Goal: Transaction & Acquisition: Purchase product/service

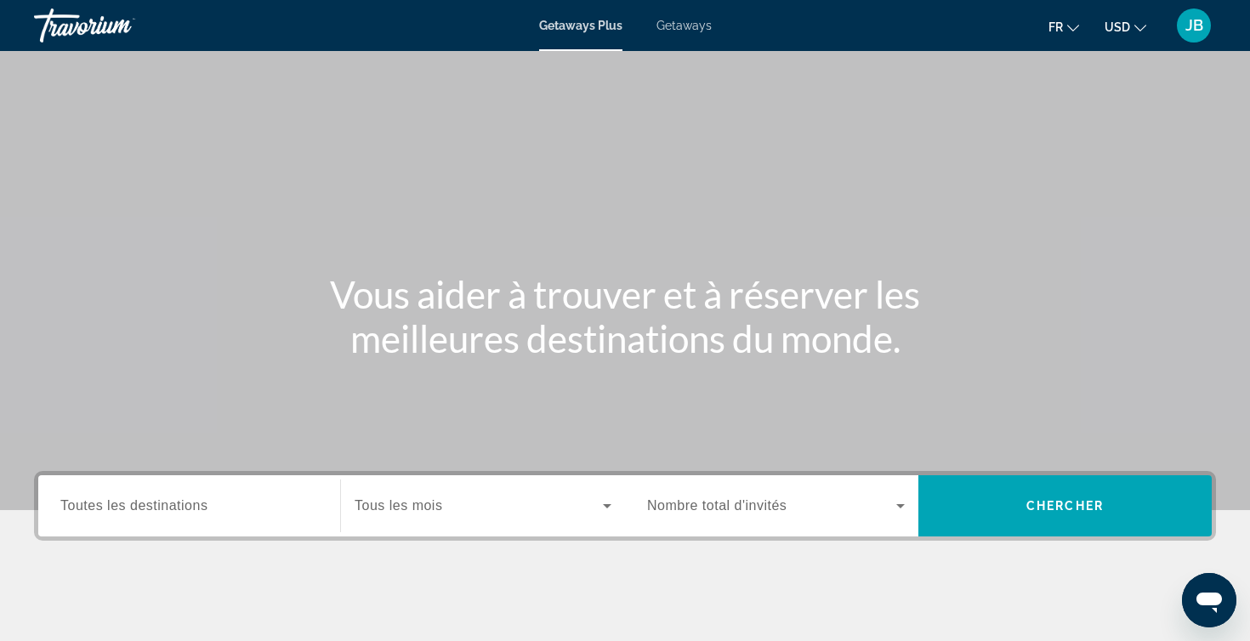
click at [1136, 28] on icon "Change currency" at bounding box center [1140, 28] width 12 height 12
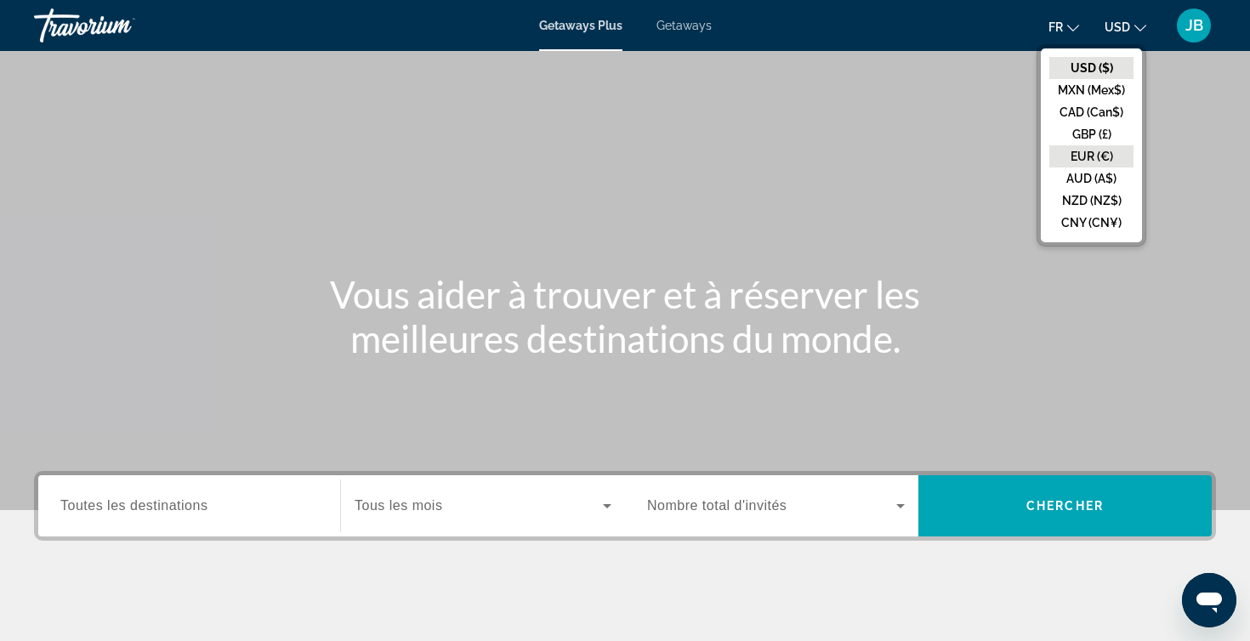
click at [1102, 150] on button "EUR (€)" at bounding box center [1091, 156] width 84 height 22
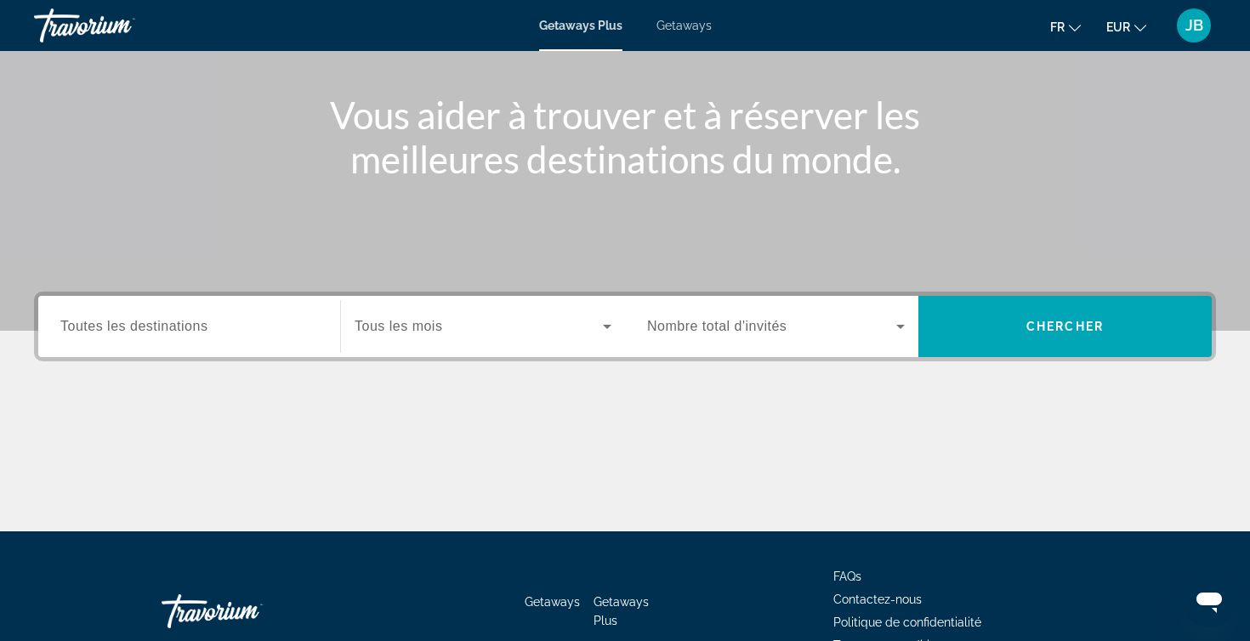
click at [228, 310] on div "Search widget" at bounding box center [189, 327] width 258 height 48
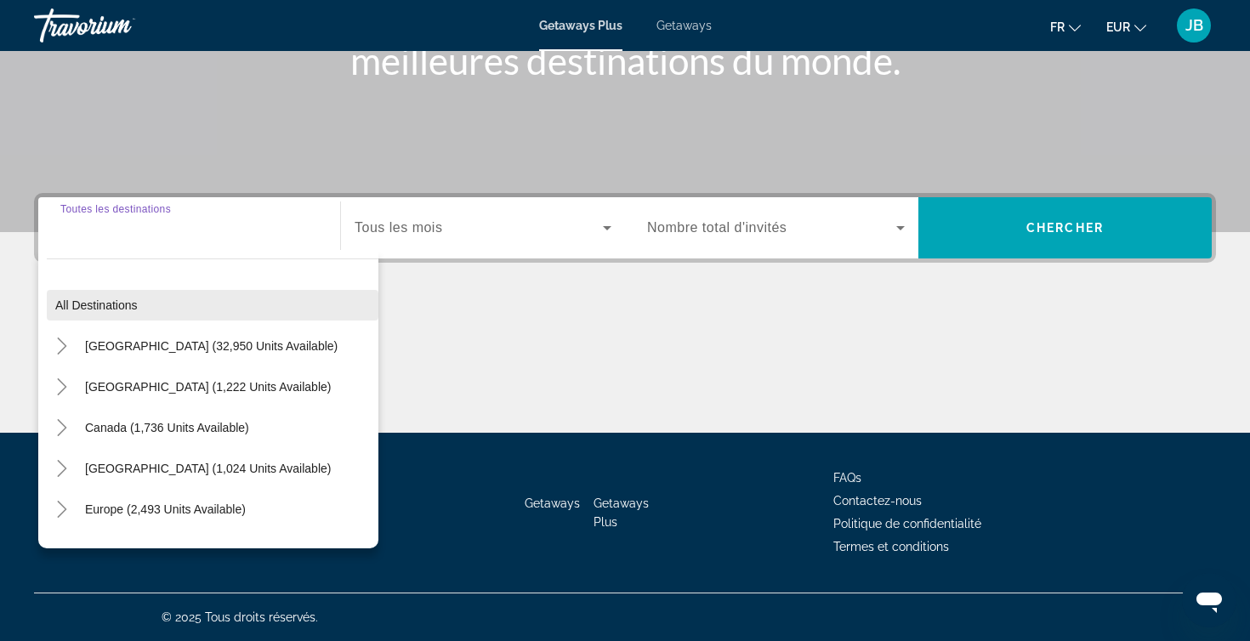
click at [161, 310] on span "Search widget" at bounding box center [213, 305] width 332 height 41
type input "**********"
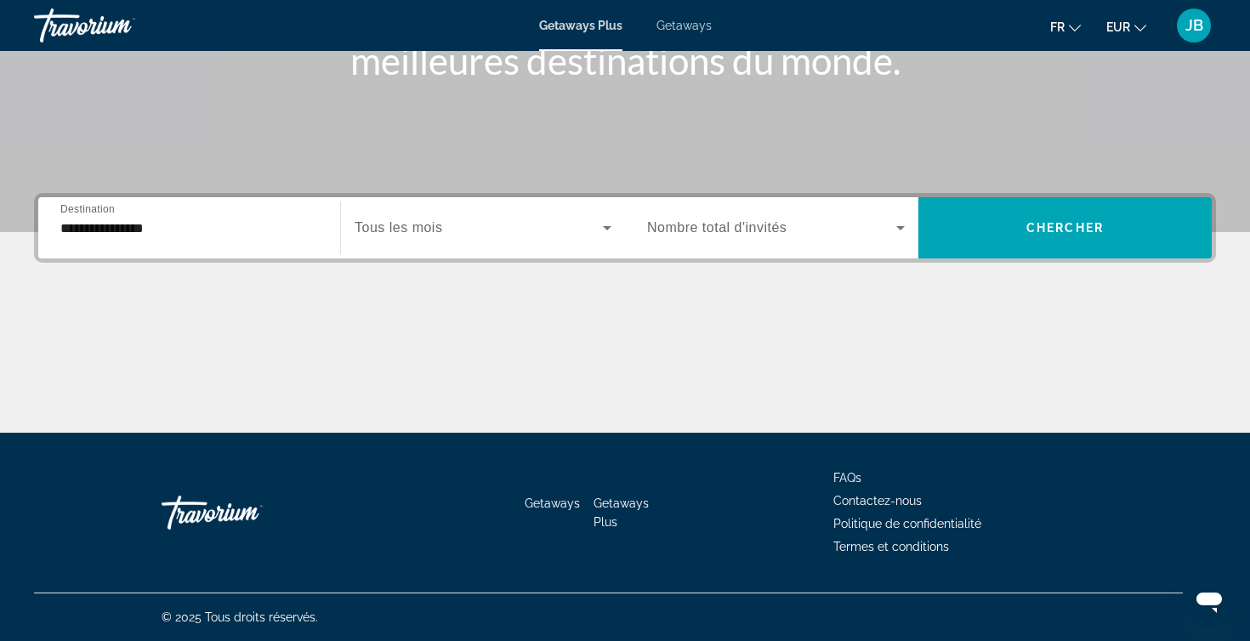
click at [386, 236] on span "Search widget" at bounding box center [479, 228] width 248 height 20
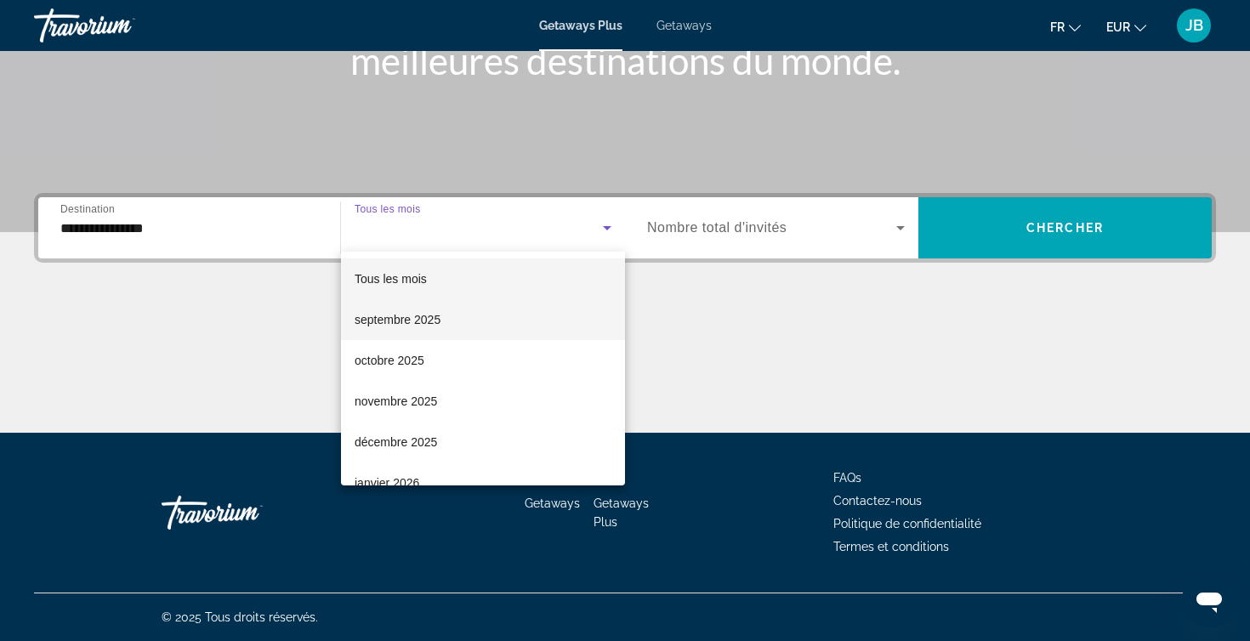
scroll to position [64, 0]
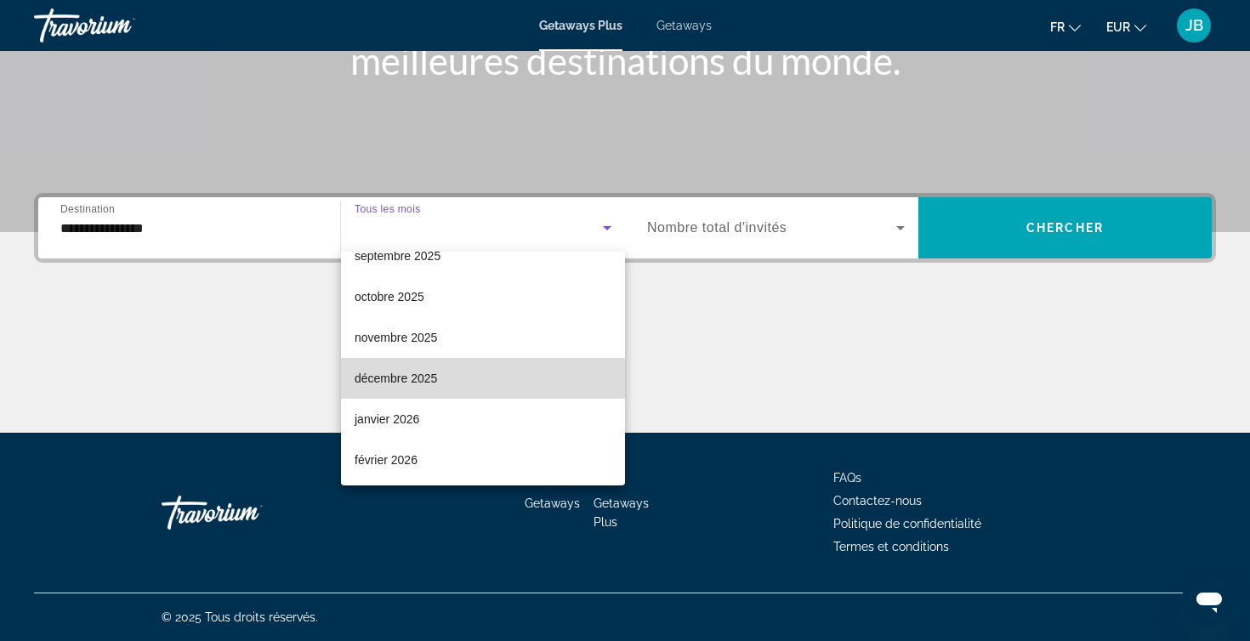
click at [418, 378] on span "décembre 2025" at bounding box center [396, 378] width 82 height 20
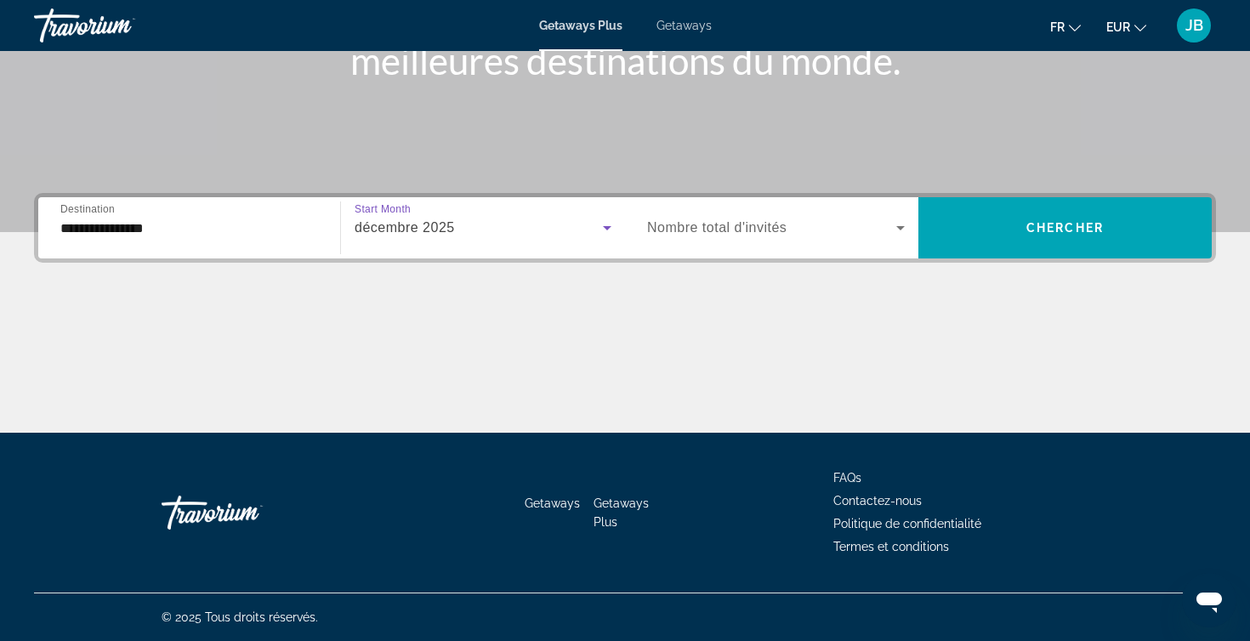
click at [715, 207] on div "Search widget" at bounding box center [776, 228] width 258 height 48
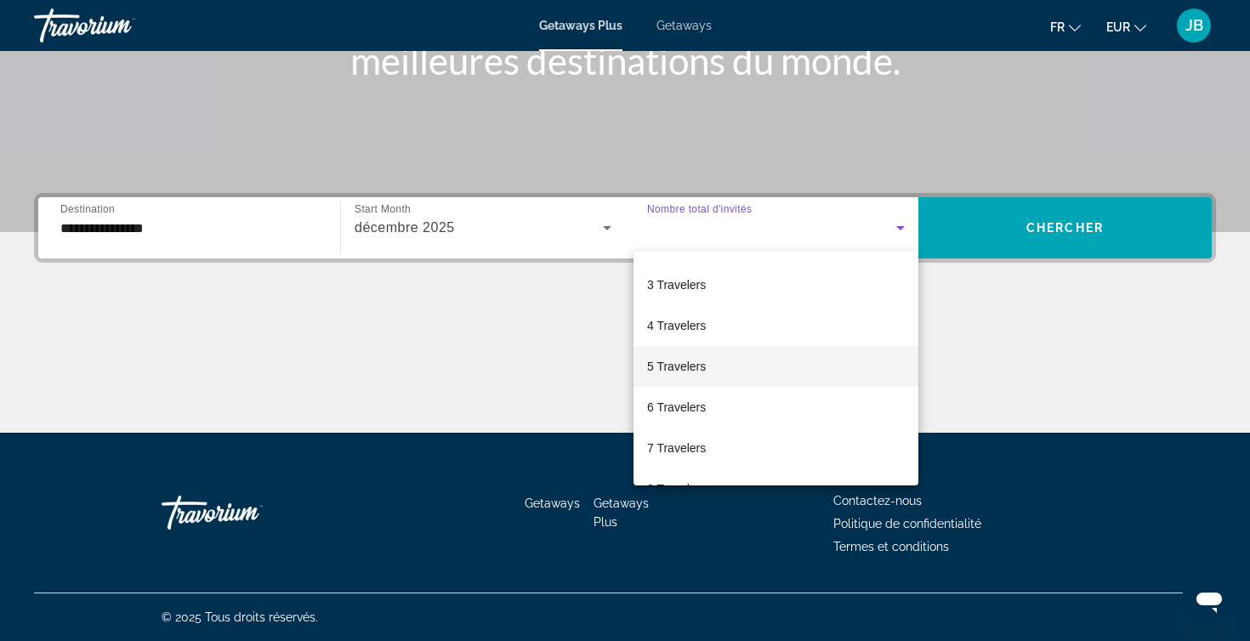
scroll to position [80, 0]
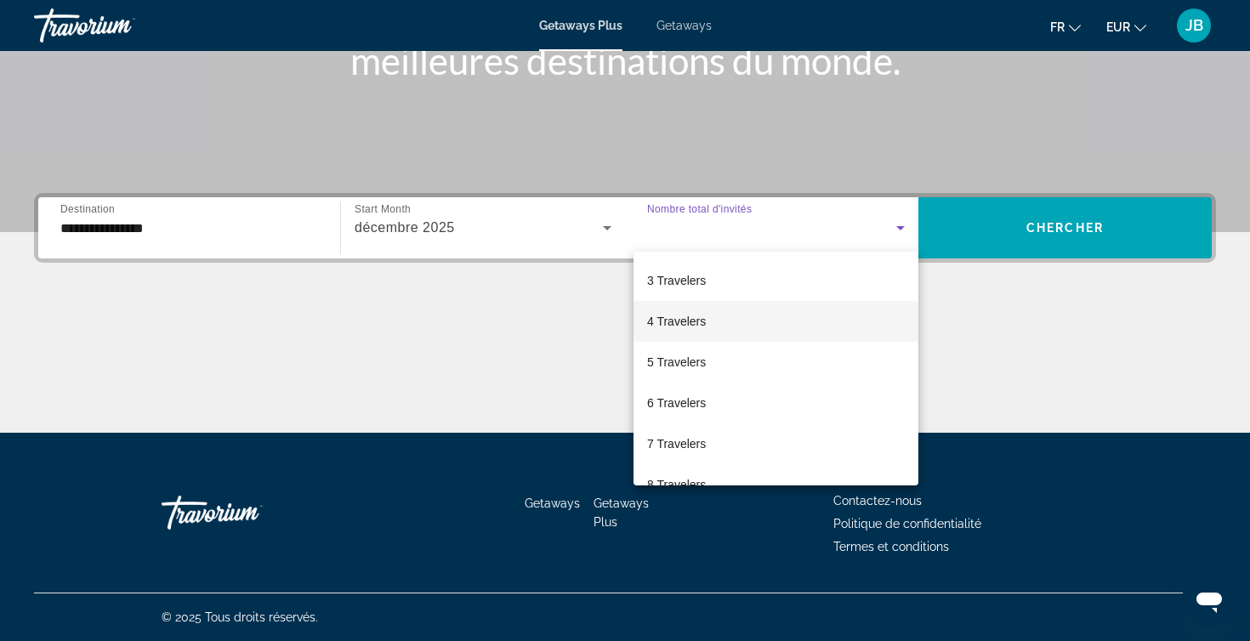
click at [712, 322] on mat-option "4 Travelers" at bounding box center [775, 321] width 285 height 41
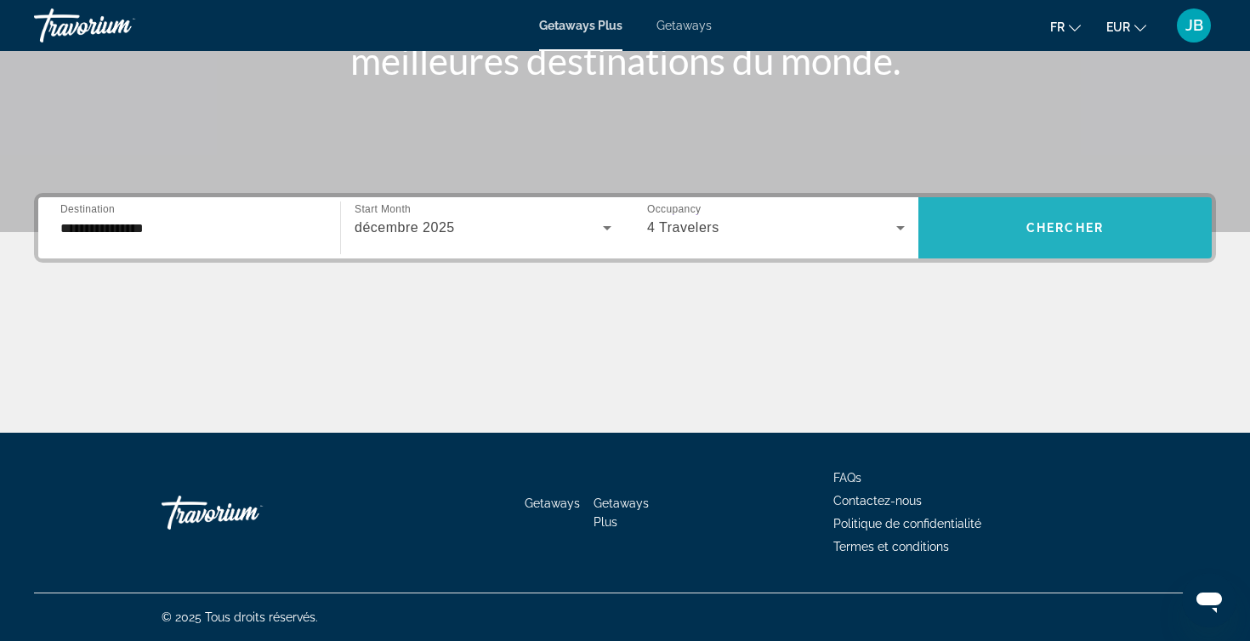
click at [1064, 236] on span "Search widget" at bounding box center [1064, 227] width 293 height 41
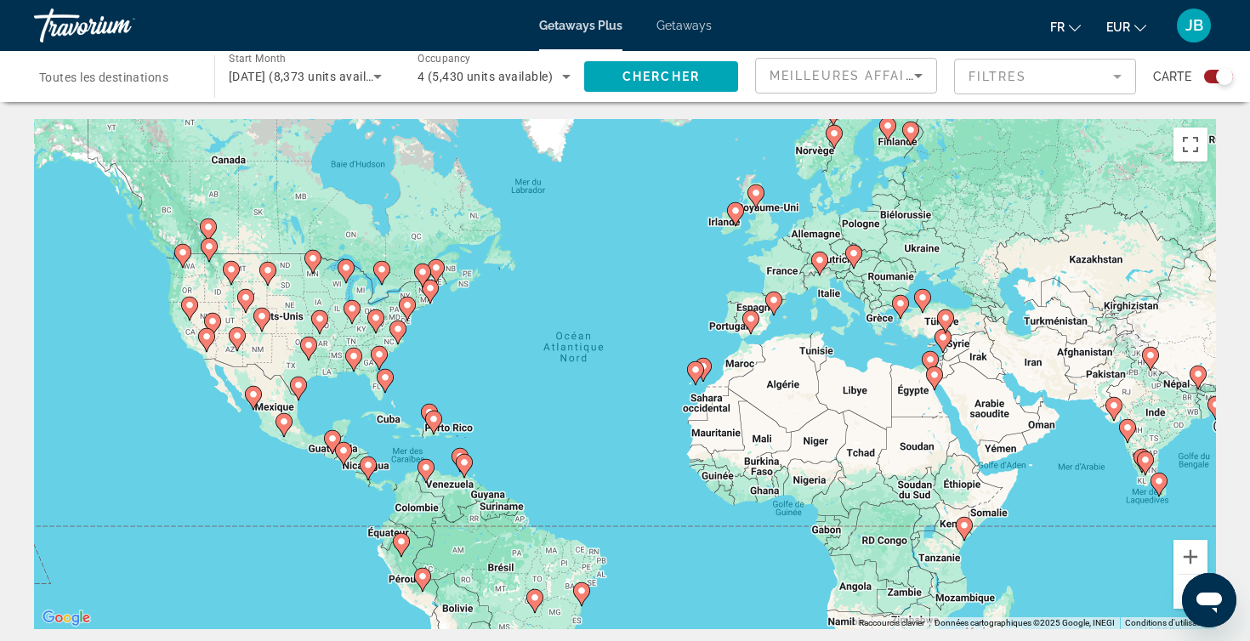
scroll to position [39, 0]
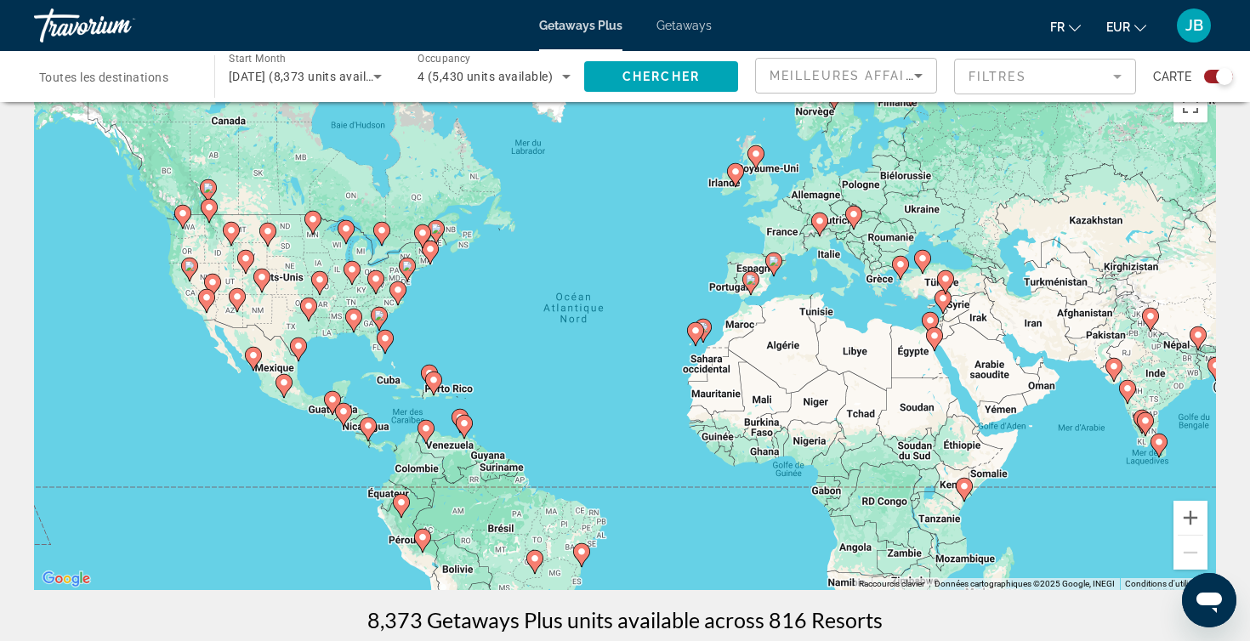
click at [1226, 77] on div "Search widget" at bounding box center [1224, 76] width 17 height 17
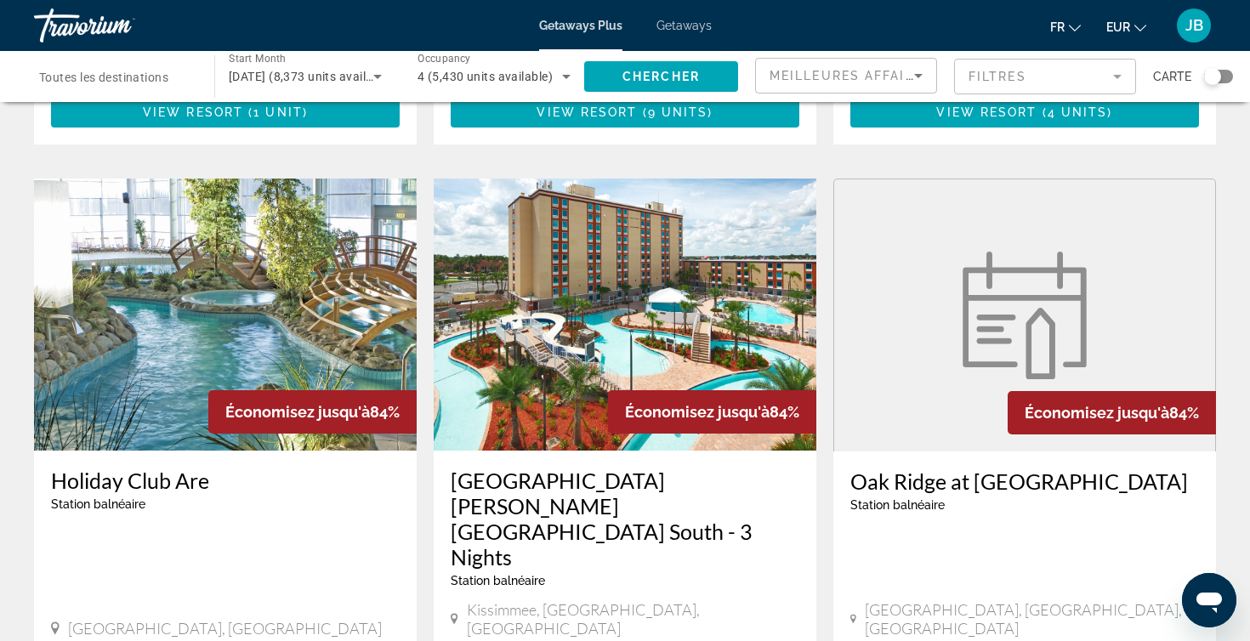
scroll to position [579, 0]
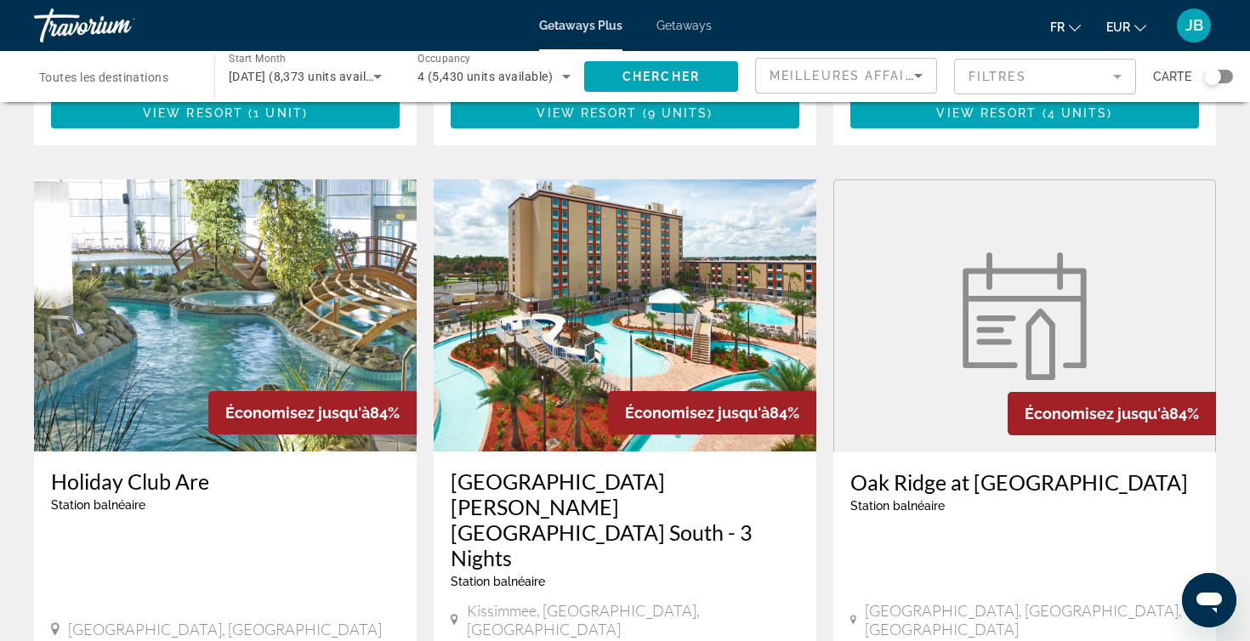
click at [309, 294] on img "Main content" at bounding box center [225, 315] width 383 height 272
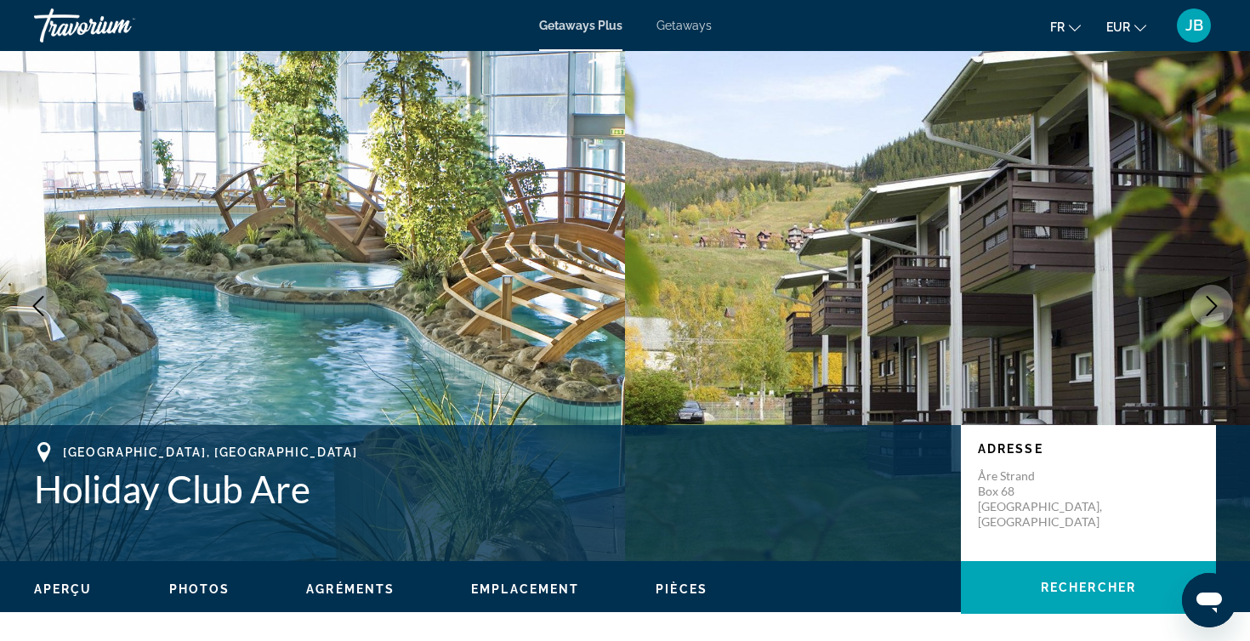
click at [1213, 304] on icon "Next image" at bounding box center [1211, 306] width 20 height 20
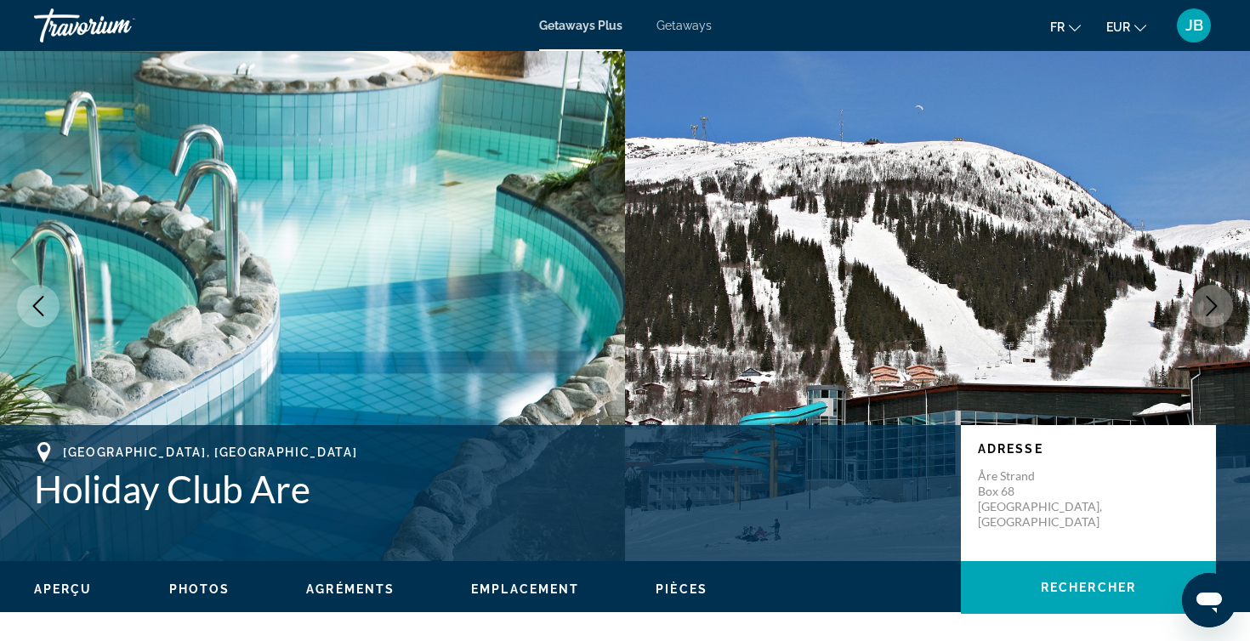
click at [1213, 304] on icon "Next image" at bounding box center [1211, 306] width 20 height 20
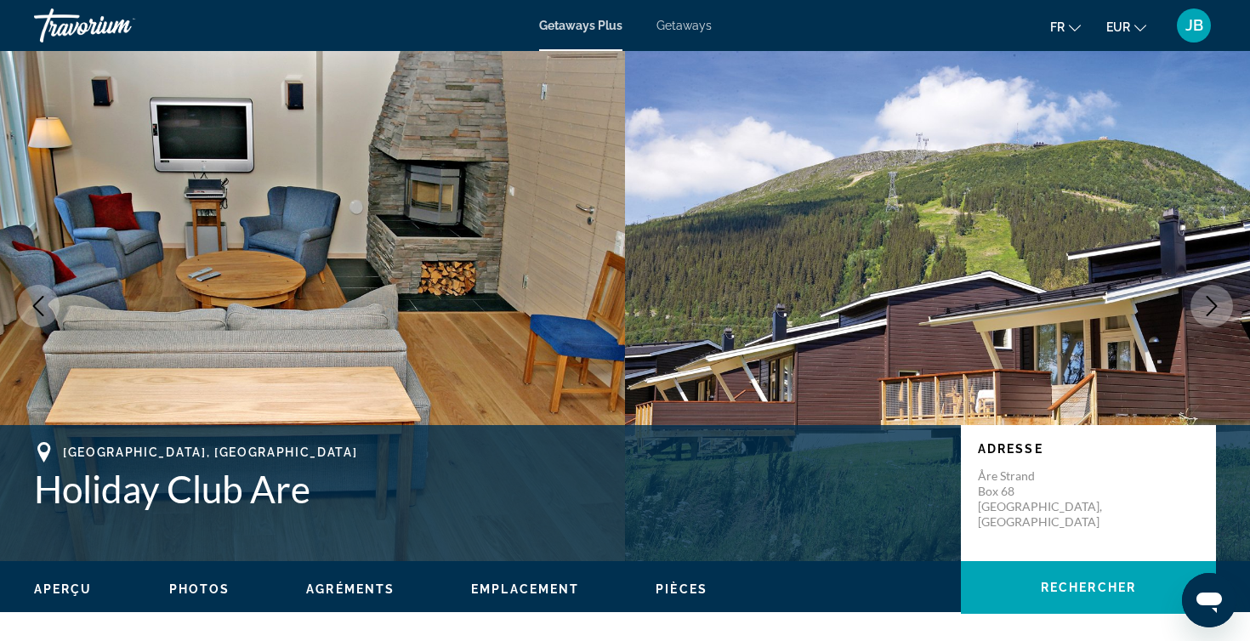
click at [1213, 304] on icon "Next image" at bounding box center [1211, 306] width 20 height 20
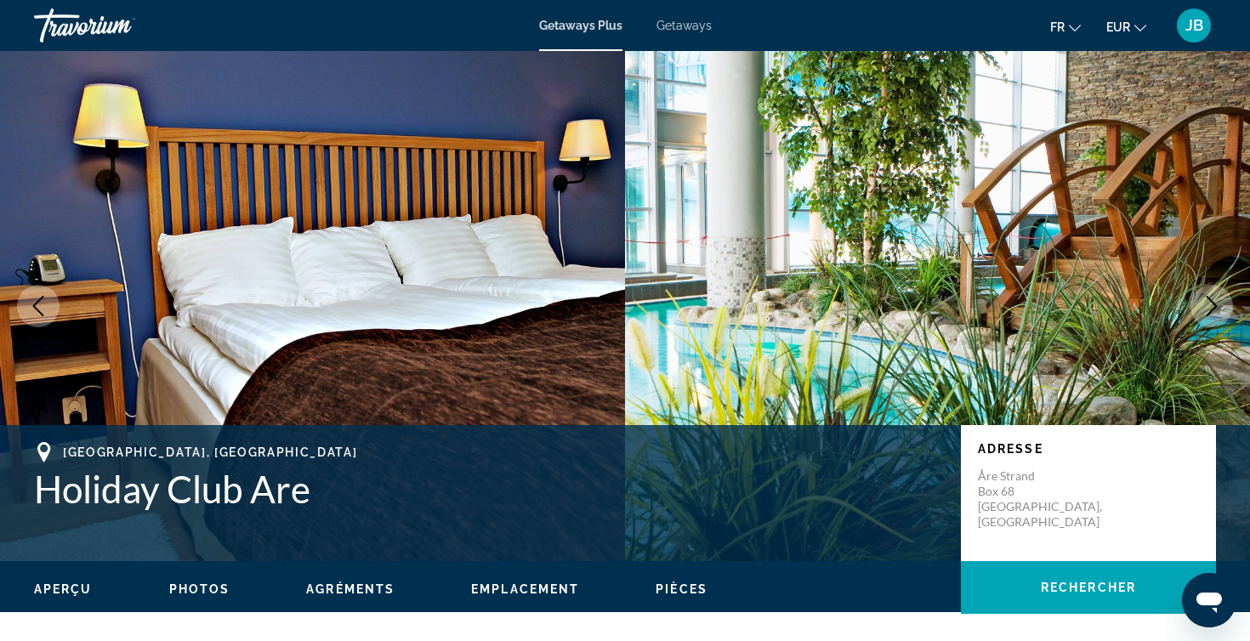
click at [1213, 304] on icon "Next image" at bounding box center [1211, 306] width 20 height 20
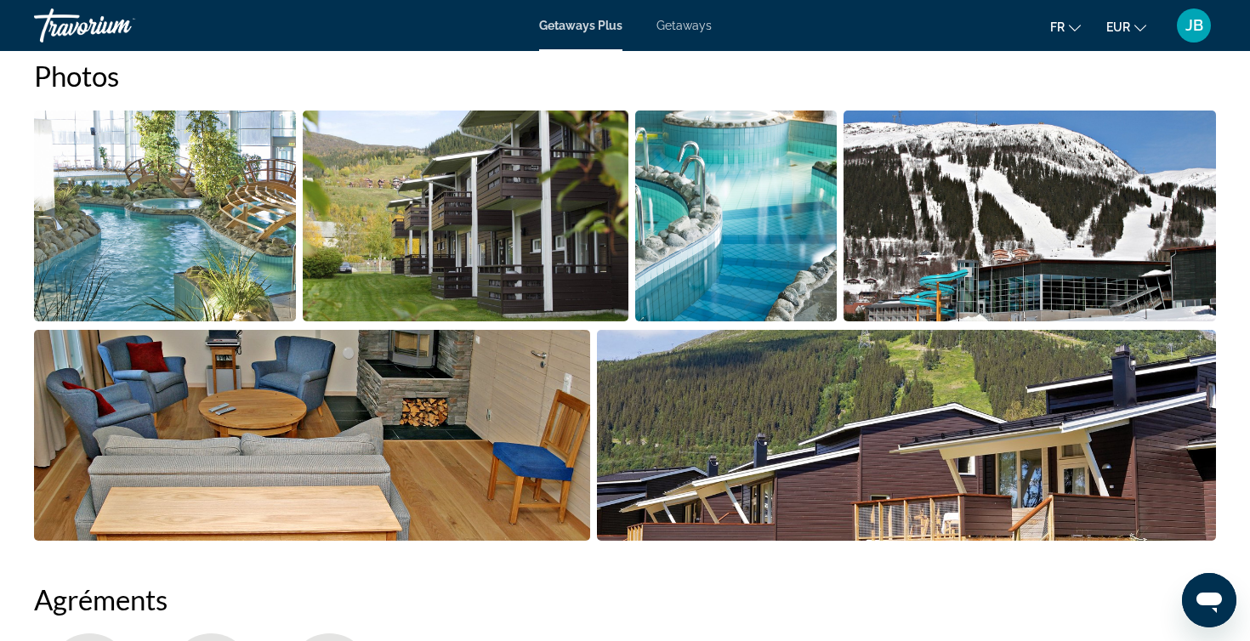
scroll to position [862, 0]
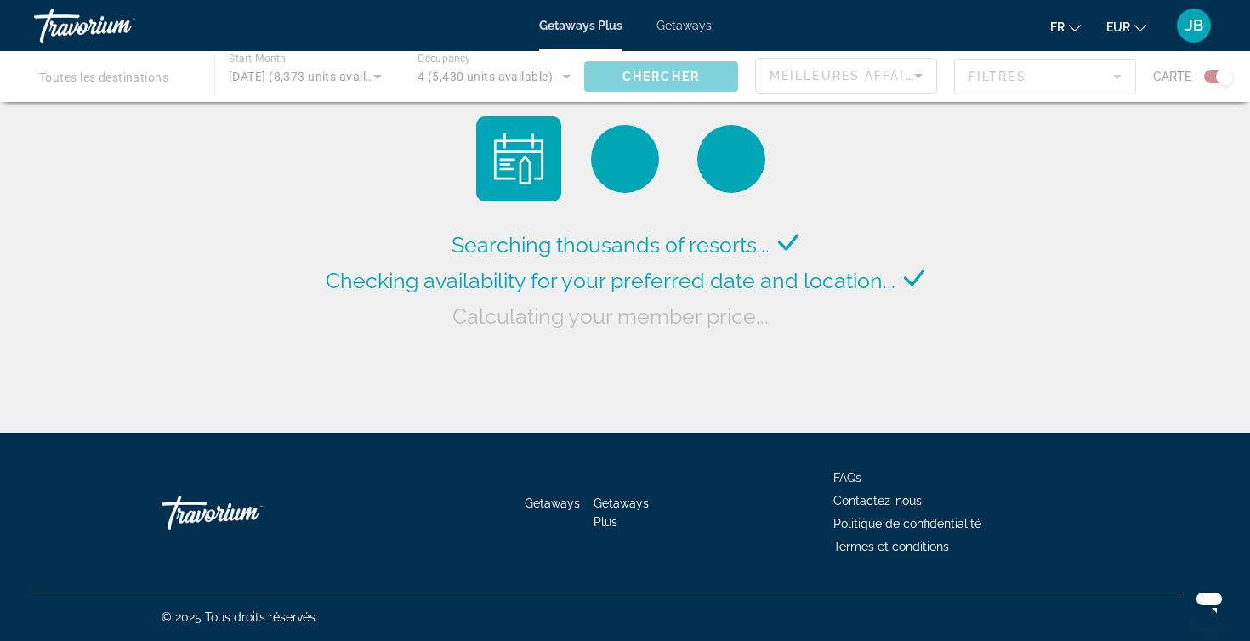
click at [496, 72] on div "Main content" at bounding box center [625, 76] width 1250 height 51
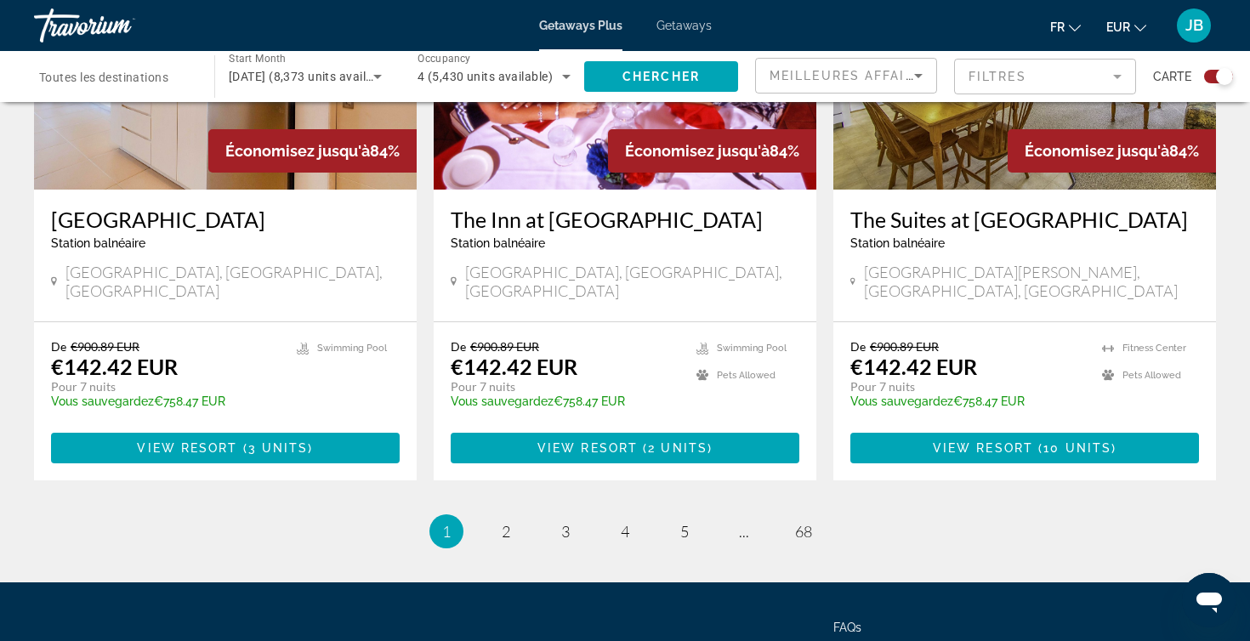
scroll to position [2663, 0]
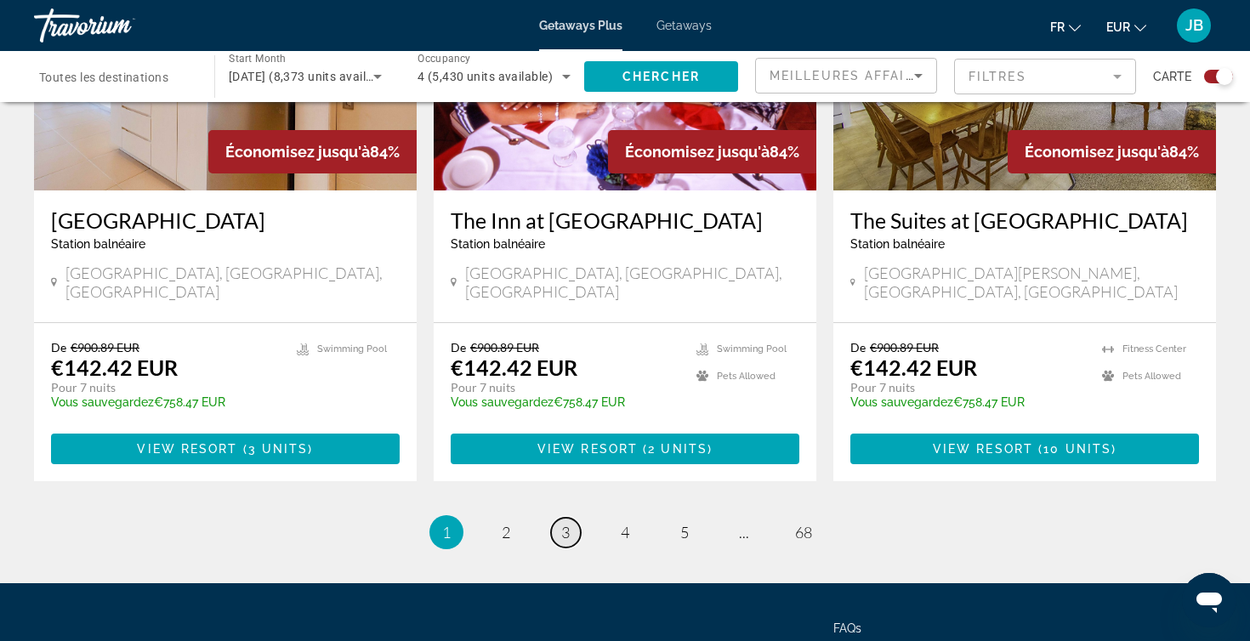
click at [567, 523] on span "3" at bounding box center [565, 532] width 9 height 19
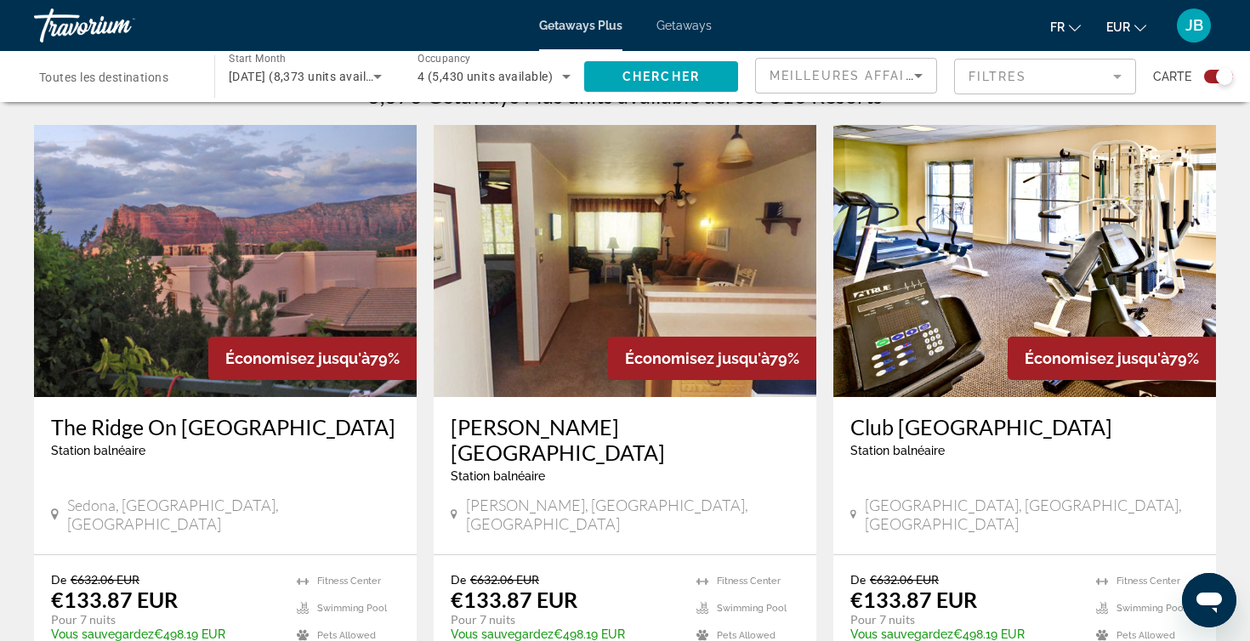
scroll to position [570, 0]
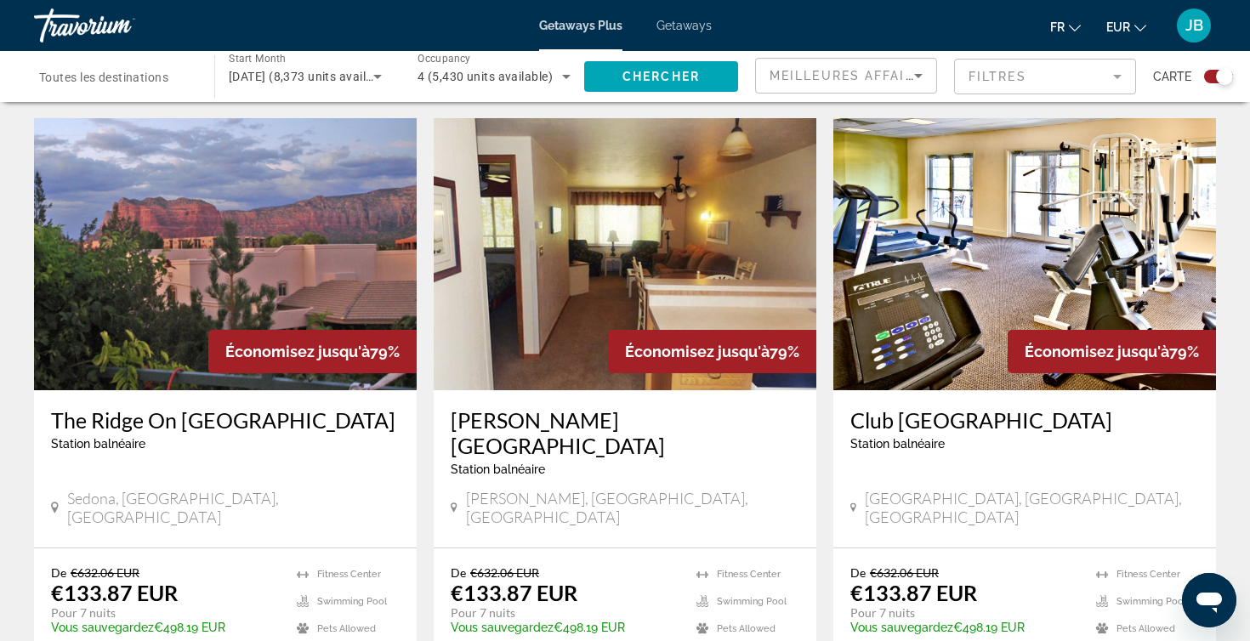
click at [88, 88] on div "Search widget" at bounding box center [115, 77] width 153 height 48
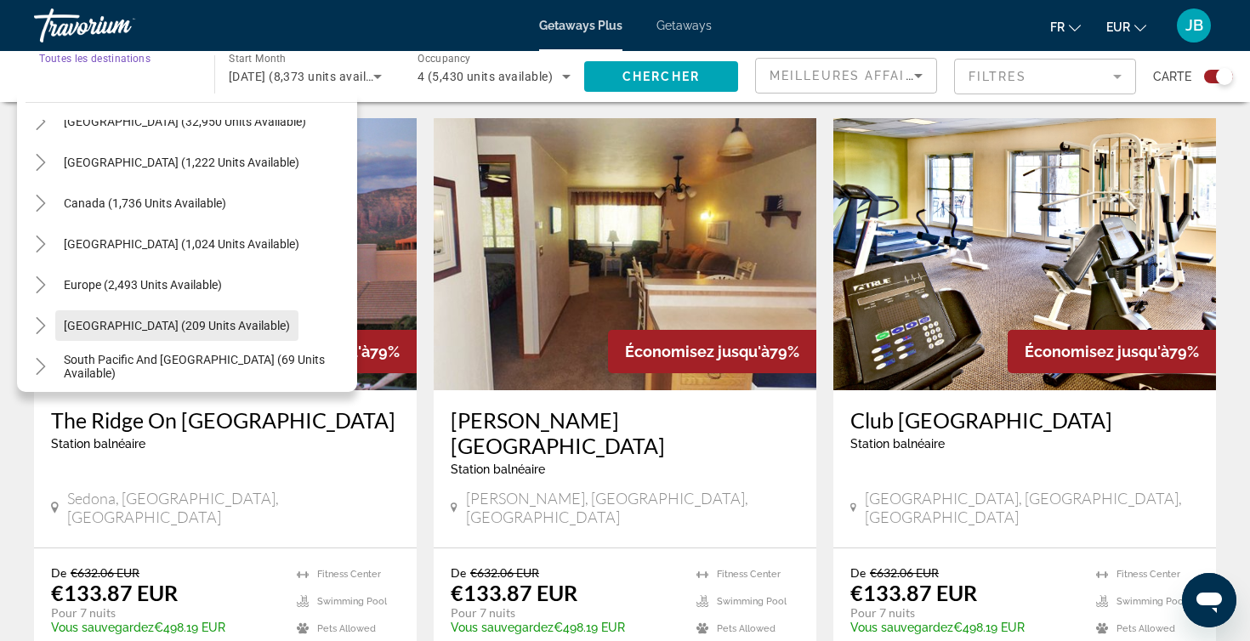
scroll to position [52, 0]
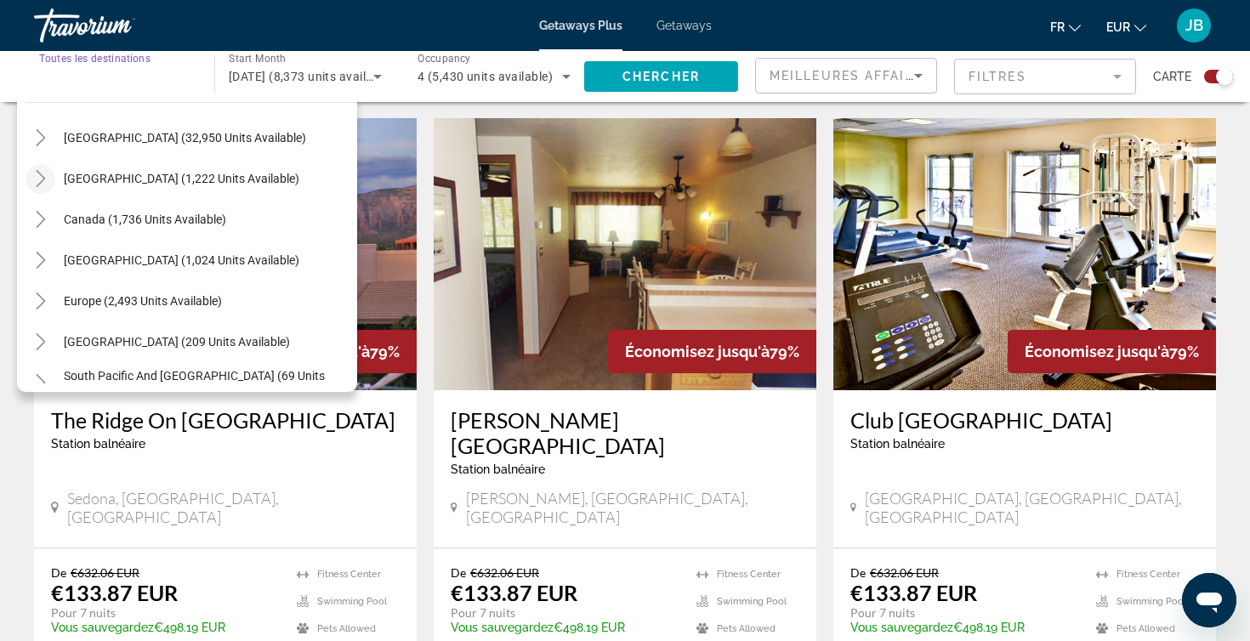
click at [42, 188] on mat-icon "Toggle Mexico (1,222 units available)" at bounding box center [41, 179] width 30 height 30
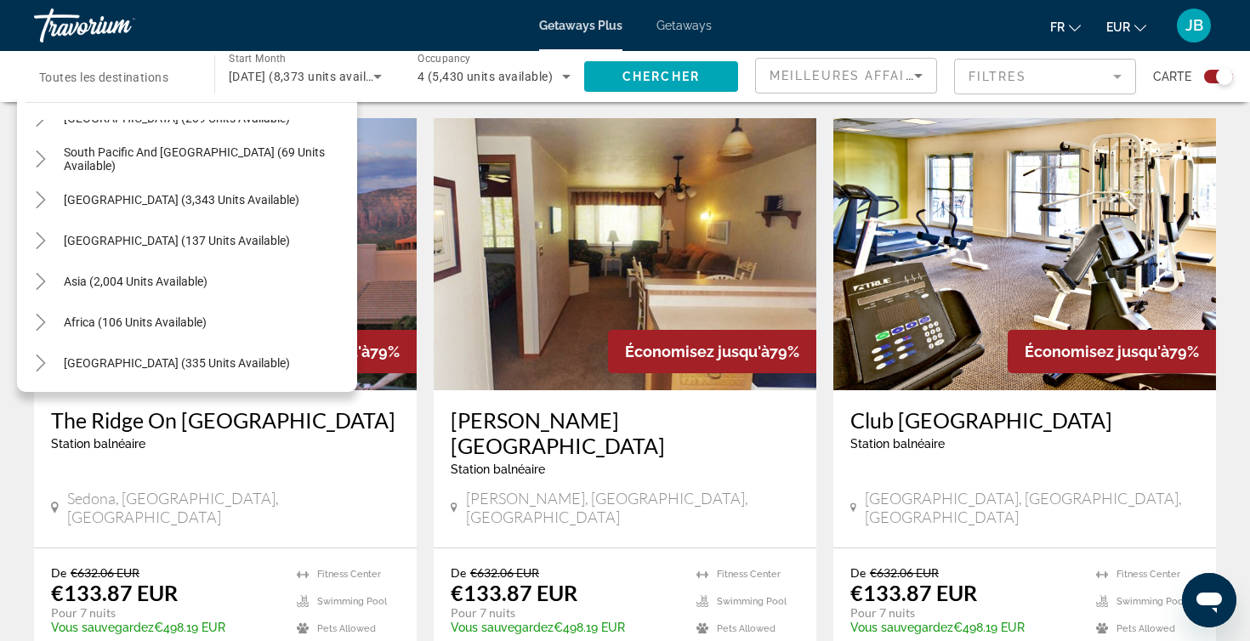
scroll to position [684, 0]
click at [42, 197] on icon "Toggle South America (3,343 units available)" at bounding box center [40, 199] width 9 height 17
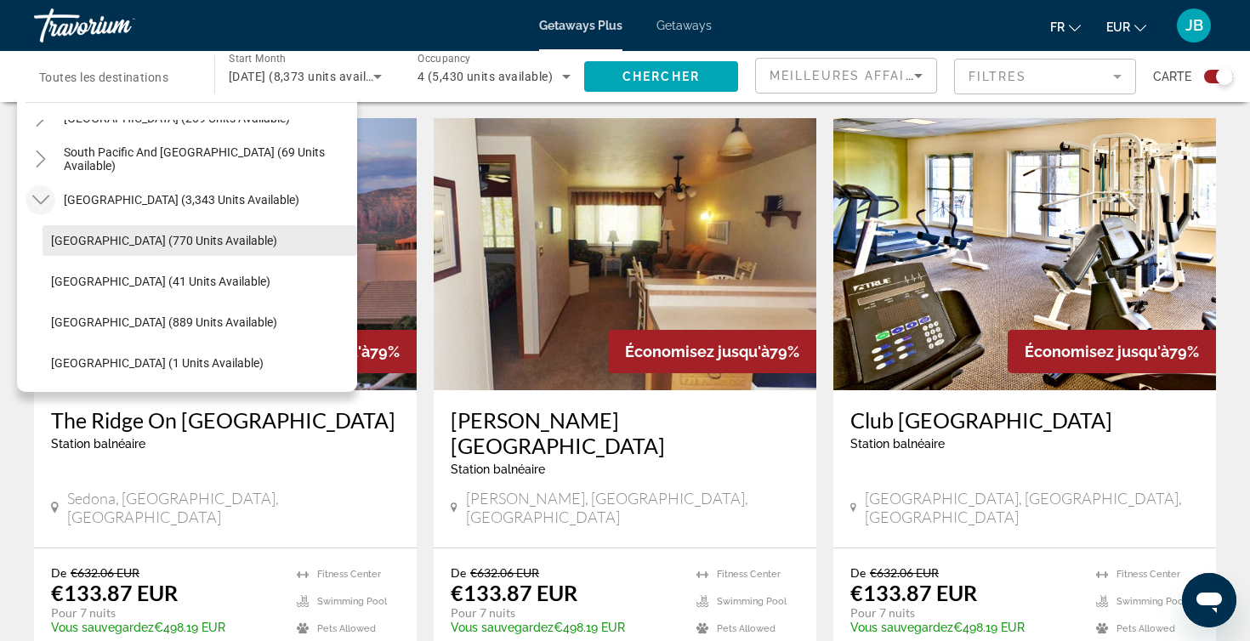
scroll to position [719, 0]
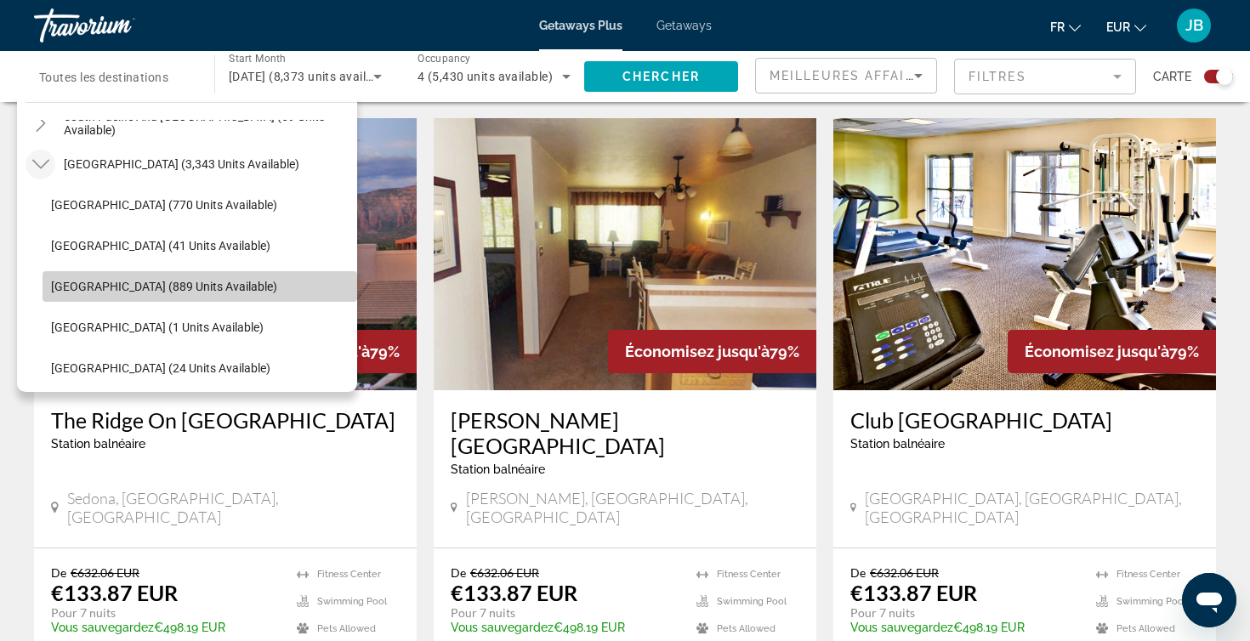
click at [116, 276] on span "Search widget" at bounding box center [200, 286] width 315 height 41
type input "**********"
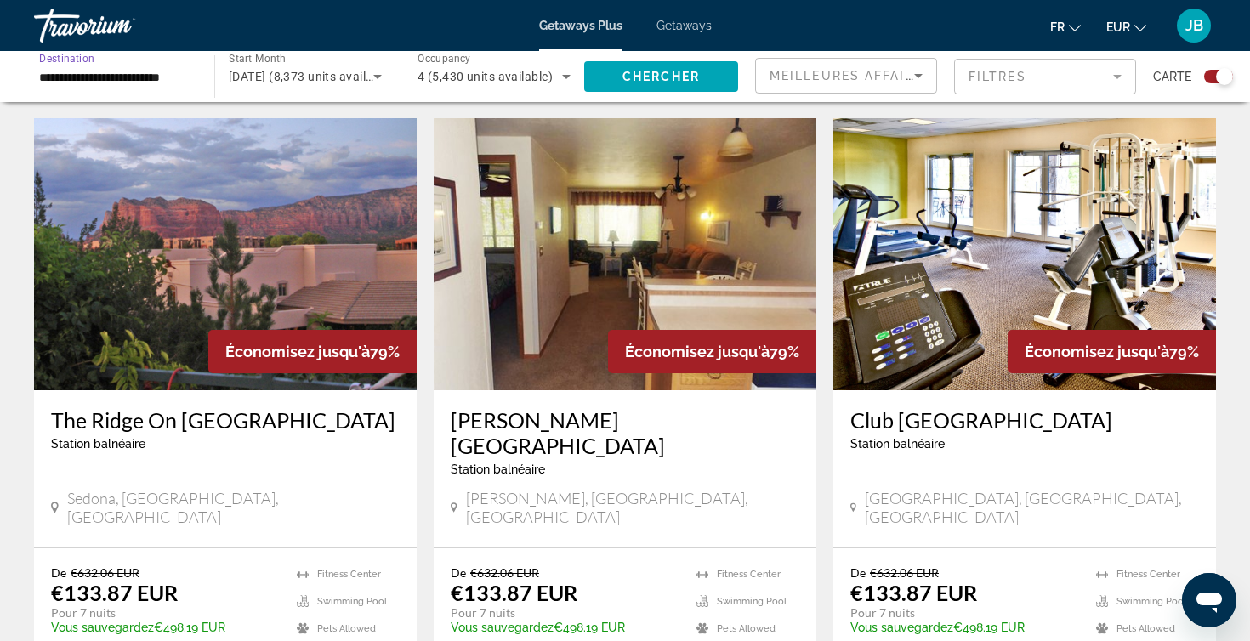
click at [502, 80] on span "4 (5,430 units available)" at bounding box center [484, 77] width 135 height 14
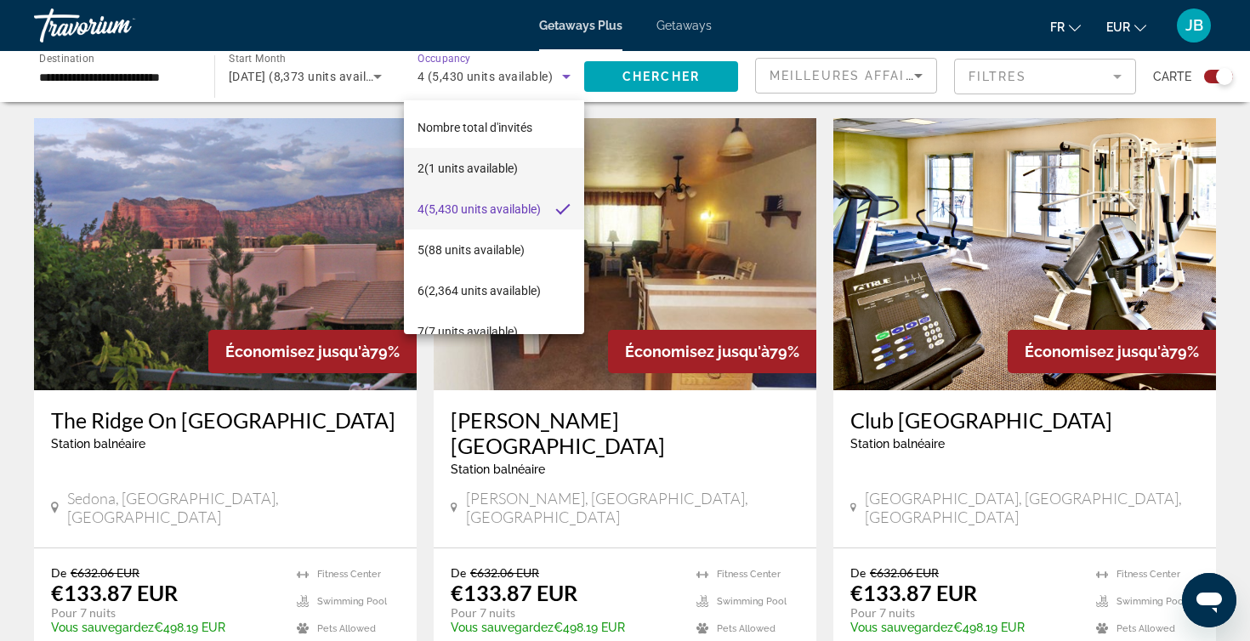
click at [501, 164] on span "2 (1 units available)" at bounding box center [467, 168] width 100 height 20
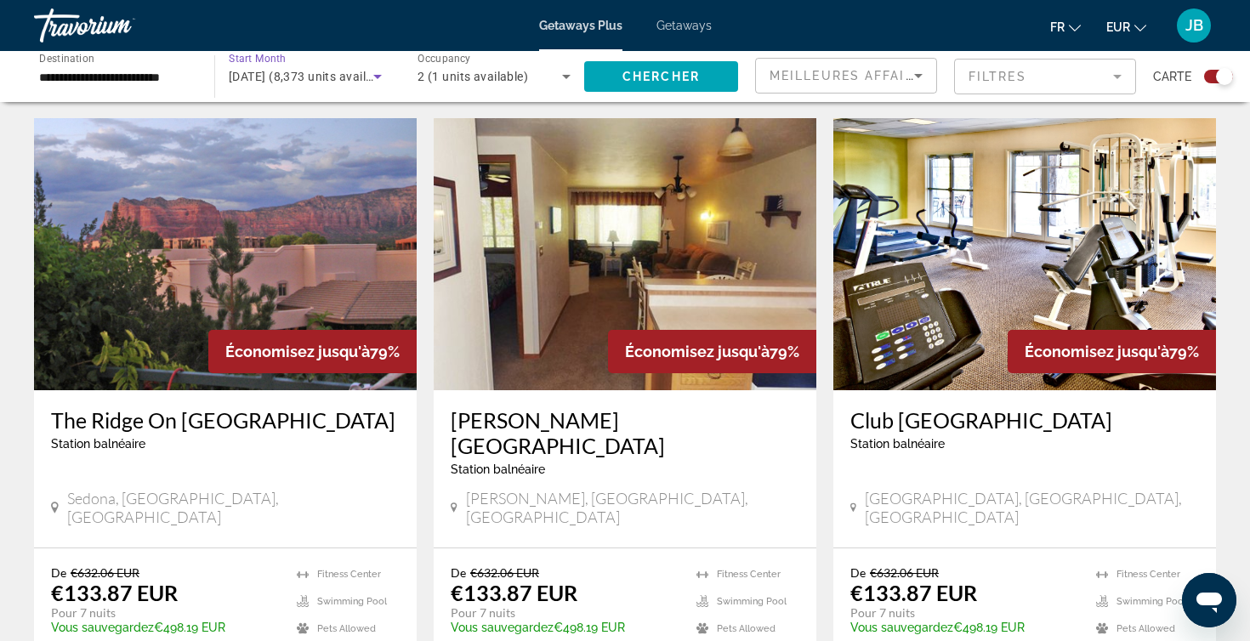
click at [329, 74] on span "décembre 2025 (8,373 units available)" at bounding box center [311, 77] width 165 height 14
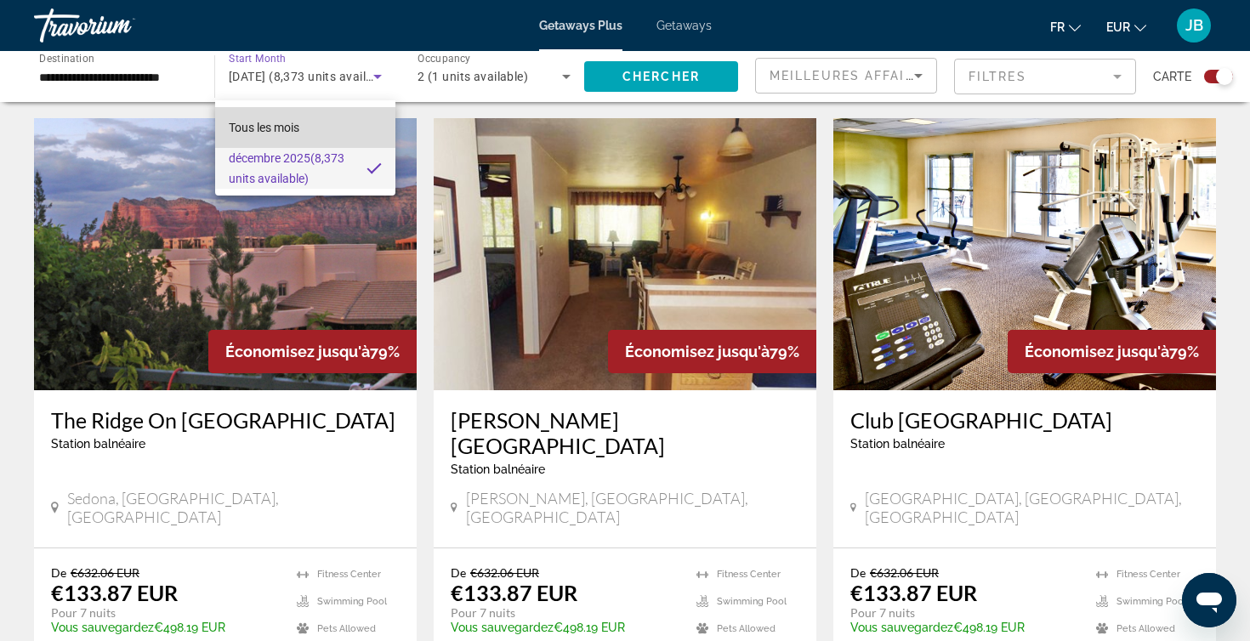
click at [327, 137] on mat-option "Tous les mois" at bounding box center [305, 127] width 180 height 41
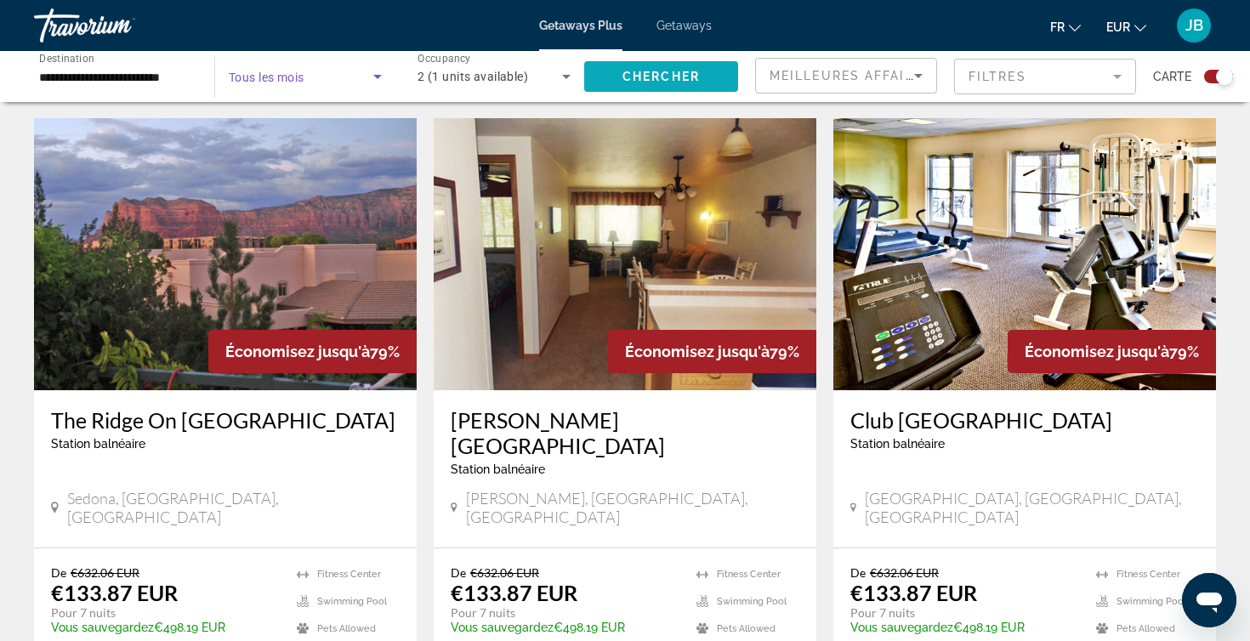
click at [613, 65] on span "Search widget" at bounding box center [661, 76] width 154 height 41
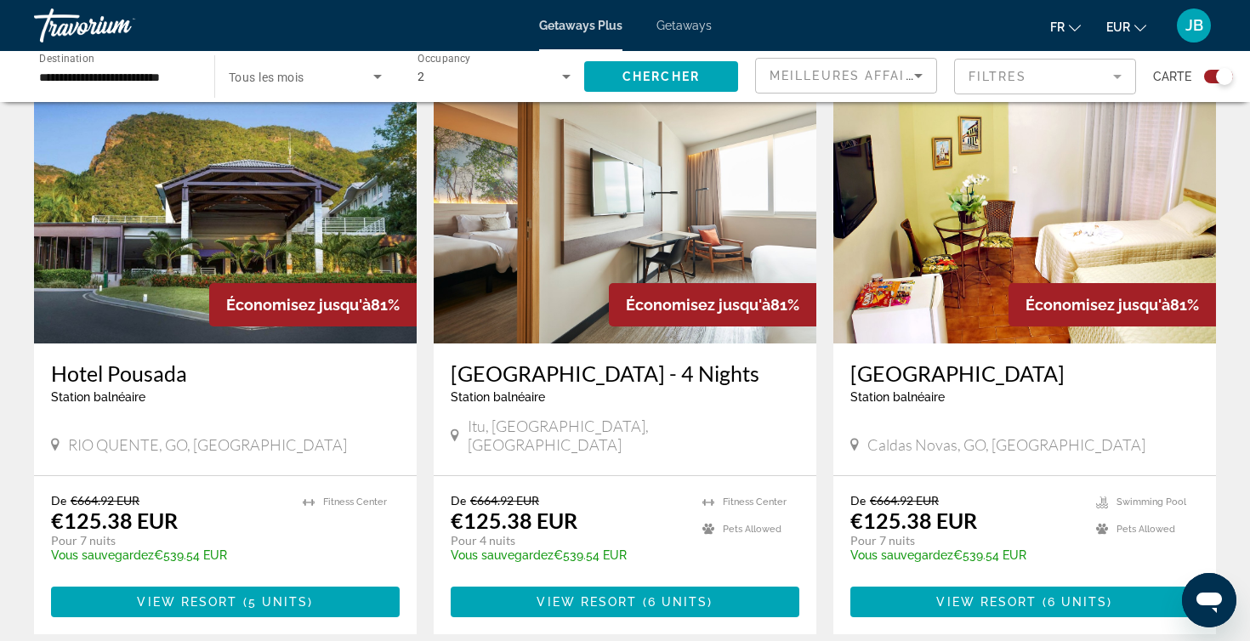
scroll to position [1825, 0]
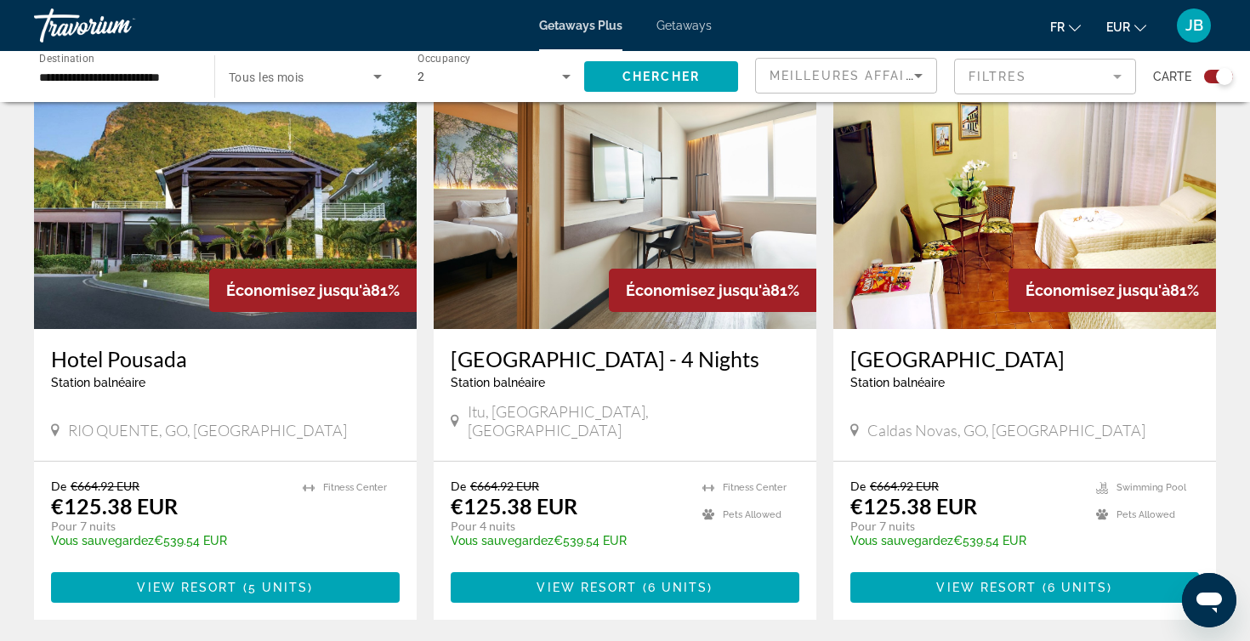
click at [1218, 77] on div "Search widget" at bounding box center [1224, 76] width 17 height 17
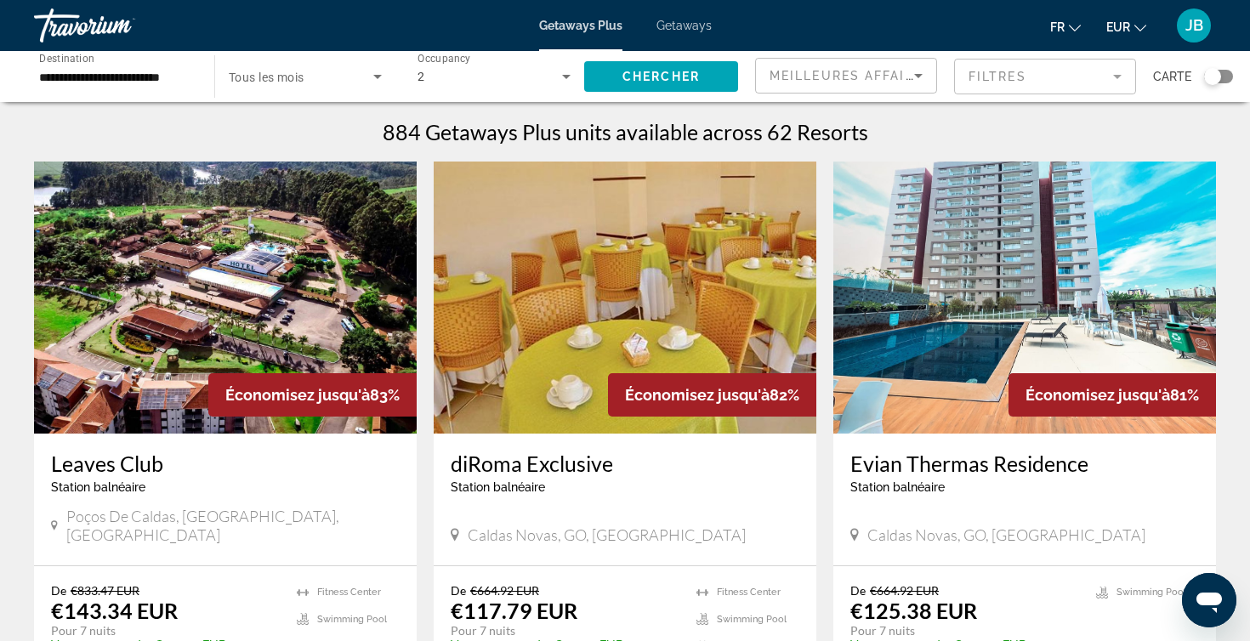
scroll to position [0, 0]
click at [1213, 77] on div "Search widget" at bounding box center [1212, 76] width 17 height 17
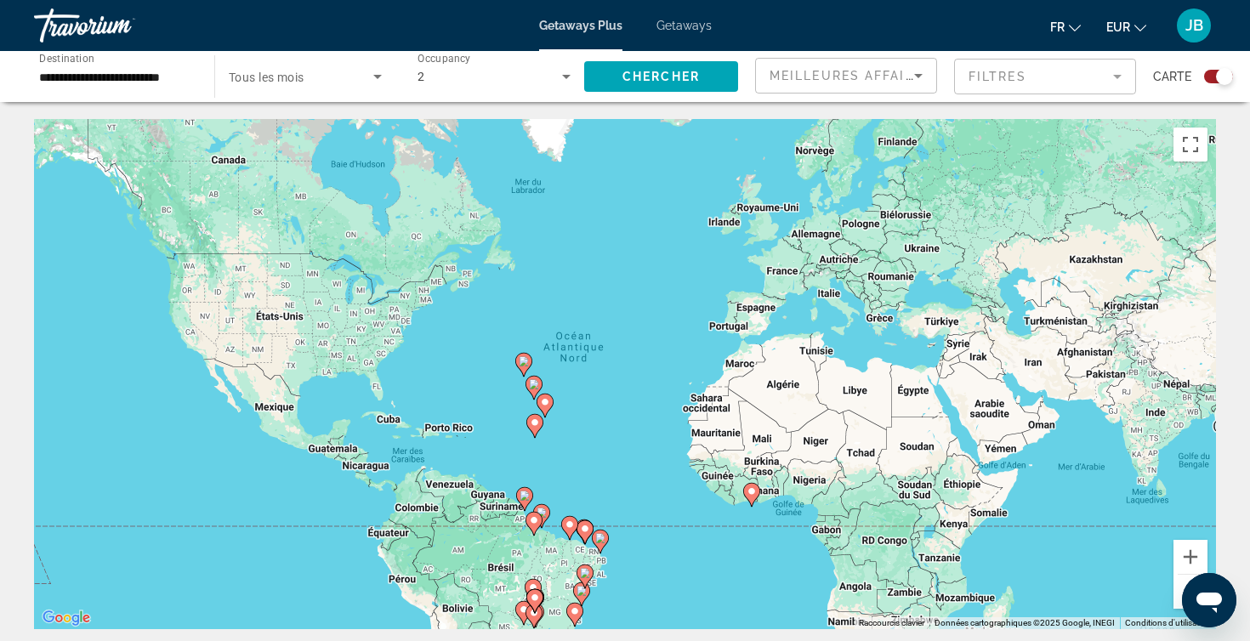
drag, startPoint x: 542, startPoint y: 499, endPoint x: 570, endPoint y: 428, distance: 75.9
click at [570, 428] on div "Pour activer le glissement avec le clavier, appuyez sur Alt+Entrée. Une fois ce…" at bounding box center [625, 374] width 1182 height 510
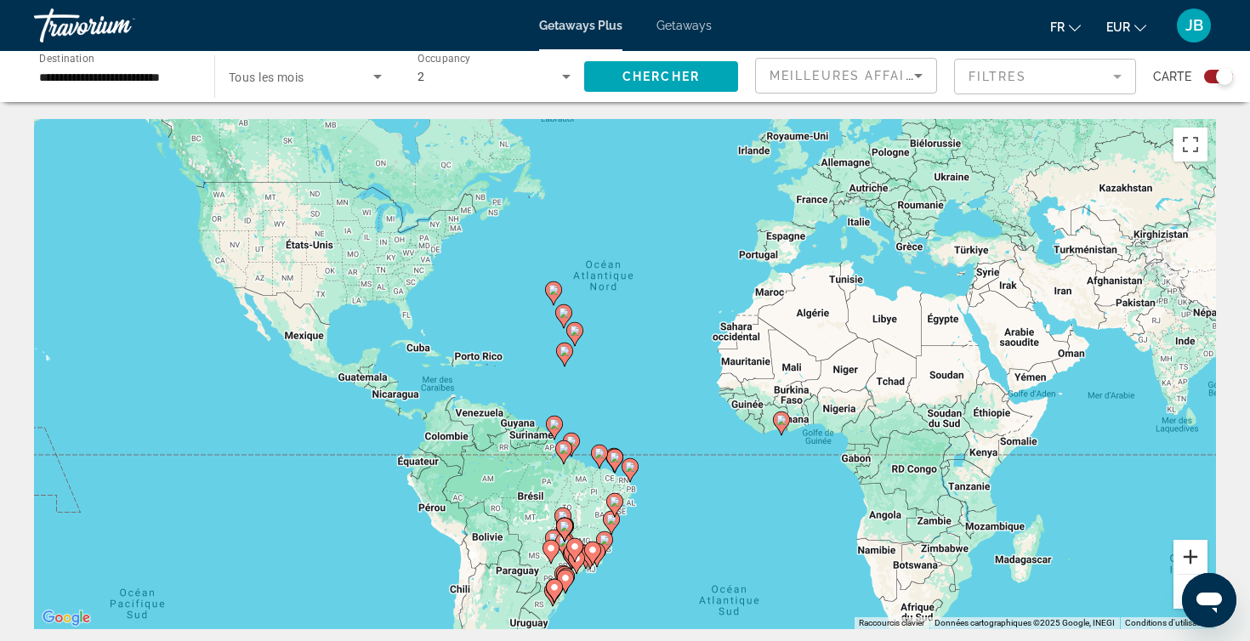
click at [1195, 553] on button "Zoom avant" at bounding box center [1190, 557] width 34 height 34
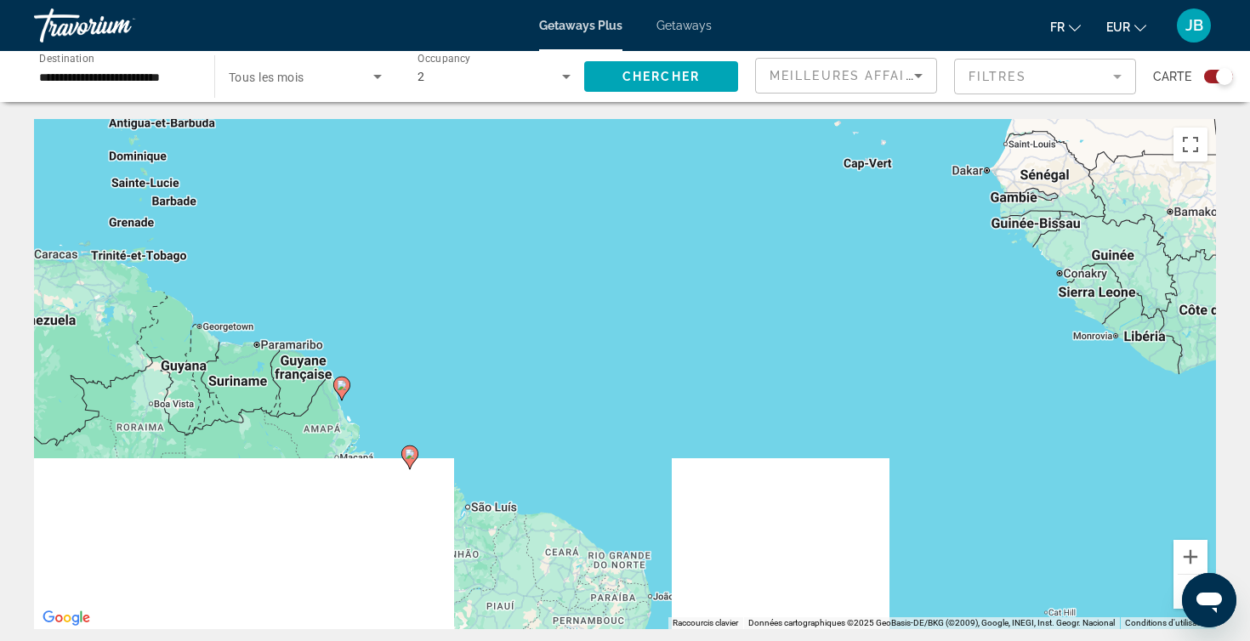
drag, startPoint x: 594, startPoint y: 512, endPoint x: 595, endPoint y: 258, distance: 254.2
click at [594, 258] on div "Pour activer le glissement avec le clavier, appuyez sur Alt+Entrée. Une fois ce…" at bounding box center [625, 374] width 1182 height 510
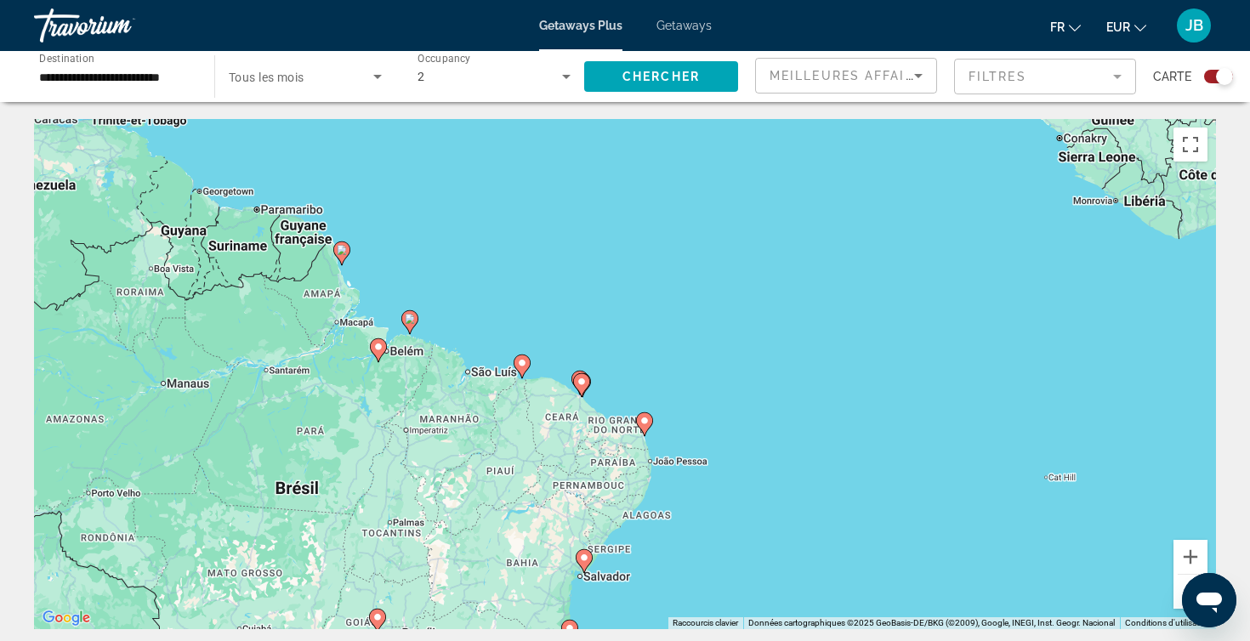
drag, startPoint x: 616, startPoint y: 338, endPoint x: 659, endPoint y: 106, distance: 236.1
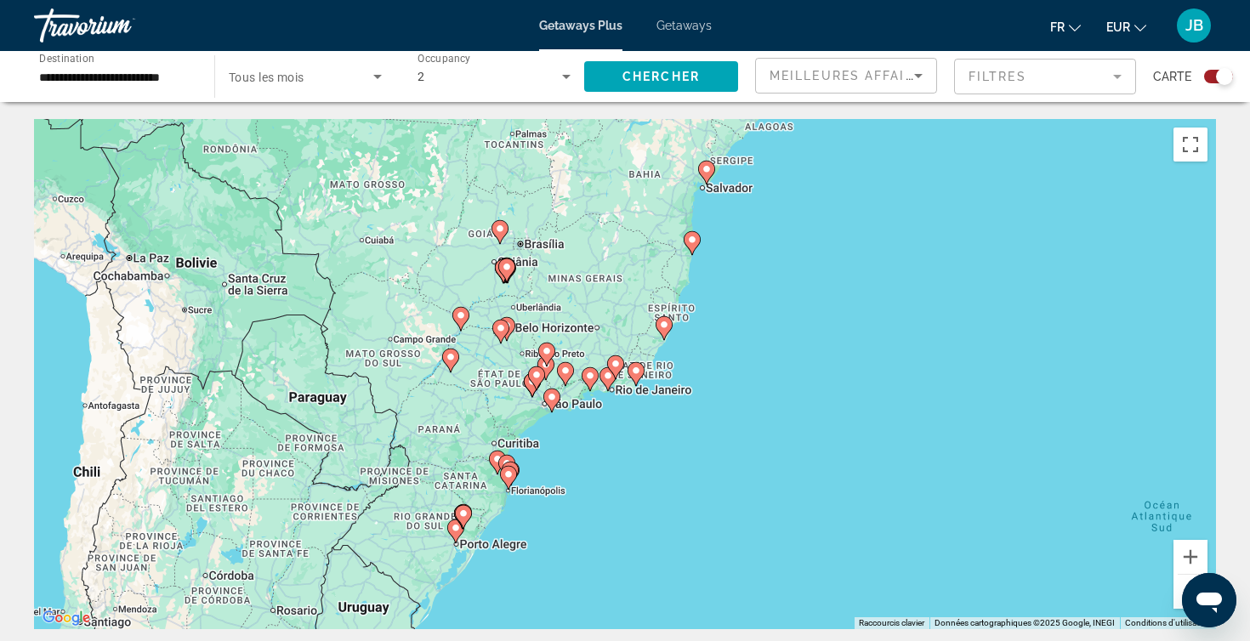
drag, startPoint x: 694, startPoint y: 281, endPoint x: 749, endPoint y: 223, distance: 80.6
click at [750, 223] on div "Pour activer le glissement avec le clavier, appuyez sur Alt+Entrée. Une fois ce…" at bounding box center [625, 374] width 1182 height 510
click at [633, 374] on image "Main content" at bounding box center [637, 371] width 10 height 10
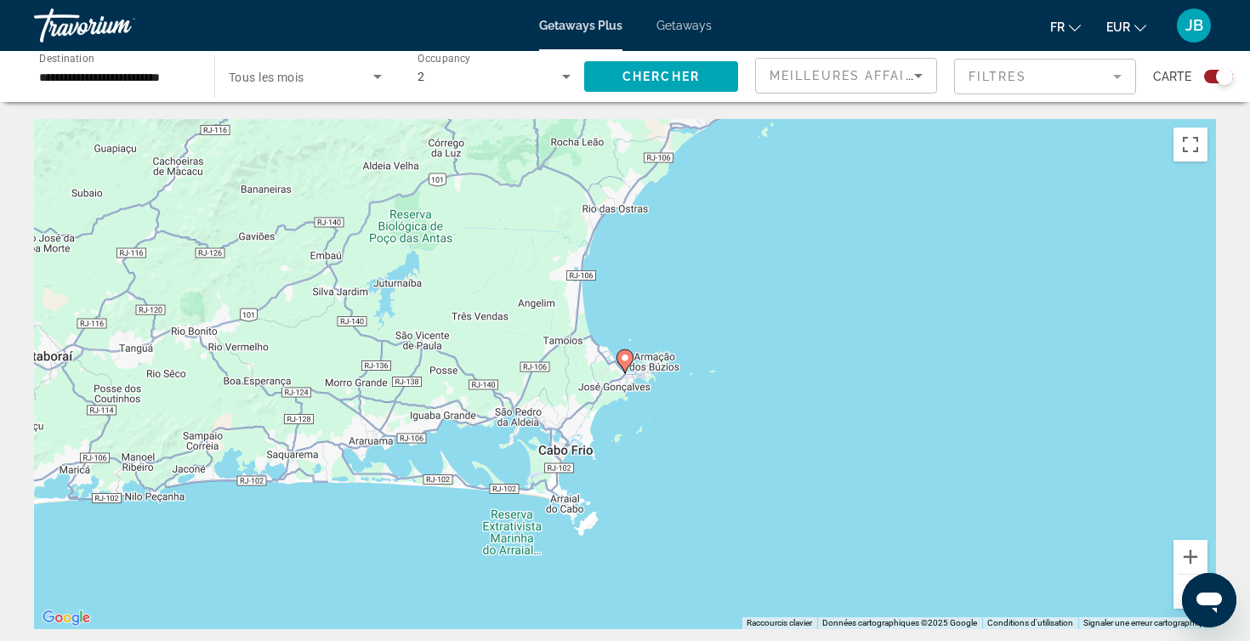
click at [627, 352] on icon "Main content" at bounding box center [624, 361] width 15 height 22
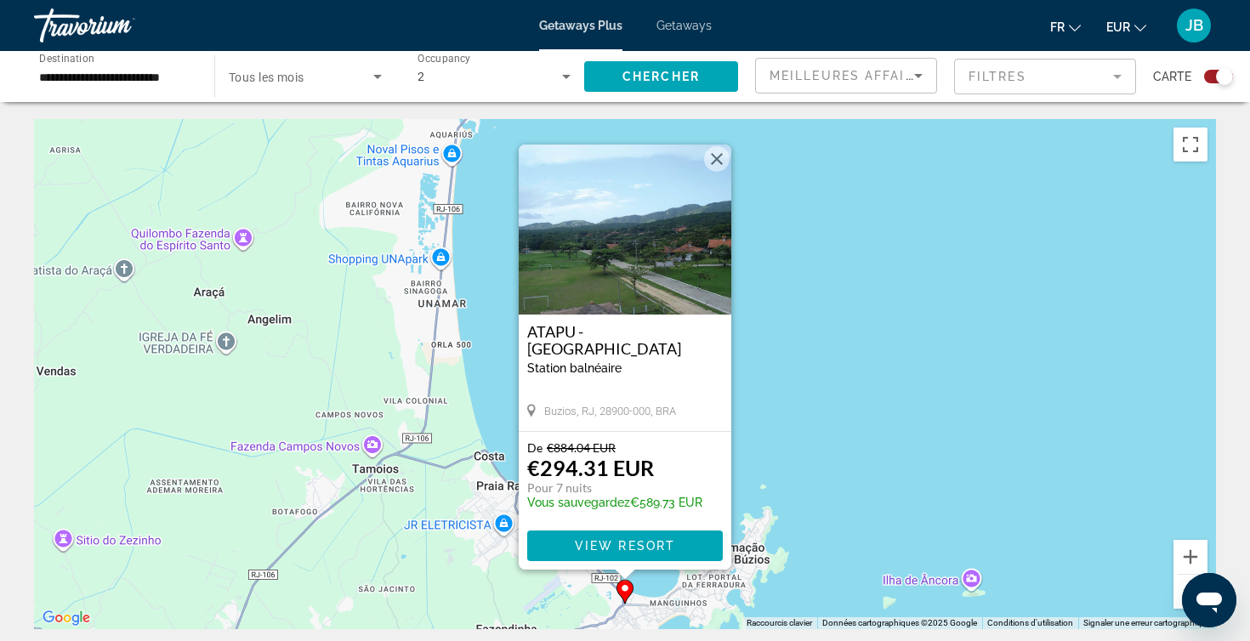
click at [717, 171] on button "Fermer" at bounding box center [717, 159] width 26 height 26
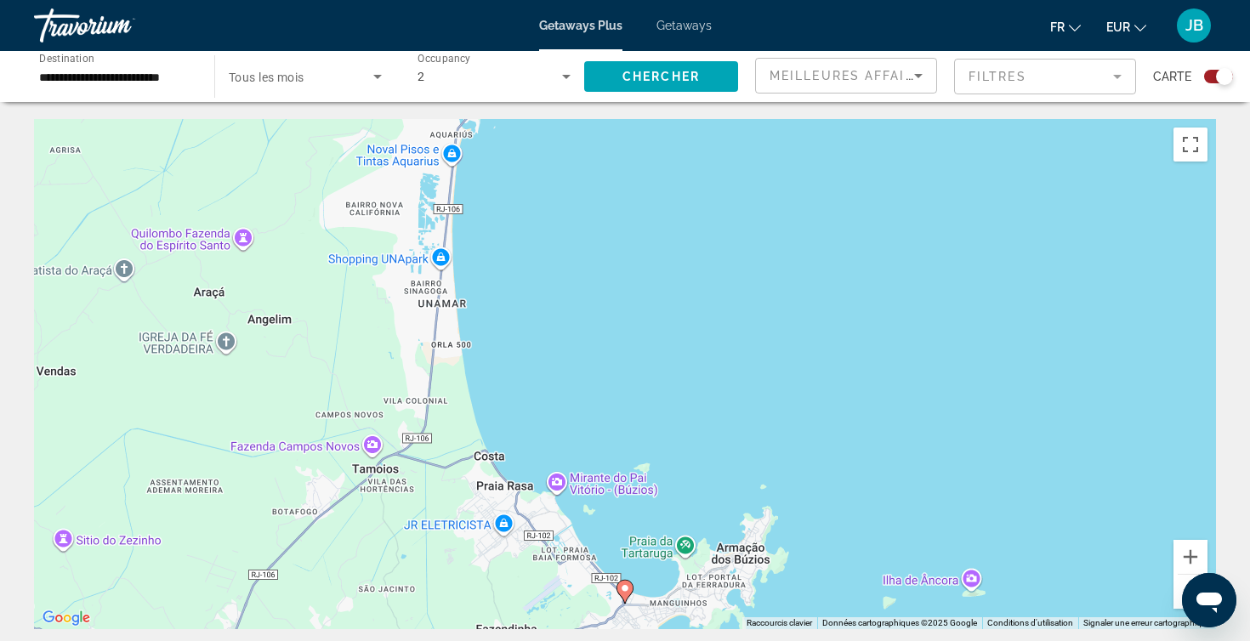
click at [1183, 583] on button "Zoom arrière" at bounding box center [1190, 592] width 34 height 34
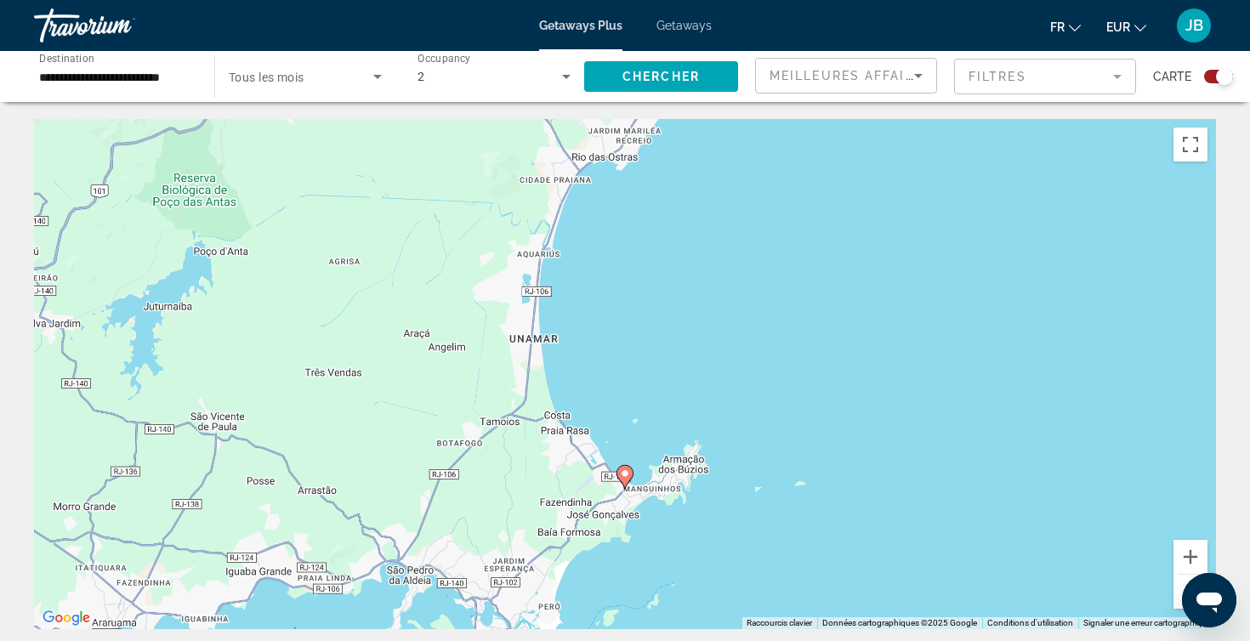
click at [1183, 583] on button "Zoom arrière" at bounding box center [1190, 592] width 34 height 34
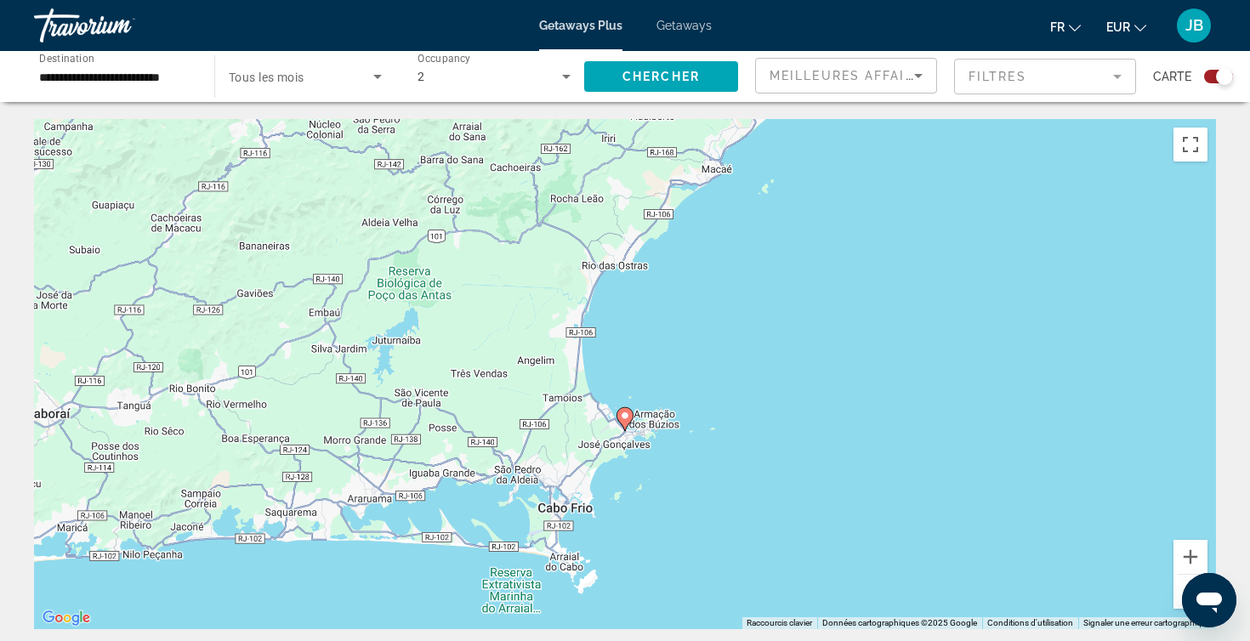
click at [1183, 583] on button "Zoom arrière" at bounding box center [1190, 592] width 34 height 34
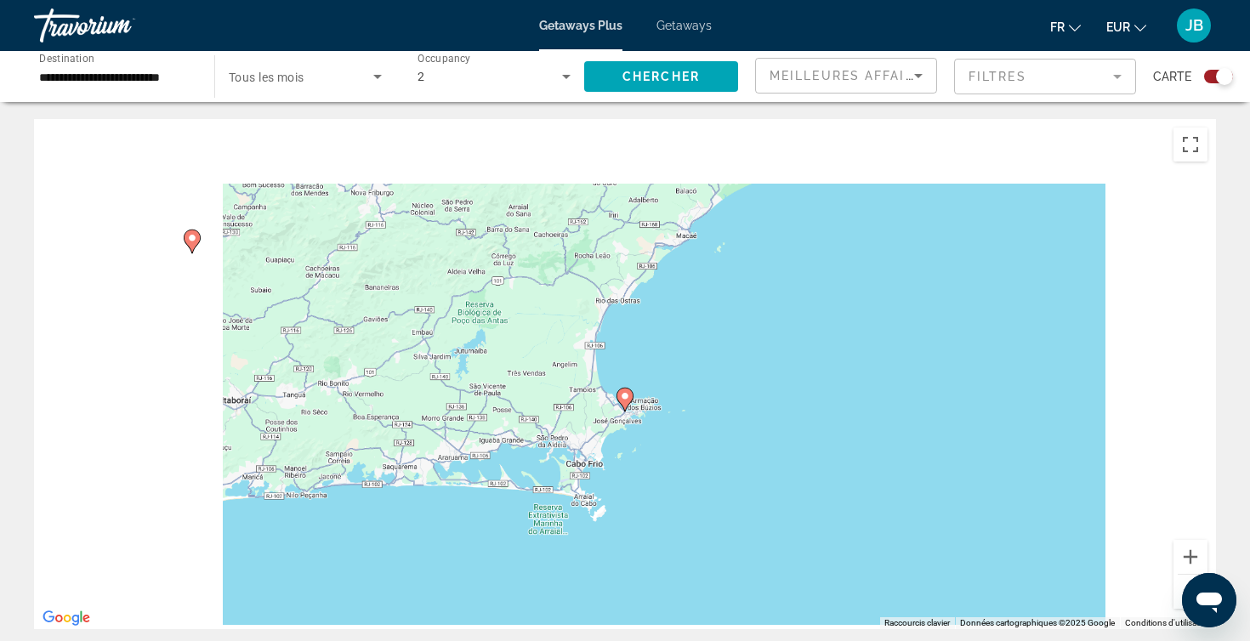
click at [1183, 583] on button "Zoom arrière" at bounding box center [1190, 592] width 34 height 34
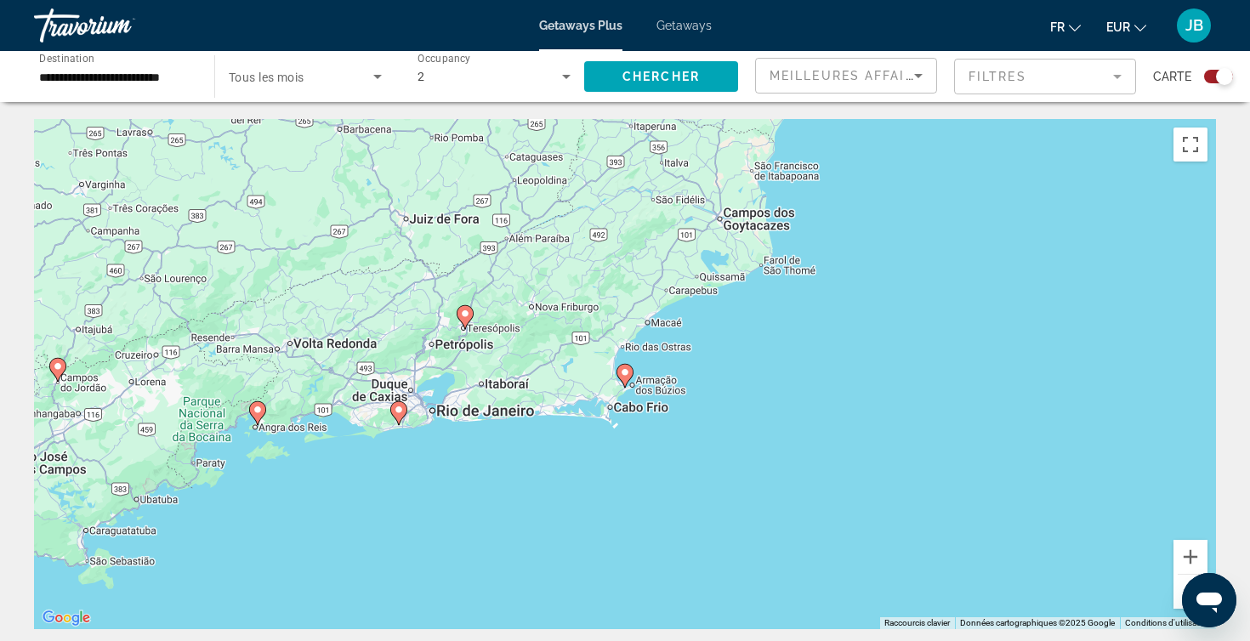
click at [400, 417] on icon "Main content" at bounding box center [398, 413] width 15 height 22
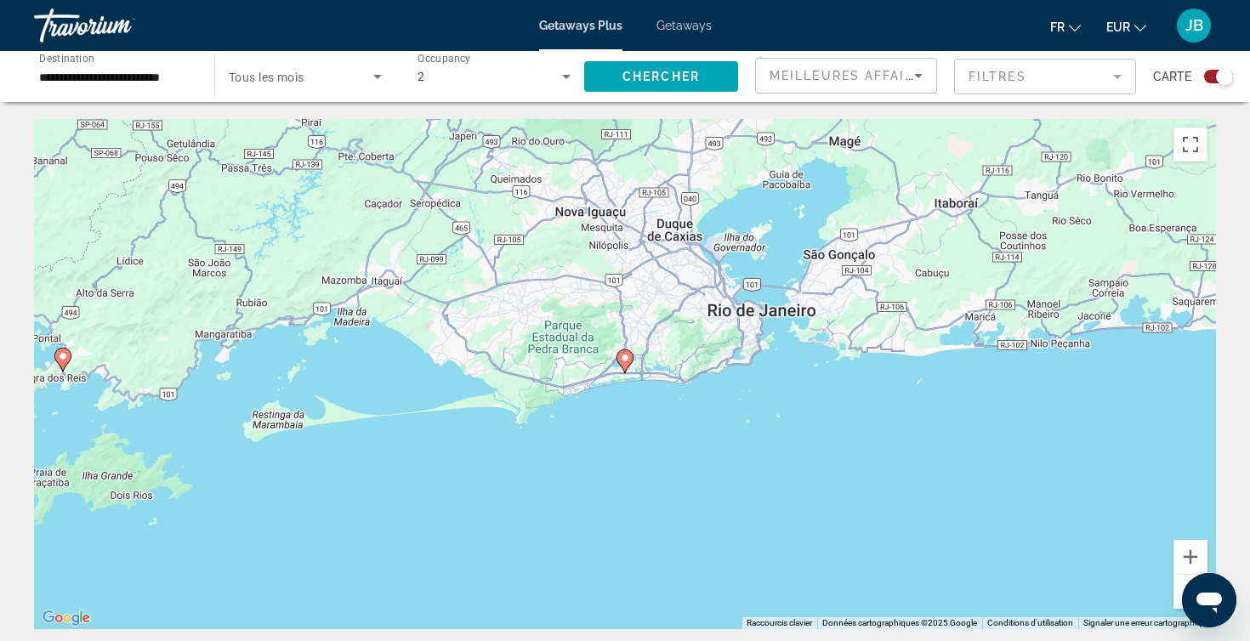
click at [626, 358] on image "Main content" at bounding box center [625, 358] width 10 height 10
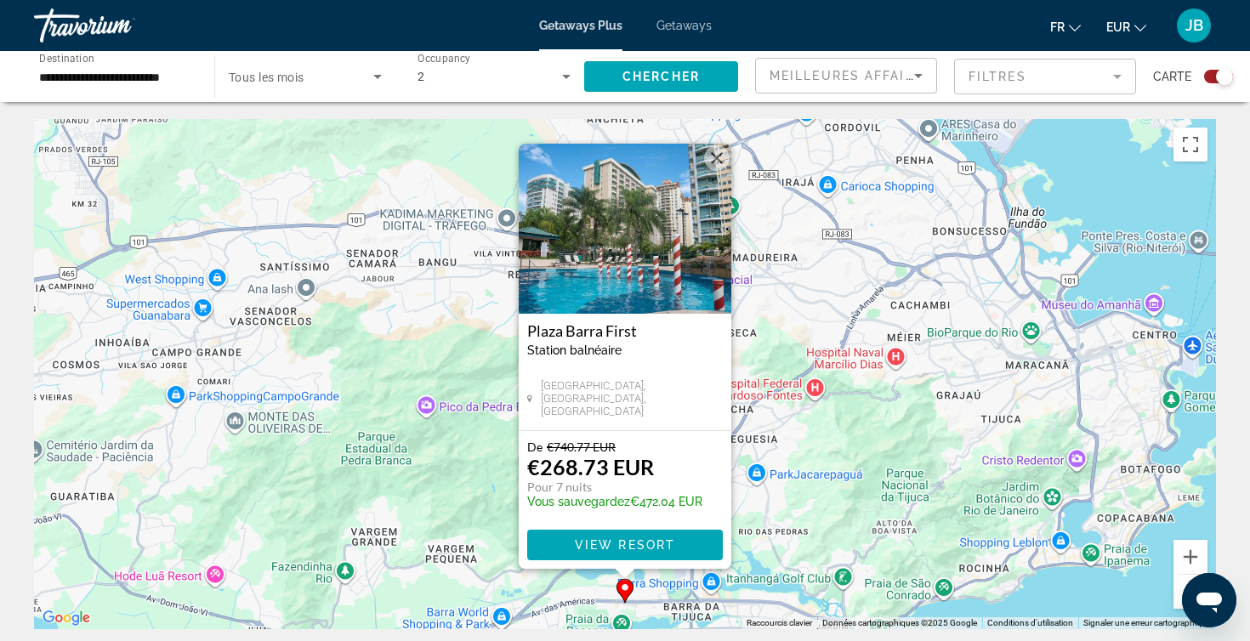
click at [652, 260] on img "Main content" at bounding box center [625, 229] width 213 height 170
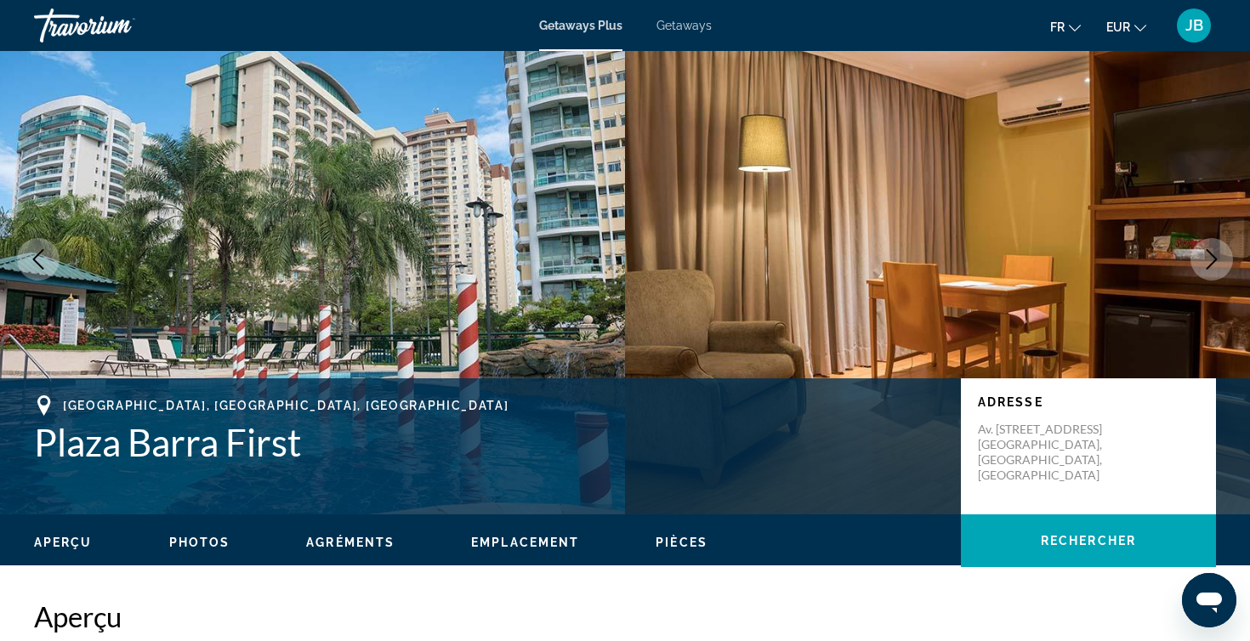
scroll to position [74, 0]
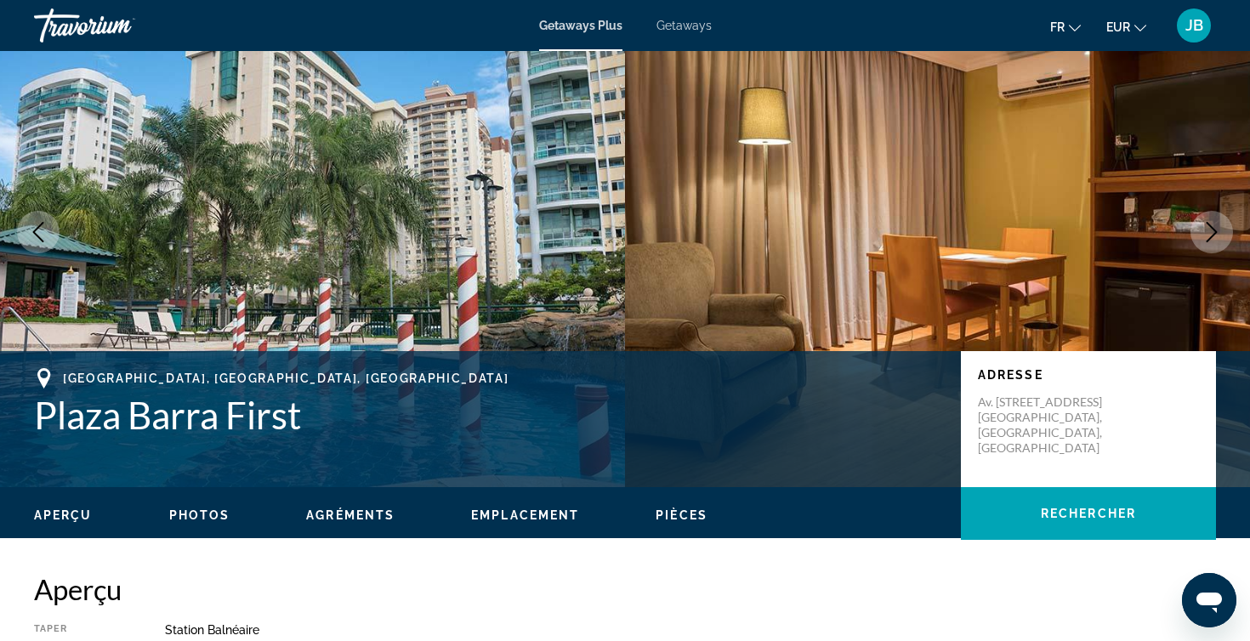
click at [1215, 230] on icon "Next image" at bounding box center [1211, 232] width 11 height 20
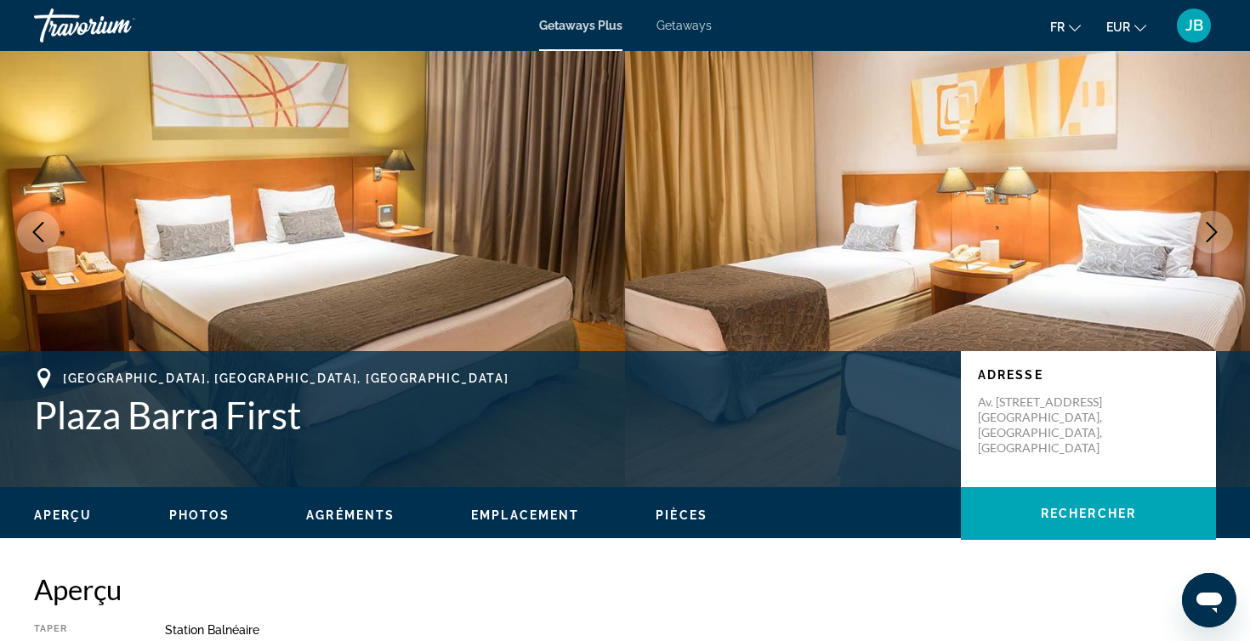
click at [1215, 230] on icon "Next image" at bounding box center [1211, 232] width 11 height 20
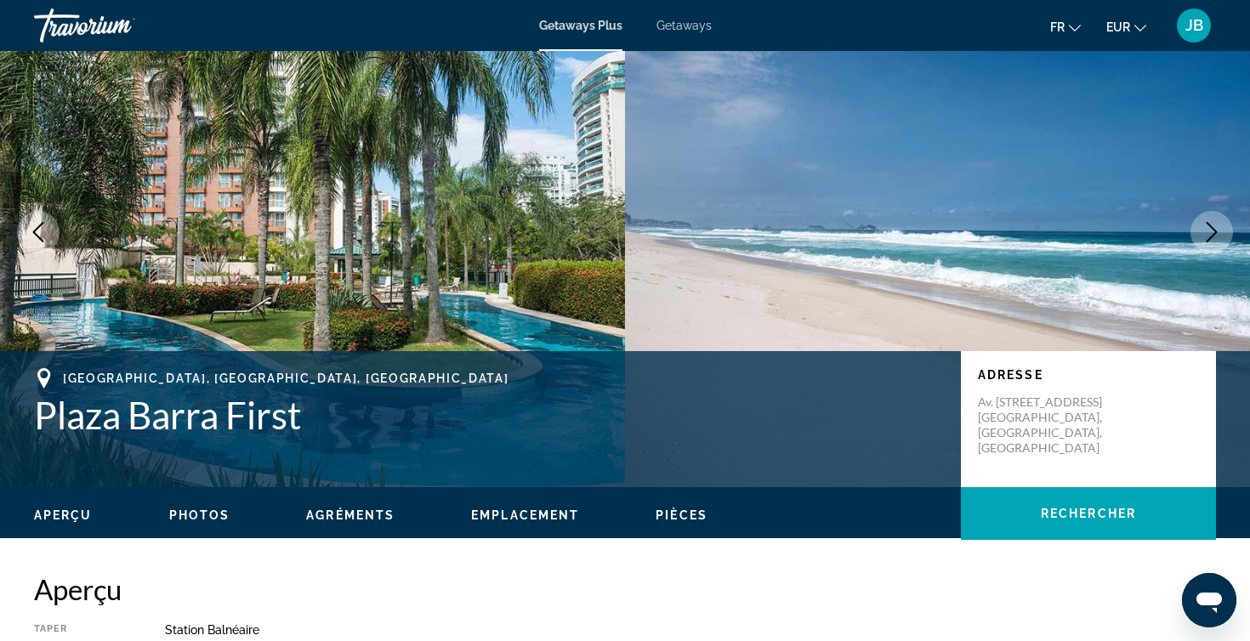
click at [29, 199] on img "Main content" at bounding box center [312, 232] width 625 height 510
click at [29, 209] on img "Main content" at bounding box center [312, 232] width 625 height 510
click at [35, 222] on icon "Previous image" at bounding box center [38, 232] width 20 height 20
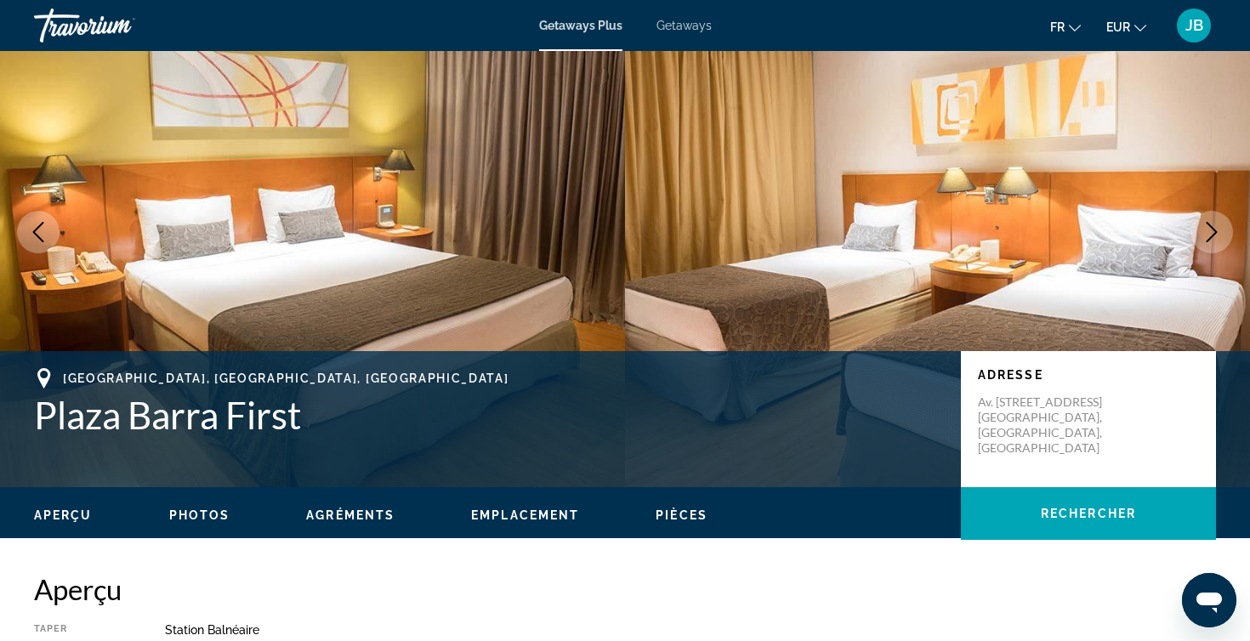
click at [781, 232] on img "Main content" at bounding box center [937, 232] width 625 height 510
click at [1208, 242] on button "Next image" at bounding box center [1211, 232] width 43 height 43
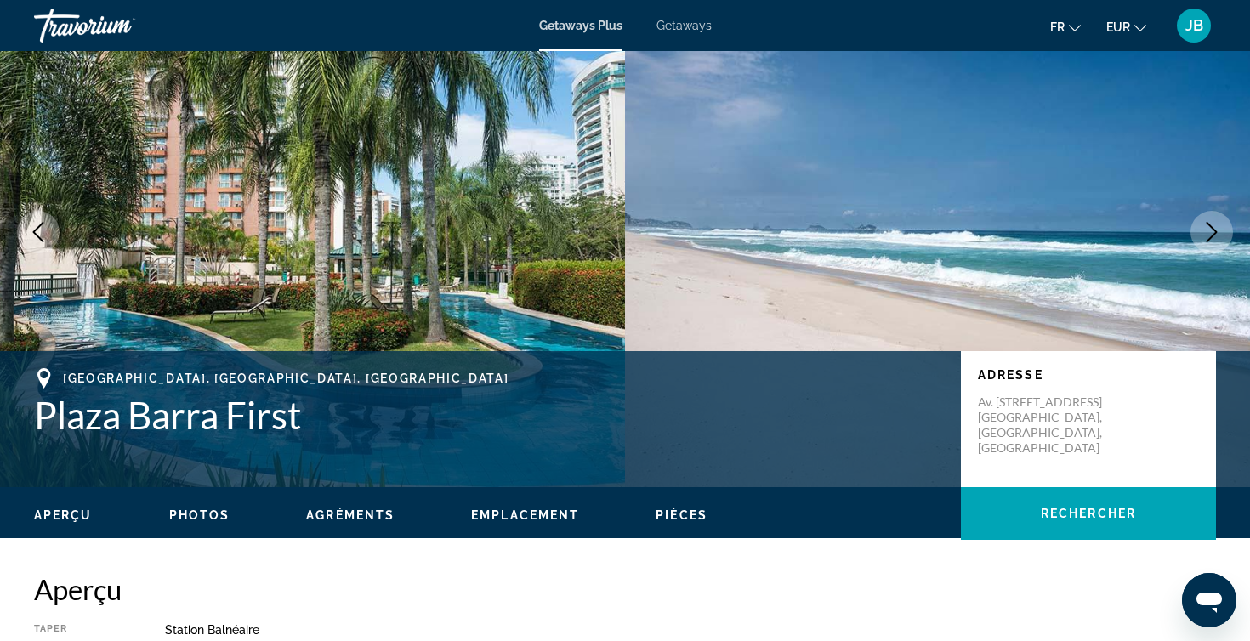
click at [1208, 242] on button "Next image" at bounding box center [1211, 232] width 43 height 43
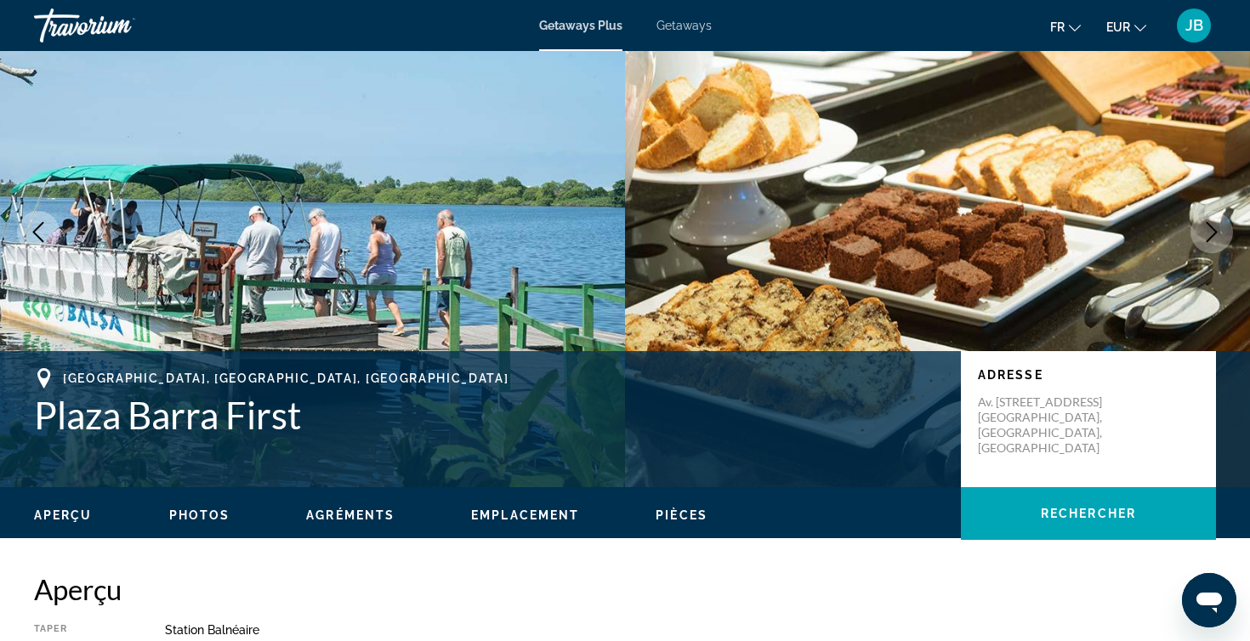
click at [1208, 242] on button "Next image" at bounding box center [1211, 232] width 43 height 43
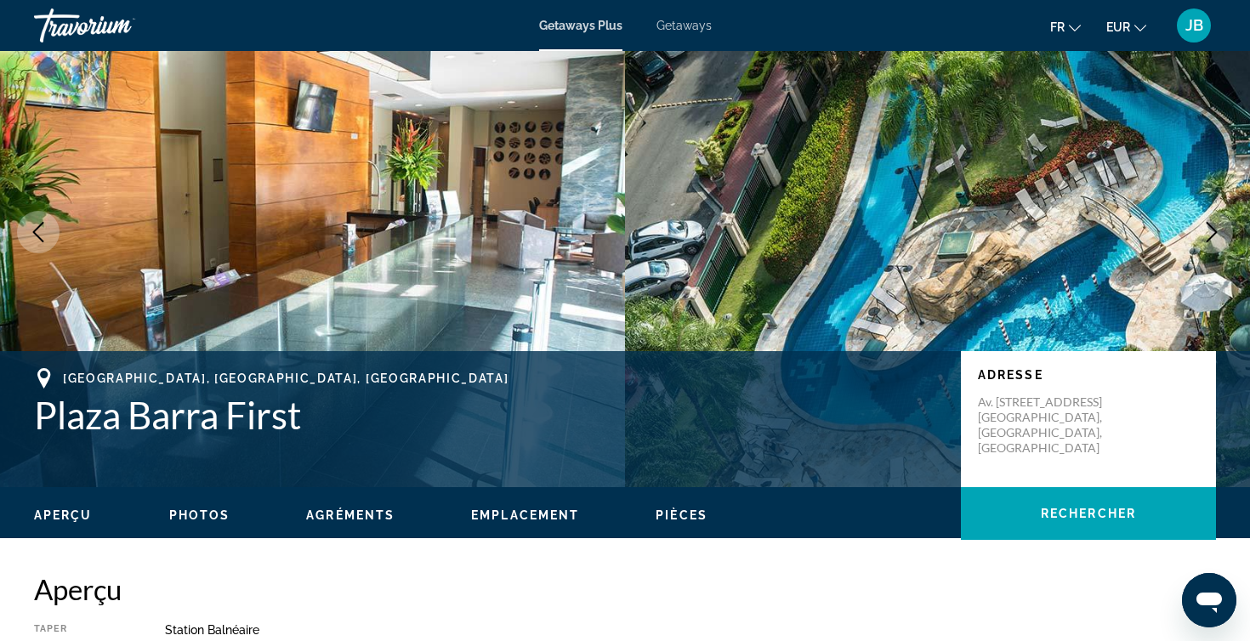
click at [1208, 242] on button "Next image" at bounding box center [1211, 232] width 43 height 43
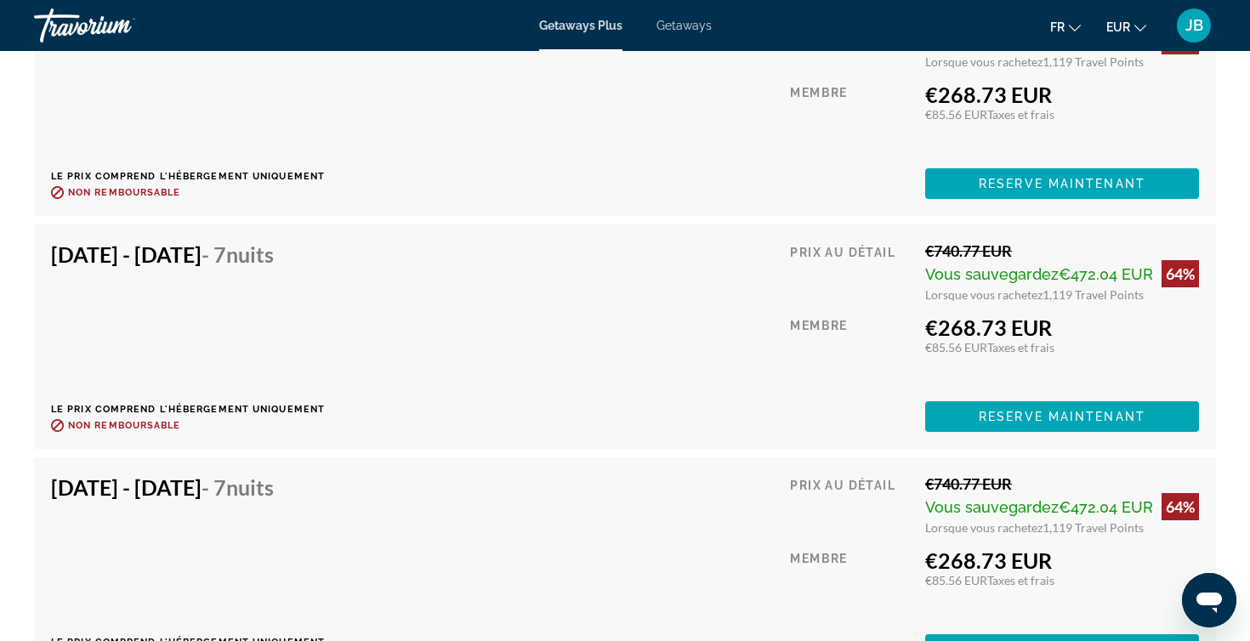
scroll to position [4974, 0]
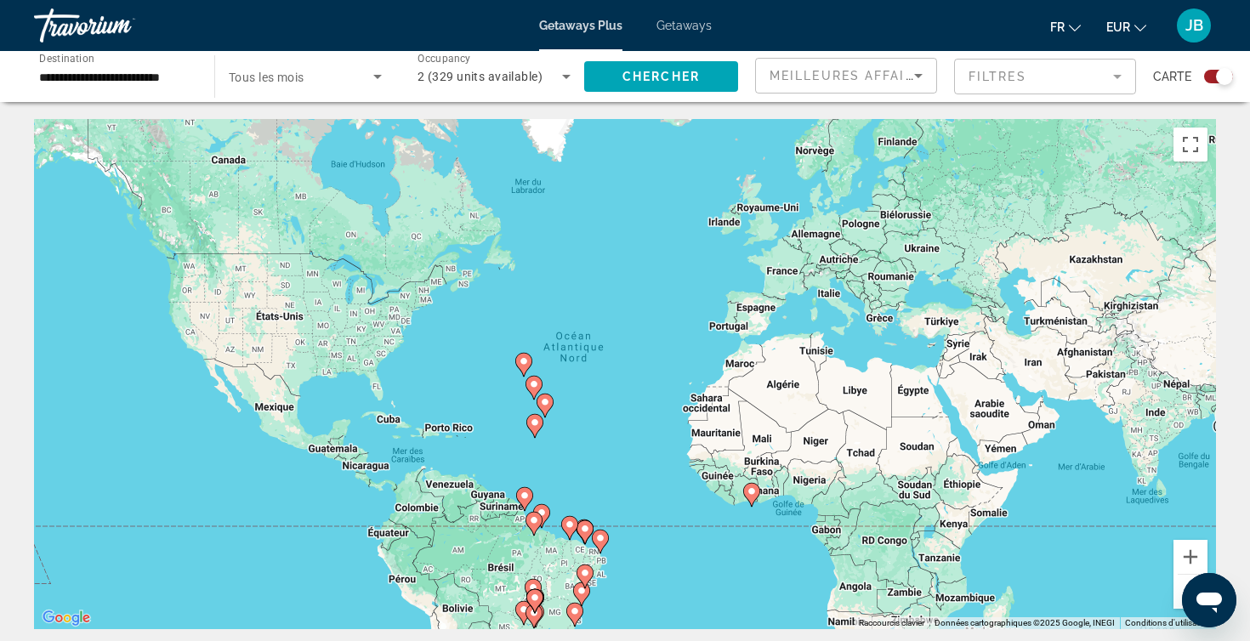
click at [162, 75] on input "**********" at bounding box center [115, 77] width 153 height 20
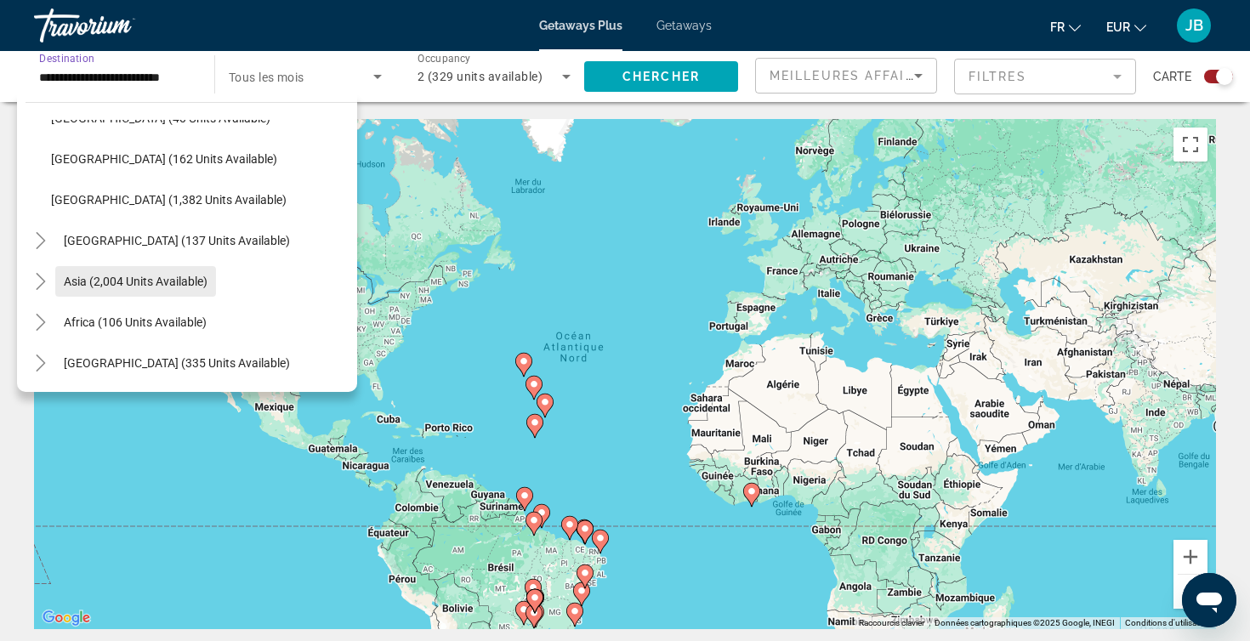
scroll to position [602, 0]
click at [190, 288] on span "Search widget" at bounding box center [135, 281] width 161 height 41
type input "**********"
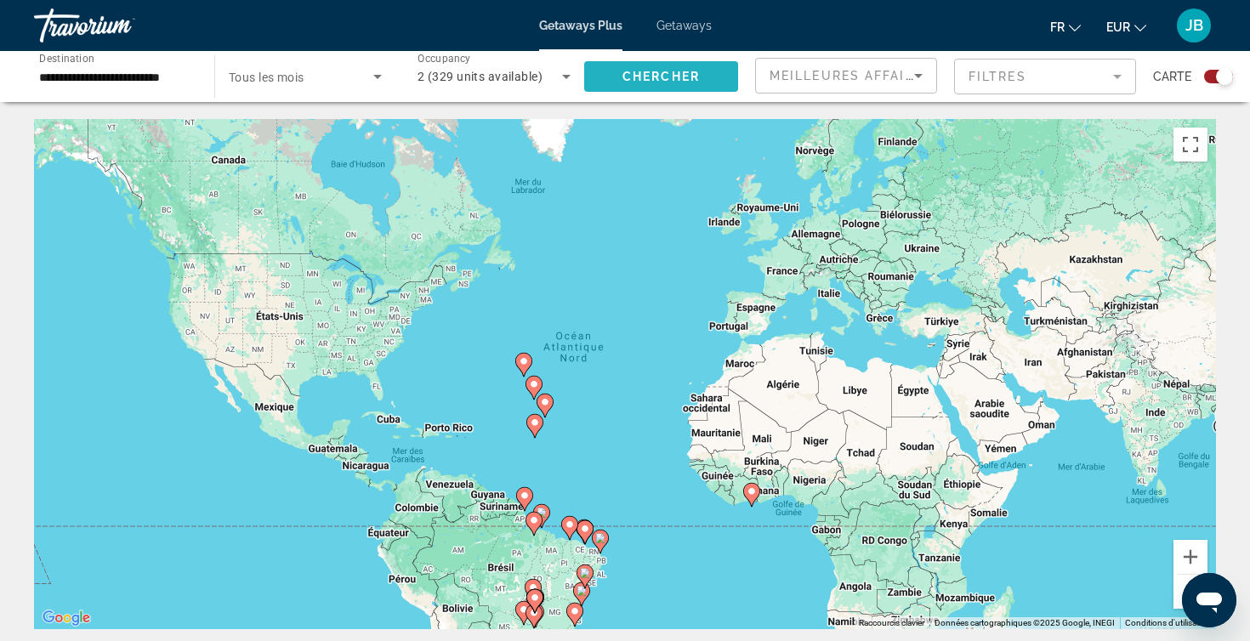
click at [590, 64] on span "Search widget" at bounding box center [661, 76] width 154 height 41
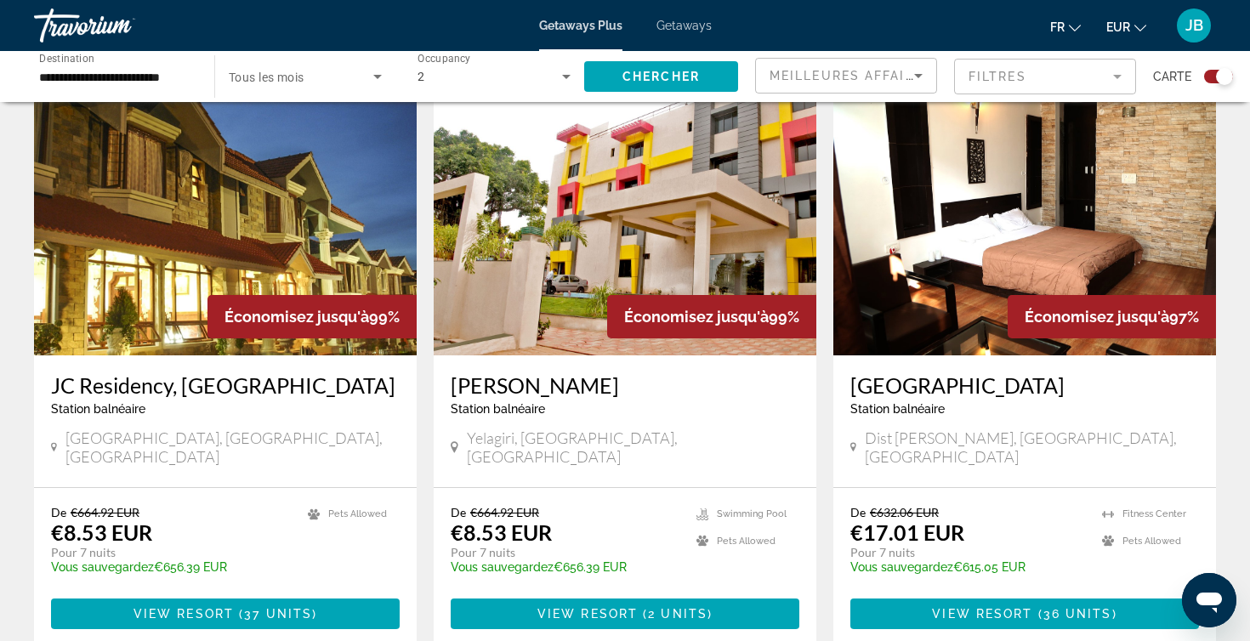
scroll to position [2402, 0]
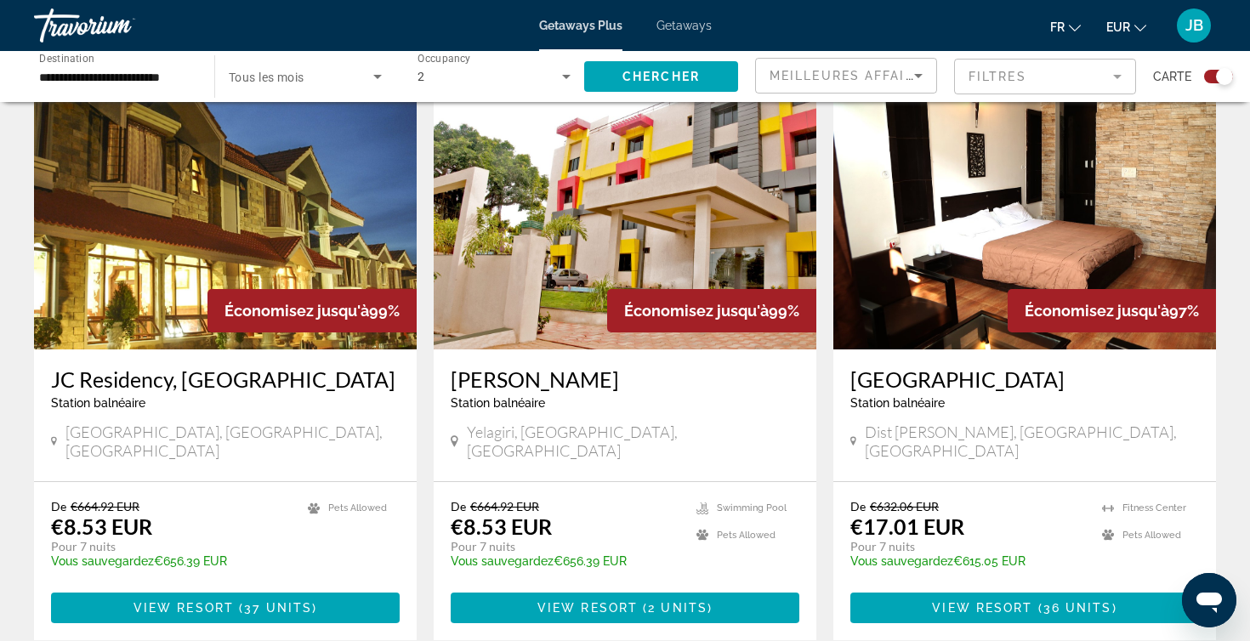
click at [179, 92] on div "**********" at bounding box center [115, 77] width 153 height 48
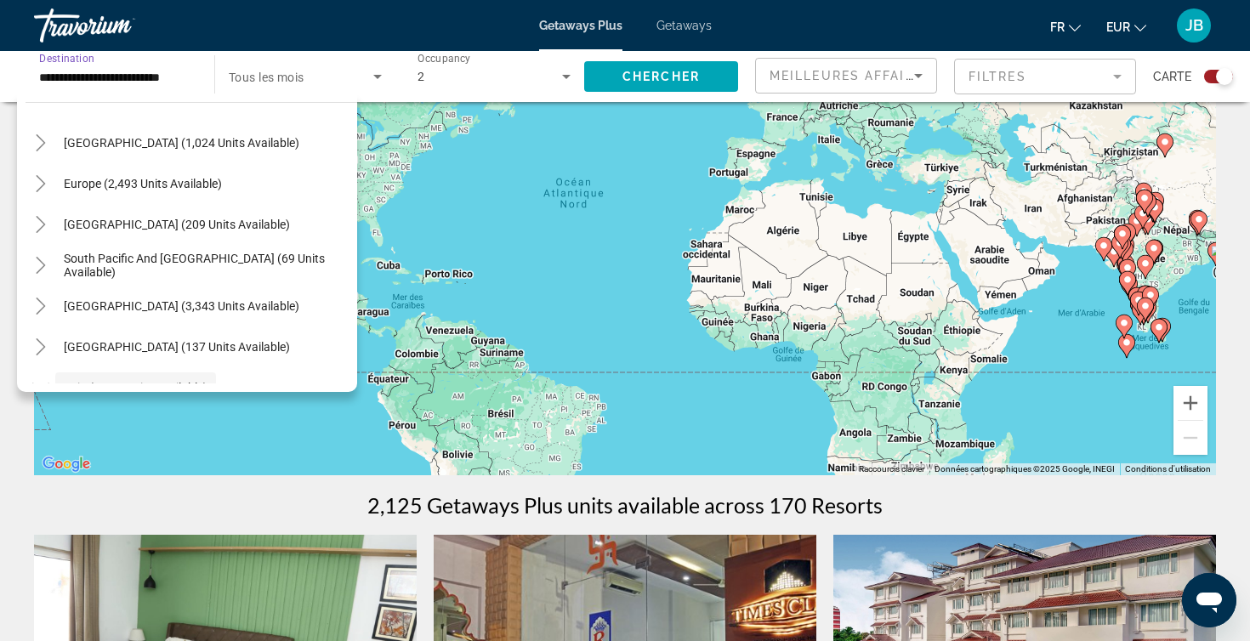
scroll to position [167, 0]
click at [40, 273] on icon "Toggle South Pacific and Oceania (69 units available)" at bounding box center [40, 266] width 9 height 17
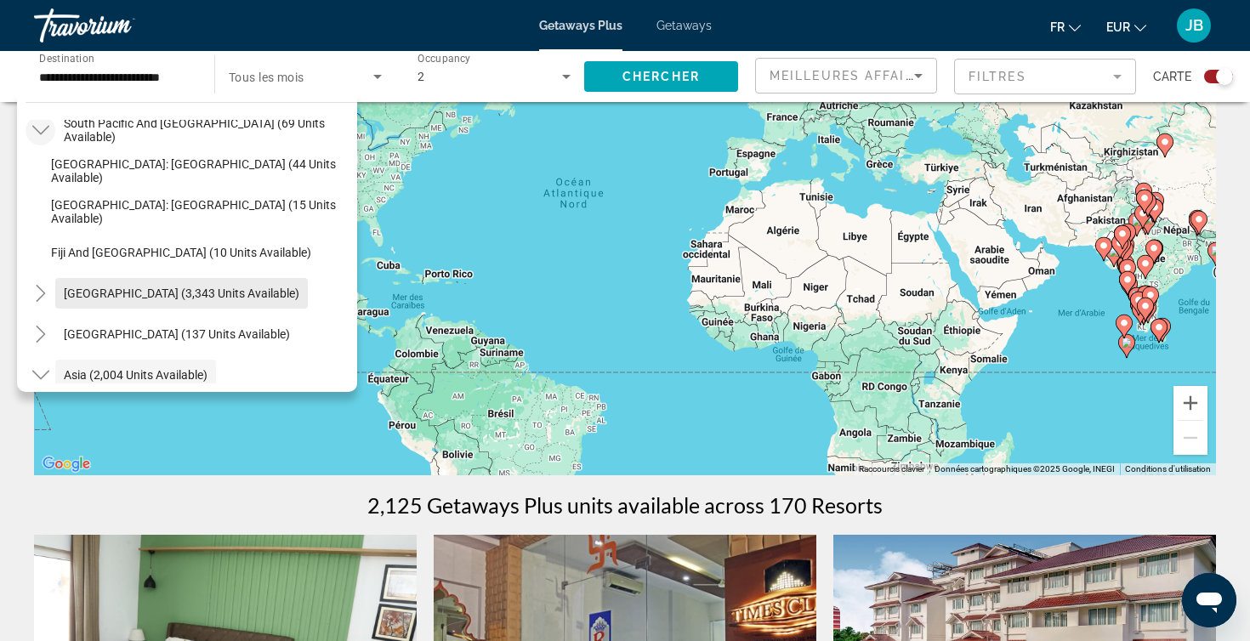
scroll to position [311, 0]
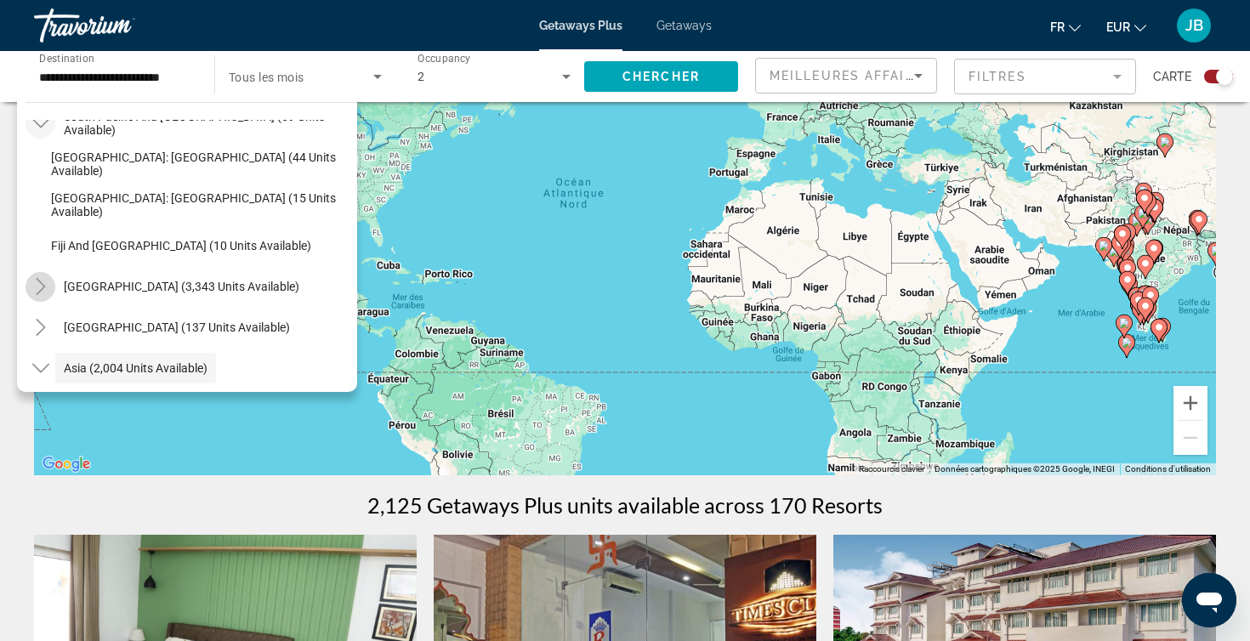
click at [33, 290] on icon "Toggle South America (3,343 units available)" at bounding box center [40, 286] width 17 height 17
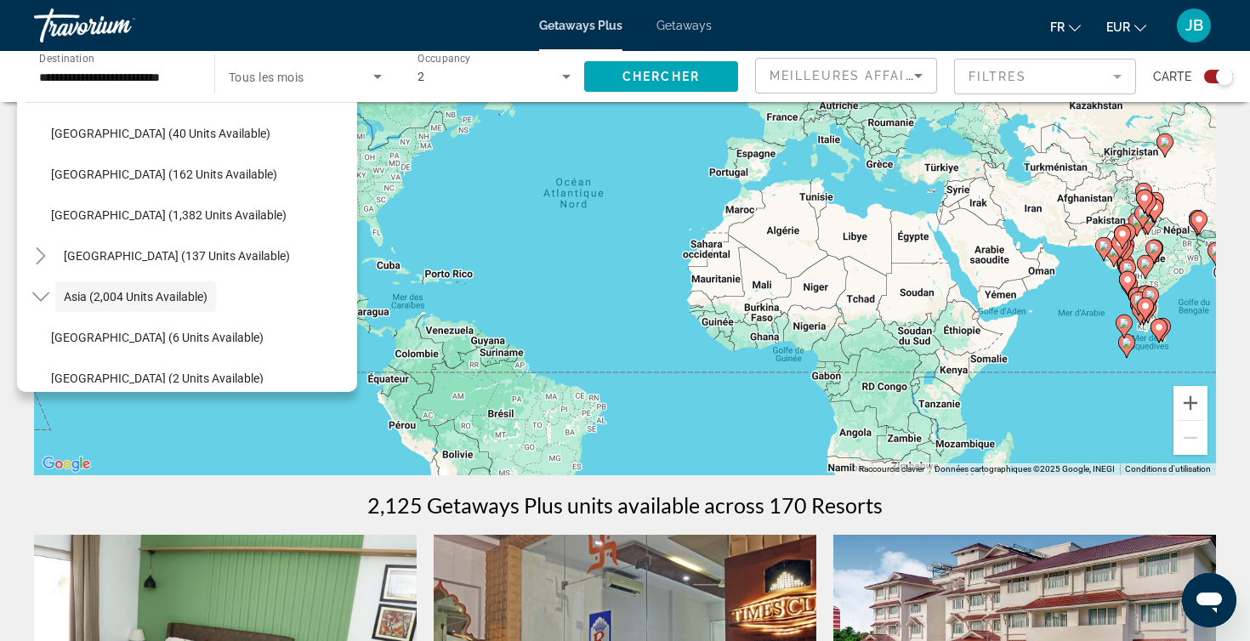
scroll to position [769, 0]
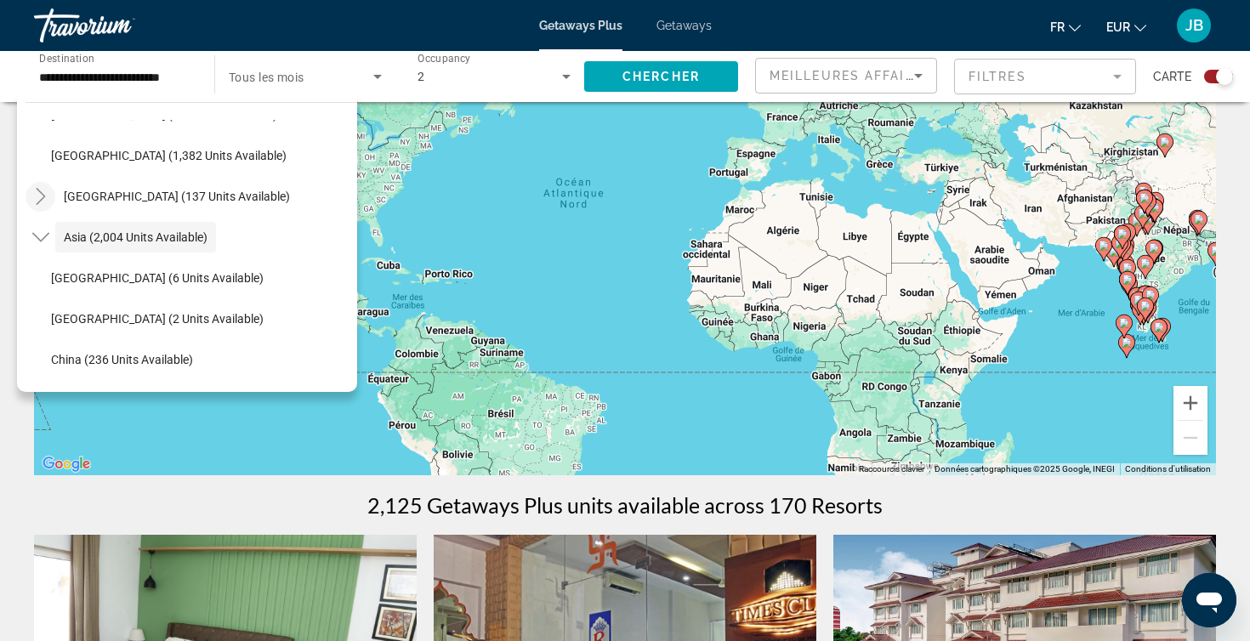
click at [34, 192] on icon "Toggle Central America (137 units available)" at bounding box center [40, 196] width 17 height 17
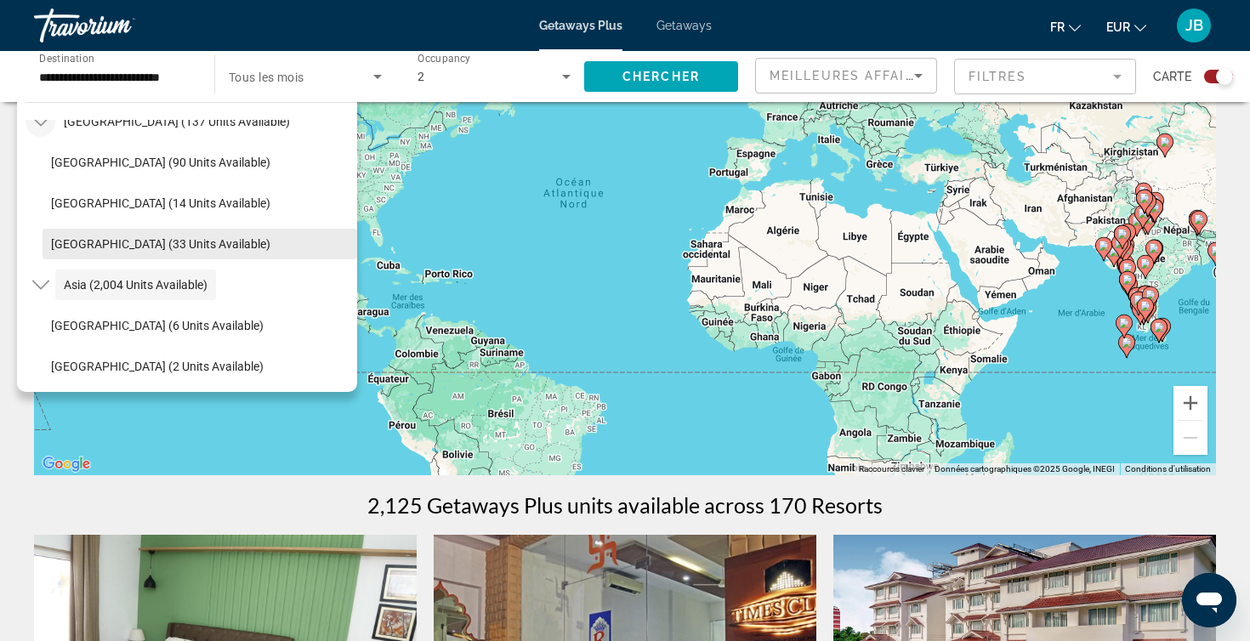
scroll to position [875, 0]
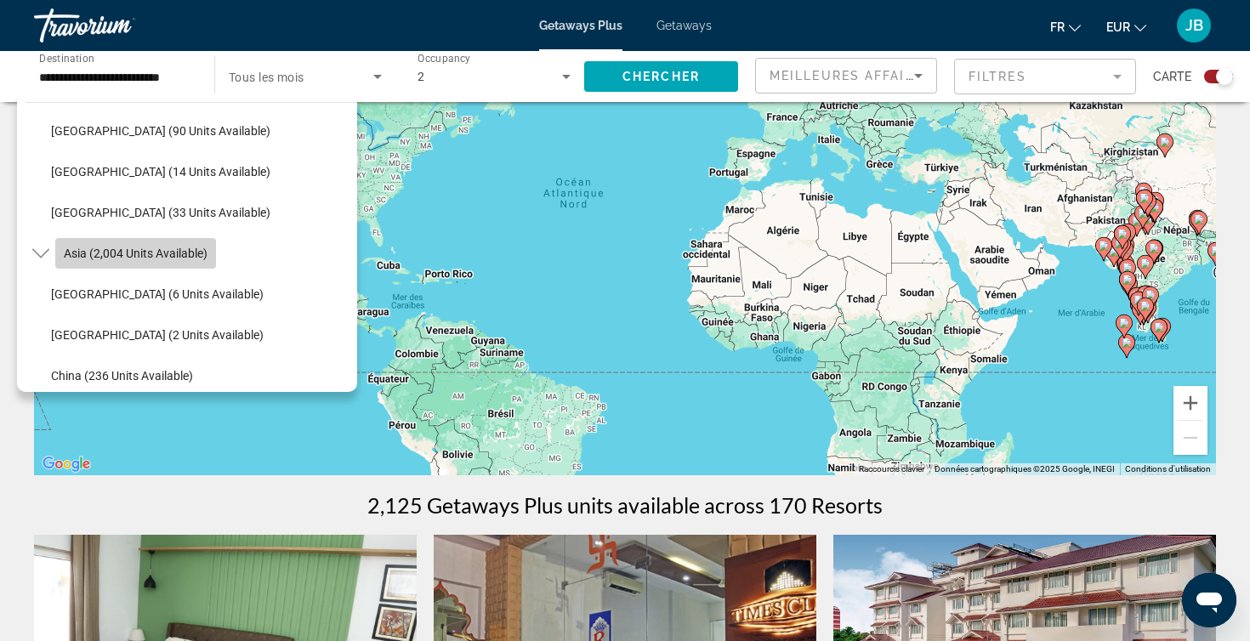
click at [139, 266] on span "Search widget" at bounding box center [135, 253] width 161 height 41
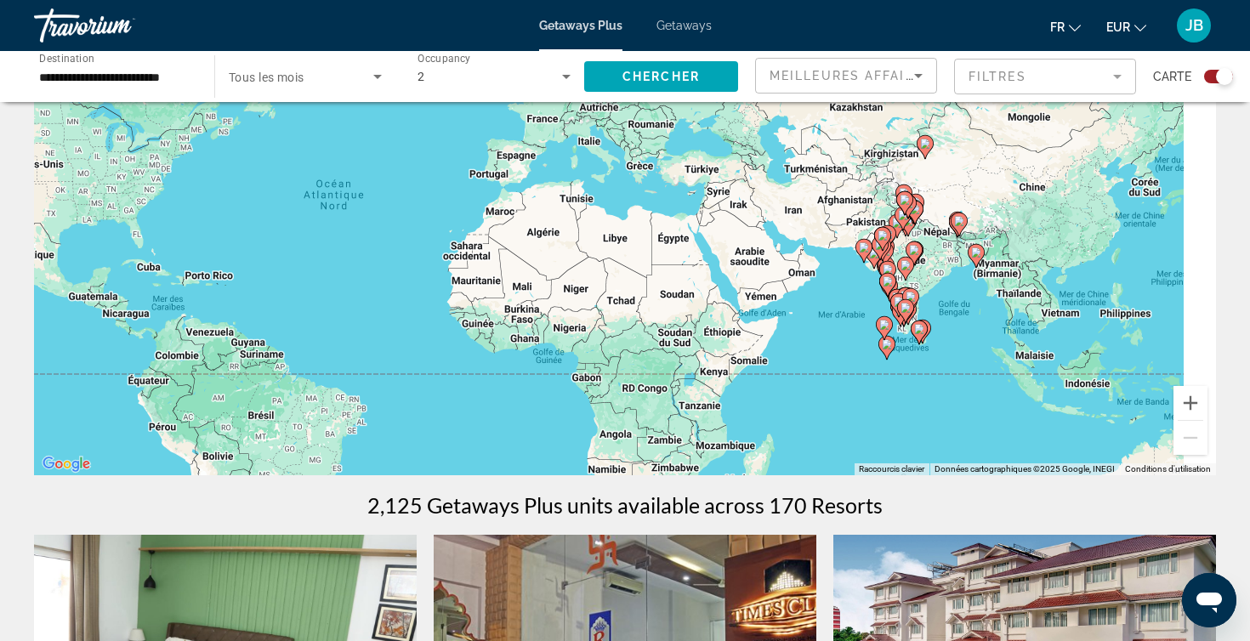
drag, startPoint x: 994, startPoint y: 292, endPoint x: 742, endPoint y: 294, distance: 251.7
click at [742, 294] on div "Pour activer le glissement avec le clavier, appuyez sur Alt+Entrée. Une fois ce…" at bounding box center [625, 220] width 1182 height 510
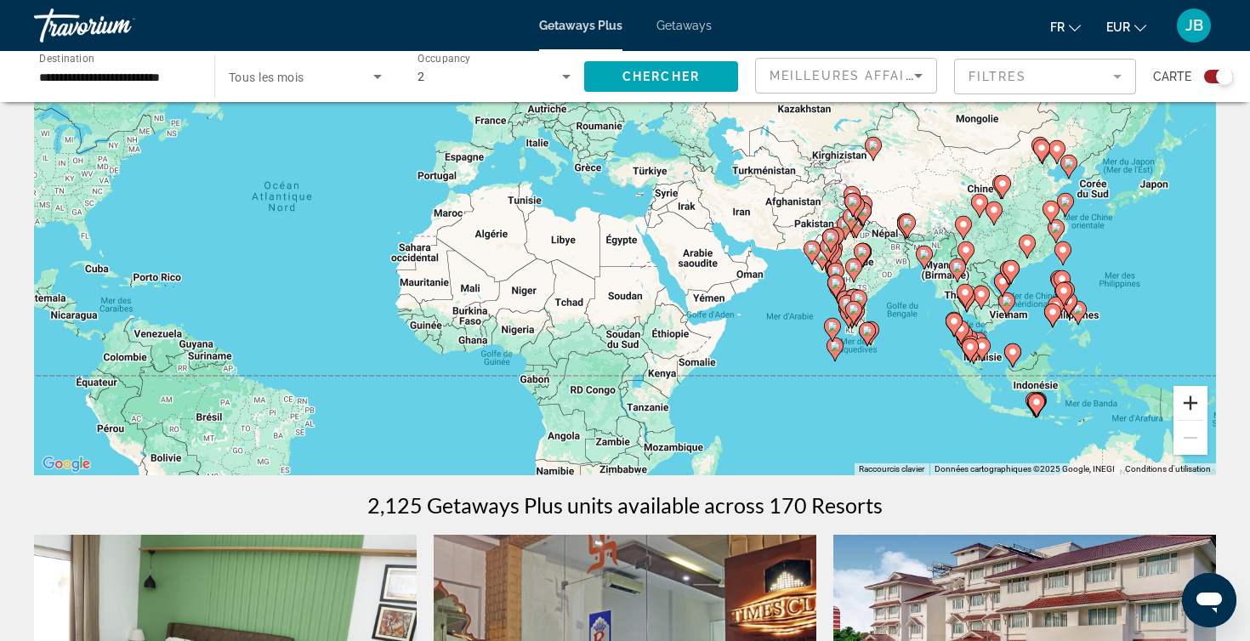
click at [1191, 395] on button "Zoom avant" at bounding box center [1190, 403] width 34 height 34
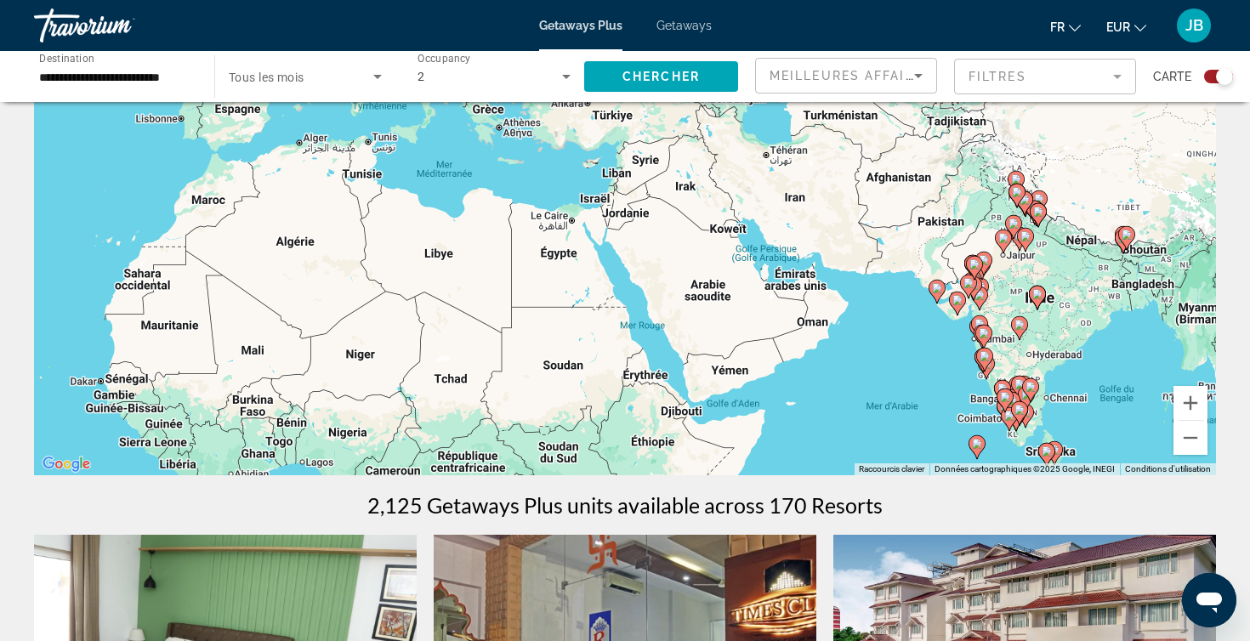
drag, startPoint x: 994, startPoint y: 375, endPoint x: 704, endPoint y: 321, distance: 295.0
click at [704, 321] on div "Pour activer le glissement avec le clavier, appuyez sur Alt+Entrée. Une fois ce…" at bounding box center [625, 220] width 1182 height 510
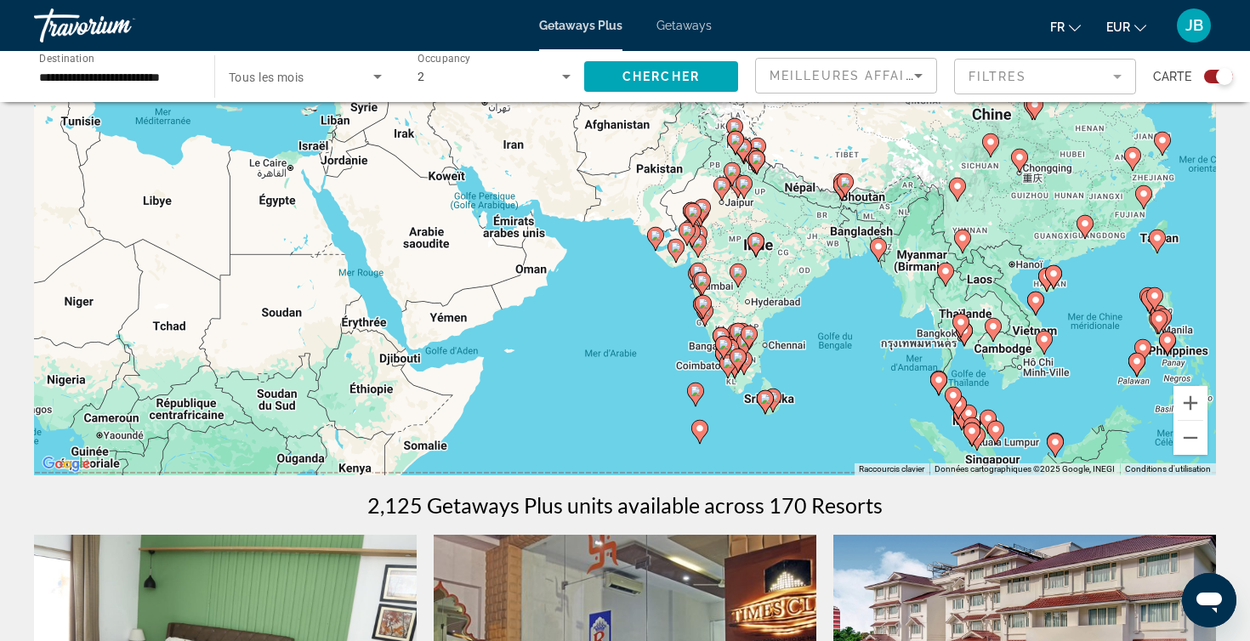
drag, startPoint x: 952, startPoint y: 360, endPoint x: 733, endPoint y: 345, distance: 219.8
click at [733, 345] on div "Pour activer le glissement avec le clavier, appuyez sur Alt+Entrée. Une fois ce…" at bounding box center [625, 220] width 1182 height 510
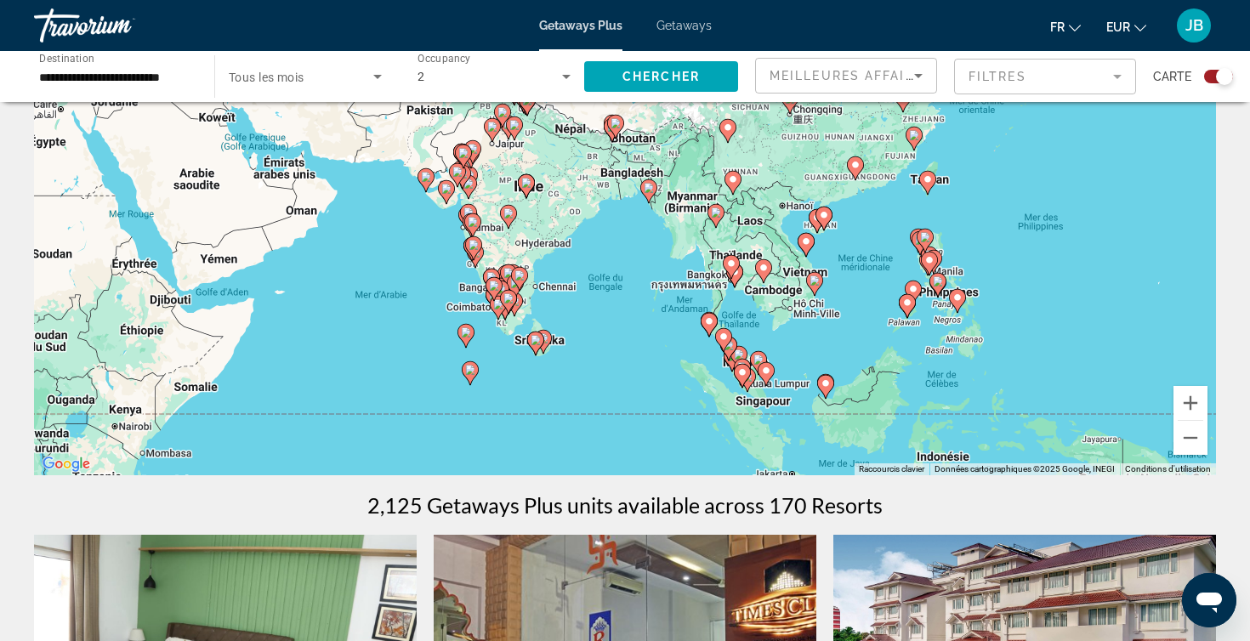
drag, startPoint x: 795, startPoint y: 423, endPoint x: 795, endPoint y: 377, distance: 45.1
click at [795, 377] on div "Pour activer le glissement avec le clavier, appuyez sur Alt+Entrée. Une fois ce…" at bounding box center [625, 220] width 1182 height 510
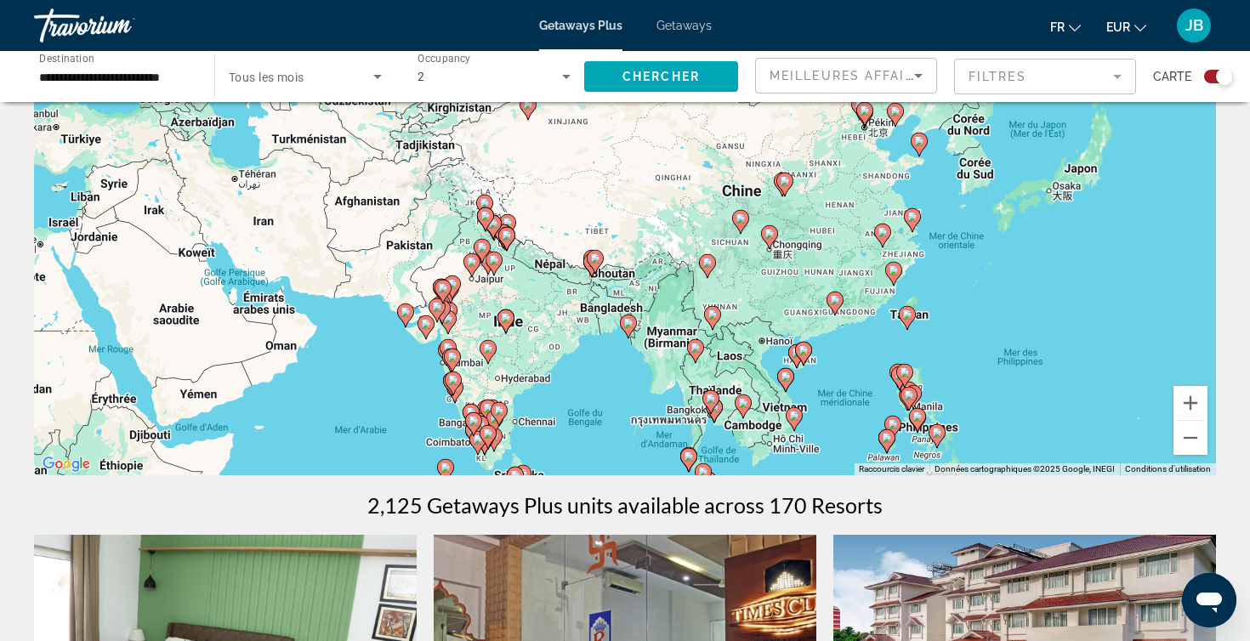
drag, startPoint x: 911, startPoint y: 211, endPoint x: 890, endPoint y: 354, distance: 144.4
click at [890, 355] on div "Pour activer le glissement avec le clavier, appuyez sur Alt+Entrée. Une fois ce…" at bounding box center [625, 220] width 1182 height 510
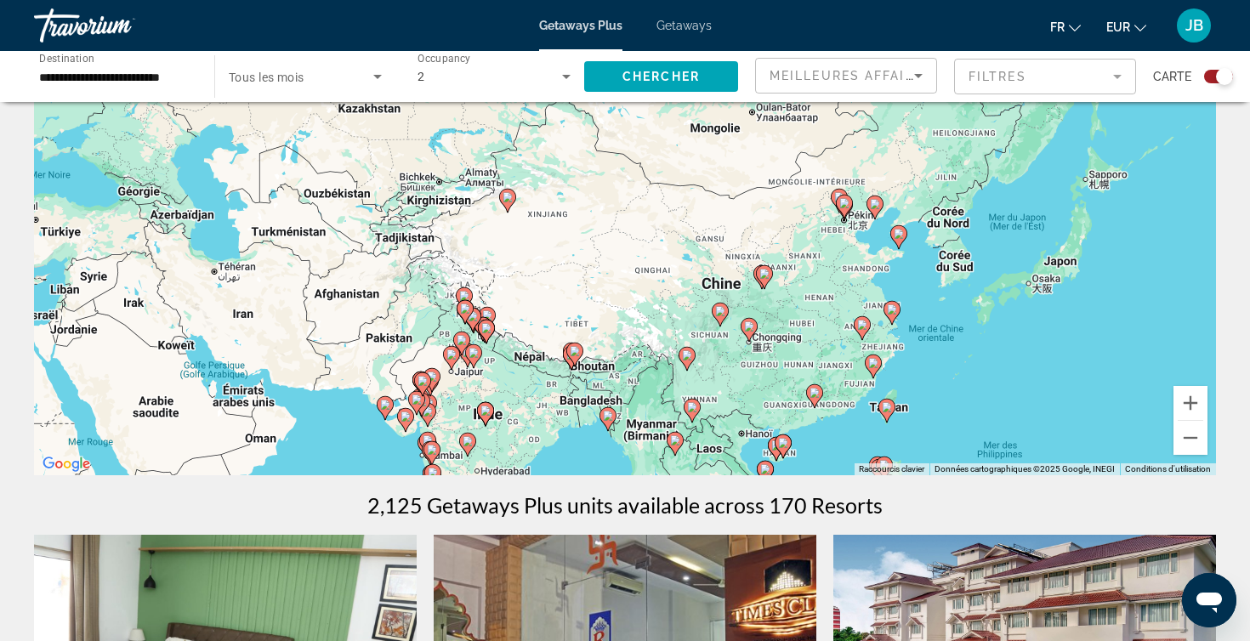
drag, startPoint x: 958, startPoint y: 241, endPoint x: 915, endPoint y: 394, distance: 159.1
click at [915, 396] on div "Pour activer le glissement avec le clavier, appuyez sur Alt+Entrée. Une fois ce…" at bounding box center [625, 220] width 1182 height 510
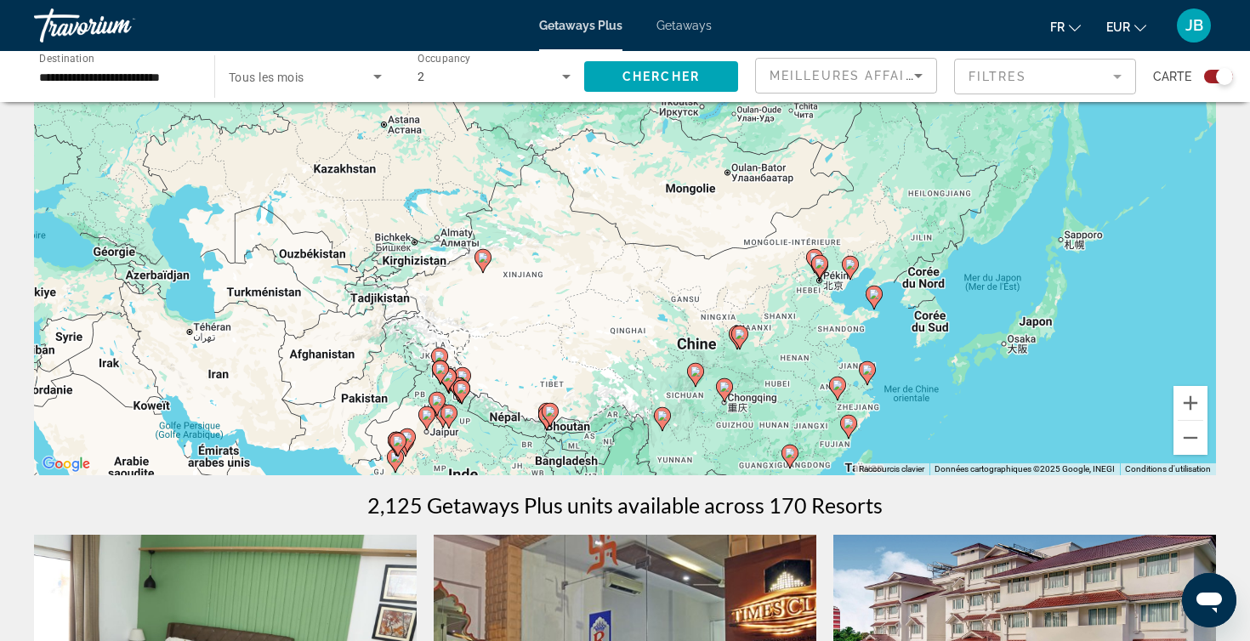
click at [148, 78] on input "**********" at bounding box center [115, 77] width 153 height 20
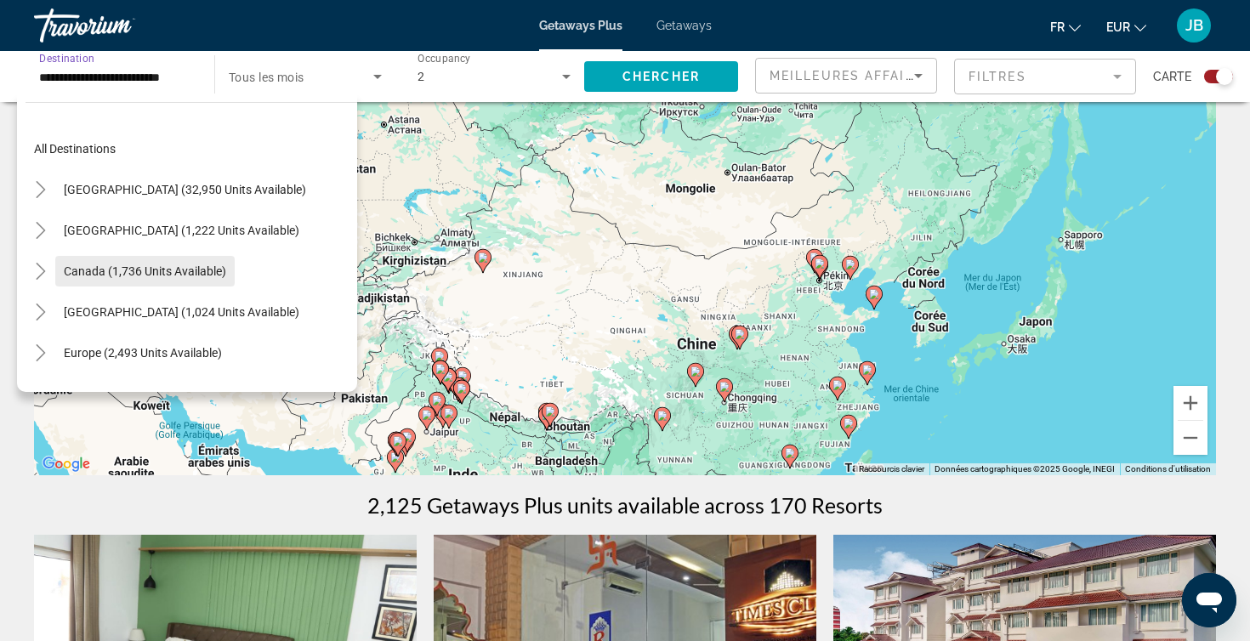
scroll to position [133, 0]
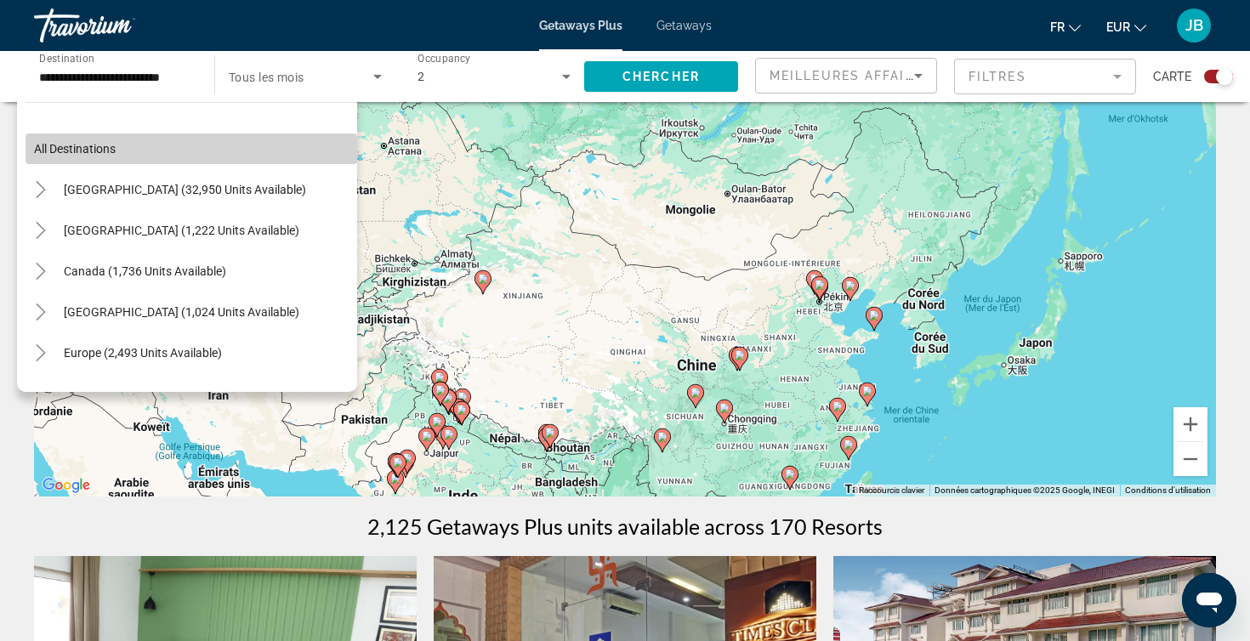
click at [94, 159] on span "Search widget" at bounding box center [192, 148] width 332 height 41
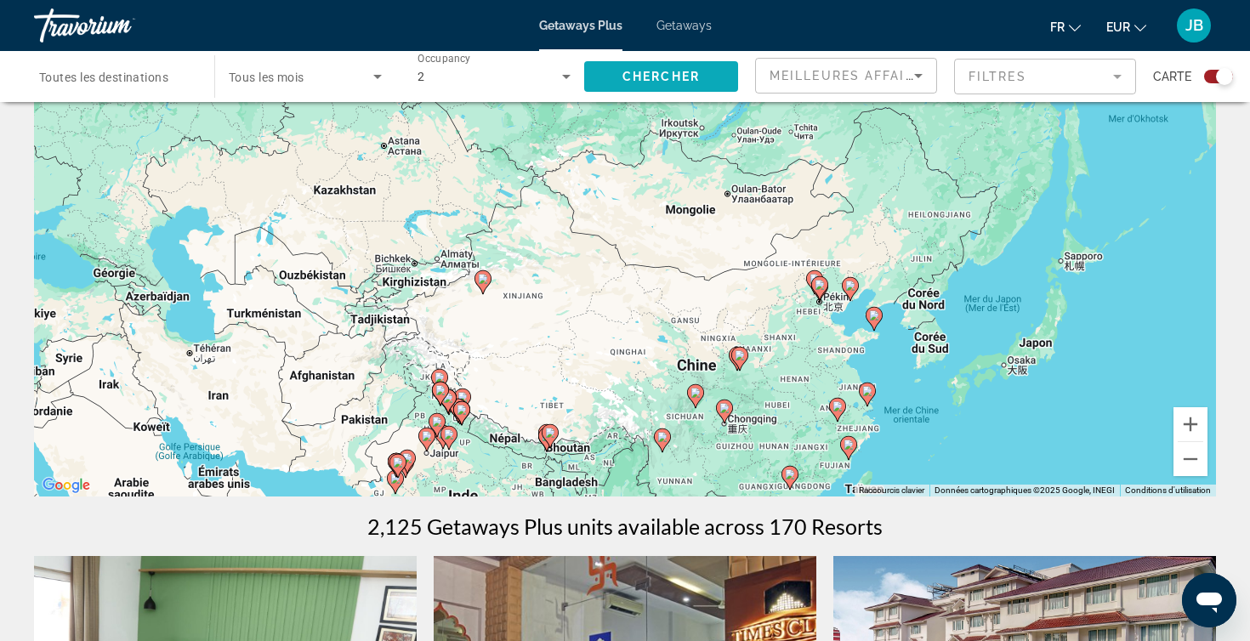
click at [626, 75] on span "Chercher" at bounding box center [660, 77] width 77 height 14
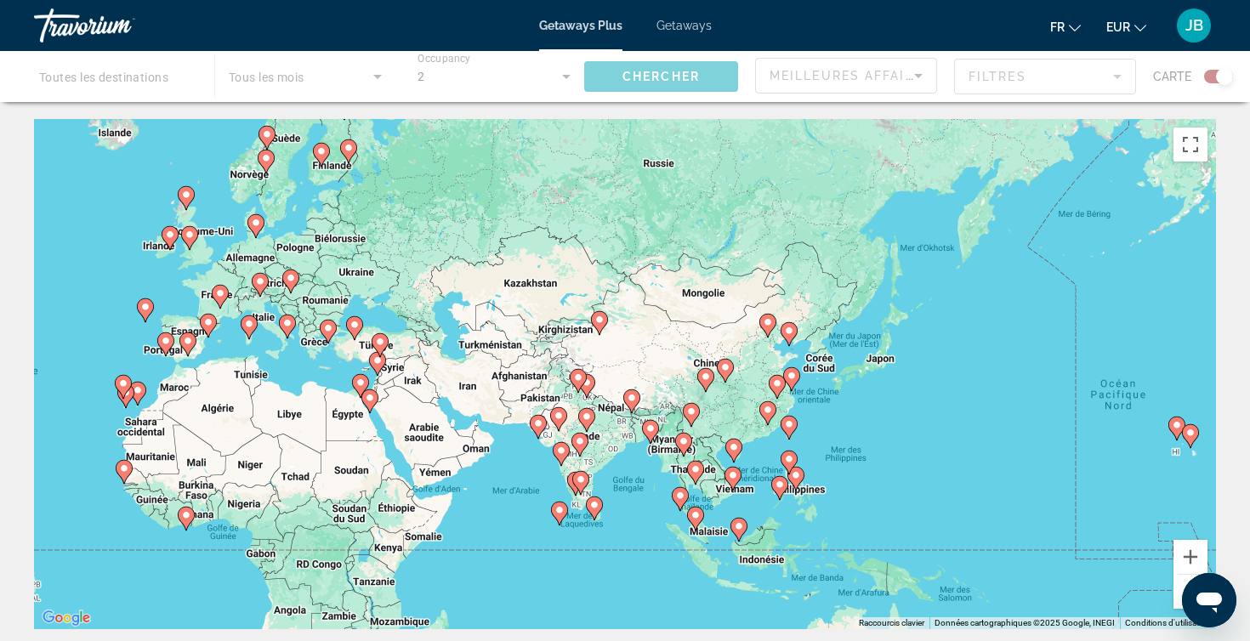
drag, startPoint x: 891, startPoint y: 318, endPoint x: 962, endPoint y: 224, distance: 117.2
click at [962, 224] on div "Pour activer le glissement avec le clavier, appuyez sur Alt+Entrée. Une fois ce…" at bounding box center [625, 374] width 1182 height 510
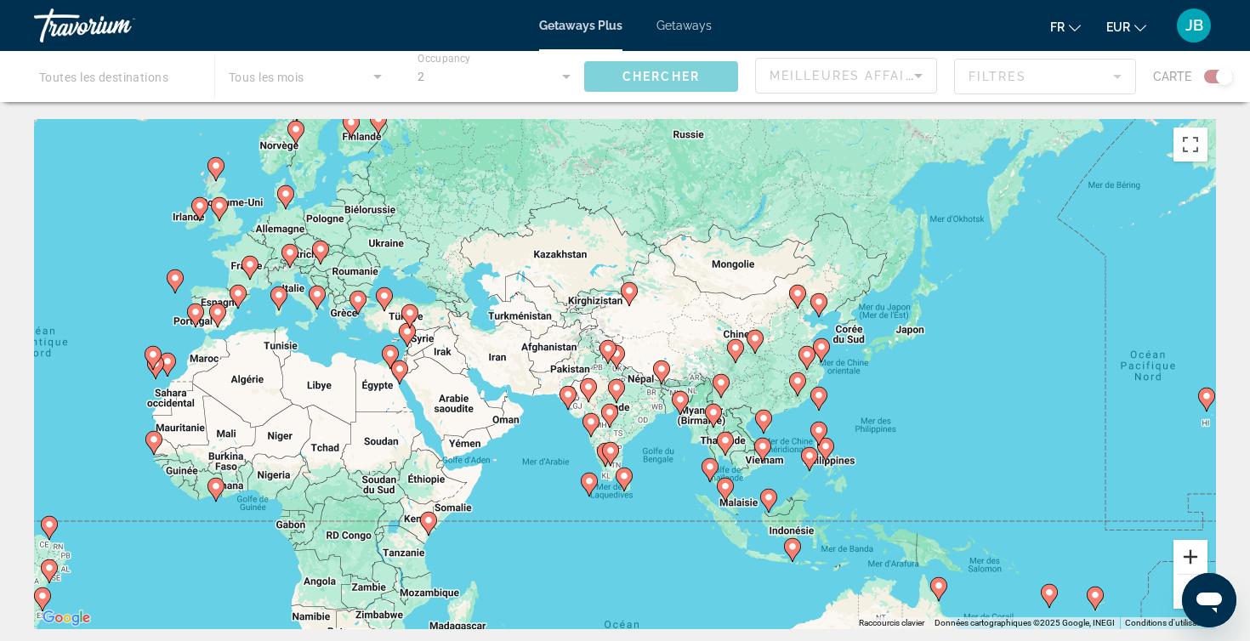
click at [1188, 559] on button "Zoom avant" at bounding box center [1190, 557] width 34 height 34
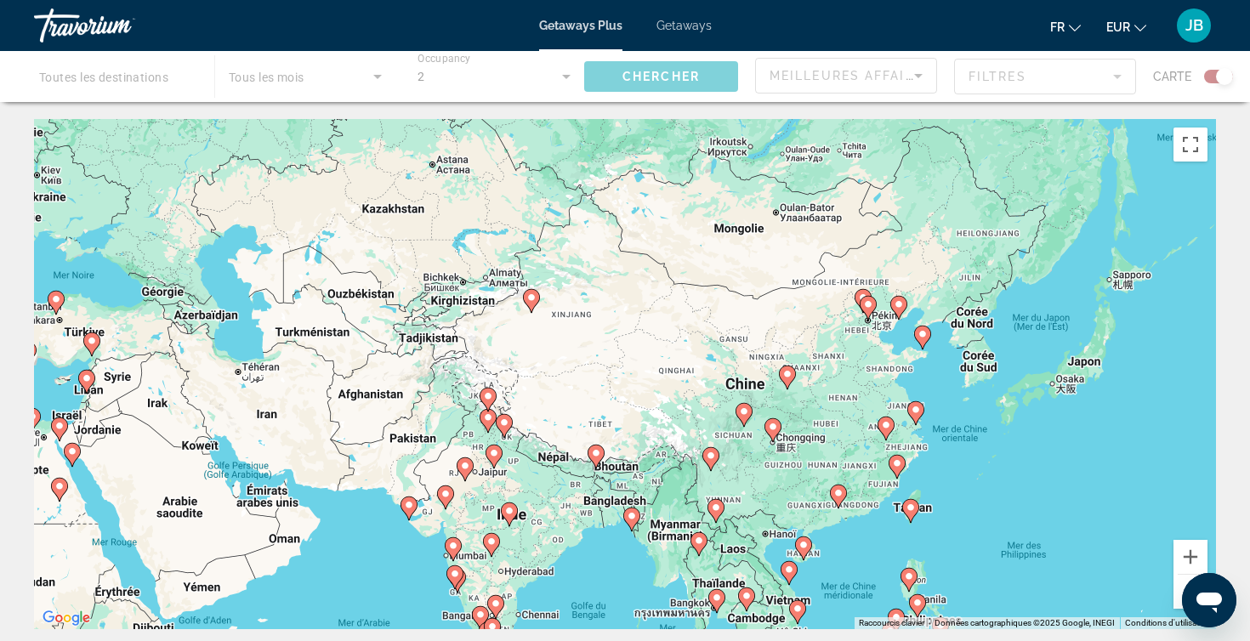
drag, startPoint x: 1084, startPoint y: 309, endPoint x: 979, endPoint y: 387, distance: 131.3
click at [979, 387] on div "Pour activer le glissement avec le clavier, appuyez sur Alt+Entrée. Une fois ce…" at bounding box center [625, 374] width 1182 height 510
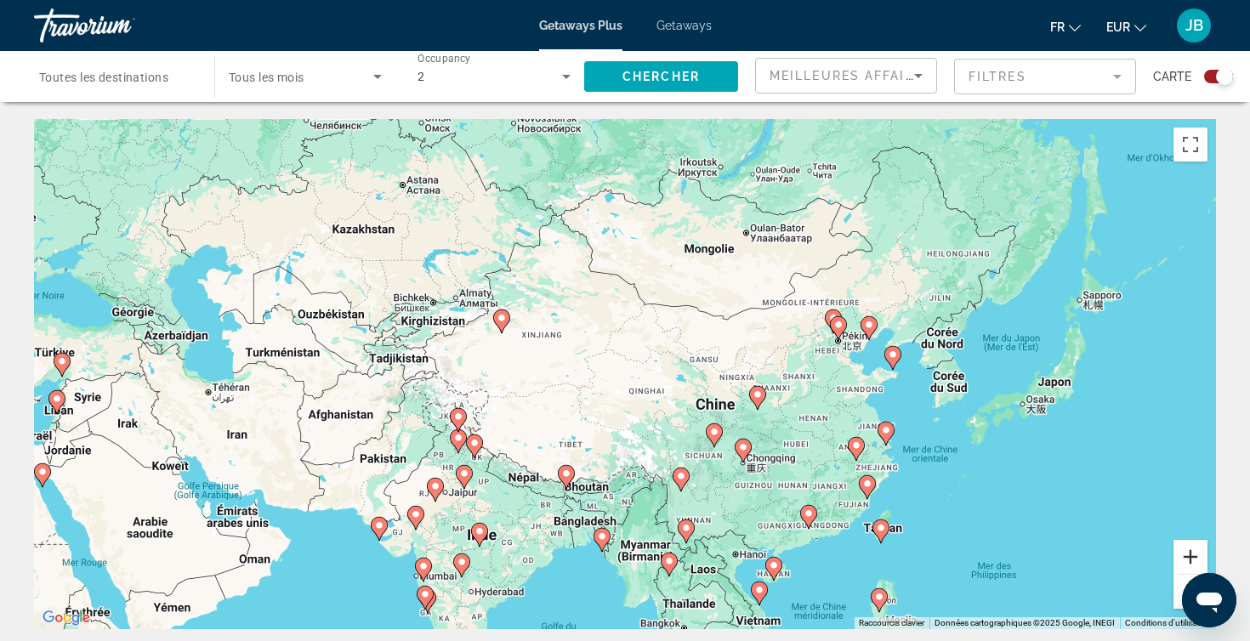
click at [1183, 553] on button "Zoom avant" at bounding box center [1190, 557] width 34 height 34
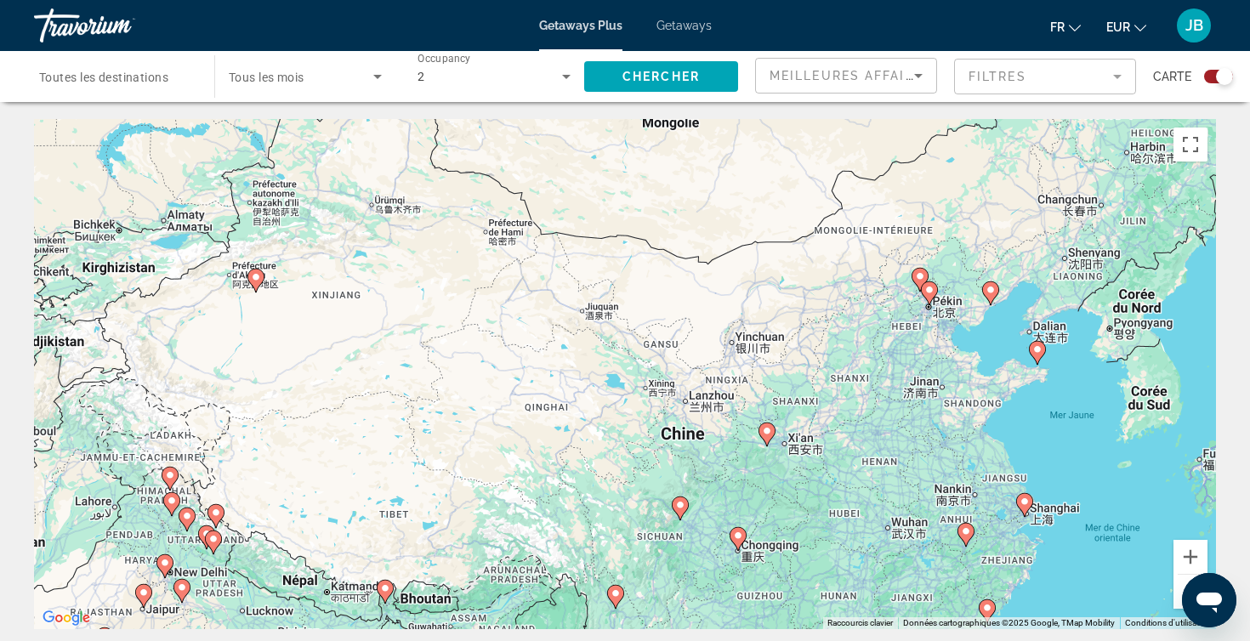
drag, startPoint x: 1060, startPoint y: 397, endPoint x: 810, endPoint y: 379, distance: 250.6
click at [810, 379] on div "Pour activer le glissement avec le clavier, appuyez sur Alt+Entrée. Une fois ce…" at bounding box center [625, 374] width 1182 height 510
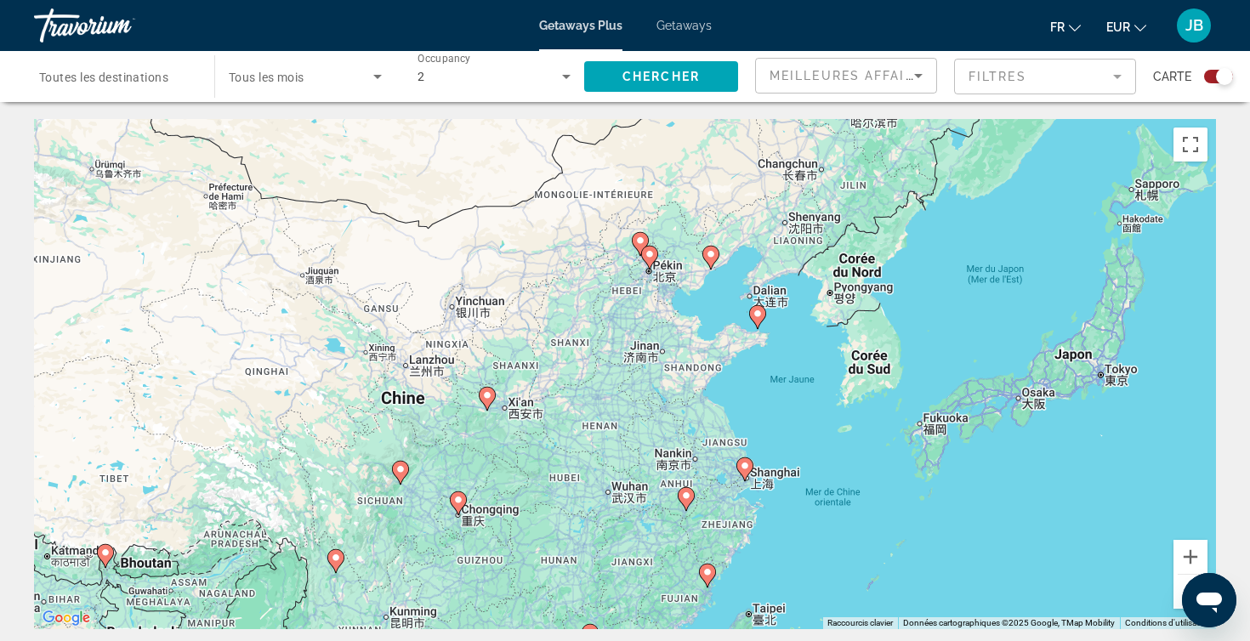
drag, startPoint x: 896, startPoint y: 383, endPoint x: 733, endPoint y: 359, distance: 165.0
click at [733, 359] on div "Pour activer le glissement avec le clavier, appuyez sur Alt+Entrée. Une fois ce…" at bounding box center [625, 374] width 1182 height 510
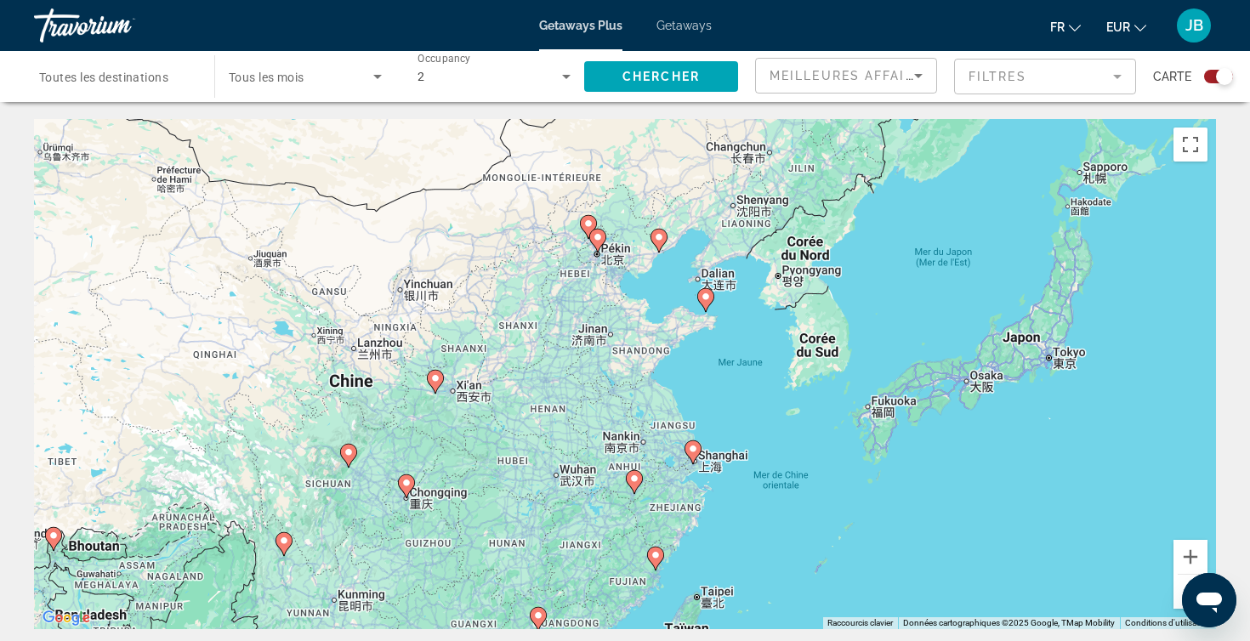
click at [599, 241] on image "Main content" at bounding box center [598, 237] width 10 height 10
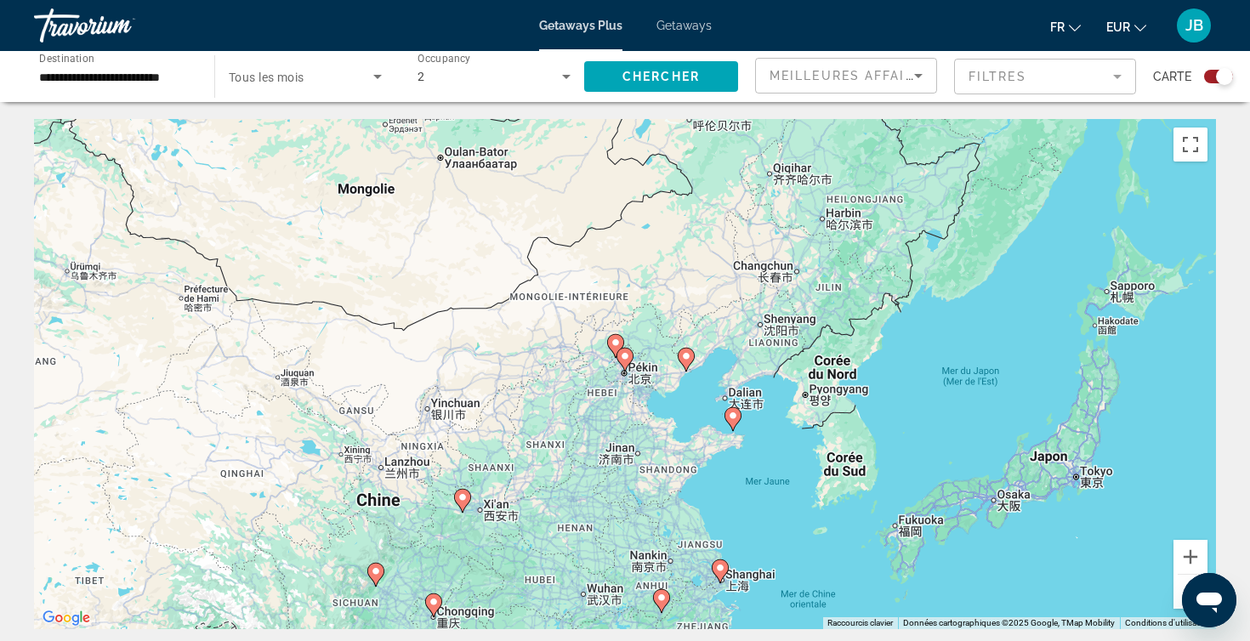
click at [626, 359] on image "Main content" at bounding box center [625, 356] width 10 height 10
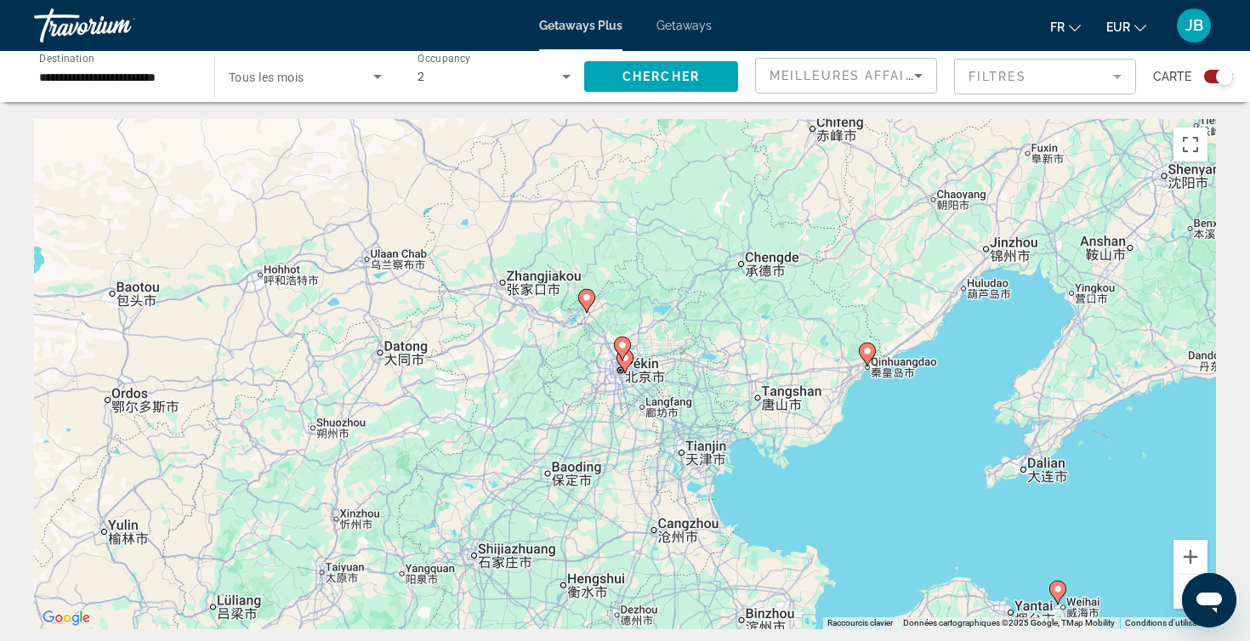
click at [626, 359] on gmp-advanced-marker "Main content" at bounding box center [622, 349] width 17 height 26
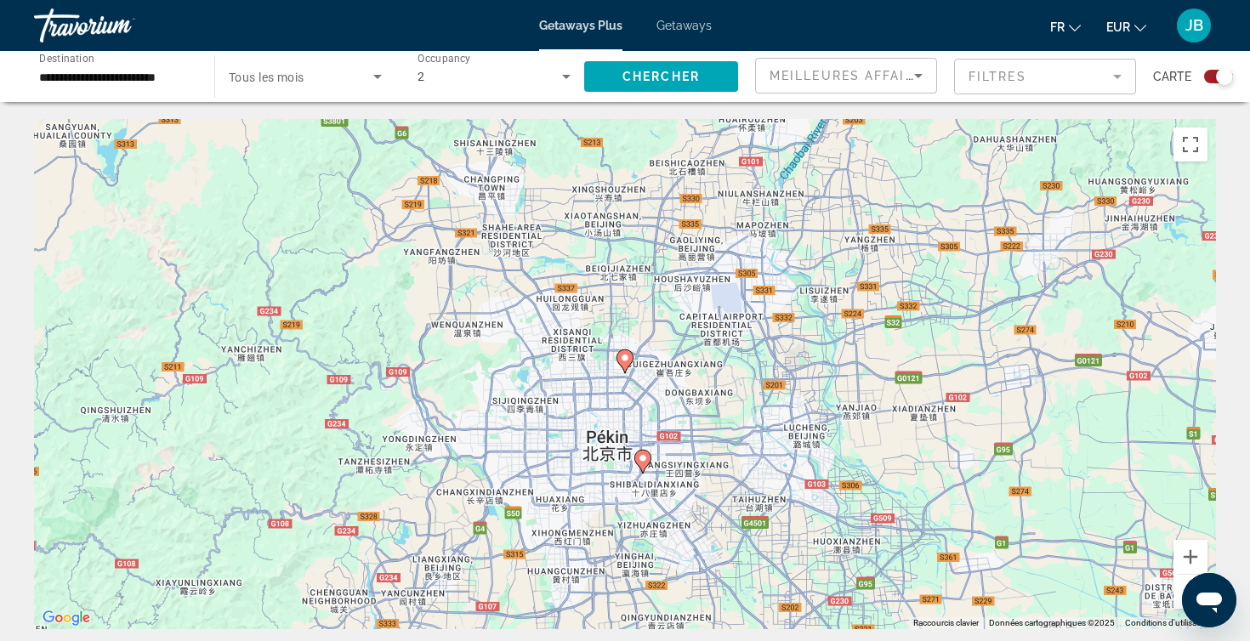
click at [644, 466] on icon "Main content" at bounding box center [642, 462] width 15 height 22
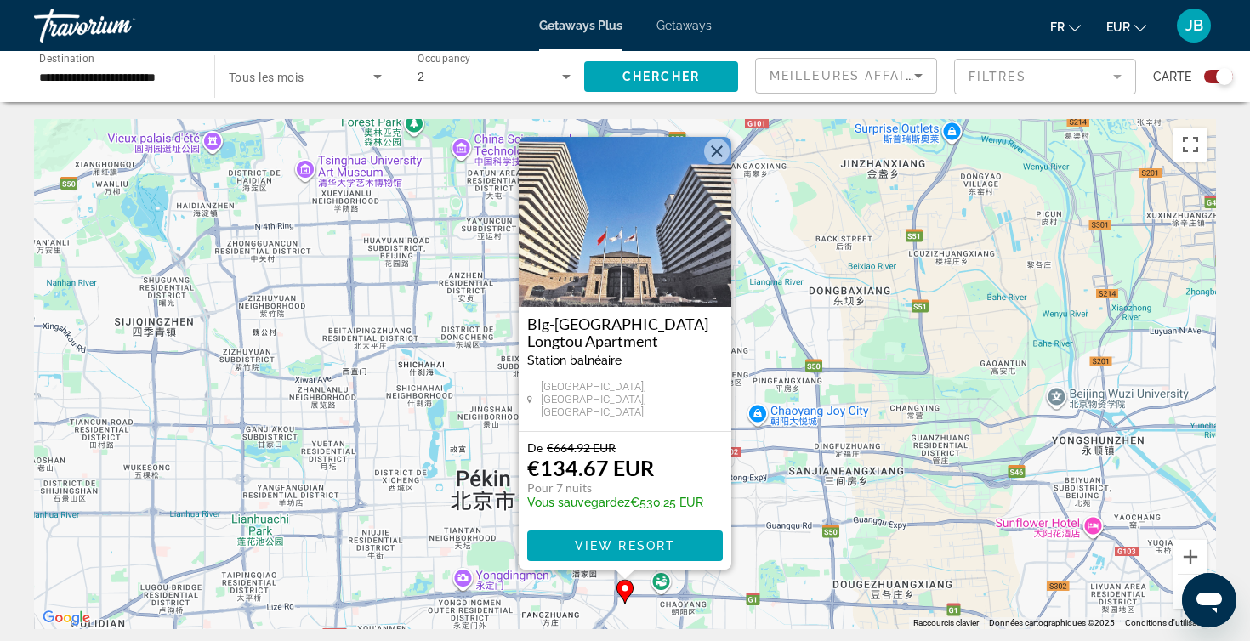
click at [714, 158] on button "Fermer" at bounding box center [717, 152] width 26 height 26
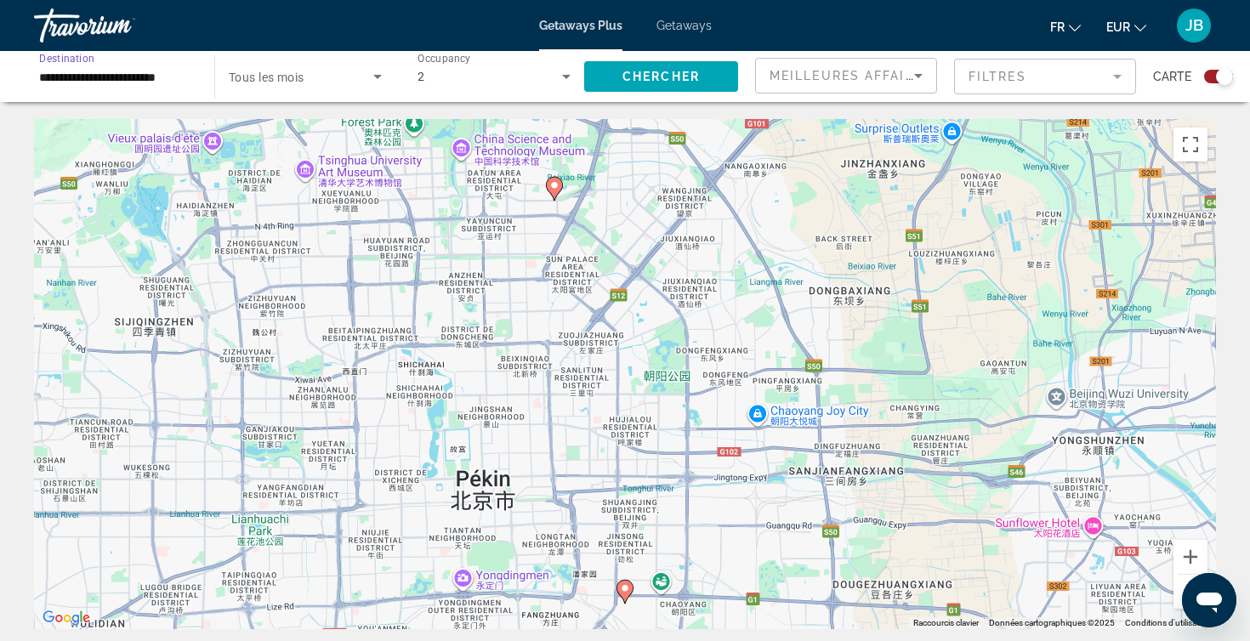
click at [162, 83] on input "**********" at bounding box center [115, 77] width 153 height 20
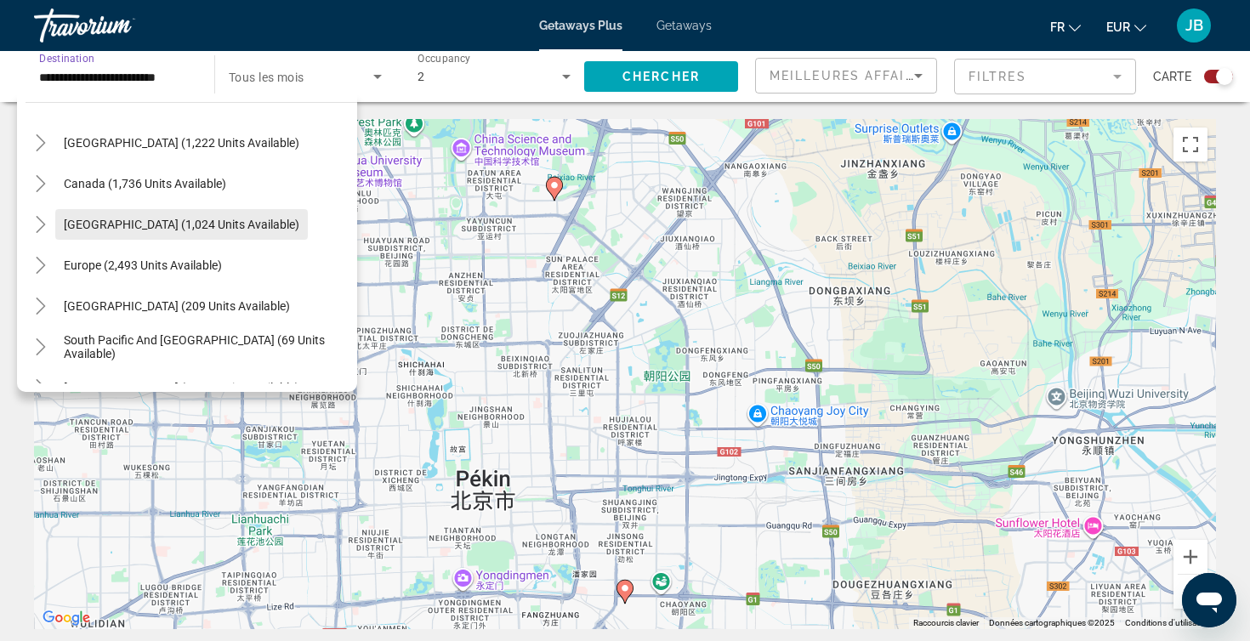
scroll to position [105, 0]
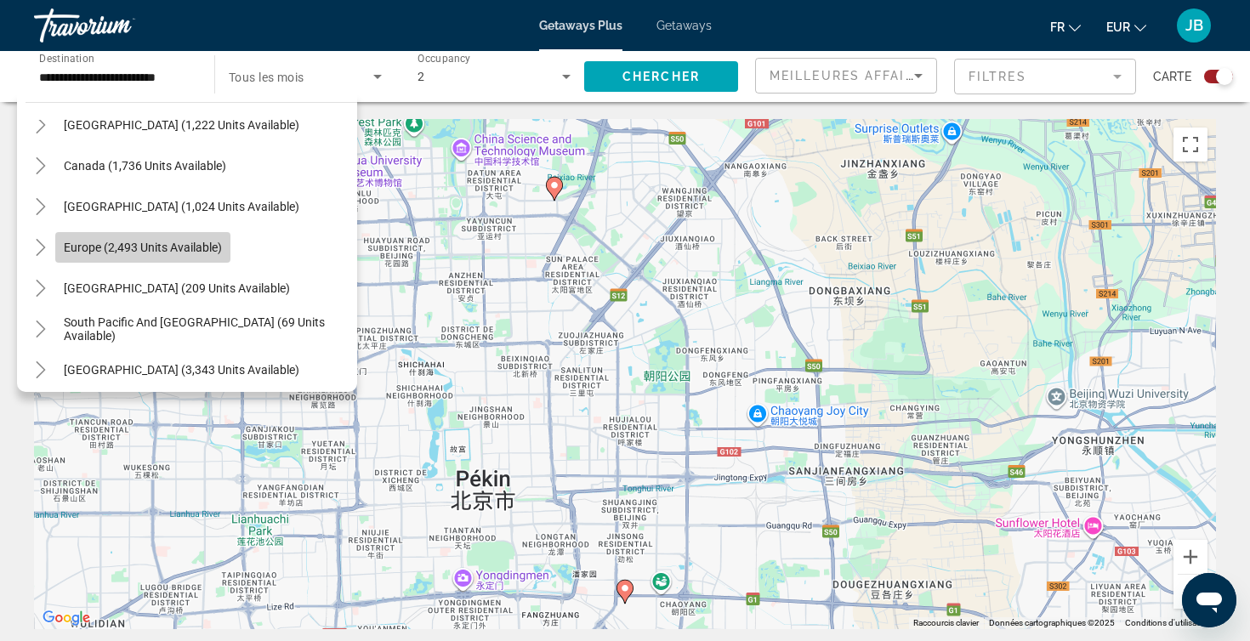
click at [72, 244] on span "Europe (2,493 units available)" at bounding box center [143, 248] width 158 height 14
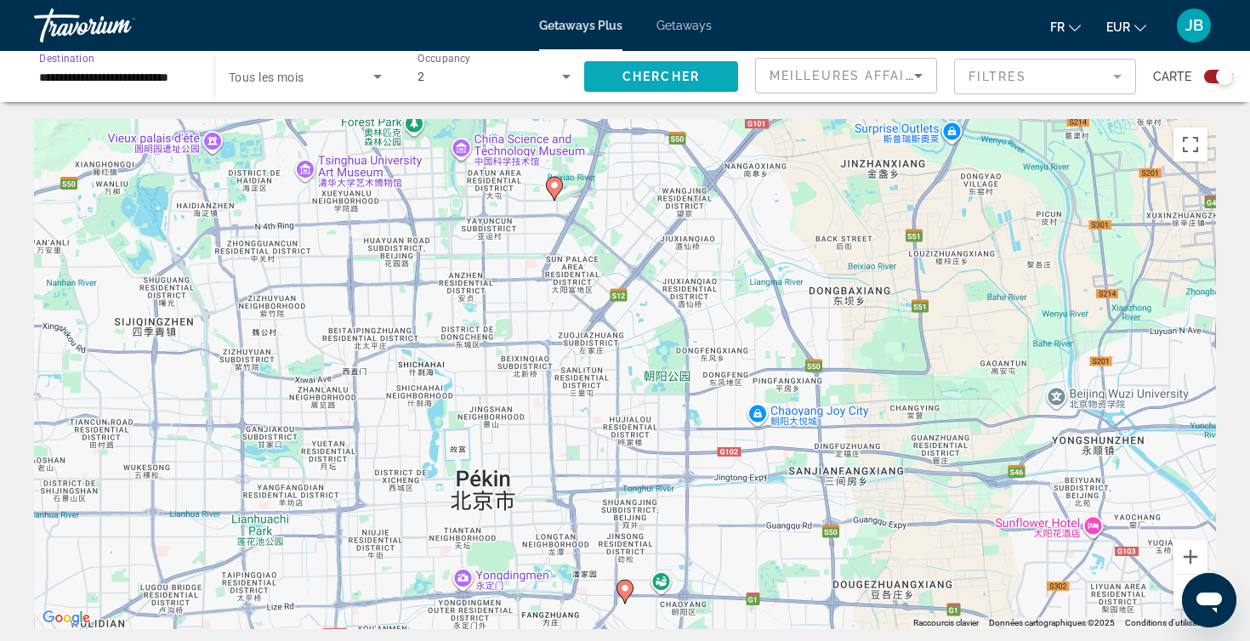
click at [619, 68] on span "Search widget" at bounding box center [661, 76] width 154 height 41
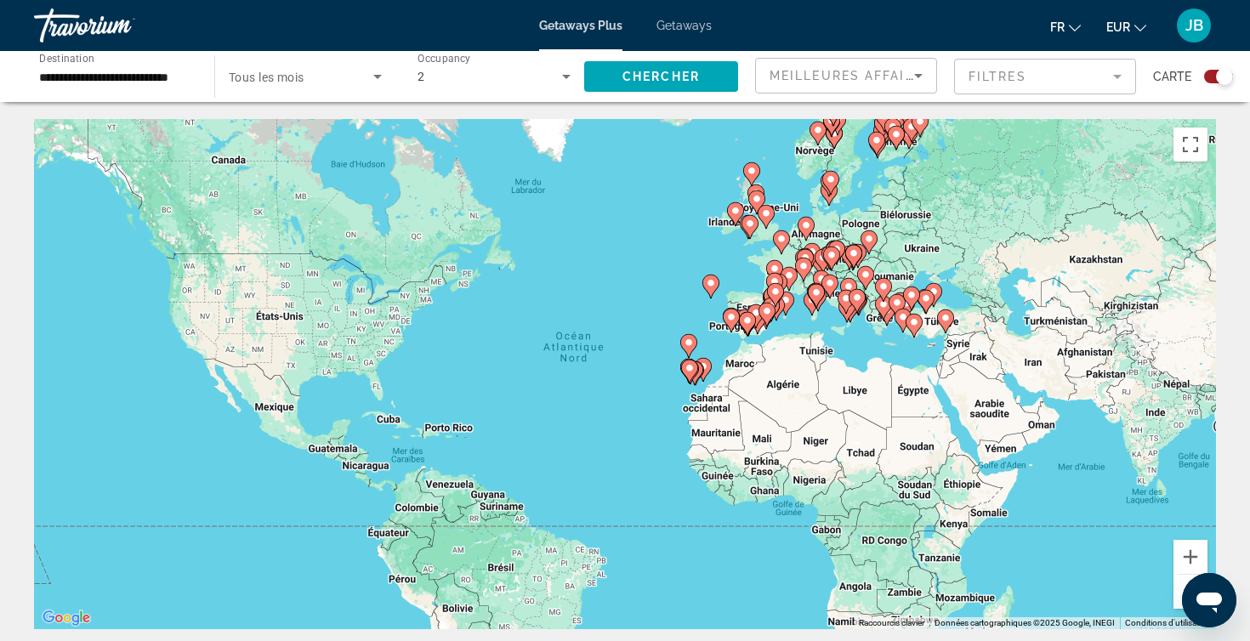
click at [185, 80] on input "**********" at bounding box center [115, 77] width 153 height 20
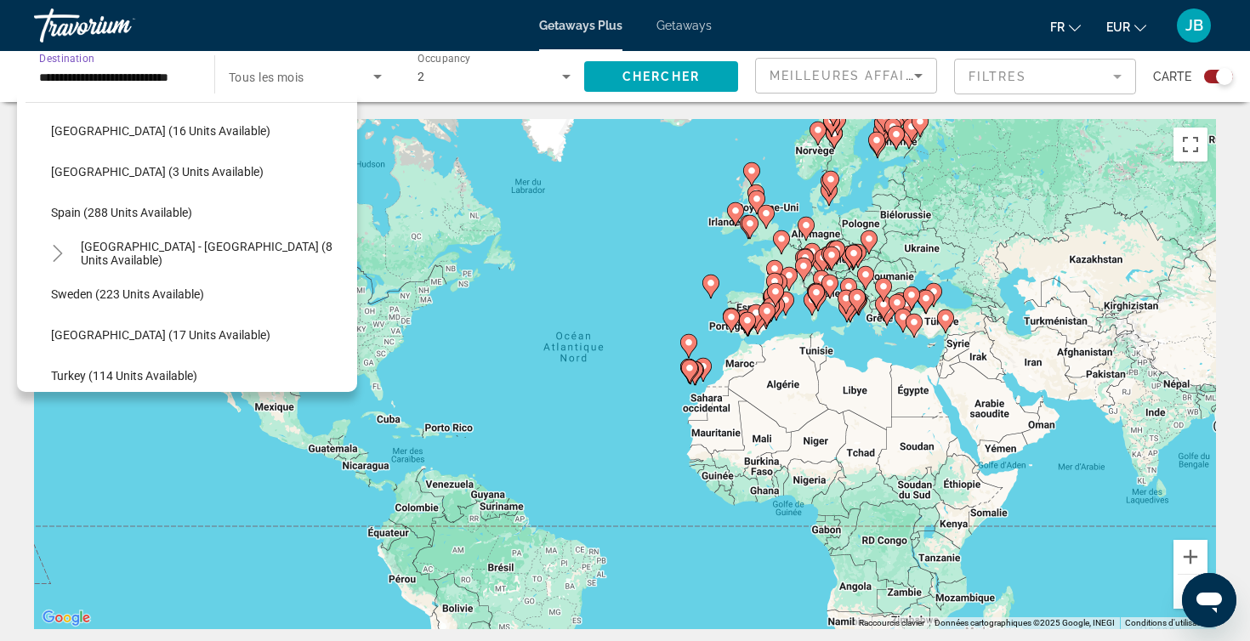
scroll to position [763, 0]
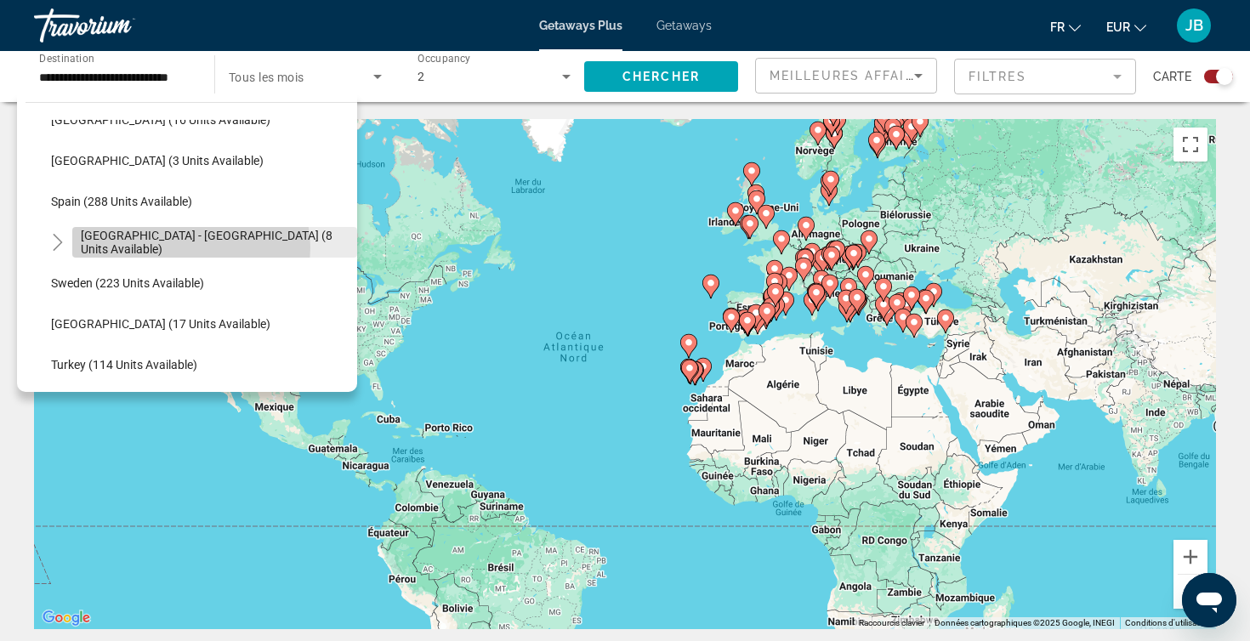
click at [190, 247] on span "Spain - Canary Islands (8 units available)" at bounding box center [215, 242] width 268 height 27
type input "**********"
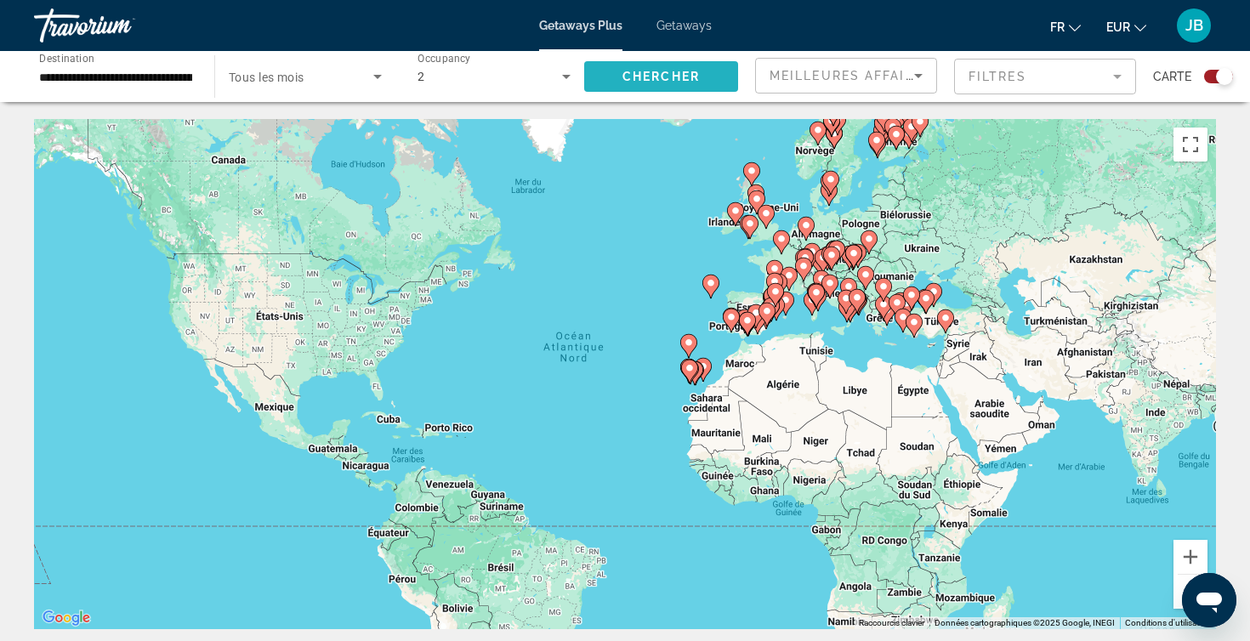
click at [587, 68] on span "Search widget" at bounding box center [661, 76] width 154 height 41
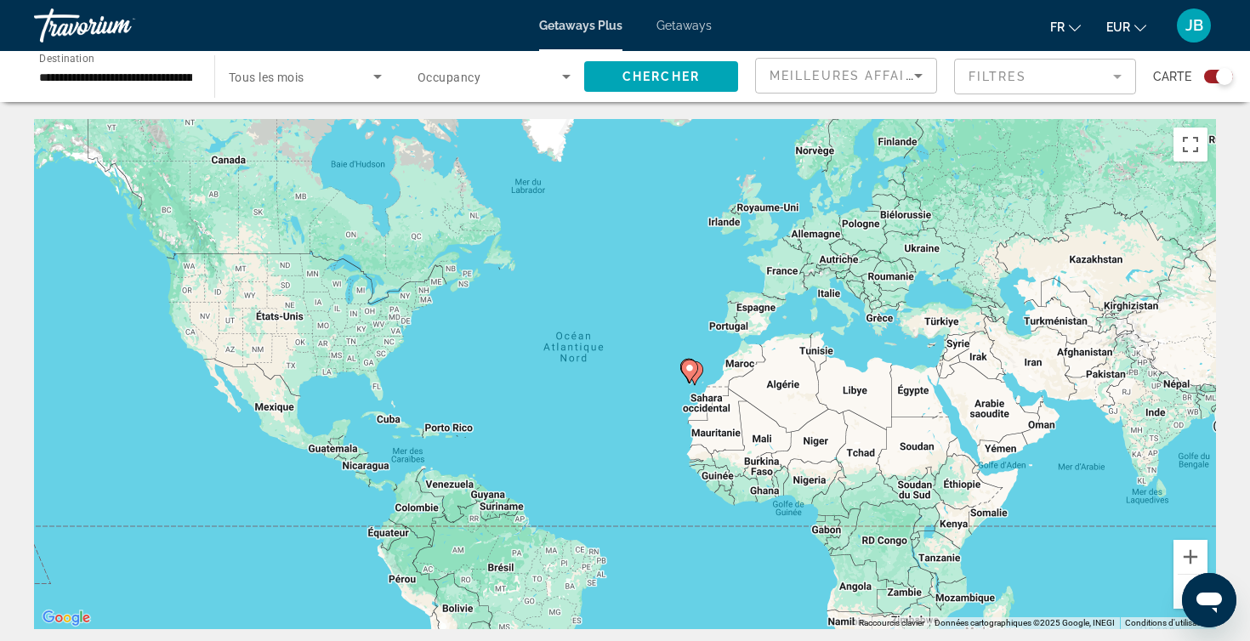
click at [78, 57] on span "Destination" at bounding box center [66, 58] width 55 height 12
click at [78, 67] on input "**********" at bounding box center [115, 77] width 153 height 20
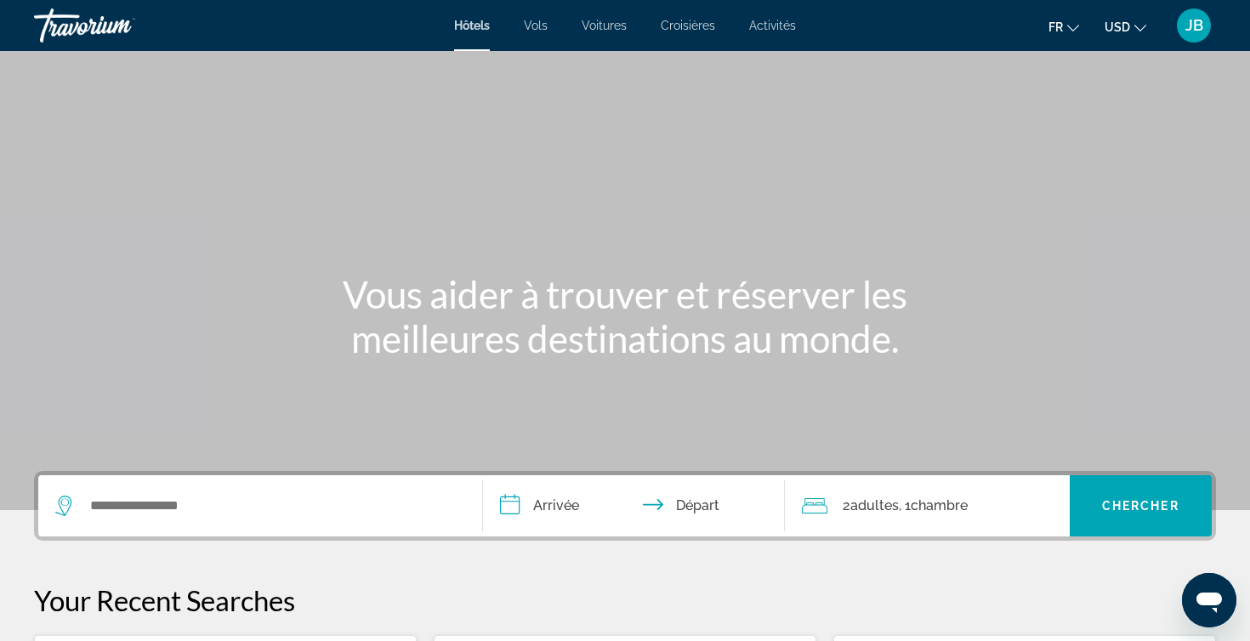
click at [1134, 30] on icon "Change currency" at bounding box center [1140, 28] width 12 height 12
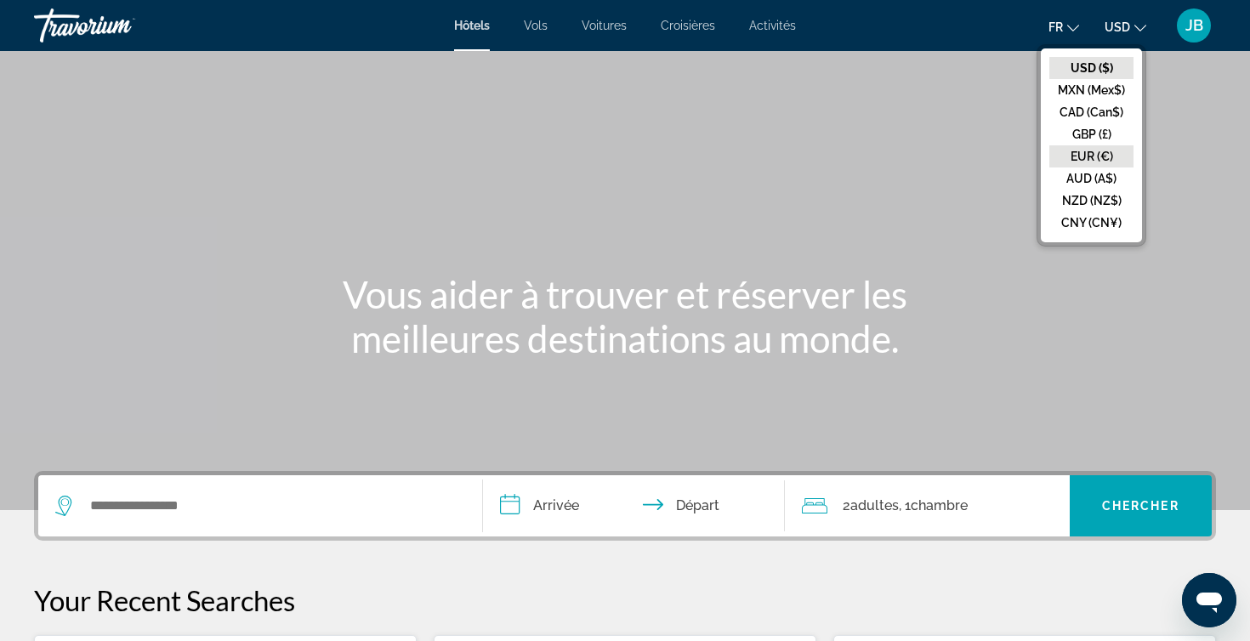
click at [1087, 152] on button "EUR (€)" at bounding box center [1091, 156] width 84 height 22
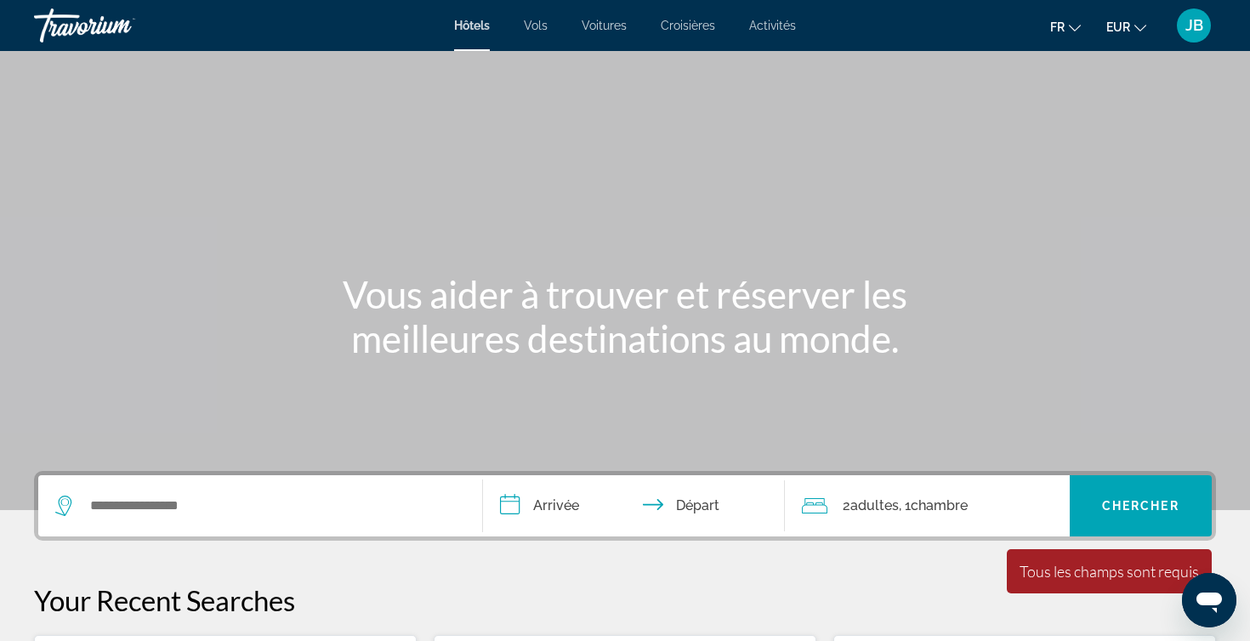
click at [1183, 31] on div "JB" at bounding box center [1194, 26] width 34 height 34
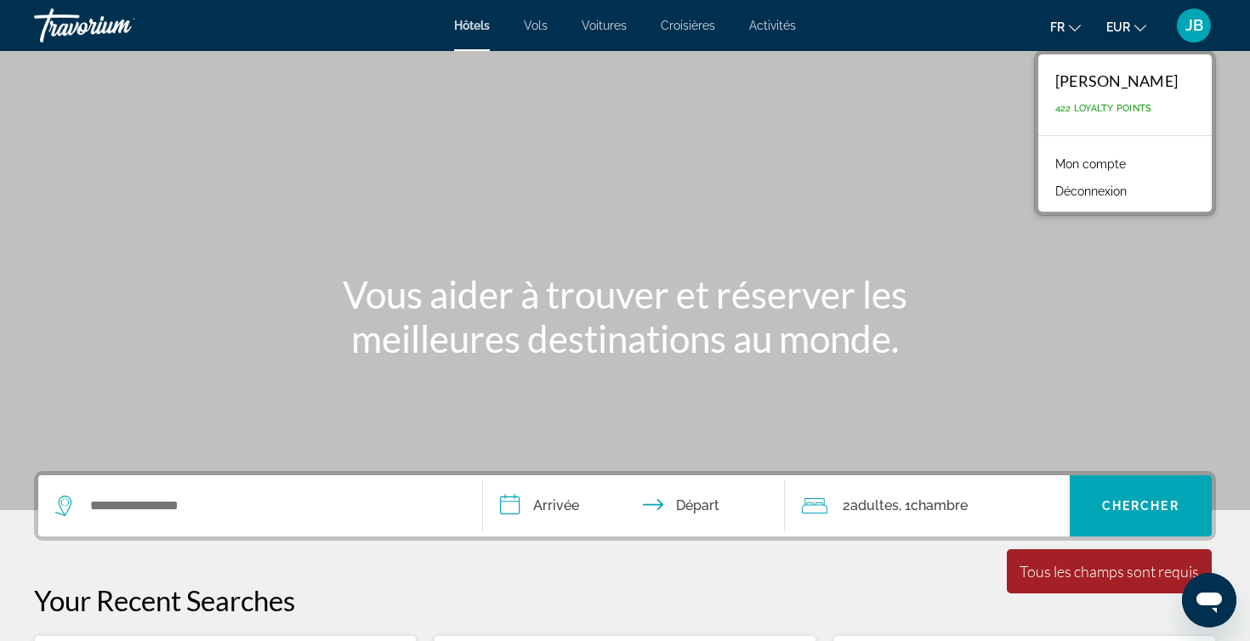
click at [1119, 167] on link "Mon compte" at bounding box center [1091, 164] width 88 height 22
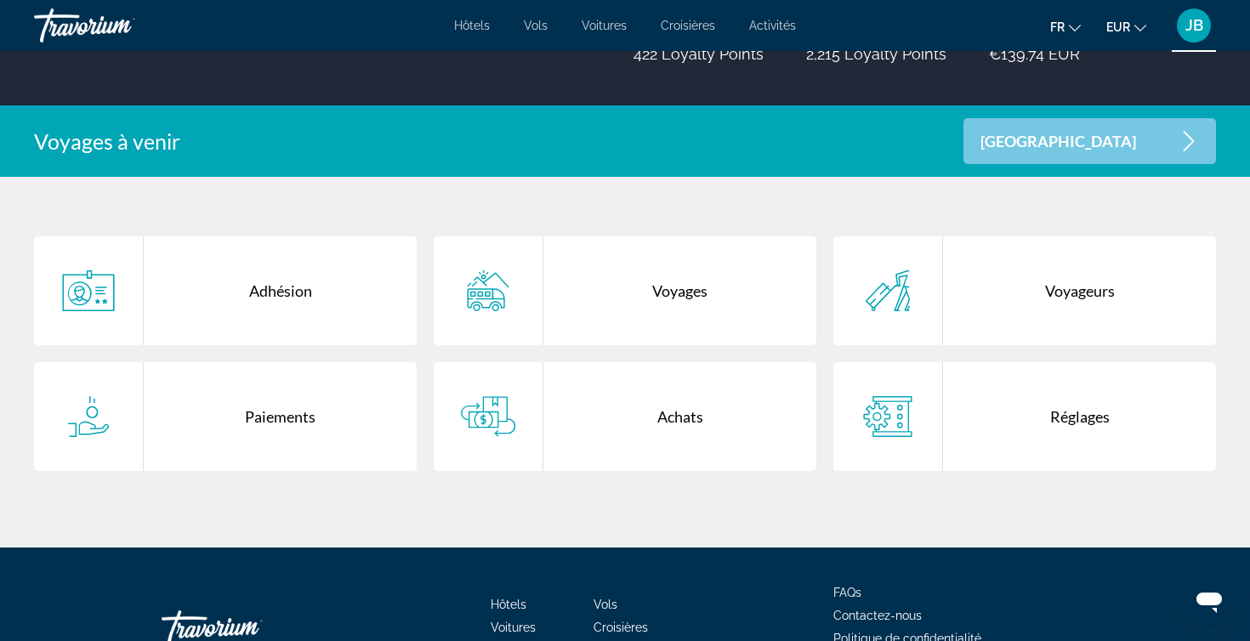
scroll to position [277, 0]
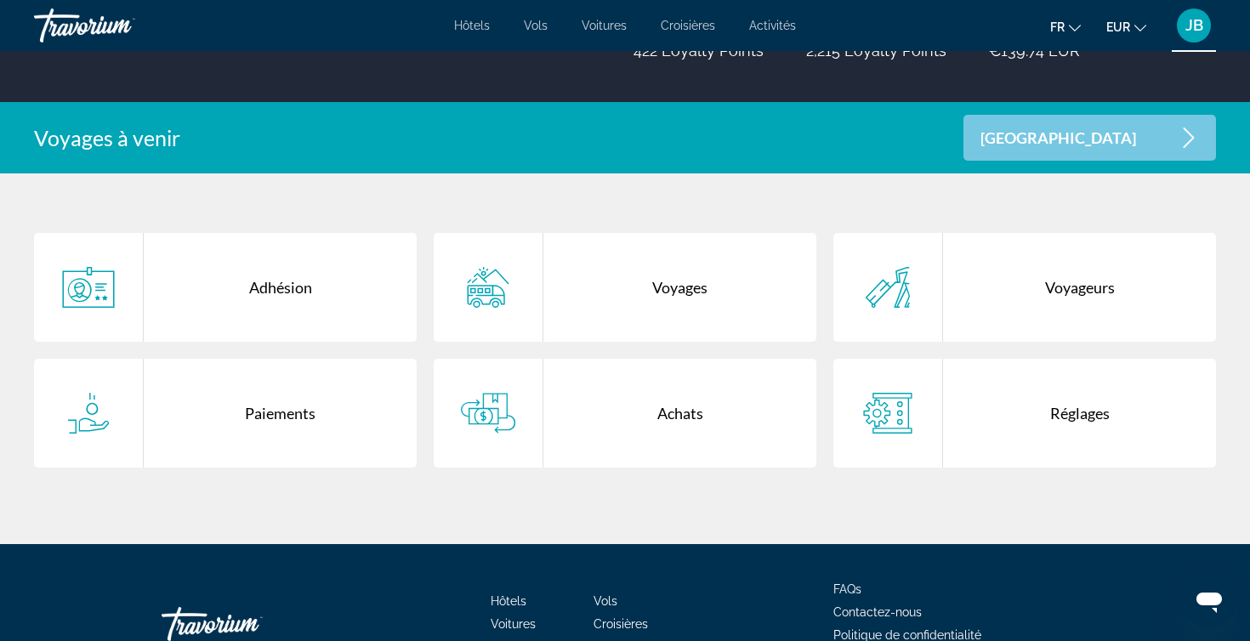
click at [604, 304] on div "Voyages" at bounding box center [679, 287] width 273 height 109
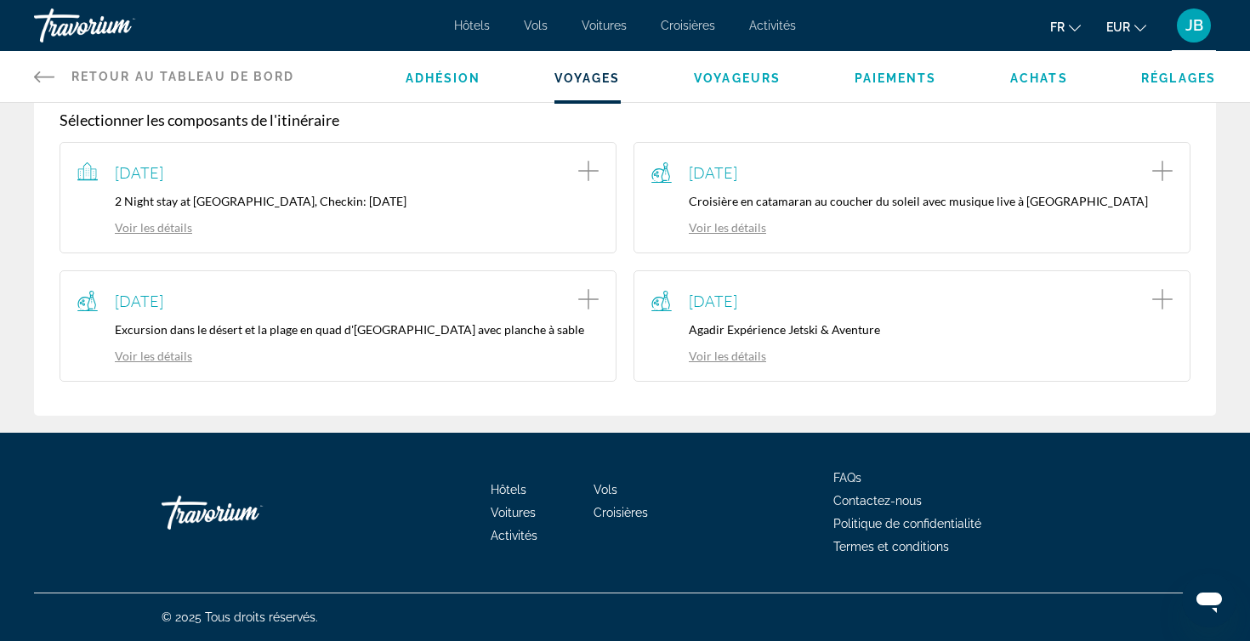
scroll to position [382, 0]
click at [161, 355] on link "Voir les détails" at bounding box center [134, 356] width 115 height 14
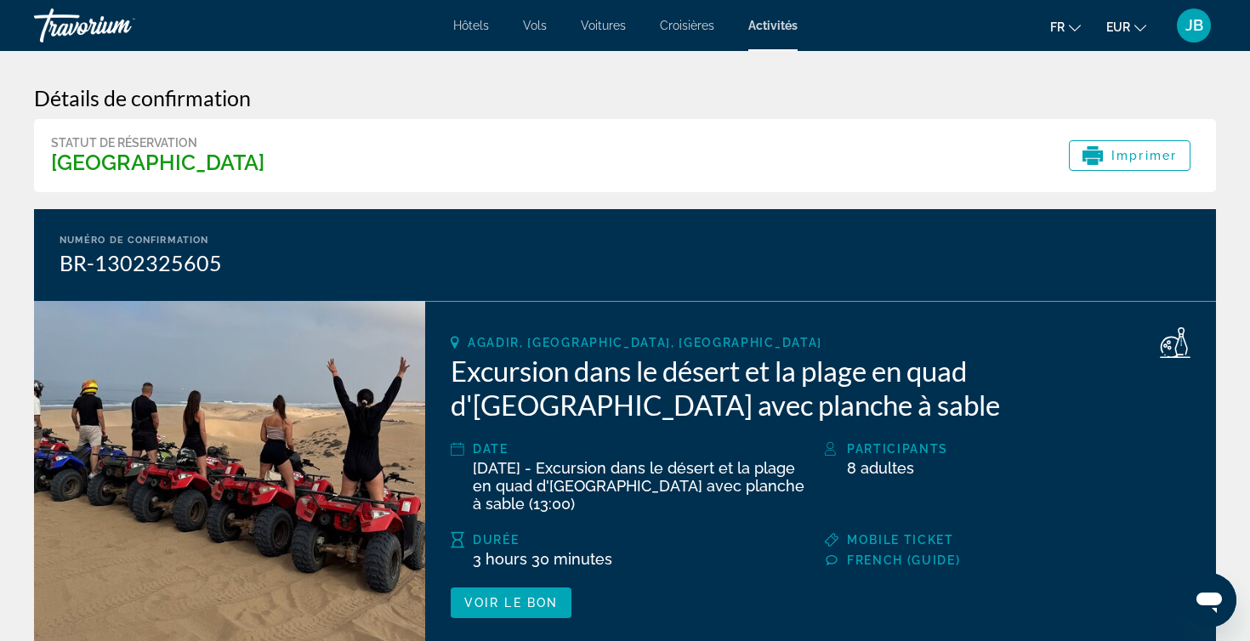
click at [1185, 25] on span "JB" at bounding box center [1194, 25] width 18 height 17
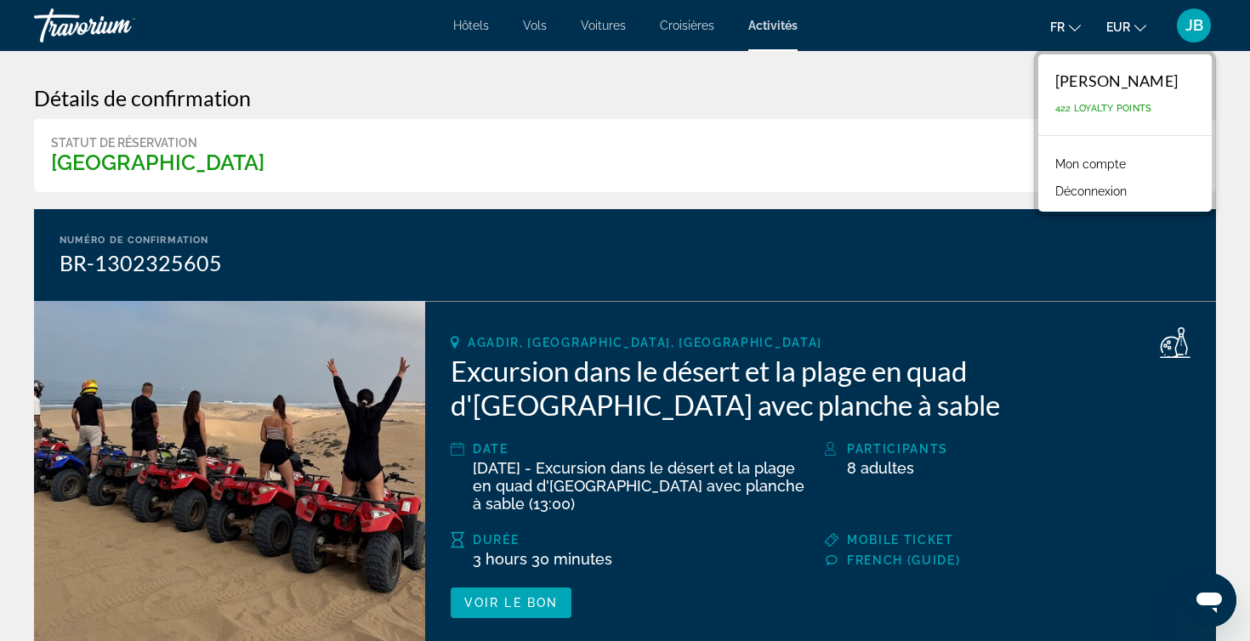
click at [1053, 282] on div "Numéro de confirmation BR-1302325605" at bounding box center [625, 255] width 1182 height 92
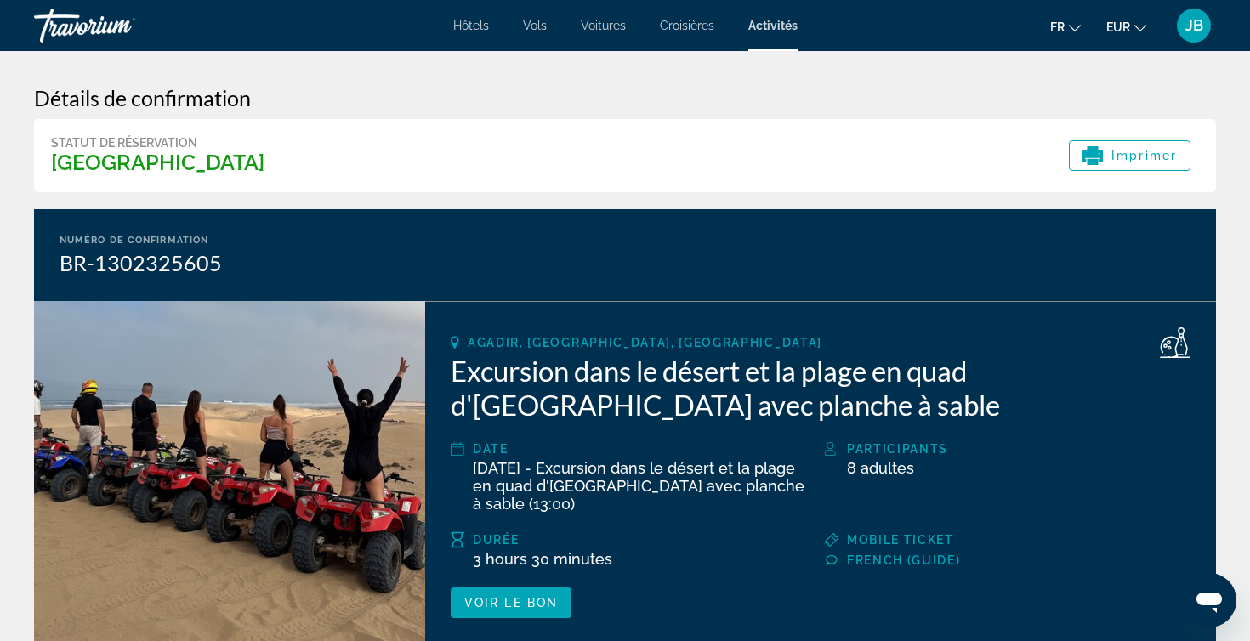
click at [1172, 21] on button "JB" at bounding box center [1194, 26] width 44 height 36
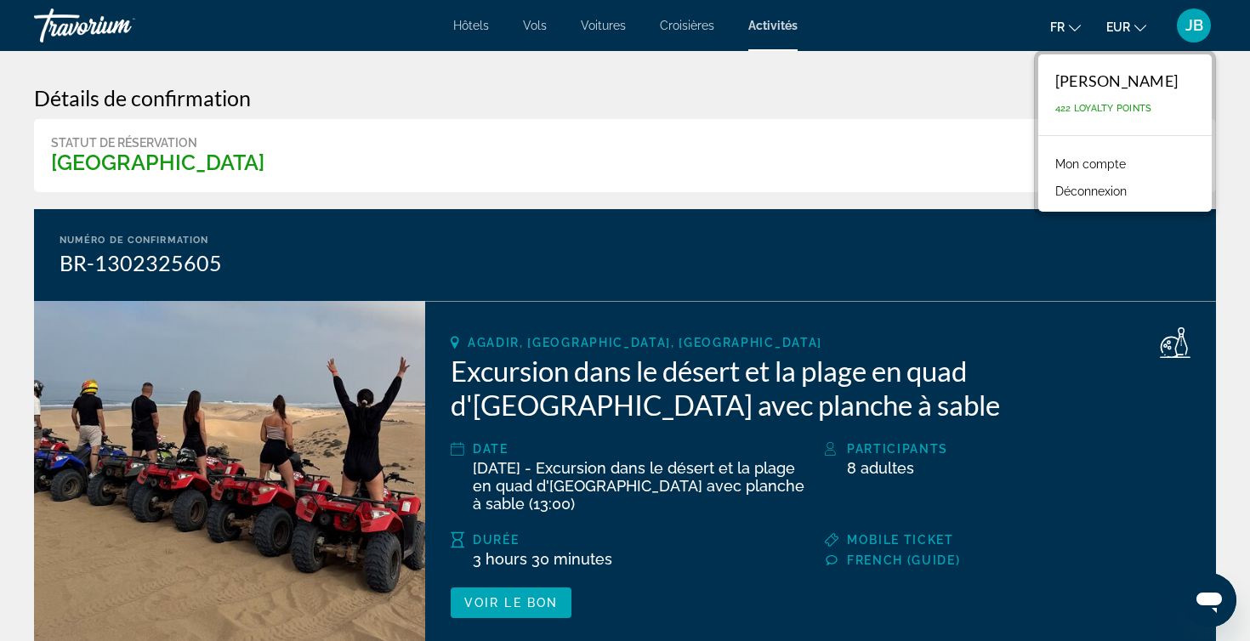
click at [1126, 157] on link "Mon compte" at bounding box center [1091, 164] width 88 height 22
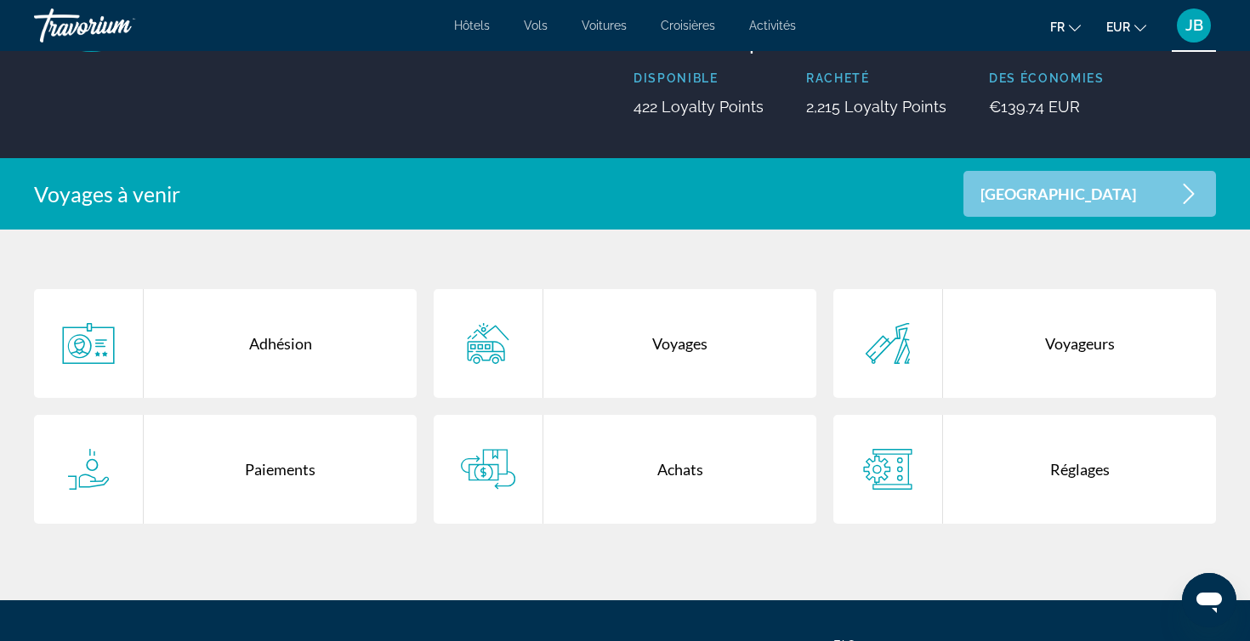
scroll to position [288, 0]
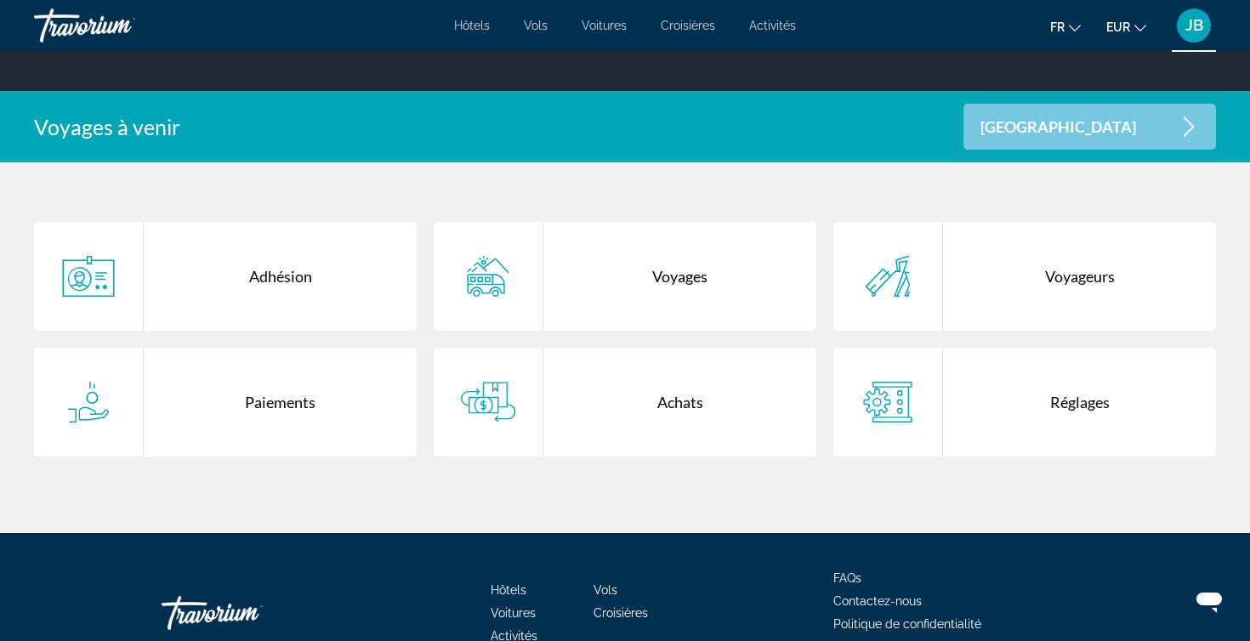
click at [297, 381] on div "Paiements" at bounding box center [280, 402] width 273 height 109
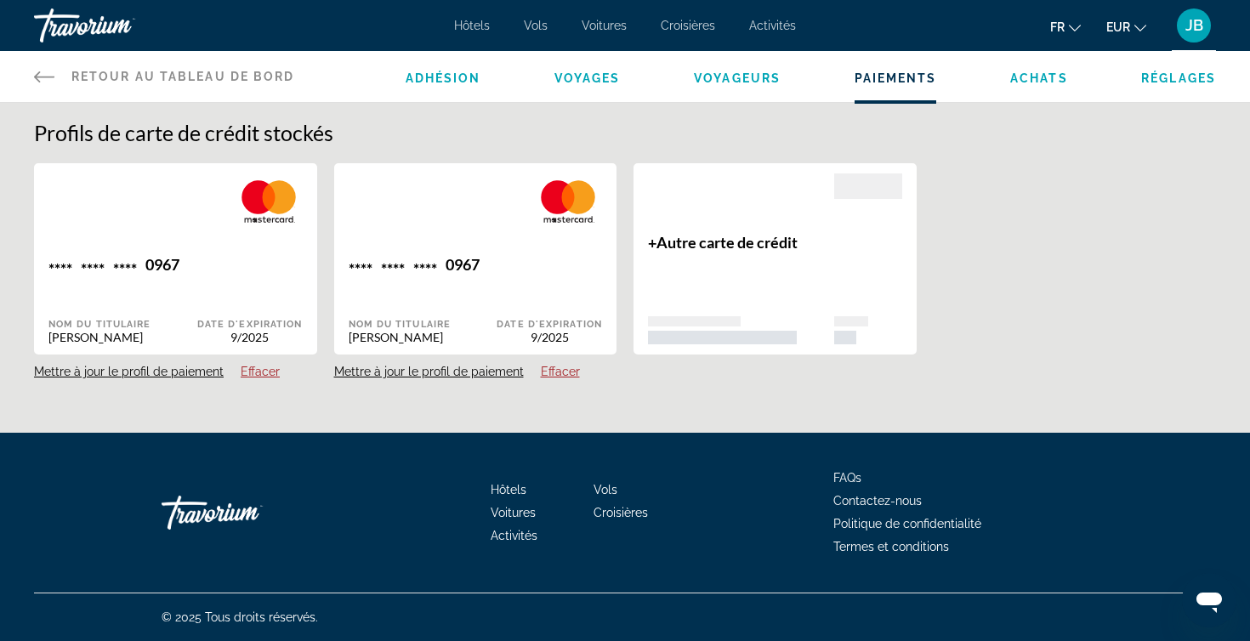
click at [1018, 77] on span "Achats" at bounding box center [1039, 78] width 58 height 14
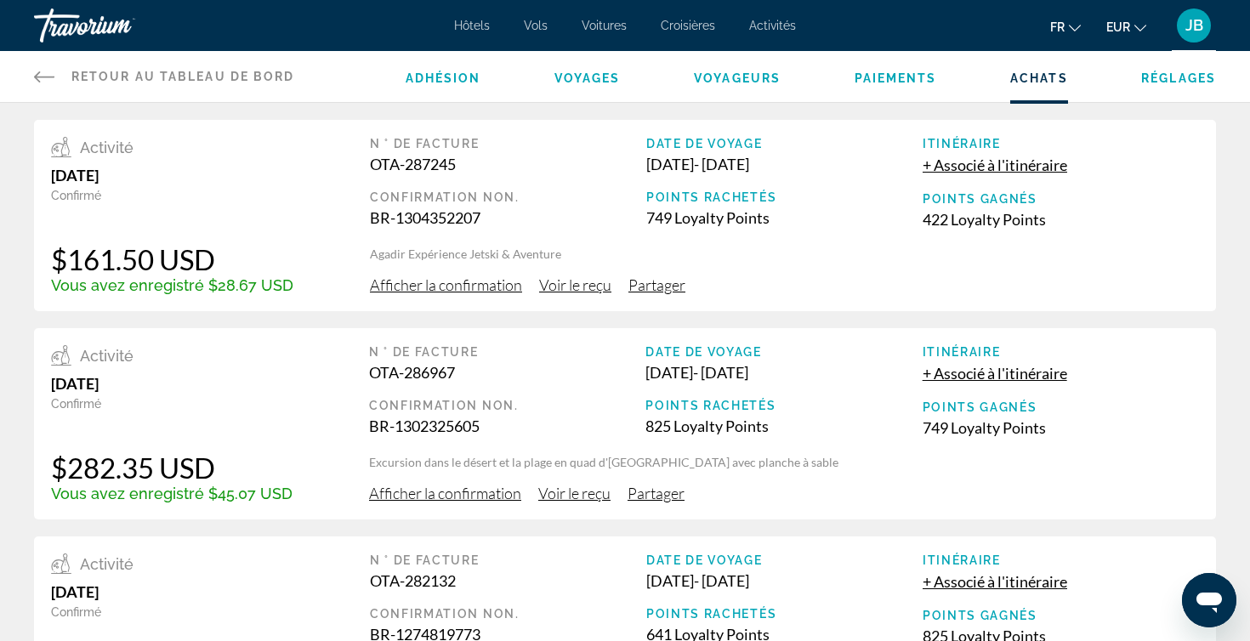
click at [477, 26] on span "Hôtels" at bounding box center [472, 26] width 36 height 14
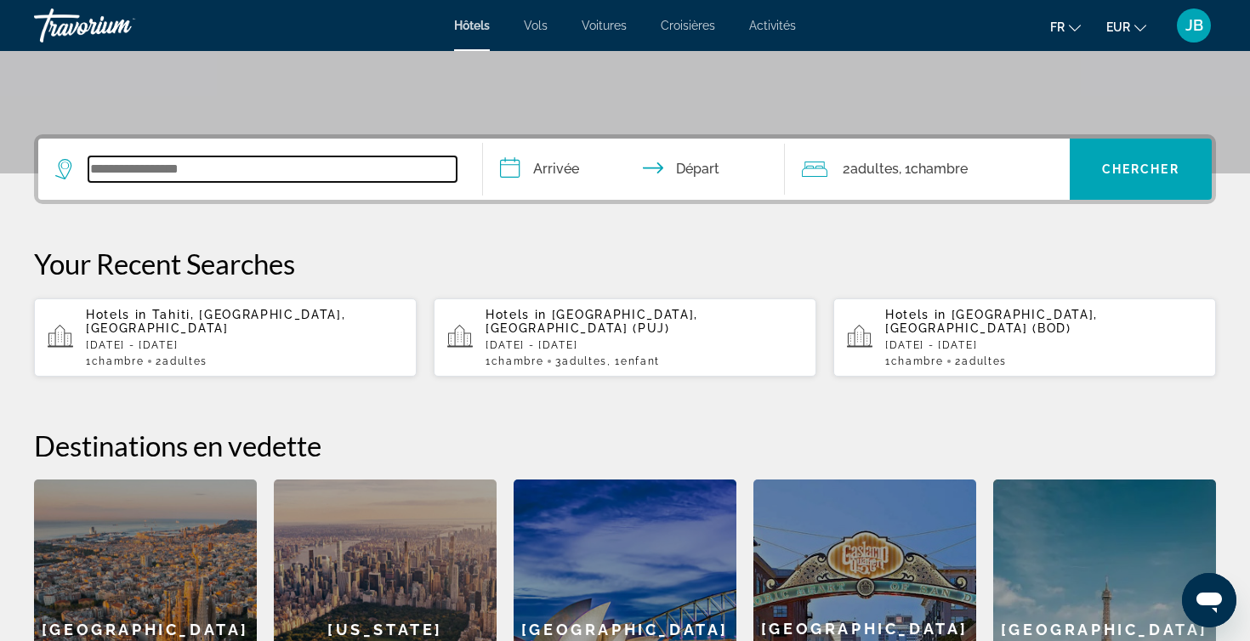
click at [179, 170] on input "Search widget" at bounding box center [272, 169] width 368 height 26
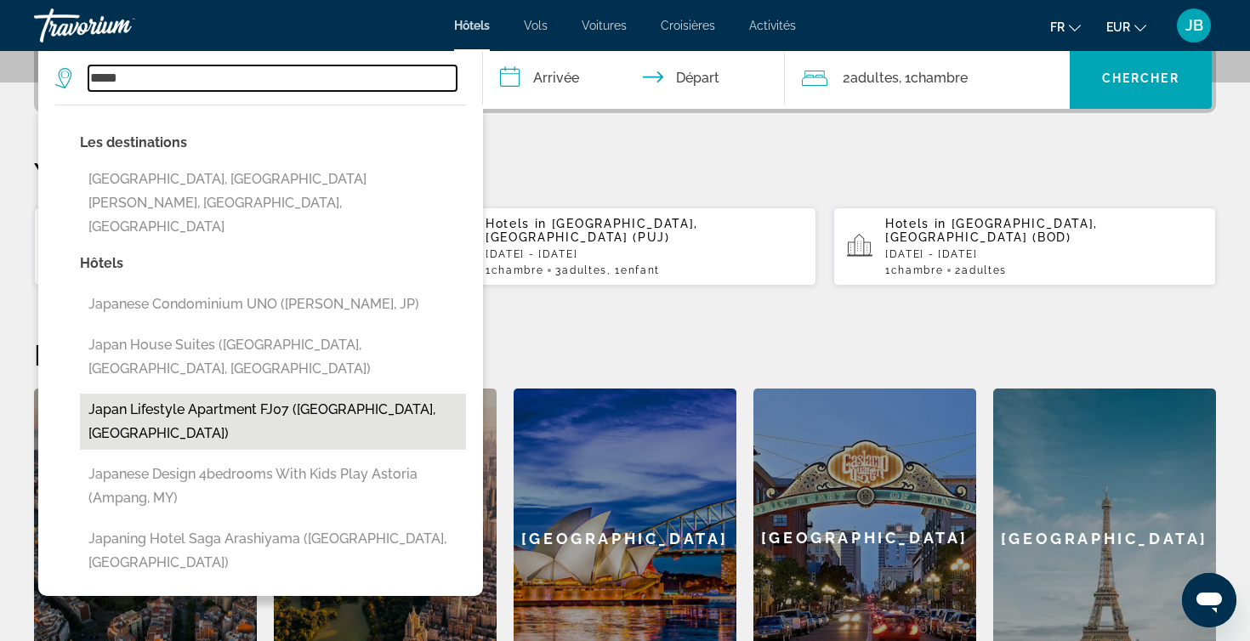
scroll to position [419, 0]
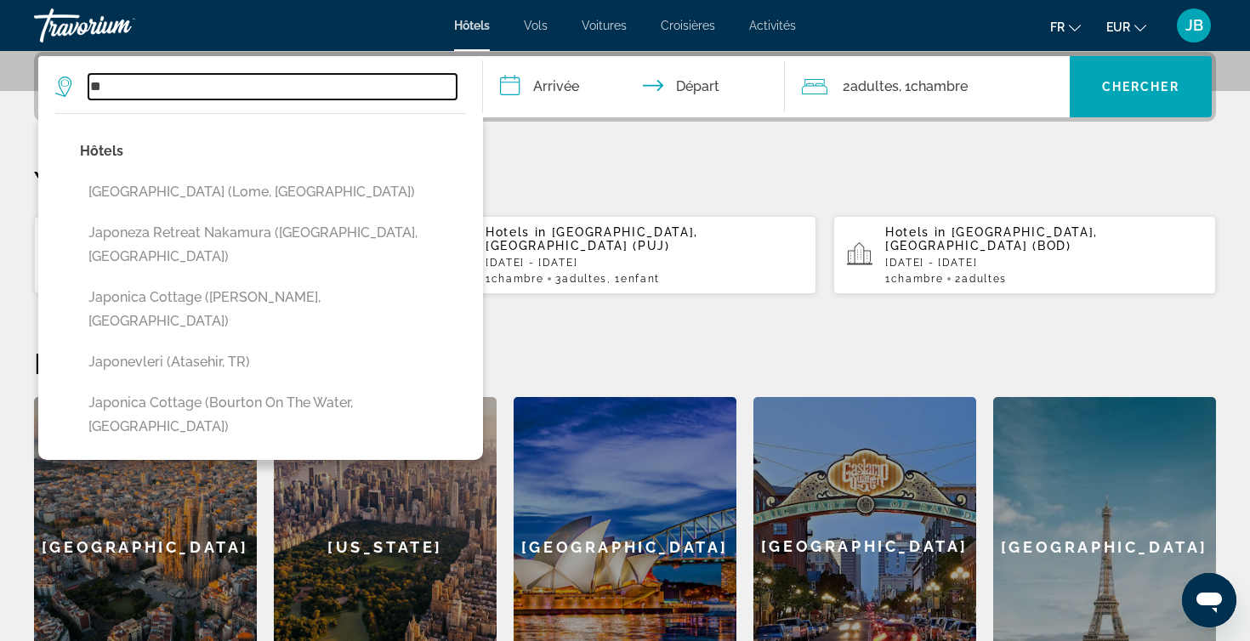
type input "*"
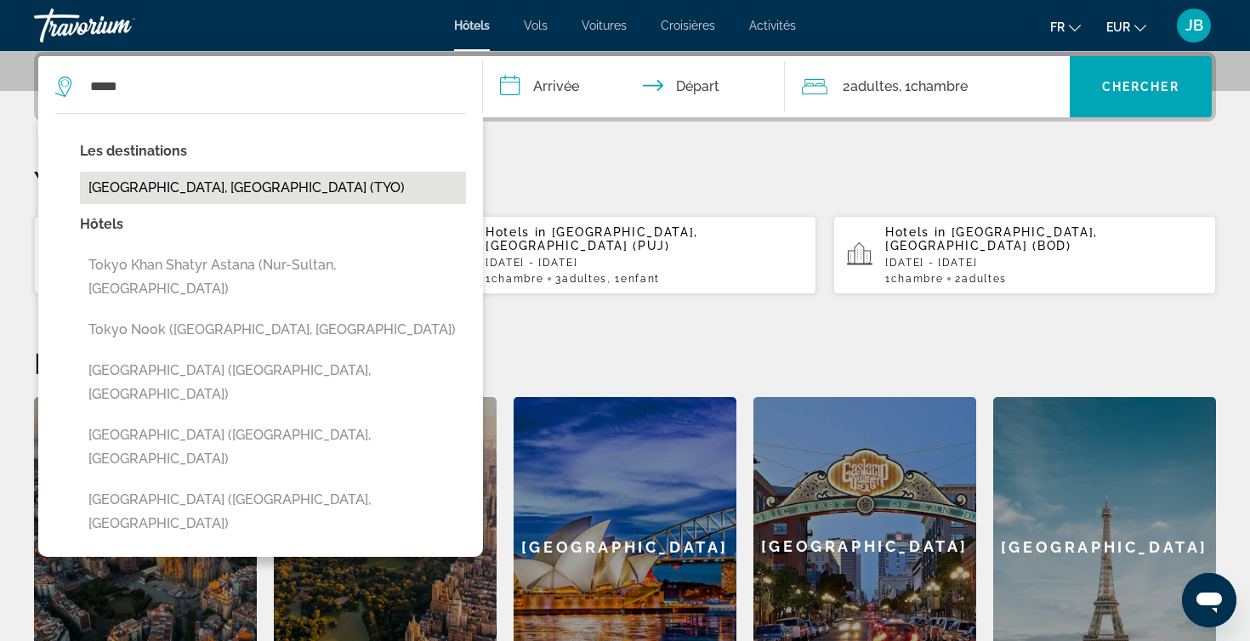
click at [188, 192] on button "[GEOGRAPHIC_DATA], [GEOGRAPHIC_DATA] (TYO)" at bounding box center [273, 188] width 386 height 32
type input "**********"
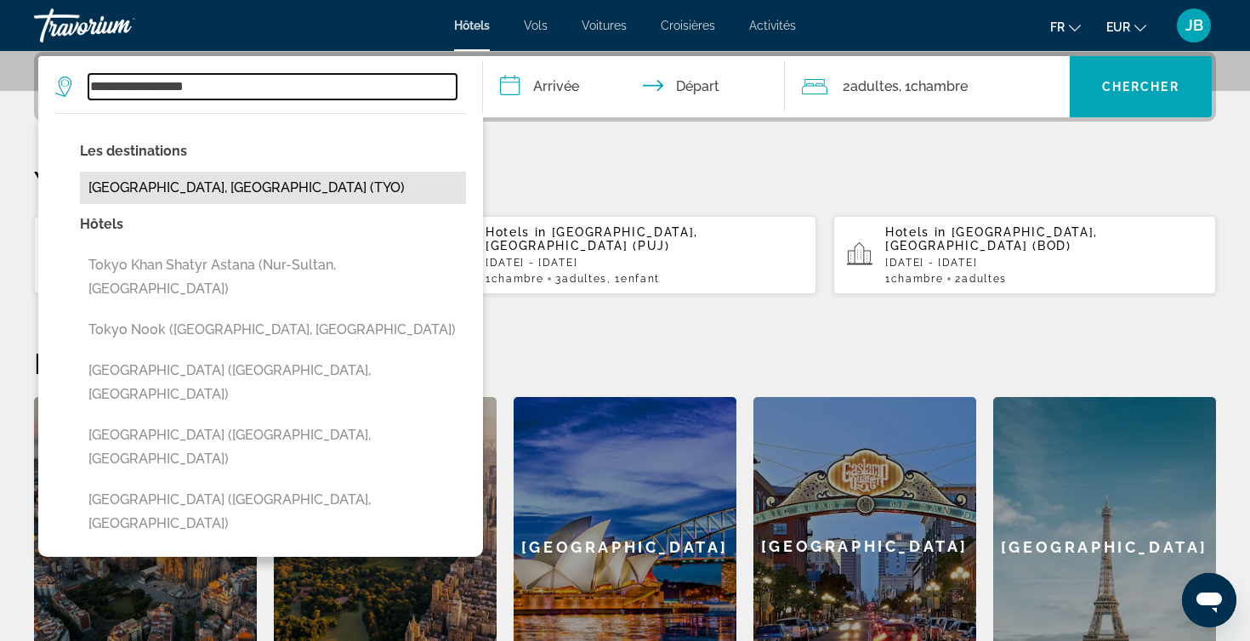
scroll to position [416, 0]
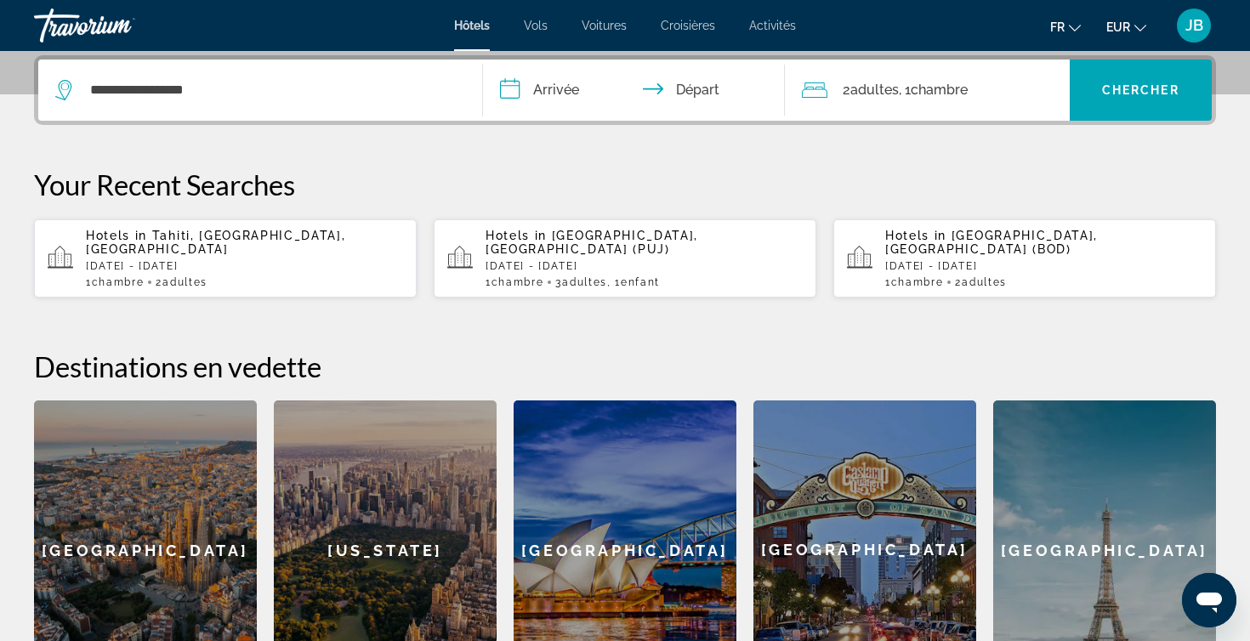
click at [567, 99] on input "**********" at bounding box center [637, 93] width 309 height 66
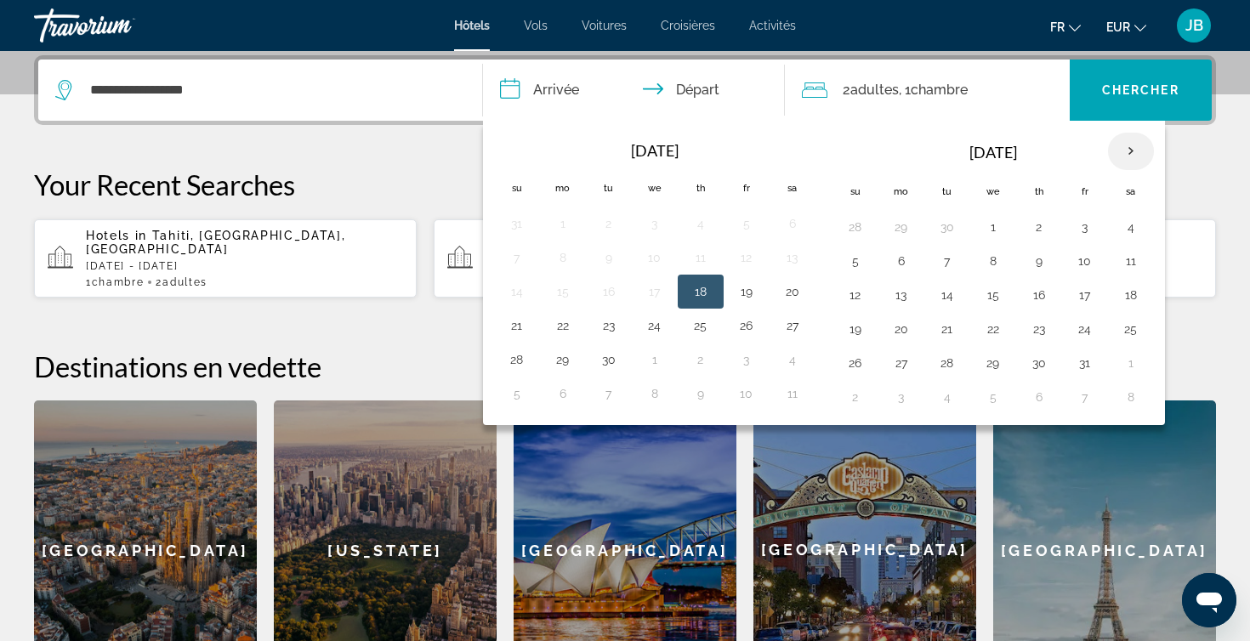
click at [1121, 158] on th "Next month" at bounding box center [1131, 151] width 46 height 37
click at [1090, 262] on button "7" at bounding box center [1084, 261] width 27 height 24
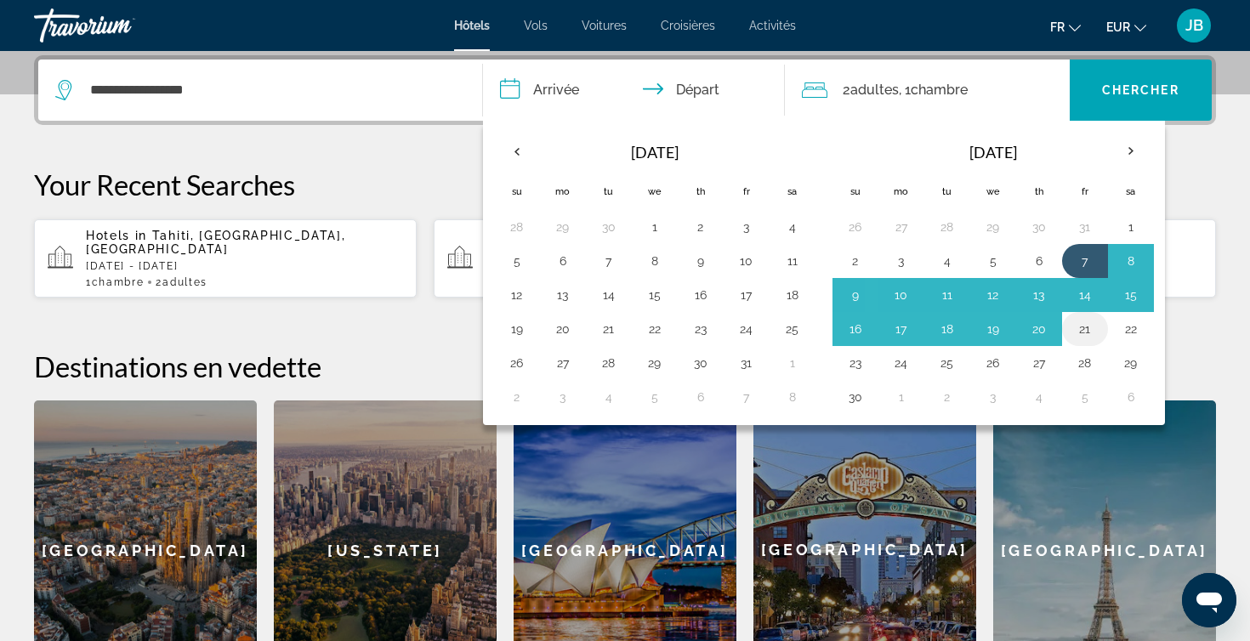
click at [1093, 332] on button "21" at bounding box center [1084, 329] width 27 height 24
type input "**********"
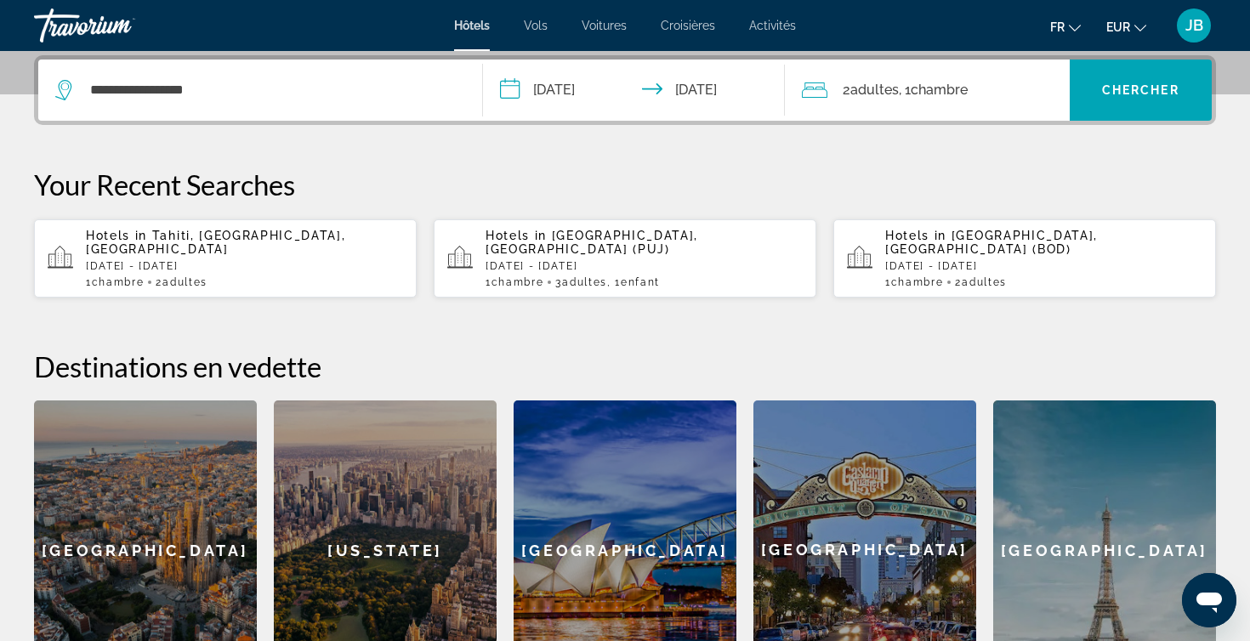
click at [971, 102] on div "2 Adulte Adultes , 1 Chambre pièces" at bounding box center [936, 90] width 268 height 61
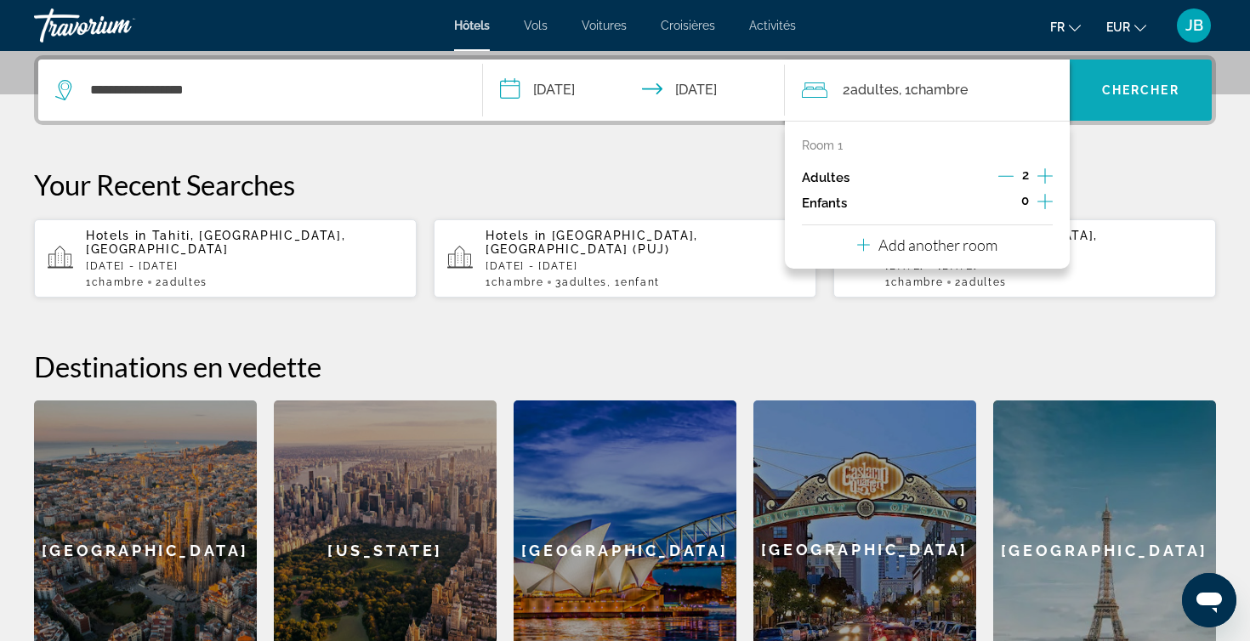
click at [1147, 81] on span "Search widget" at bounding box center [1141, 90] width 143 height 41
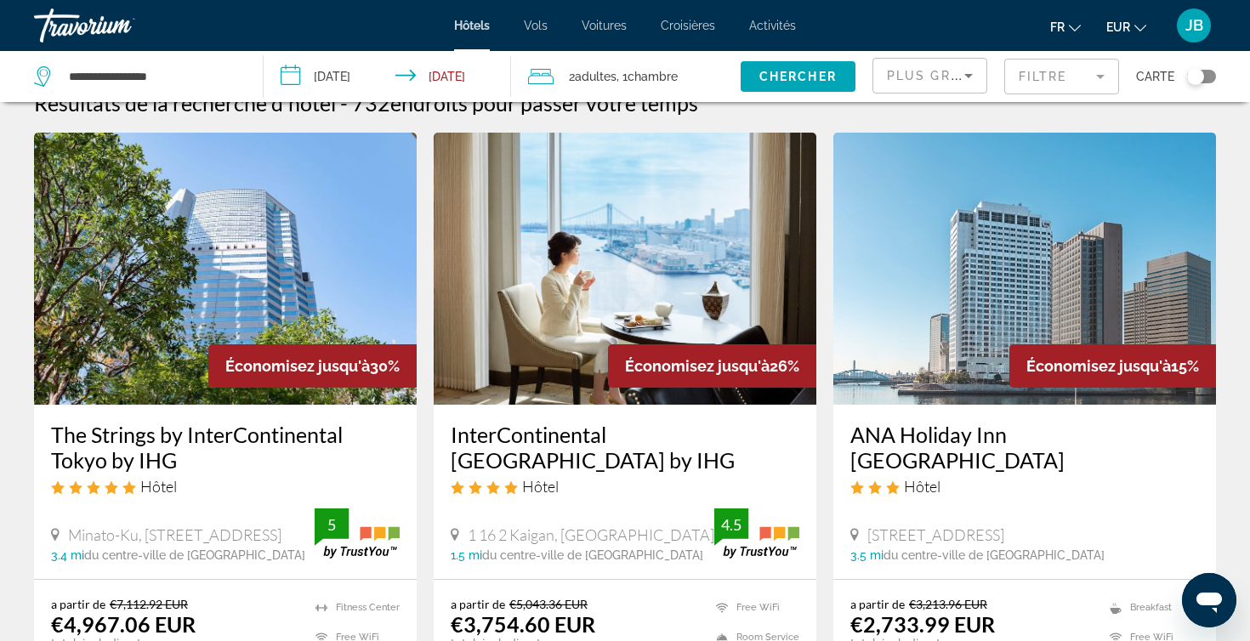
scroll to position [42, 0]
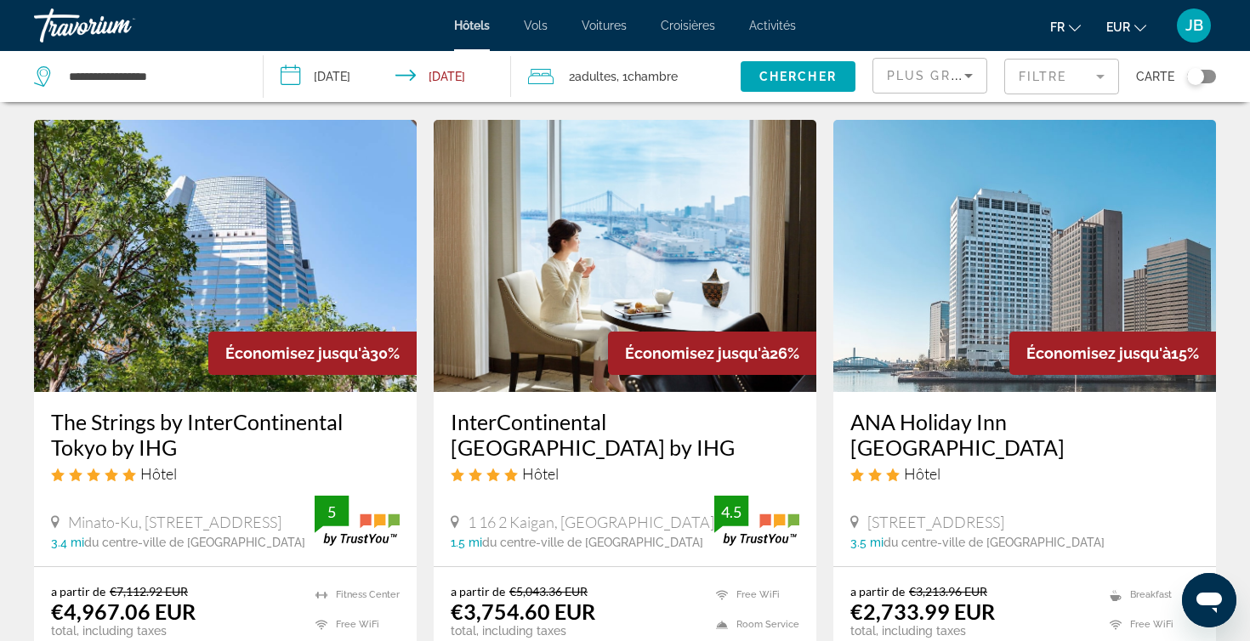
click at [1140, 34] on button "EUR USD ($) MXN (Mex$) CAD (Can$) GBP (£) EUR (€) AUD (A$) NZD (NZ$) CNY (CN¥)" at bounding box center [1126, 26] width 40 height 25
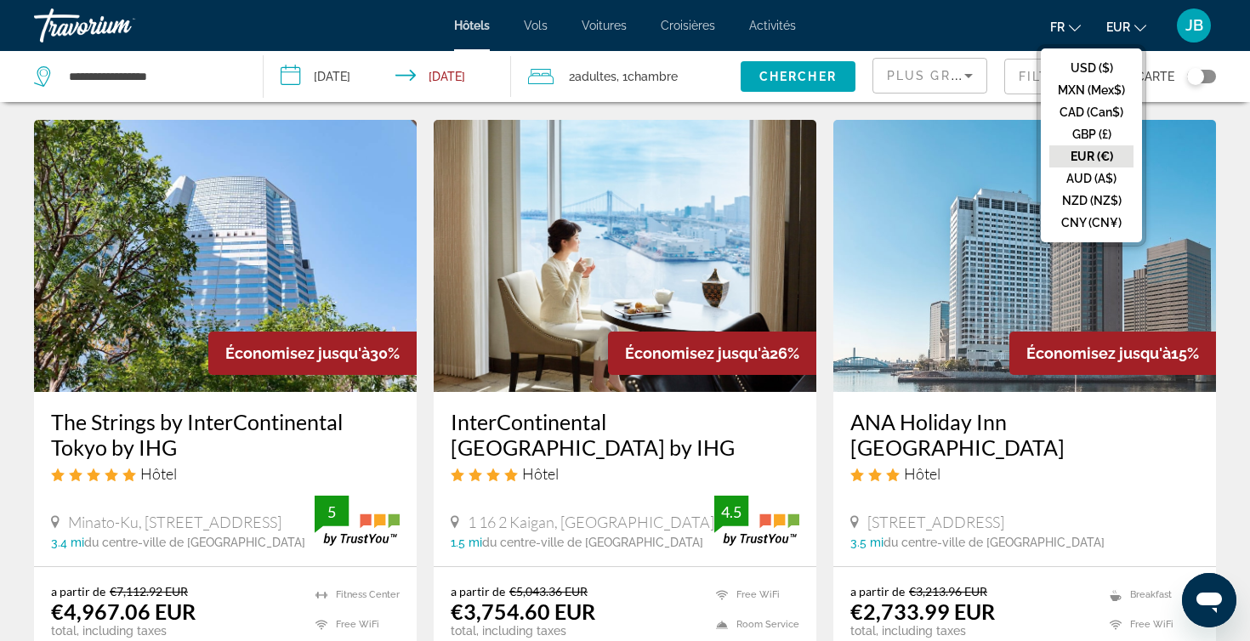
click at [1117, 158] on button "EUR (€)" at bounding box center [1091, 156] width 84 height 22
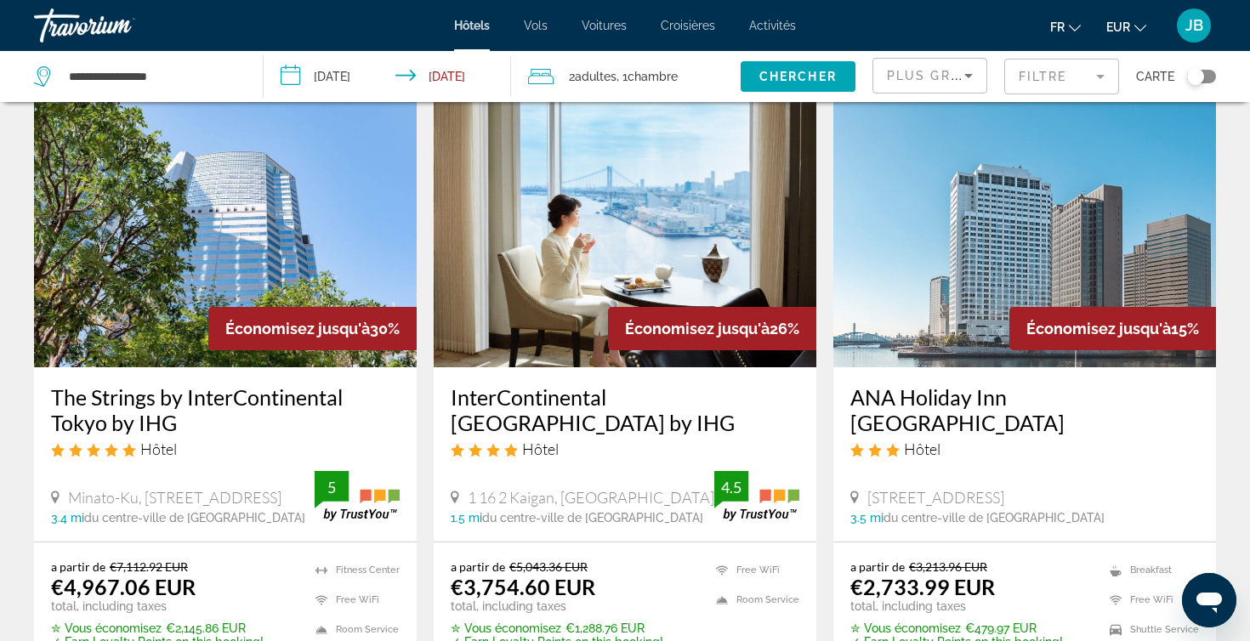
scroll to position [110, 0]
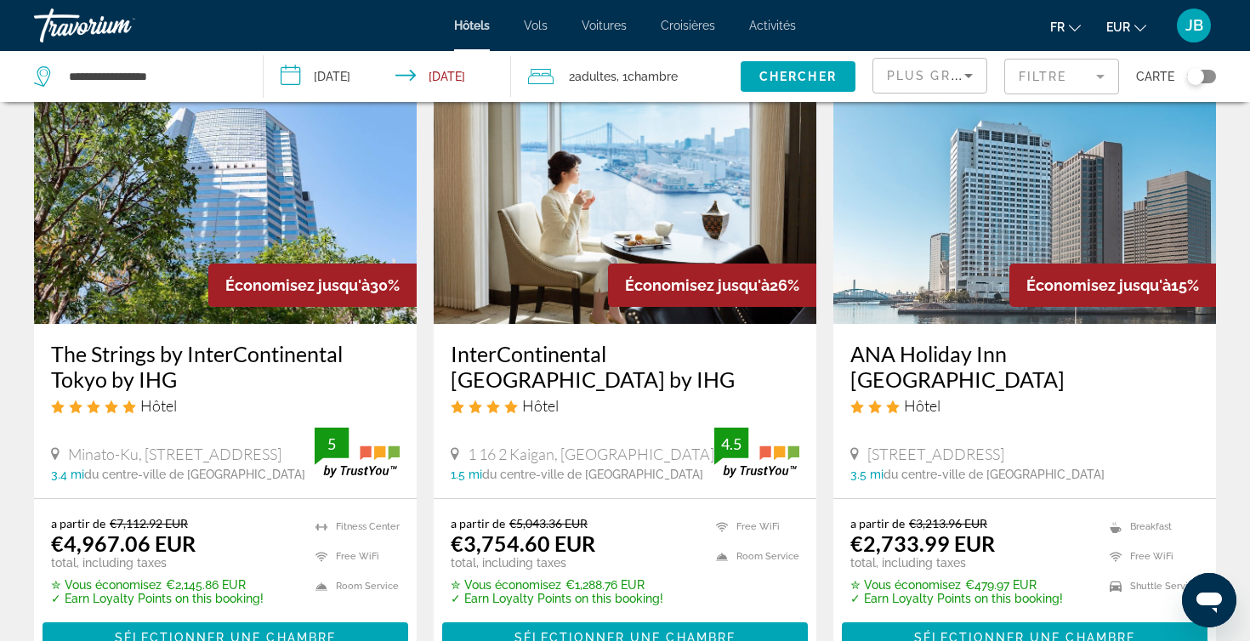
click at [454, 77] on input "**********" at bounding box center [390, 79] width 253 height 56
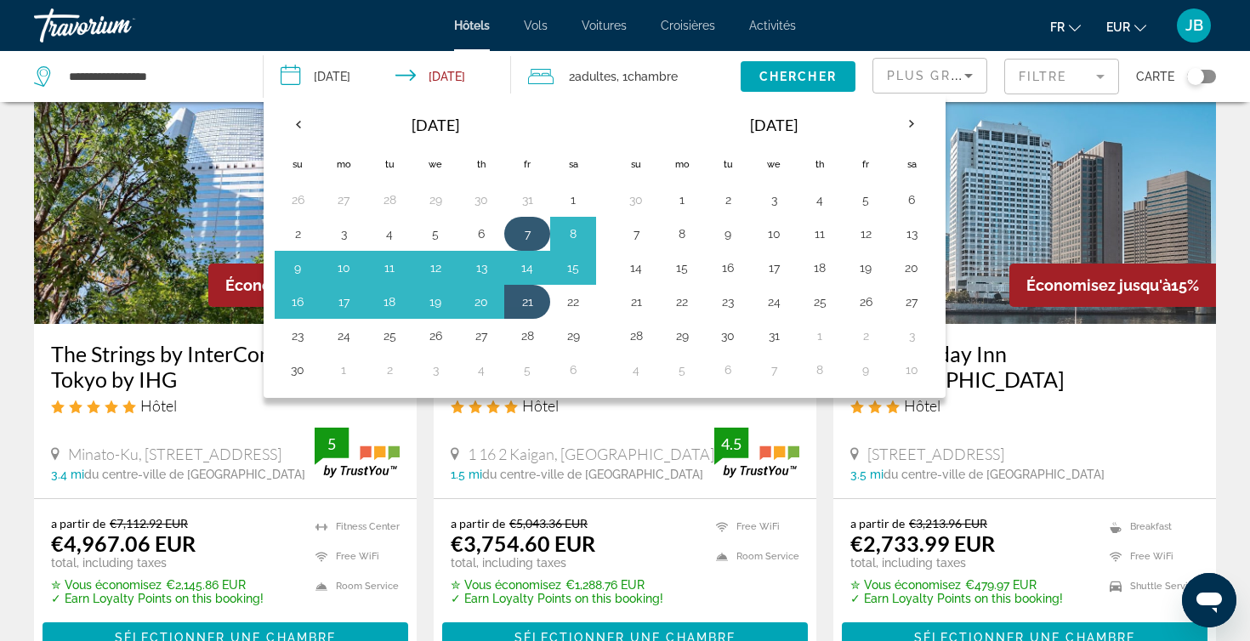
click at [526, 243] on button "7" at bounding box center [527, 234] width 27 height 24
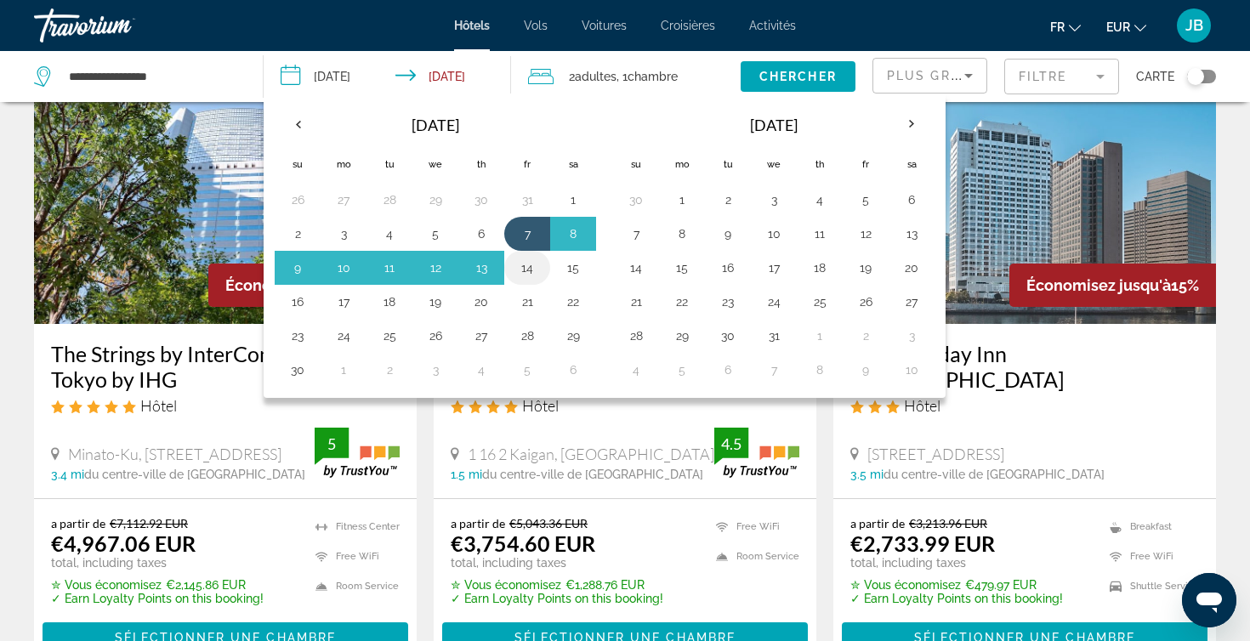
click at [532, 270] on button "14" at bounding box center [527, 268] width 27 height 24
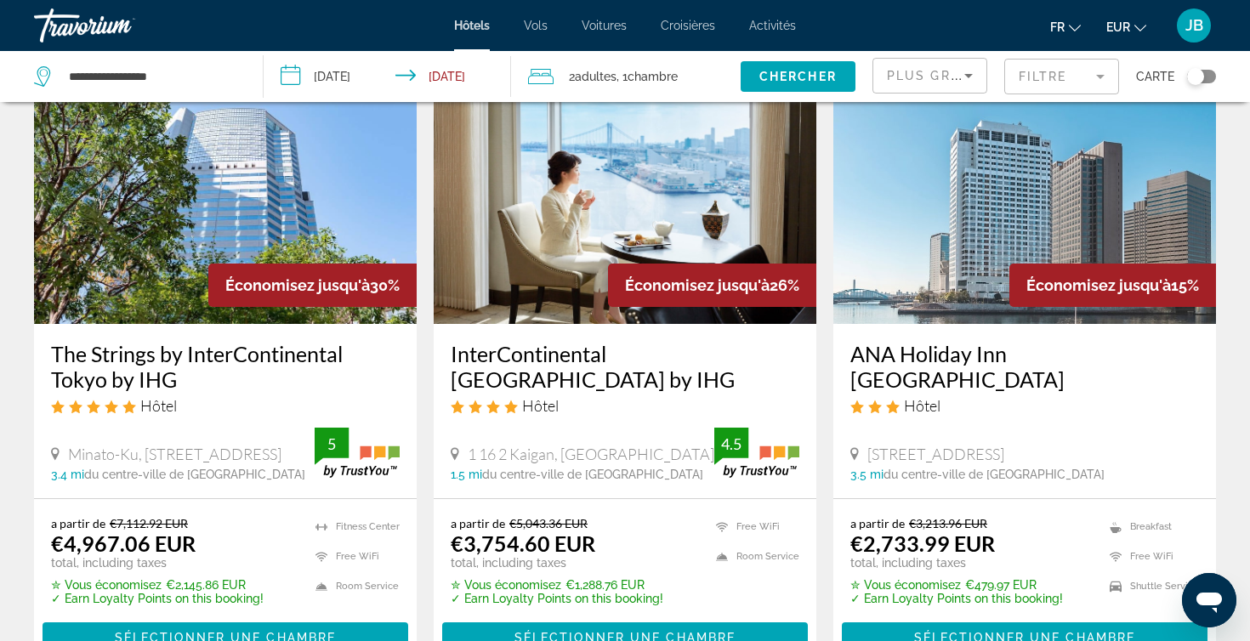
type input "**********"
click at [787, 76] on span "Chercher" at bounding box center [797, 77] width 77 height 14
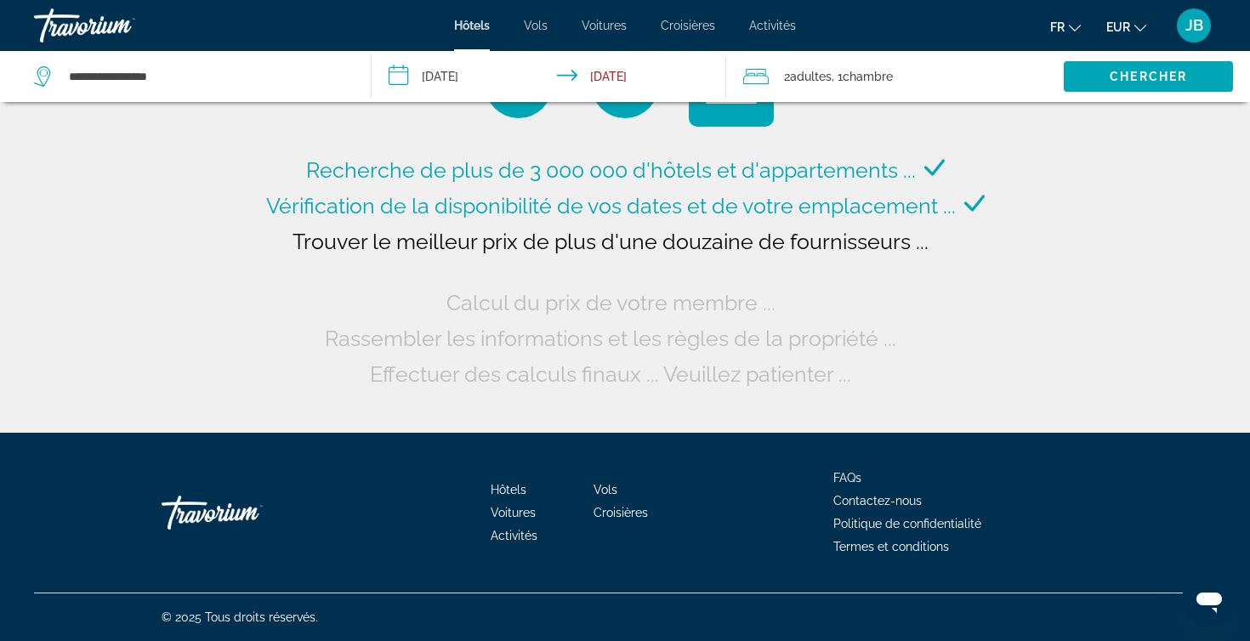
click at [1111, 26] on span "EUR" at bounding box center [1118, 27] width 24 height 14
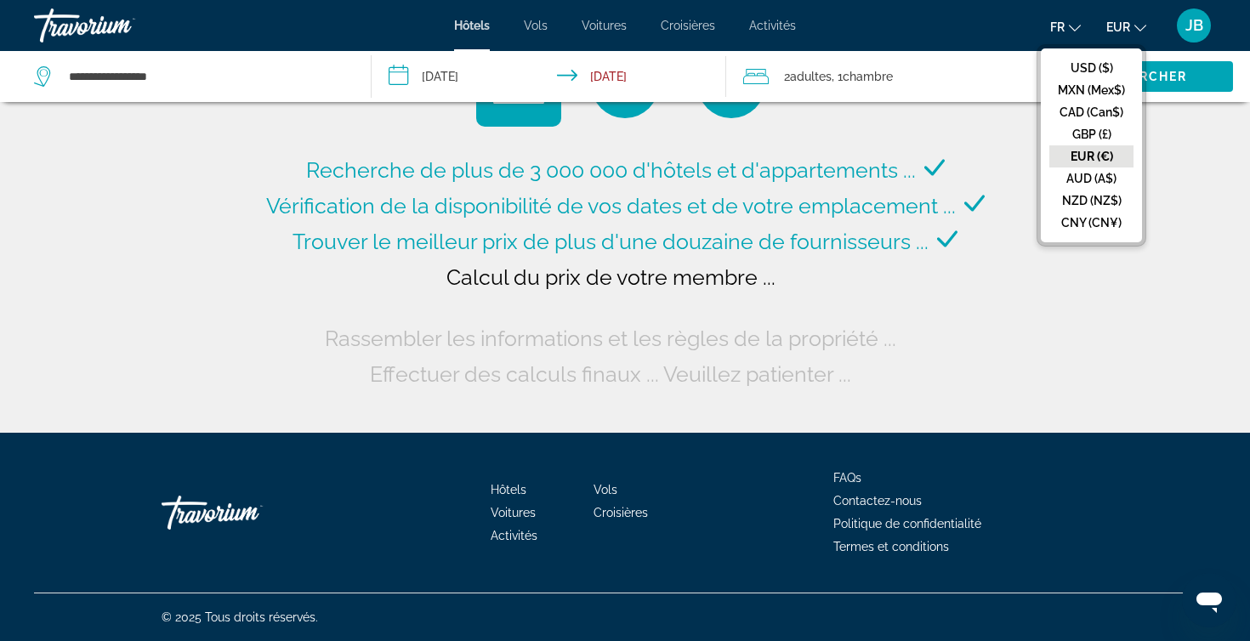
click at [1118, 151] on button "EUR (€)" at bounding box center [1091, 156] width 84 height 22
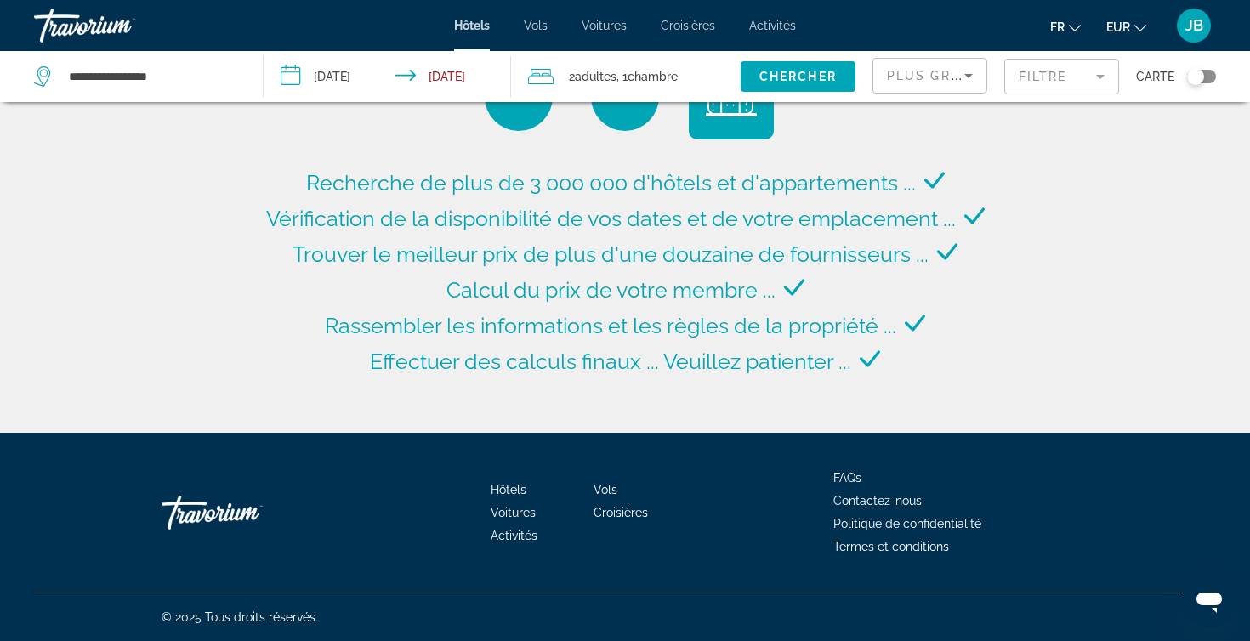
click at [1050, 74] on mat-form-field "Filtre" at bounding box center [1061, 77] width 115 height 36
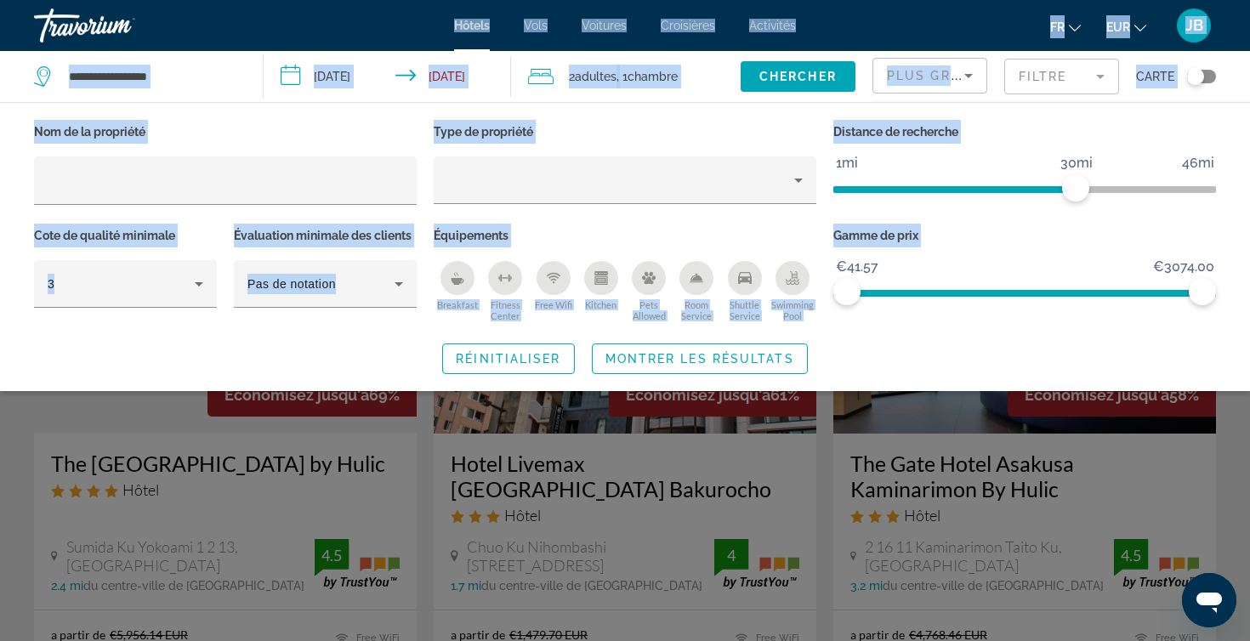
click at [1202, 298] on div "**********" at bounding box center [625, 320] width 1250 height 641
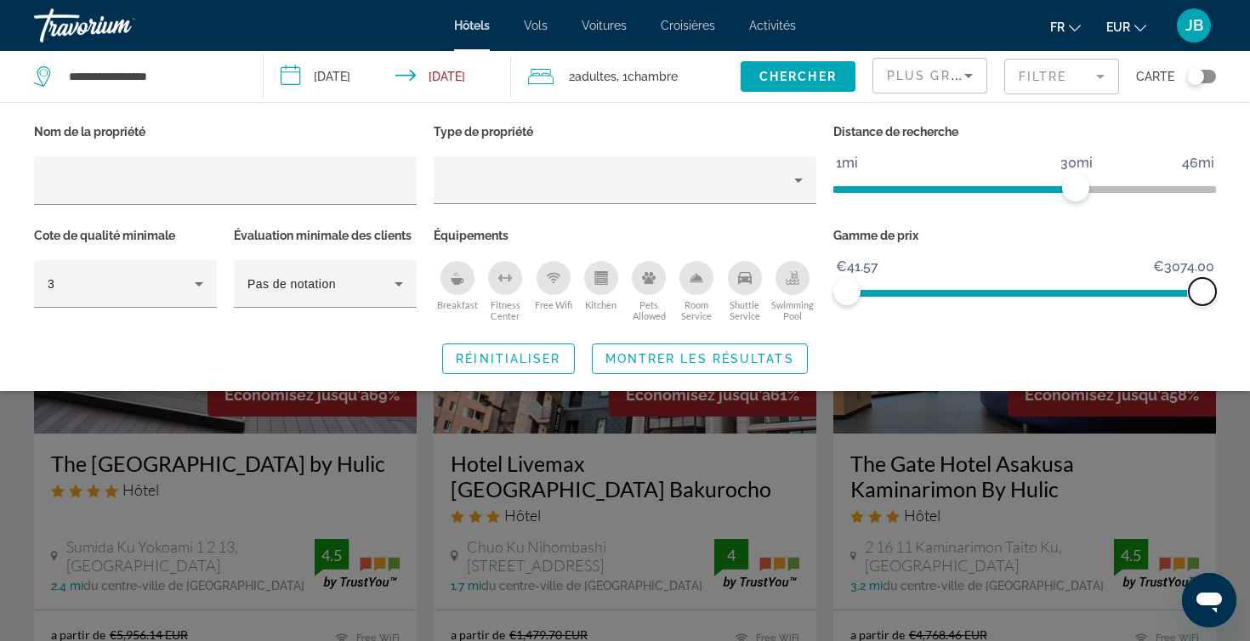
click at [1205, 285] on span "ngx-slider-max" at bounding box center [1202, 291] width 27 height 27
drag, startPoint x: 1205, startPoint y: 285, endPoint x: 911, endPoint y: 285, distance: 293.3
click at [911, 285] on span "ngx-slider-max" at bounding box center [911, 291] width 27 height 27
click at [775, 354] on span "Montrer les résultats" at bounding box center [699, 359] width 189 height 14
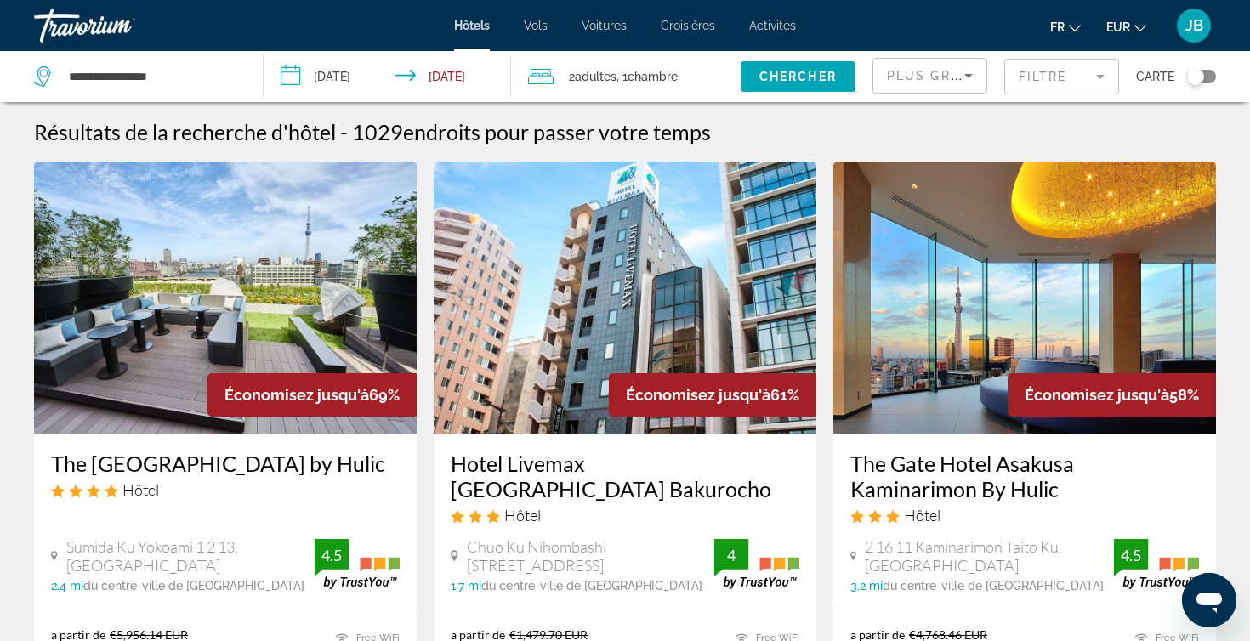
click at [1198, 75] on div "Toggle map" at bounding box center [1195, 76] width 17 height 17
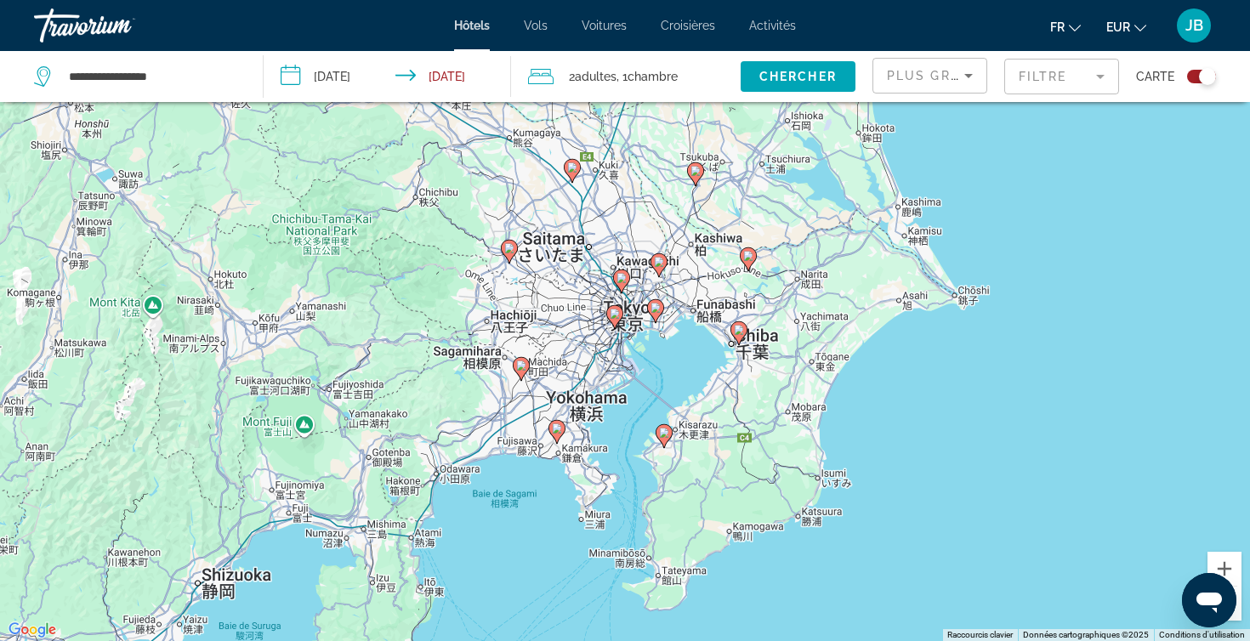
click at [656, 316] on icon "Main content" at bounding box center [655, 311] width 15 height 22
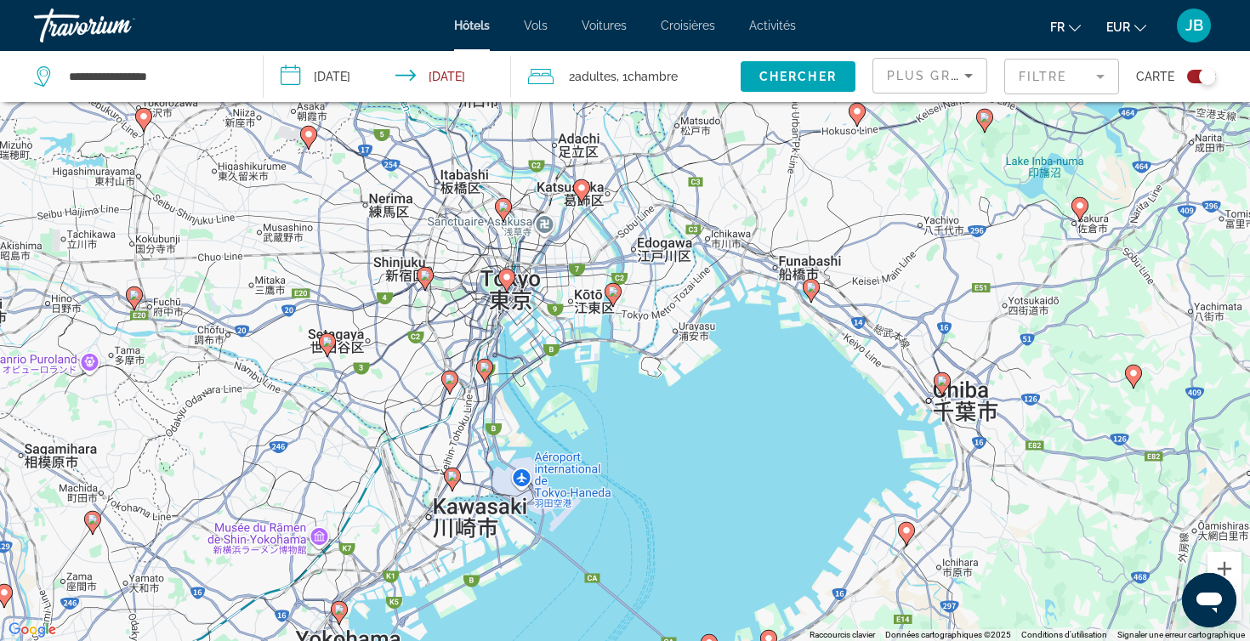
click at [505, 284] on icon "Main content" at bounding box center [506, 281] width 15 height 22
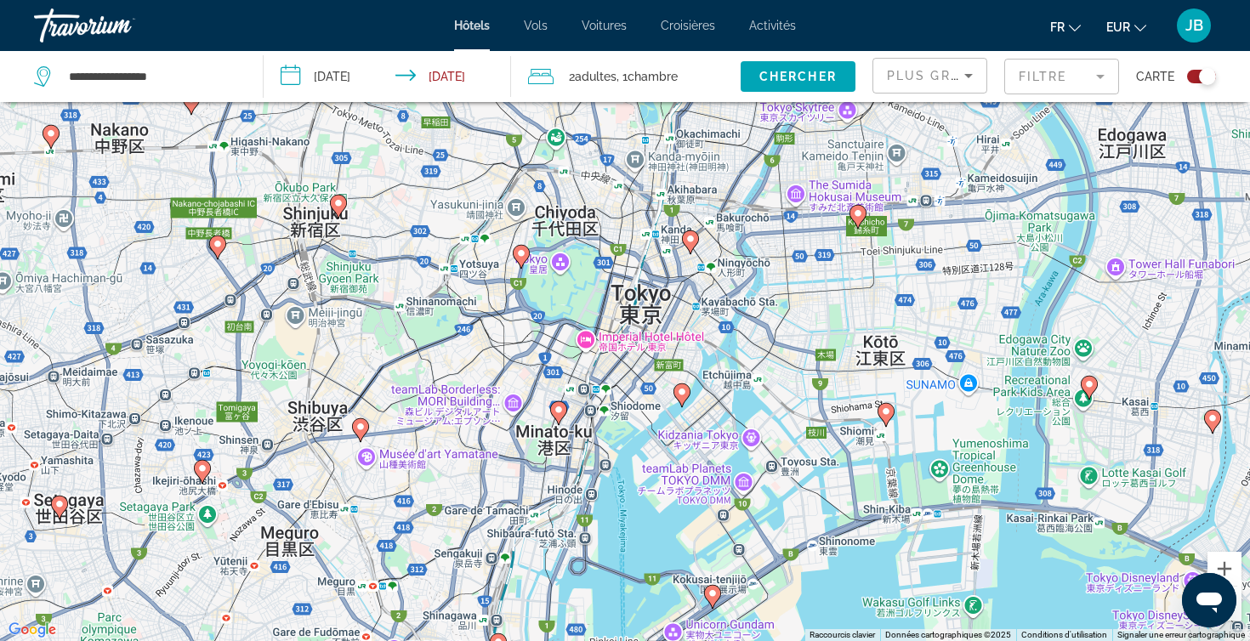
click at [687, 248] on gmp-advanced-marker "Main content" at bounding box center [690, 243] width 17 height 26
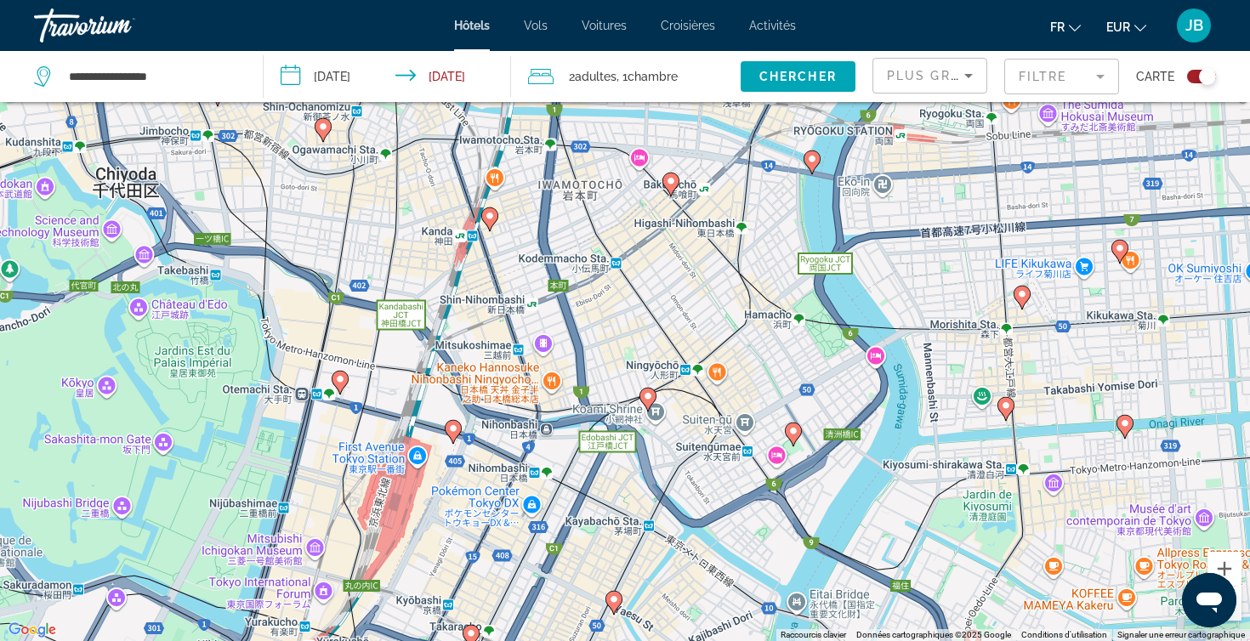
click at [646, 389] on icon "Main content" at bounding box center [647, 400] width 15 height 22
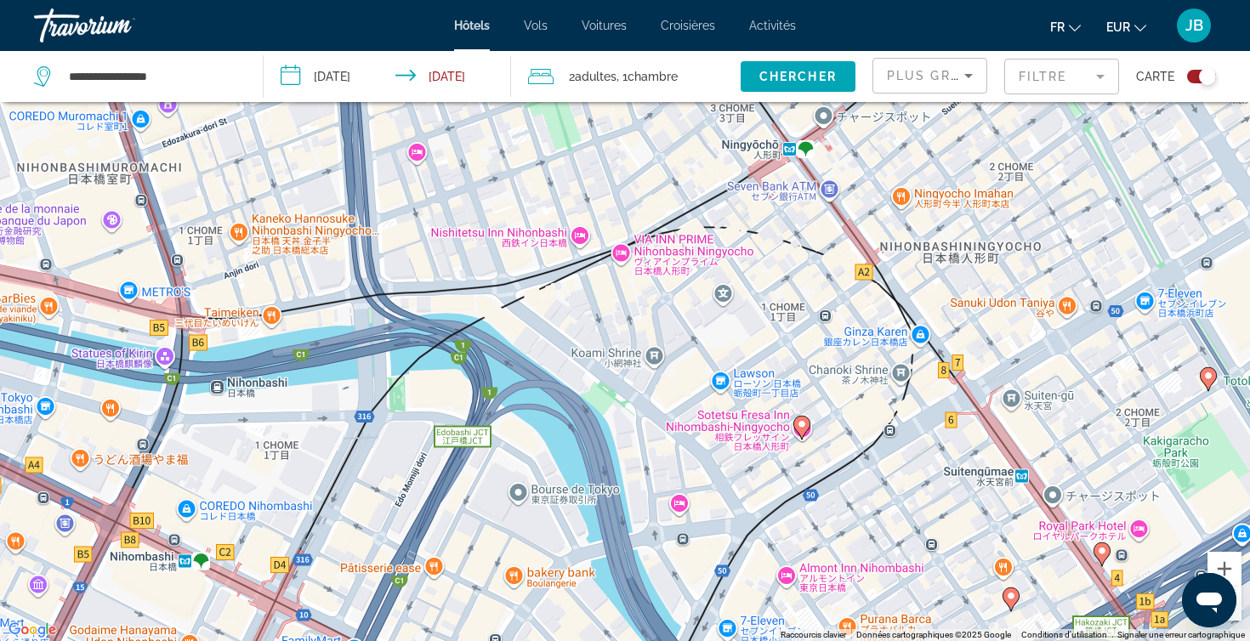
click at [803, 434] on icon "Main content" at bounding box center [801, 428] width 15 height 22
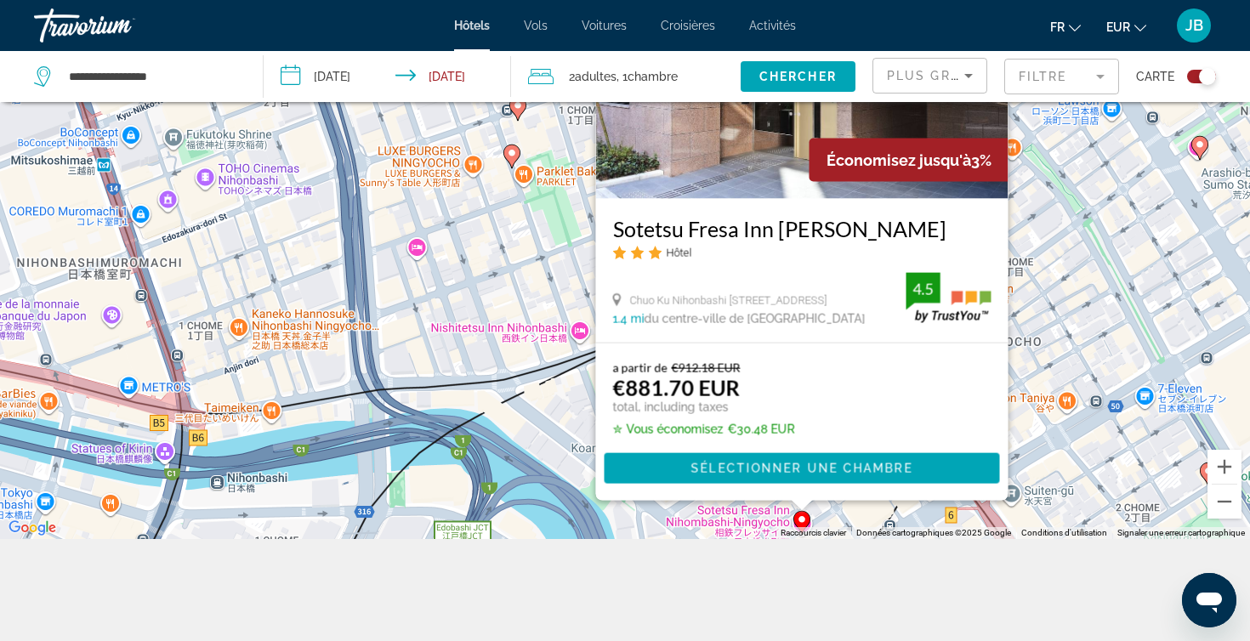
scroll to position [204, 0]
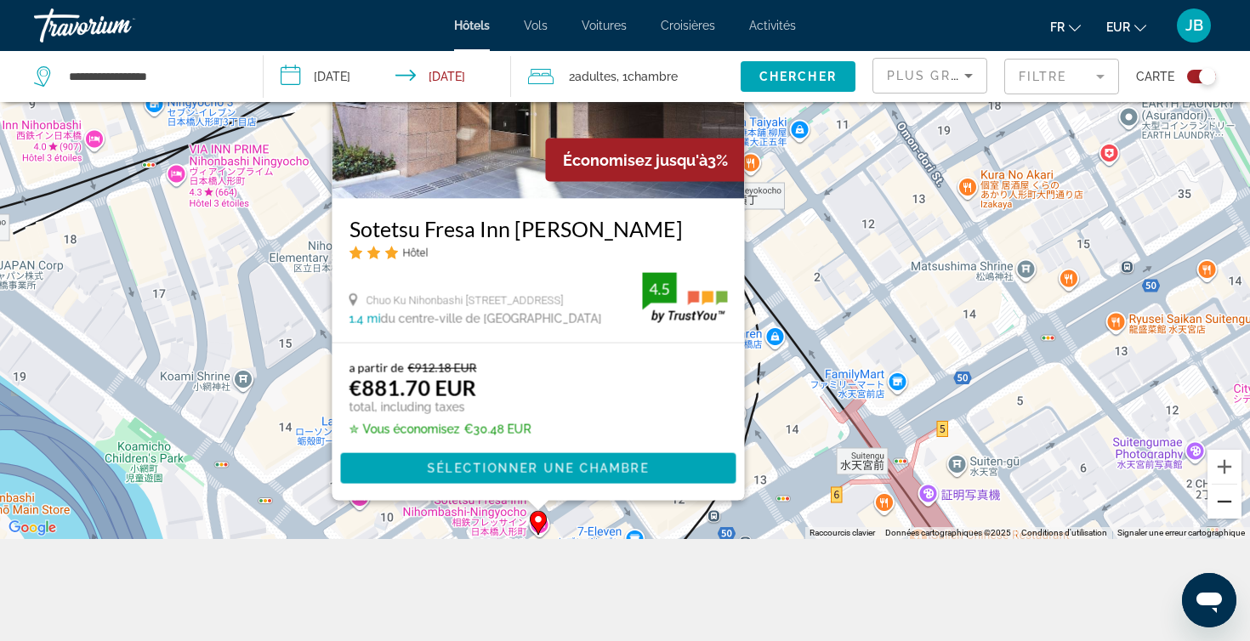
click at [1224, 497] on button "Zoom arrière" at bounding box center [1224, 502] width 34 height 34
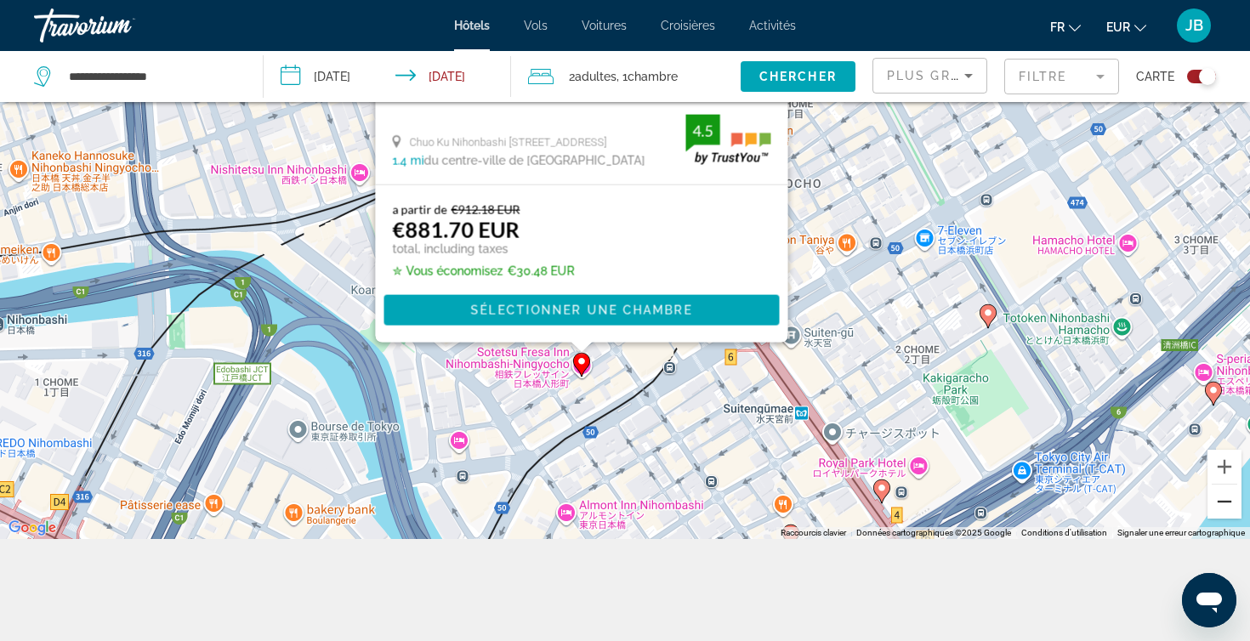
click at [1224, 497] on button "Zoom arrière" at bounding box center [1224, 502] width 34 height 34
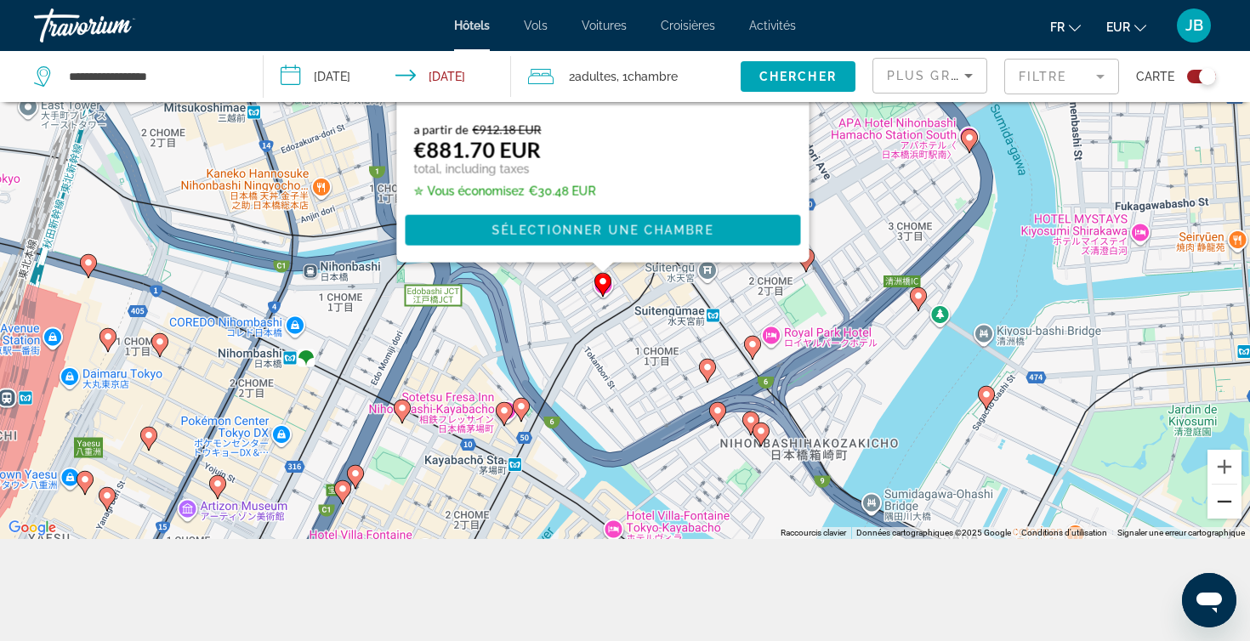
click at [1224, 497] on button "Zoom arrière" at bounding box center [1224, 502] width 34 height 34
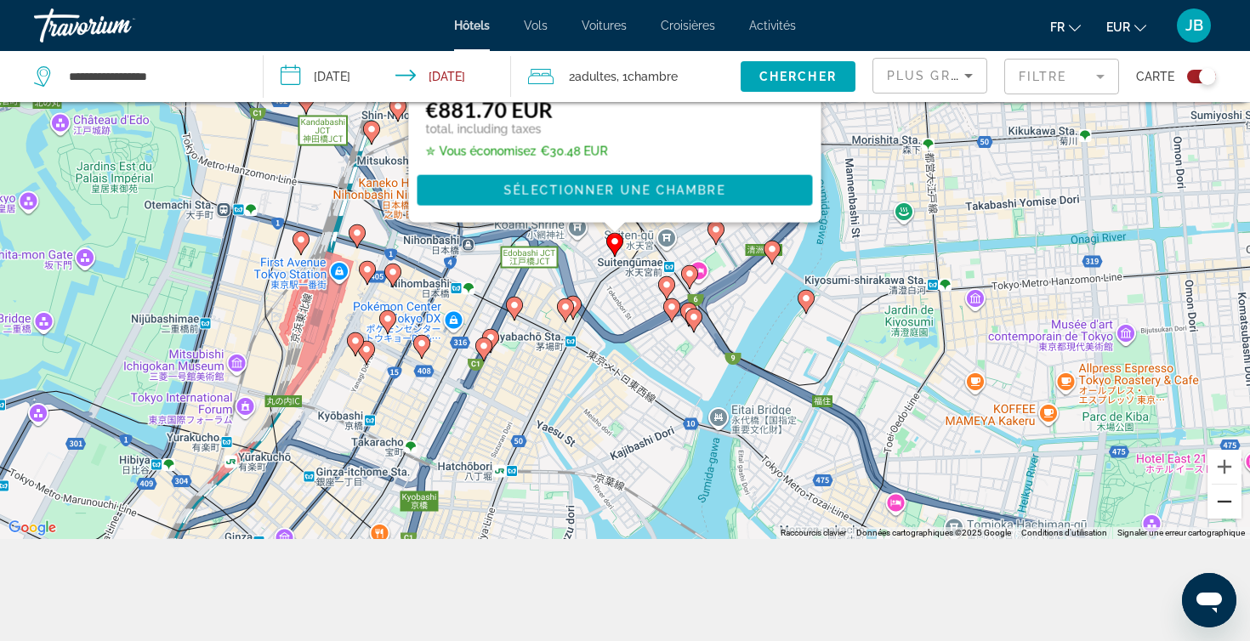
click at [1224, 497] on button "Zoom arrière" at bounding box center [1224, 502] width 34 height 34
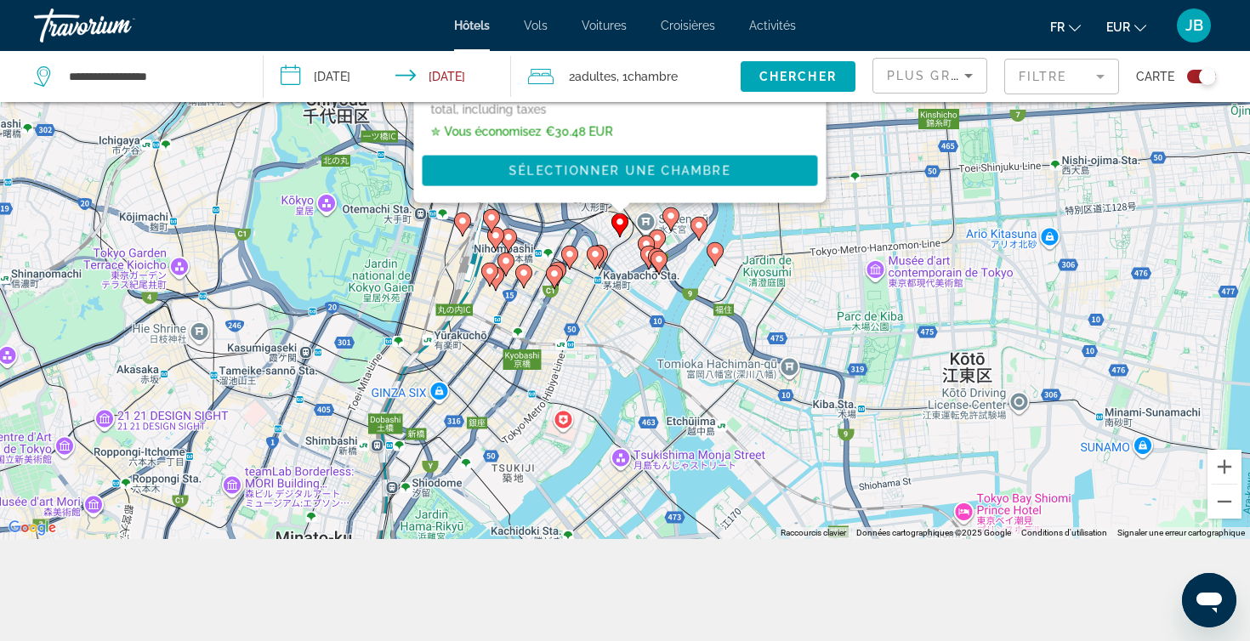
click at [1206, 74] on div "Toggle map" at bounding box center [1207, 76] width 17 height 17
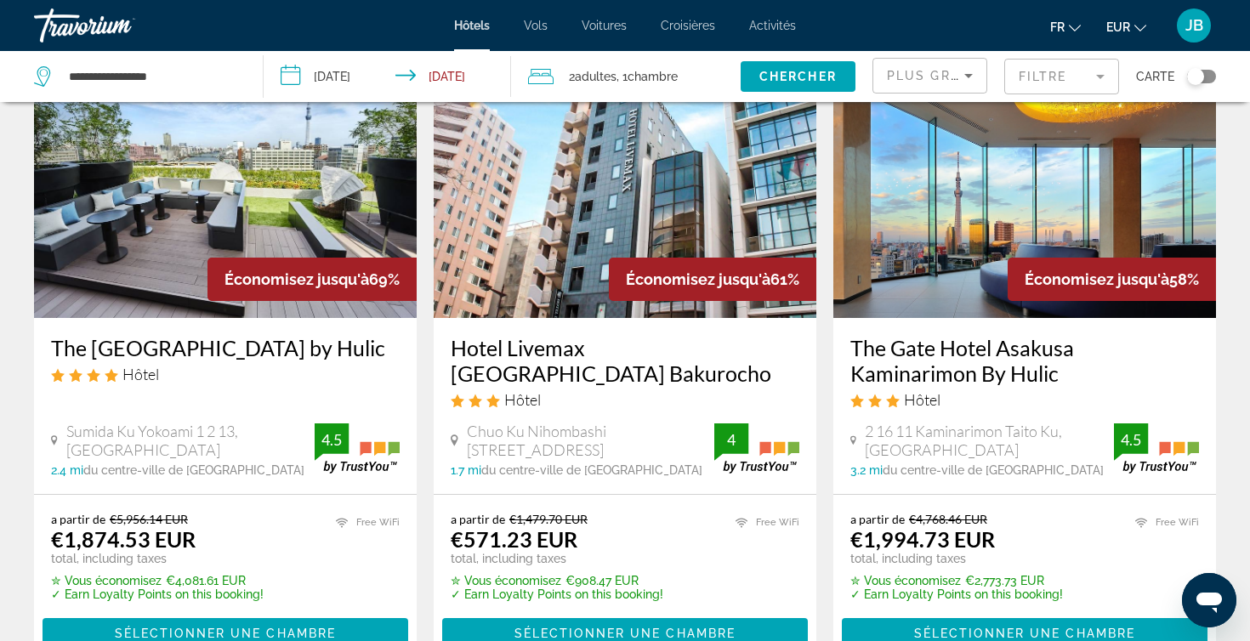
scroll to position [103, 0]
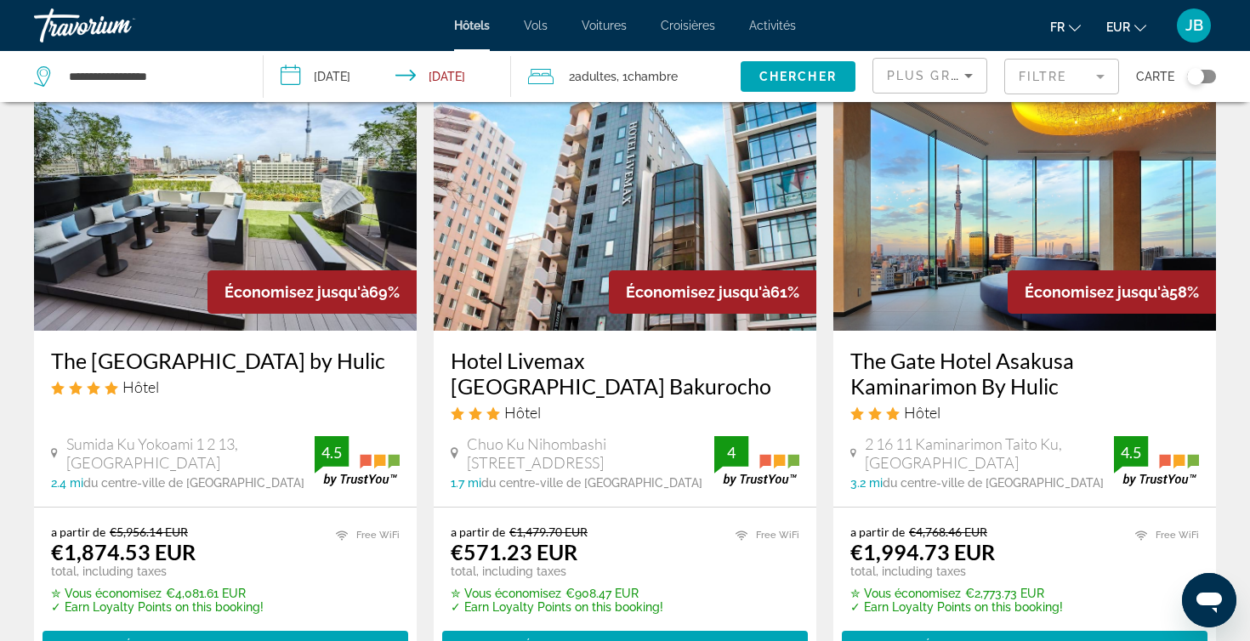
click at [497, 149] on img "Main content" at bounding box center [625, 195] width 383 height 272
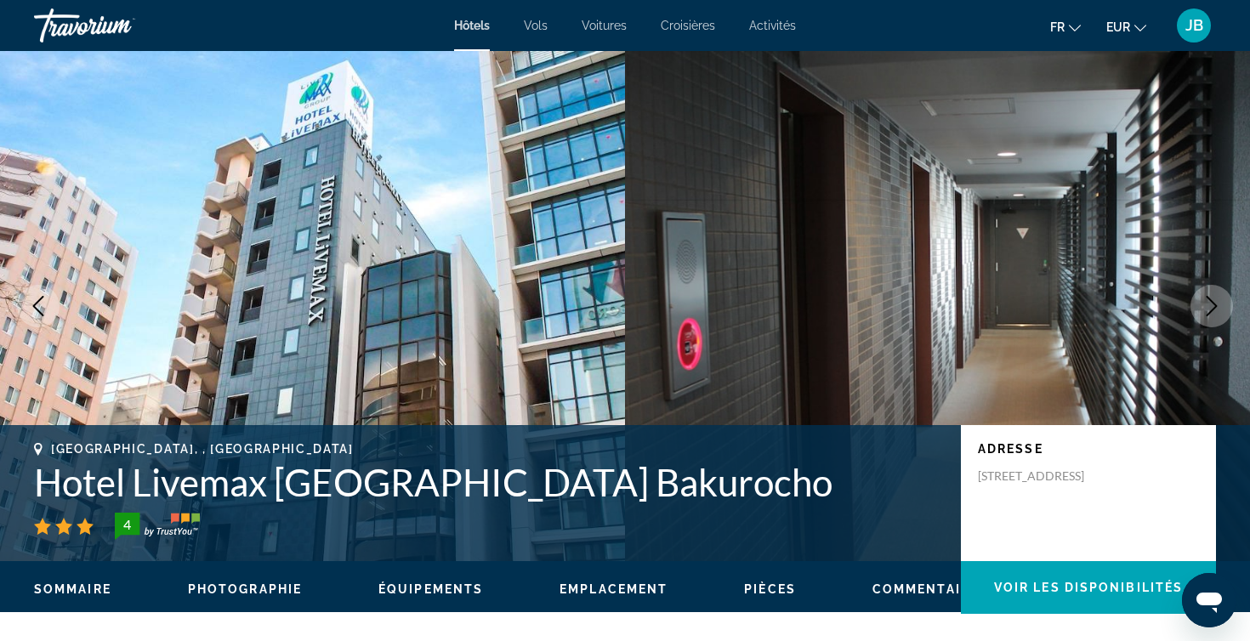
click at [1217, 304] on icon "Next image" at bounding box center [1211, 306] width 20 height 20
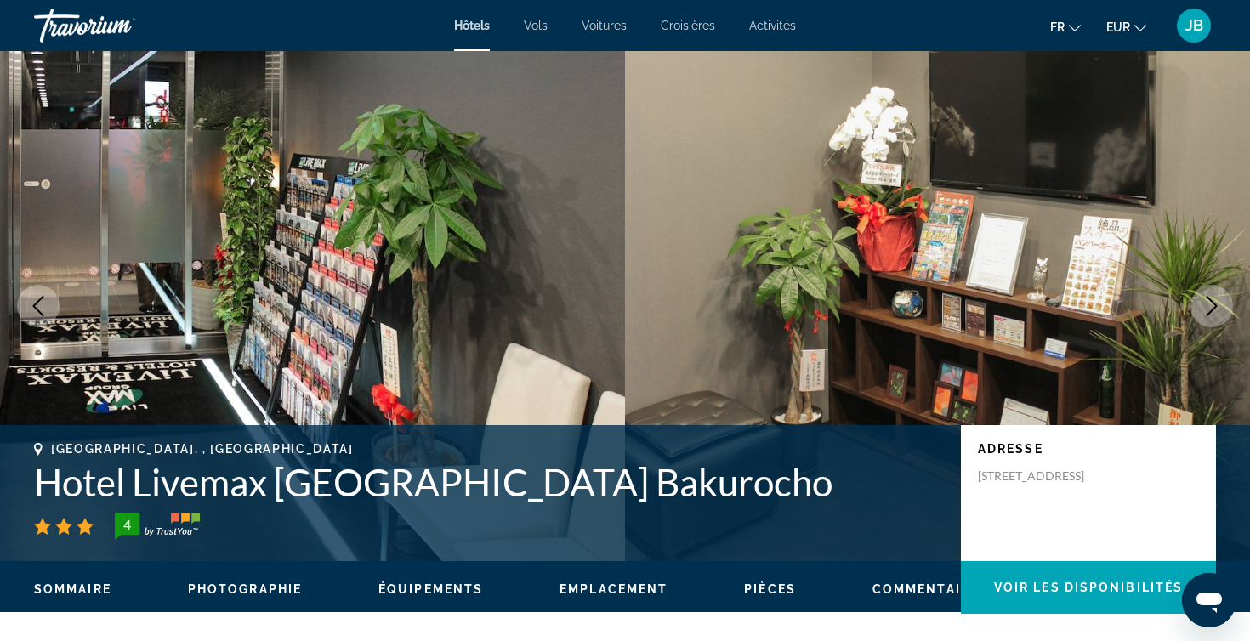
click at [1217, 304] on icon "Next image" at bounding box center [1211, 306] width 20 height 20
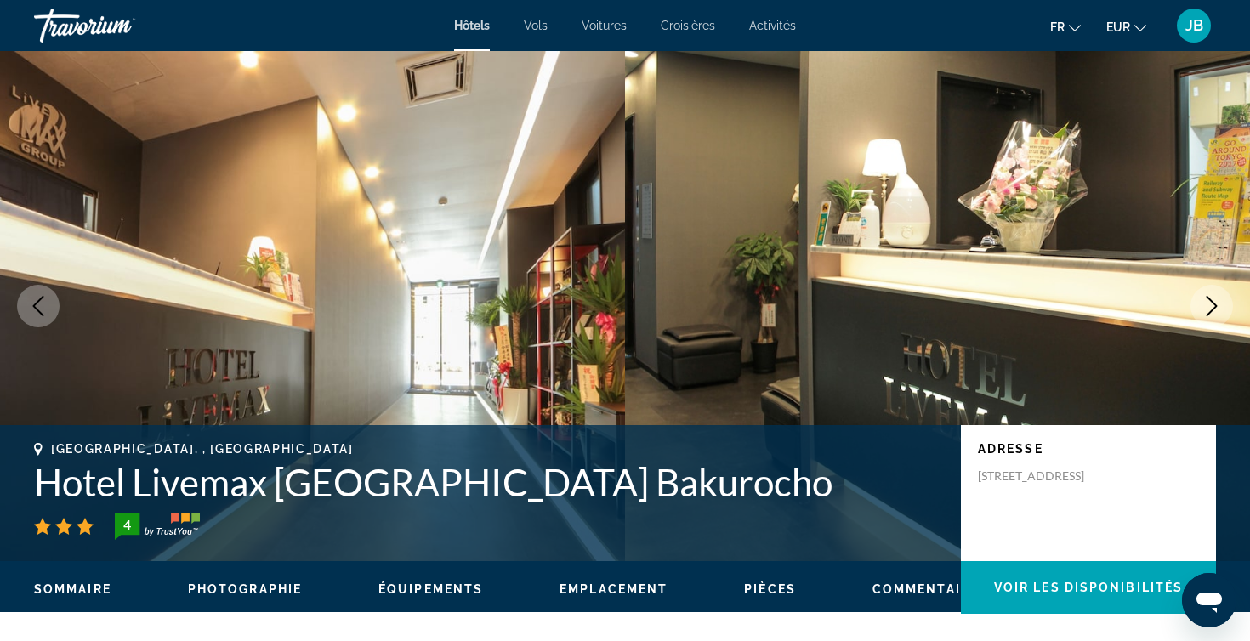
click at [1217, 304] on icon "Next image" at bounding box center [1211, 306] width 20 height 20
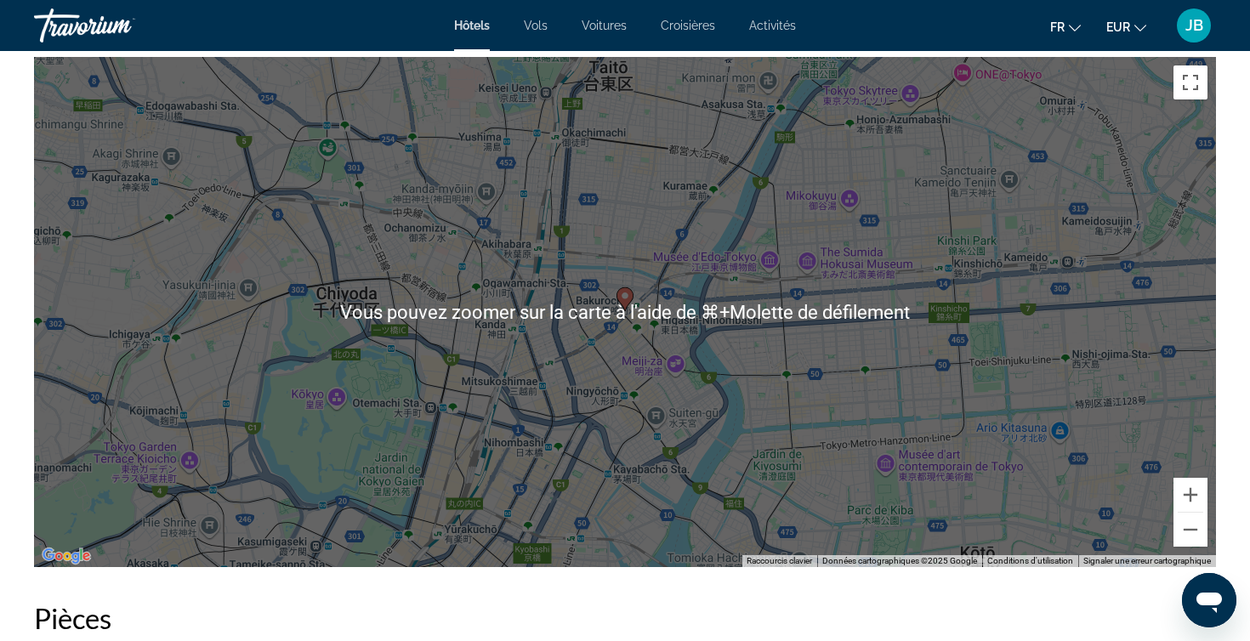
scroll to position [1677, 0]
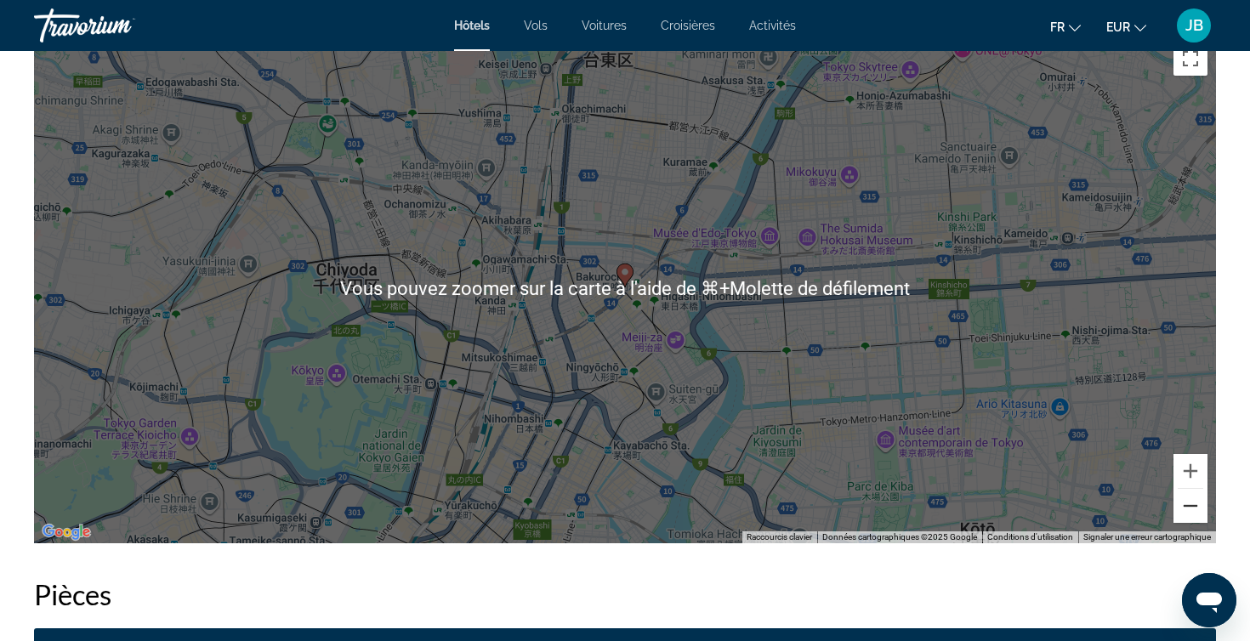
click at [1198, 517] on button "Zoom arrière" at bounding box center [1190, 506] width 34 height 34
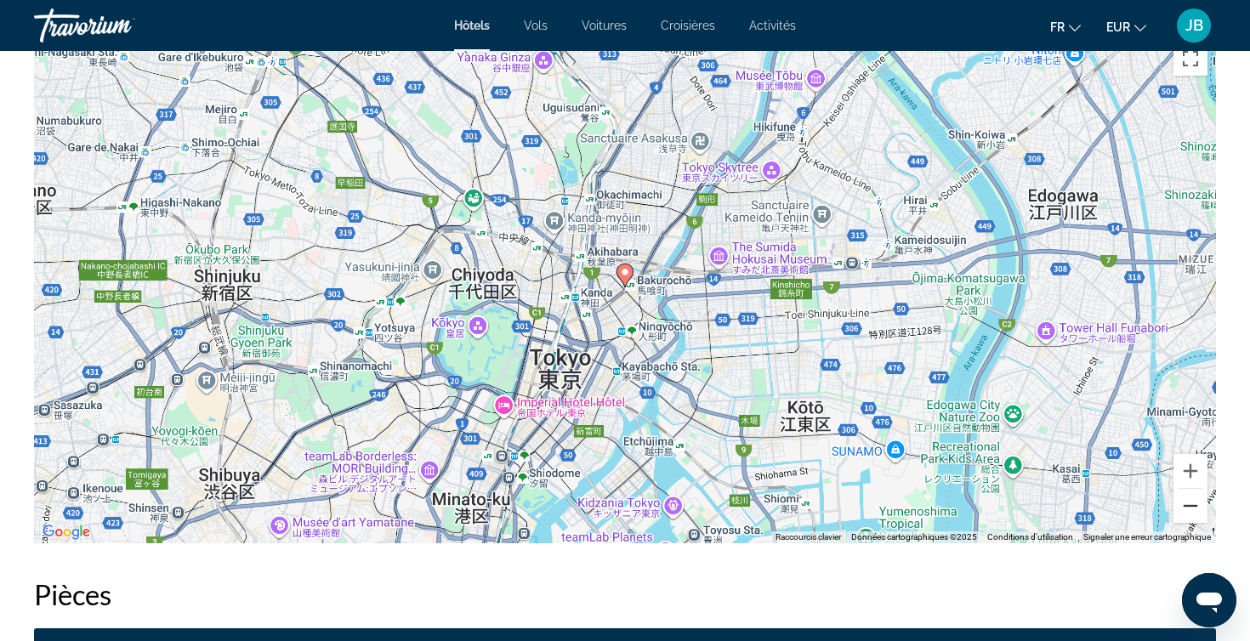
click at [1198, 517] on button "Zoom arrière" at bounding box center [1190, 506] width 34 height 34
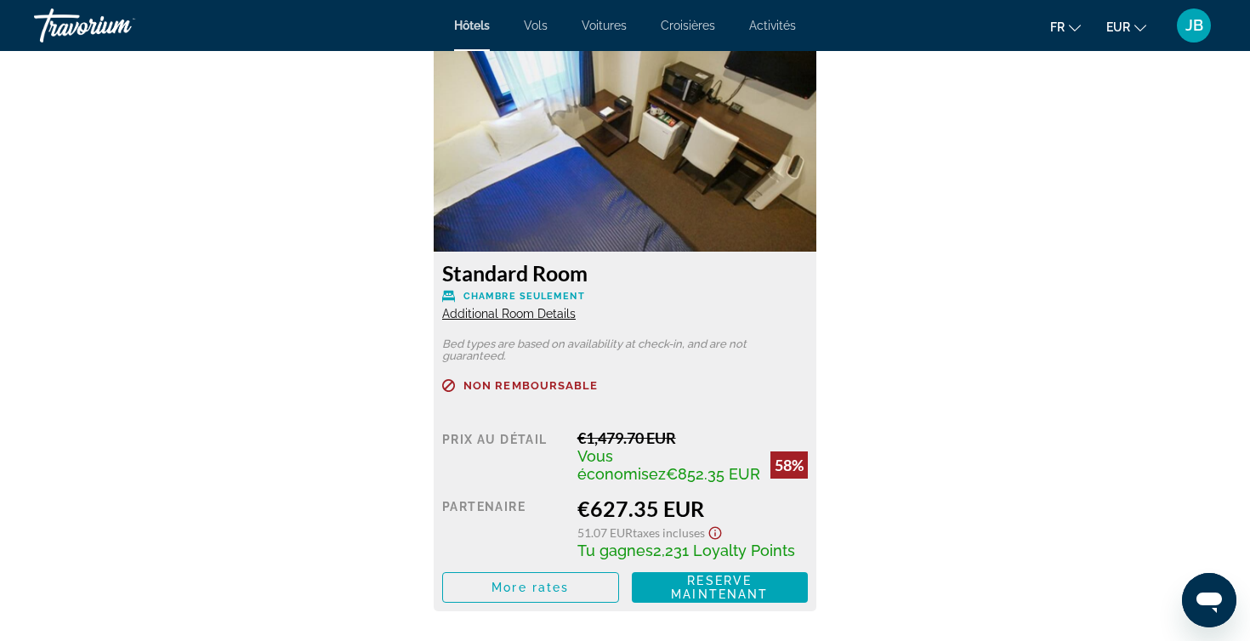
scroll to position [2371, 0]
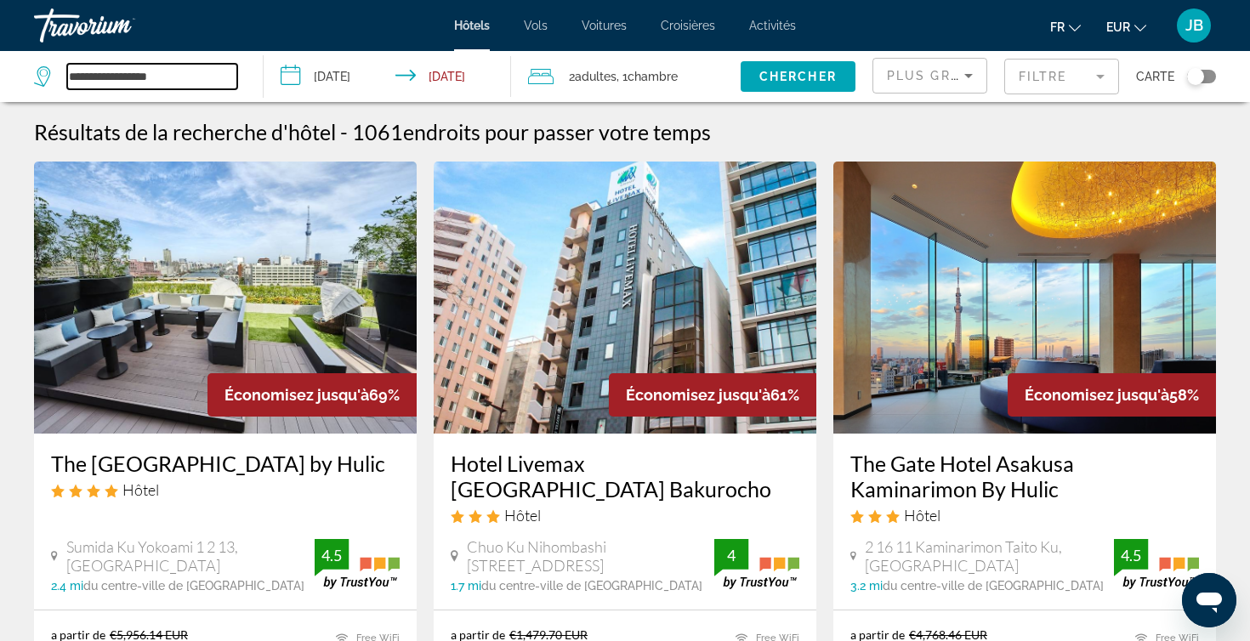
click at [121, 75] on input "**********" at bounding box center [152, 77] width 170 height 26
drag, startPoint x: 189, startPoint y: 74, endPoint x: 1, endPoint y: 74, distance: 187.9
click at [1, 74] on app-destination-search "**********" at bounding box center [132, 76] width 264 height 51
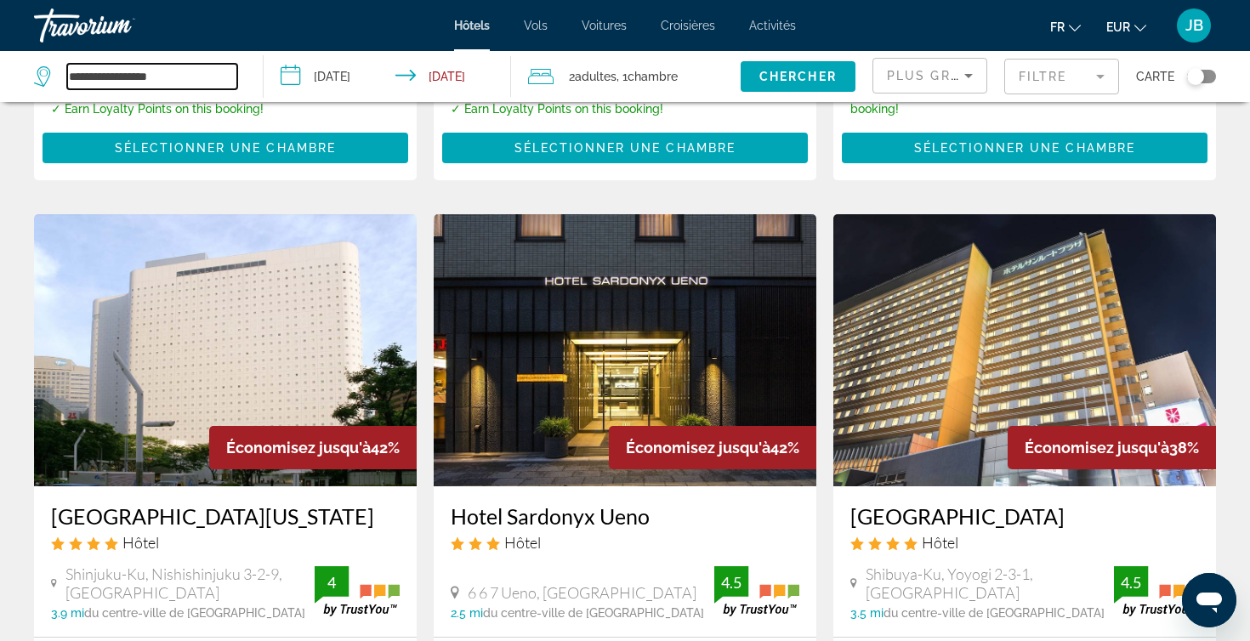
scroll to position [1936, 0]
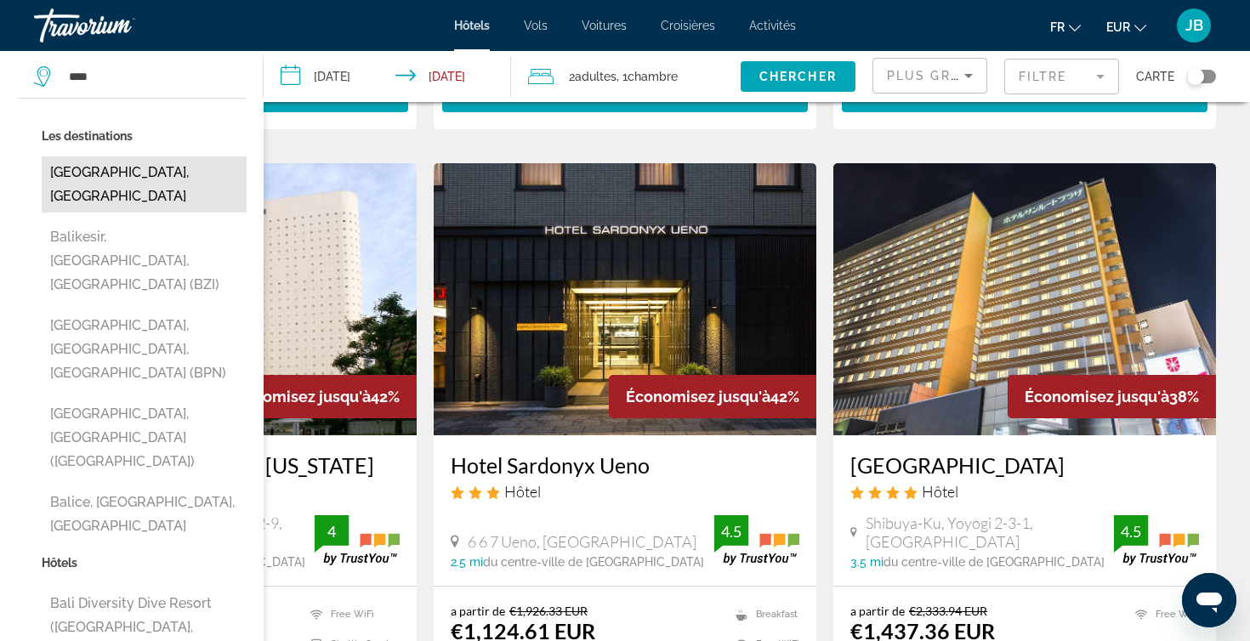
click at [181, 165] on button "[GEOGRAPHIC_DATA], [GEOGRAPHIC_DATA]" at bounding box center [144, 184] width 205 height 56
type input "**********"
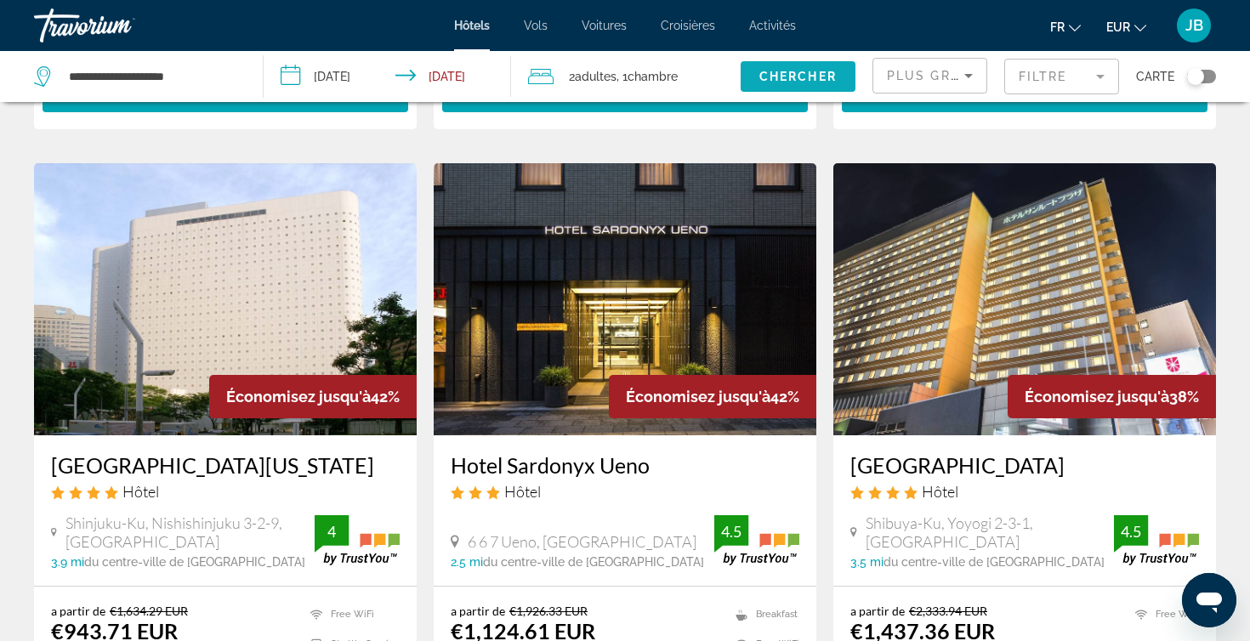
click at [747, 77] on span "Search widget" at bounding box center [798, 76] width 115 height 41
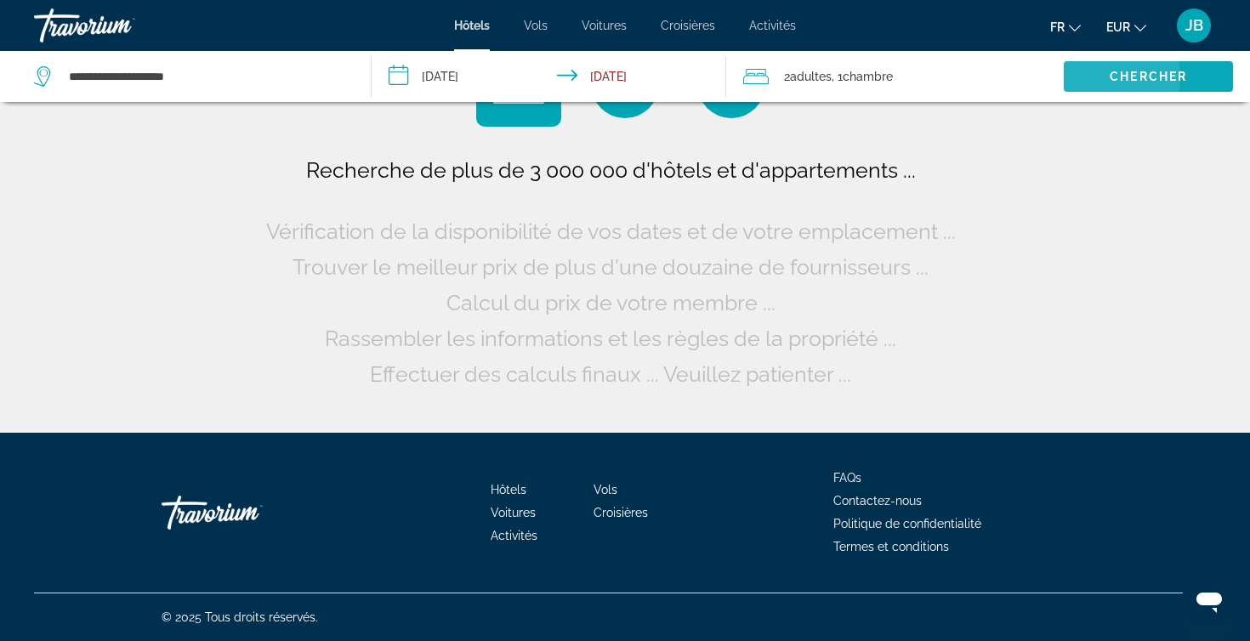
scroll to position [0, 0]
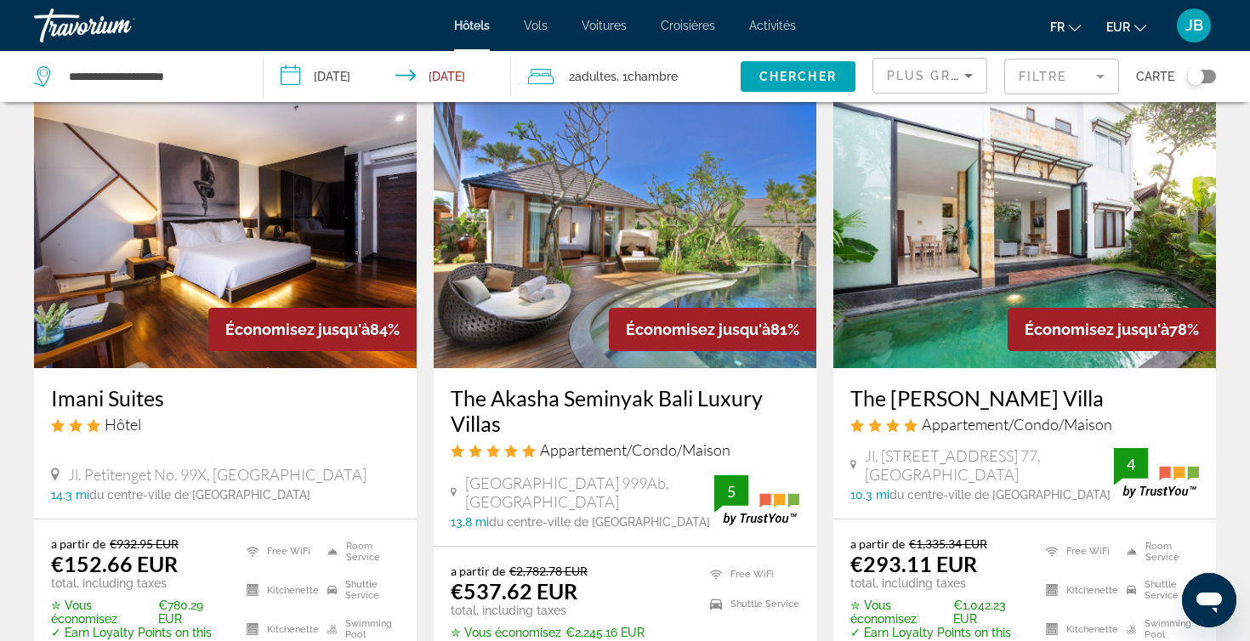
scroll to position [111, 0]
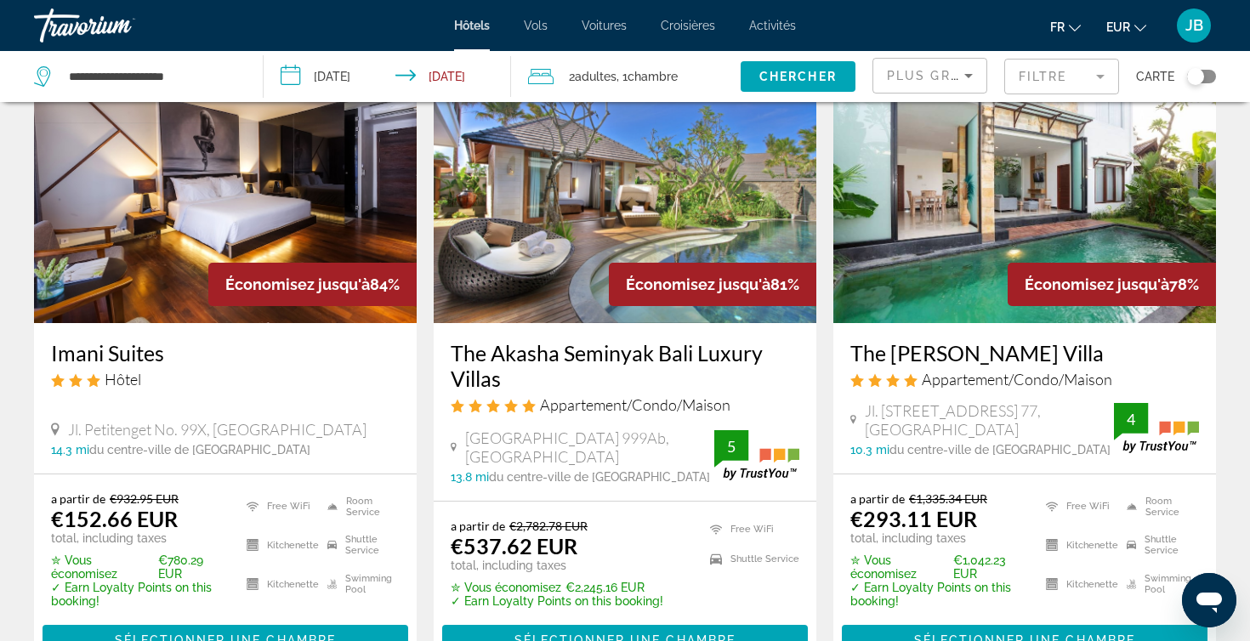
click at [729, 213] on img "Main content" at bounding box center [625, 187] width 383 height 272
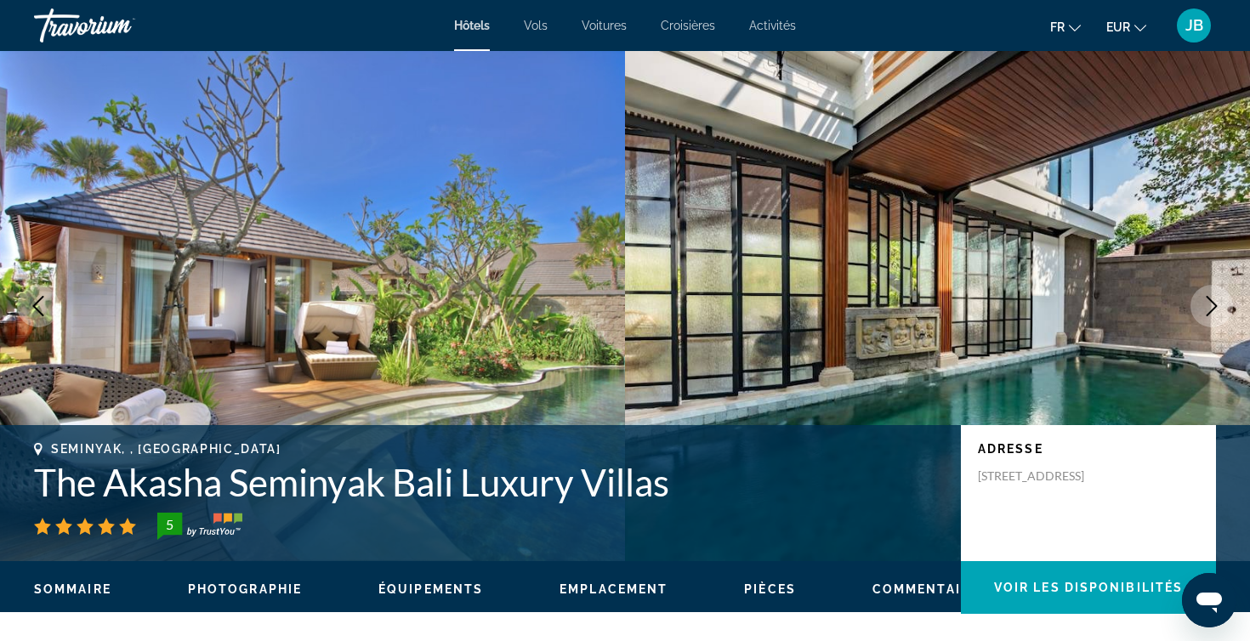
click at [1196, 320] on button "Next image" at bounding box center [1211, 306] width 43 height 43
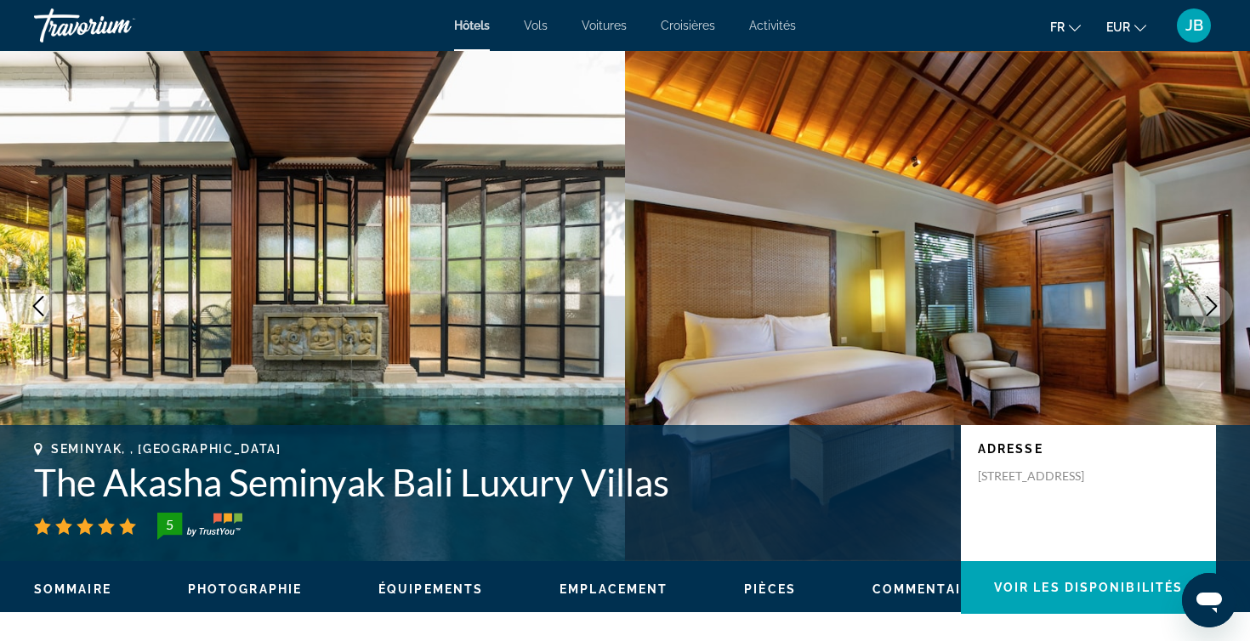
click at [1196, 320] on button "Next image" at bounding box center [1211, 306] width 43 height 43
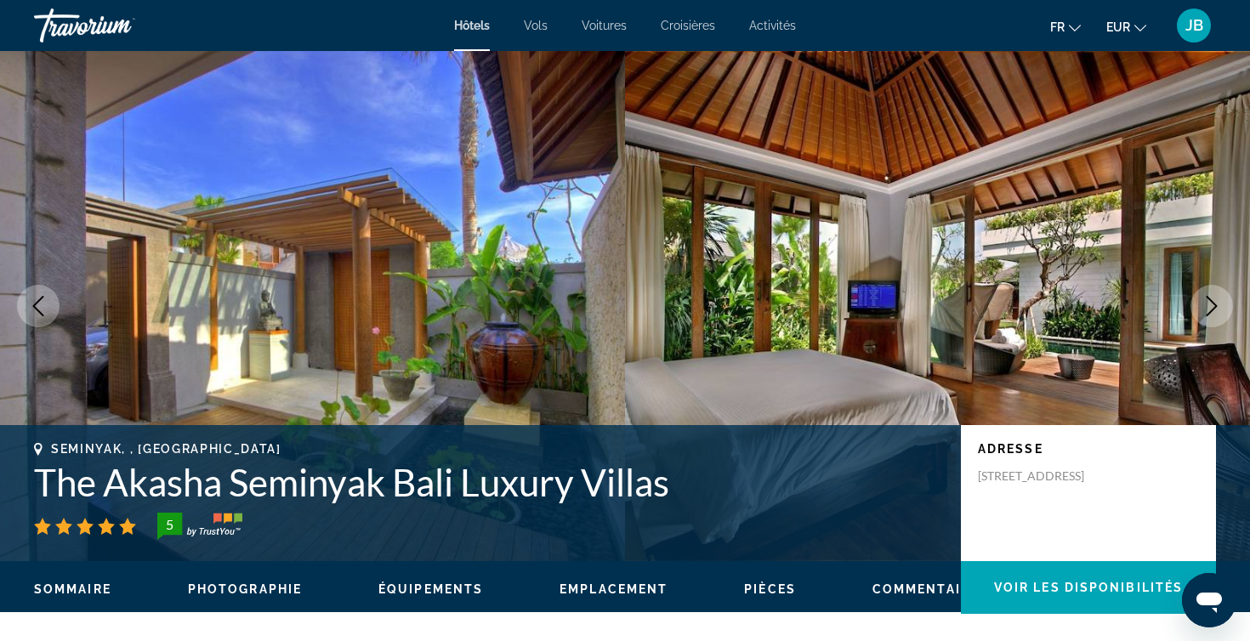
click at [27, 297] on button "Previous image" at bounding box center [38, 306] width 43 height 43
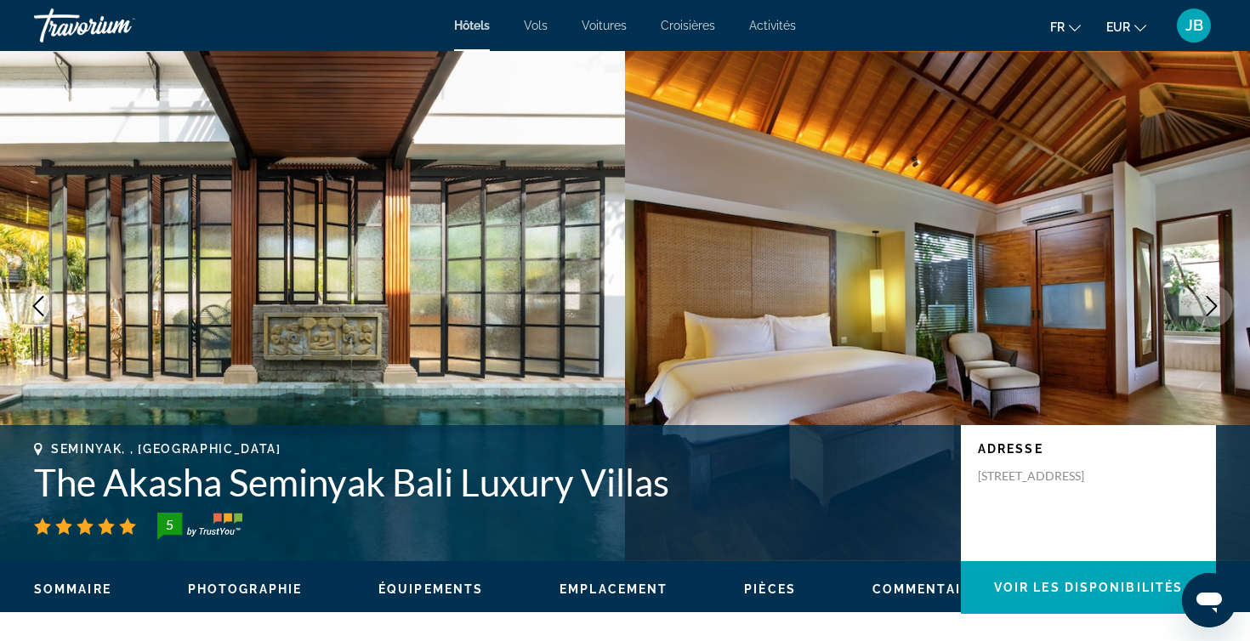
click at [28, 297] on icon "Previous image" at bounding box center [38, 306] width 20 height 20
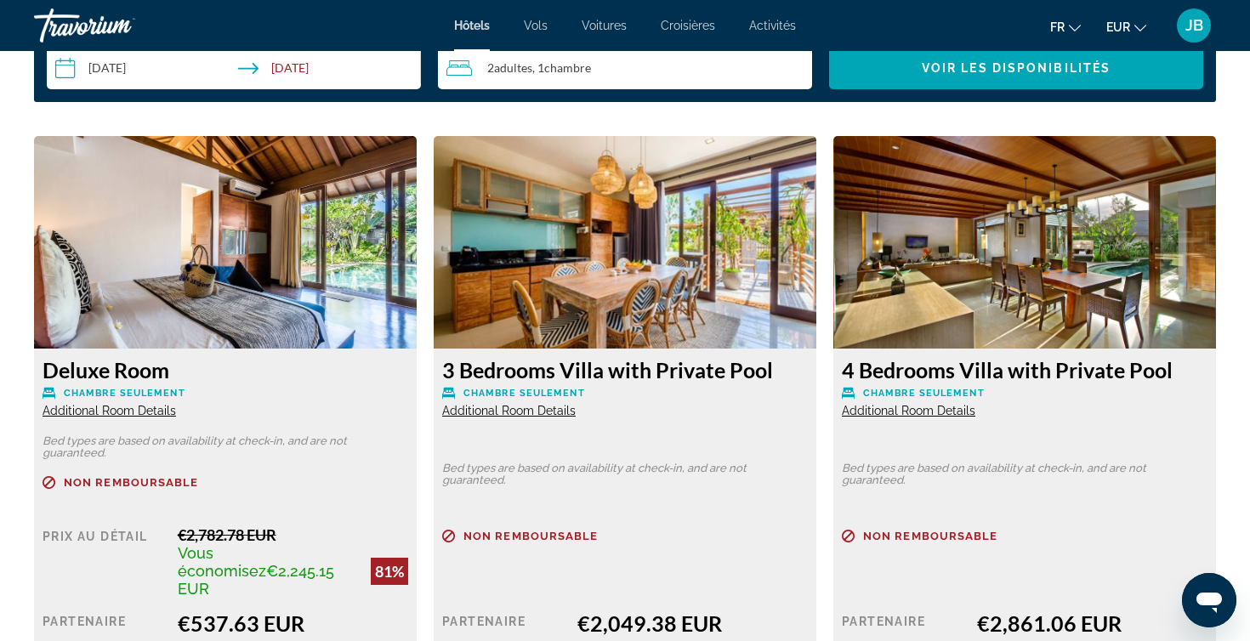
scroll to position [2324, 0]
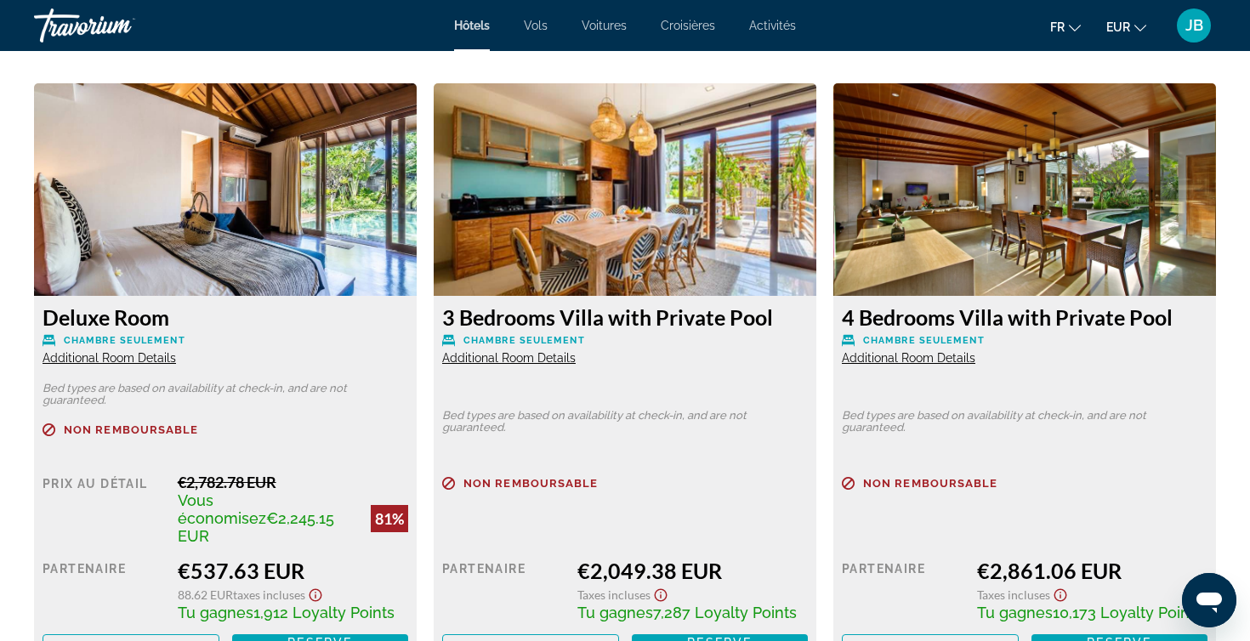
click at [224, 236] on img "Main content" at bounding box center [225, 189] width 383 height 213
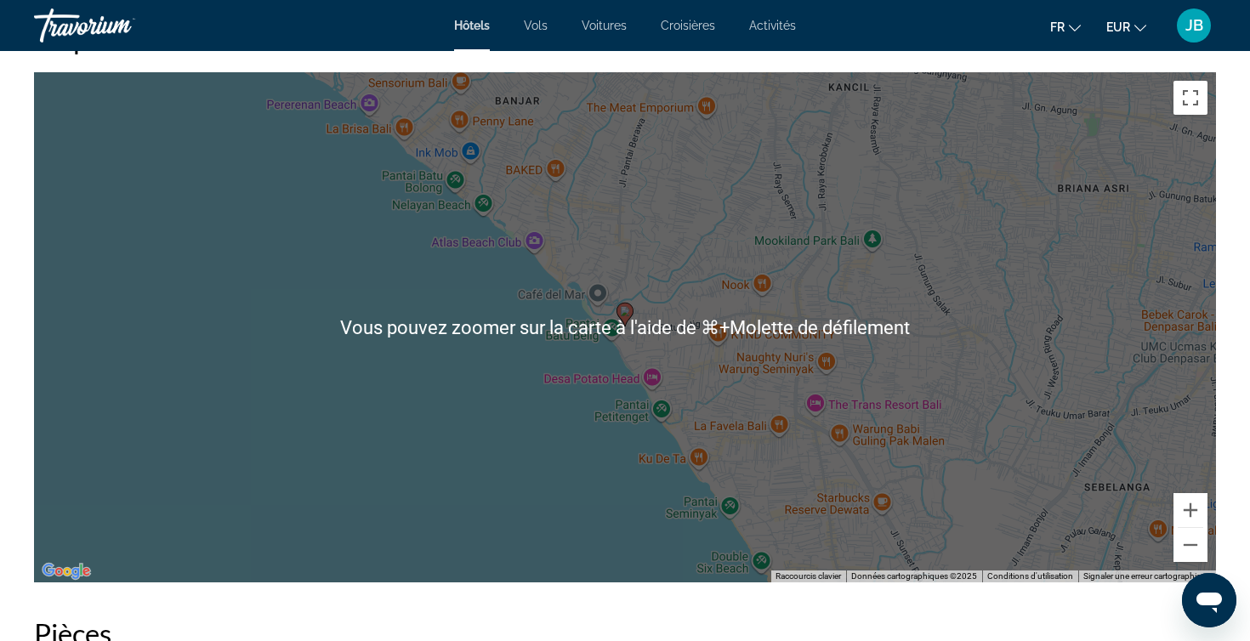
scroll to position [1635, 0]
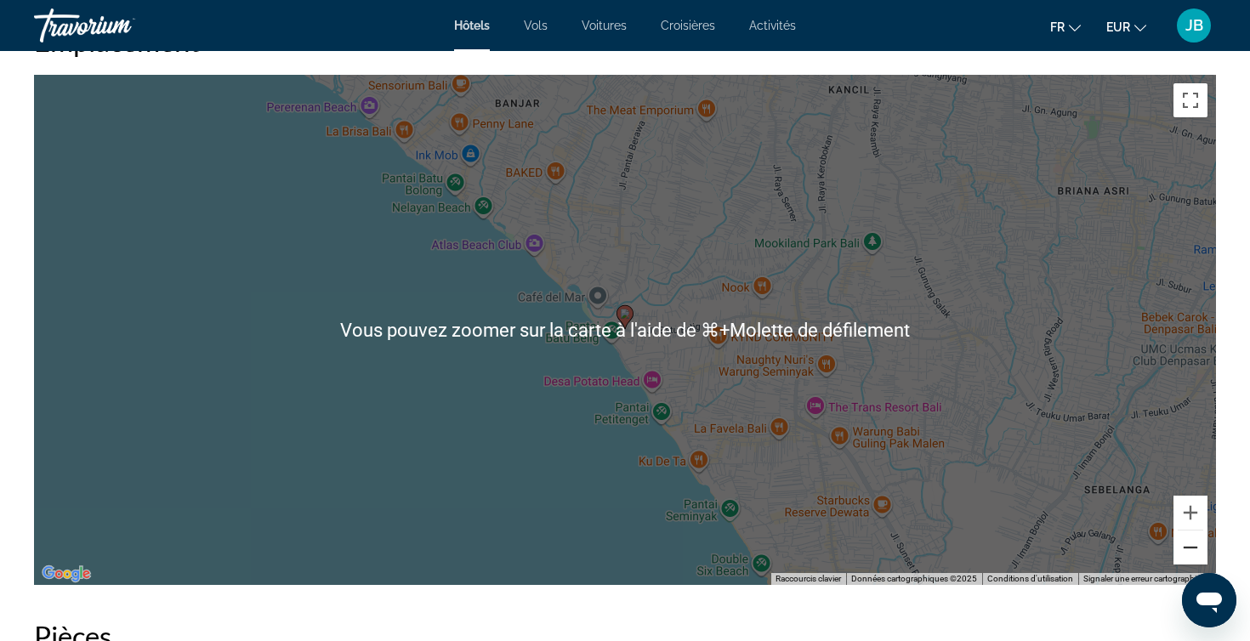
click at [1196, 556] on button "Zoom arrière" at bounding box center [1190, 548] width 34 height 34
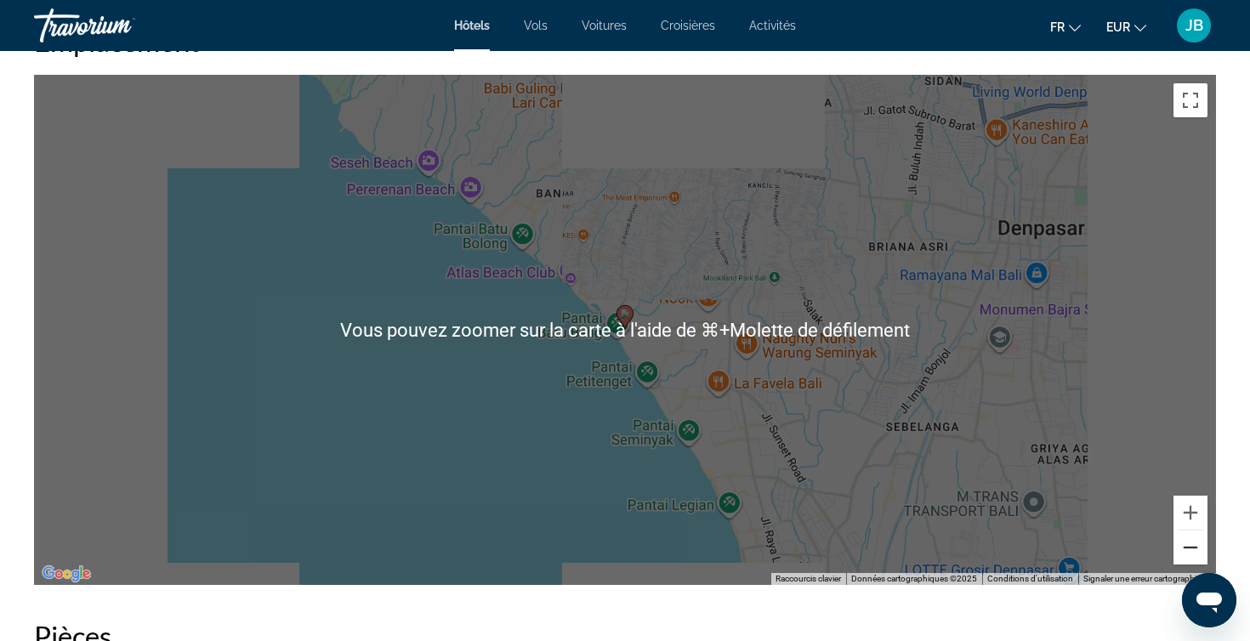
click at [1196, 556] on button "Zoom arrière" at bounding box center [1190, 548] width 34 height 34
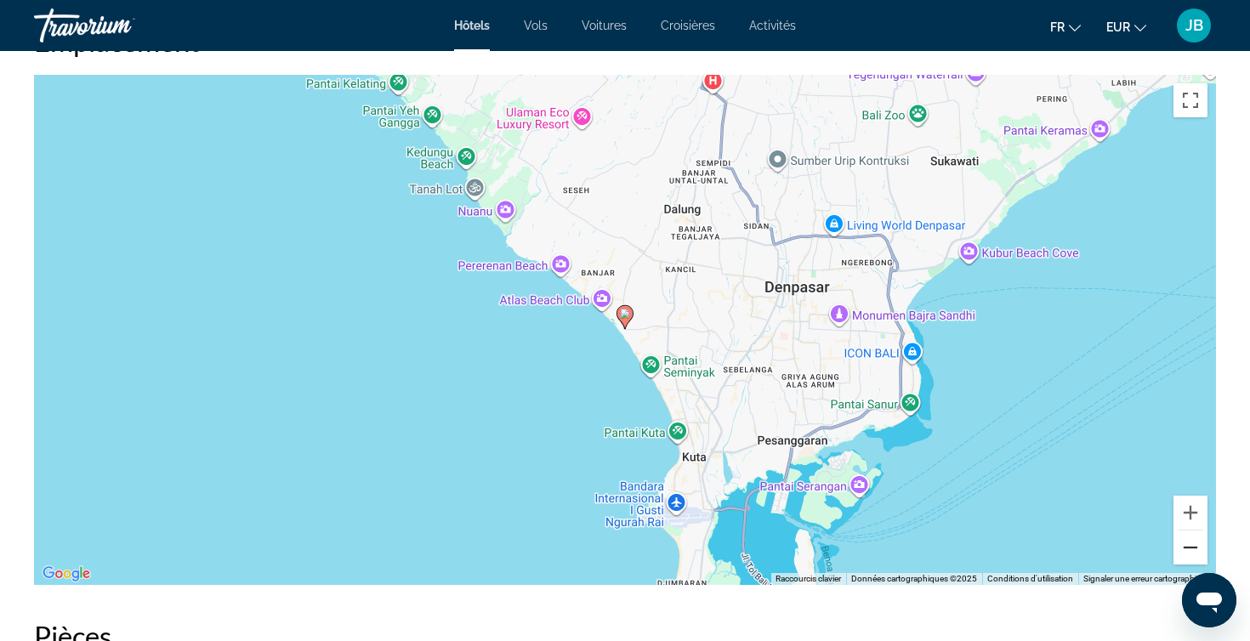
click at [1196, 556] on button "Zoom arrière" at bounding box center [1190, 548] width 34 height 34
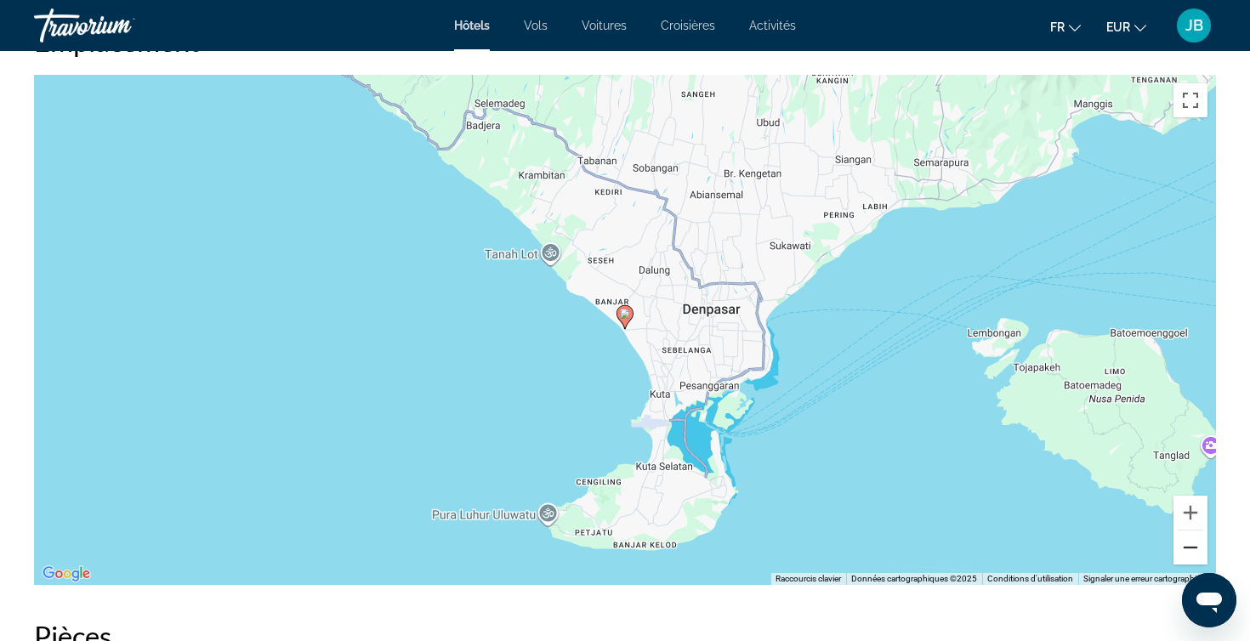
click at [1196, 556] on button "Zoom arrière" at bounding box center [1190, 548] width 34 height 34
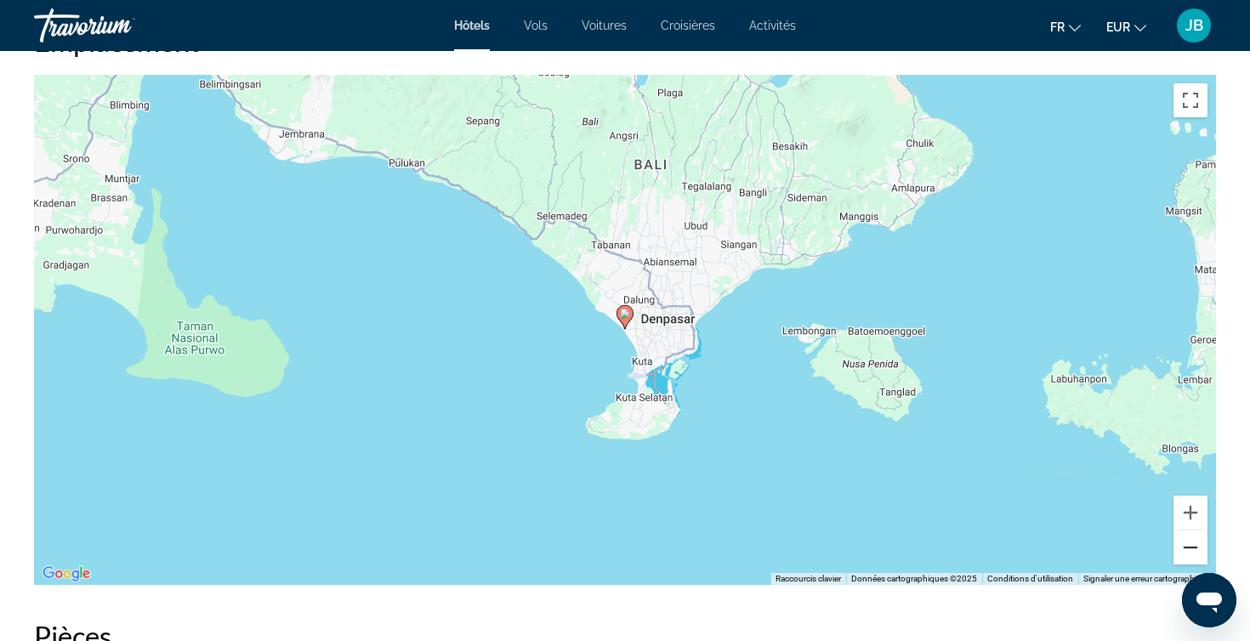
click at [1196, 556] on button "Zoom arrière" at bounding box center [1190, 548] width 34 height 34
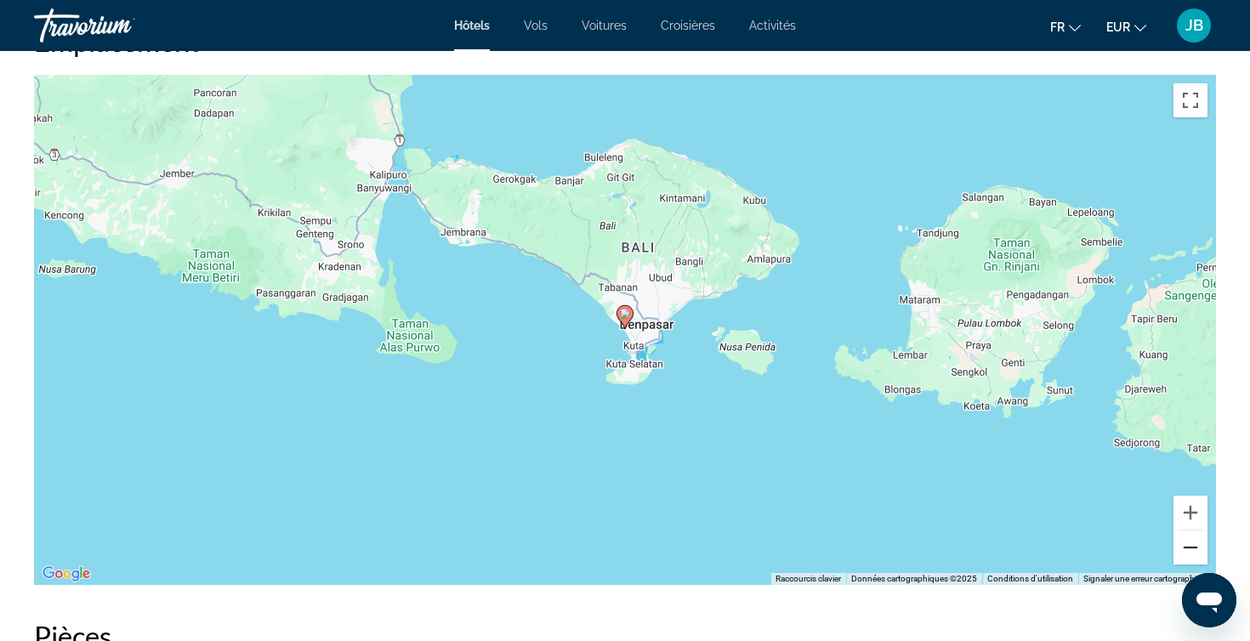
click at [1196, 556] on button "Zoom arrière" at bounding box center [1190, 548] width 34 height 34
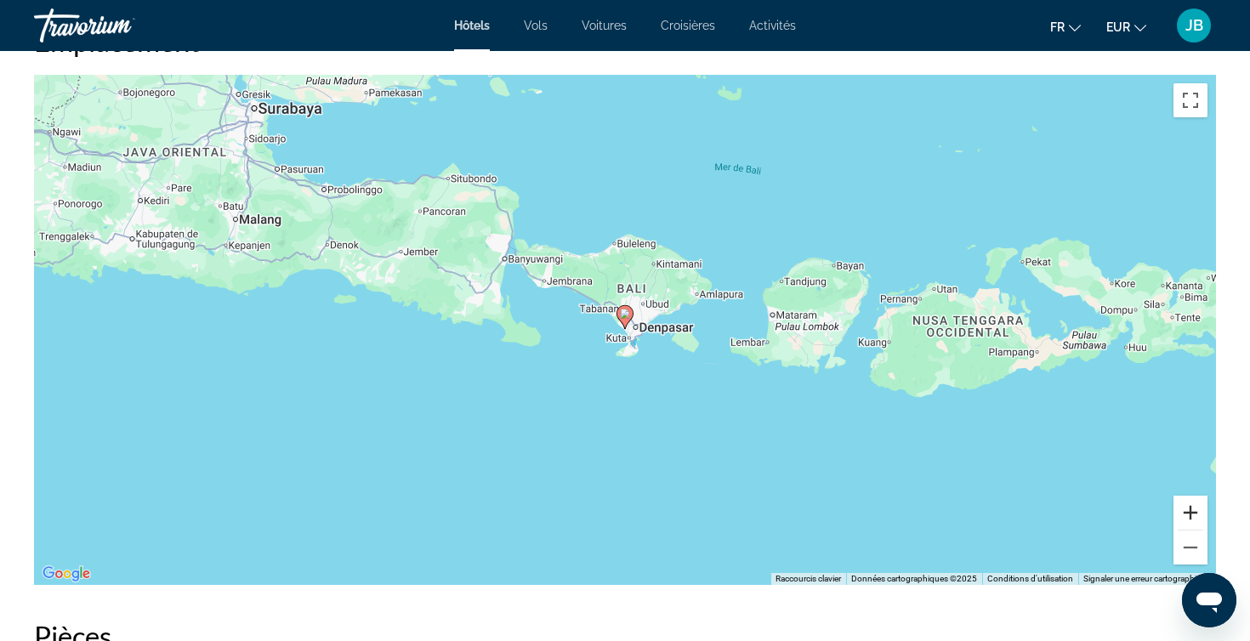
click at [1189, 514] on button "Zoom avant" at bounding box center [1190, 513] width 34 height 34
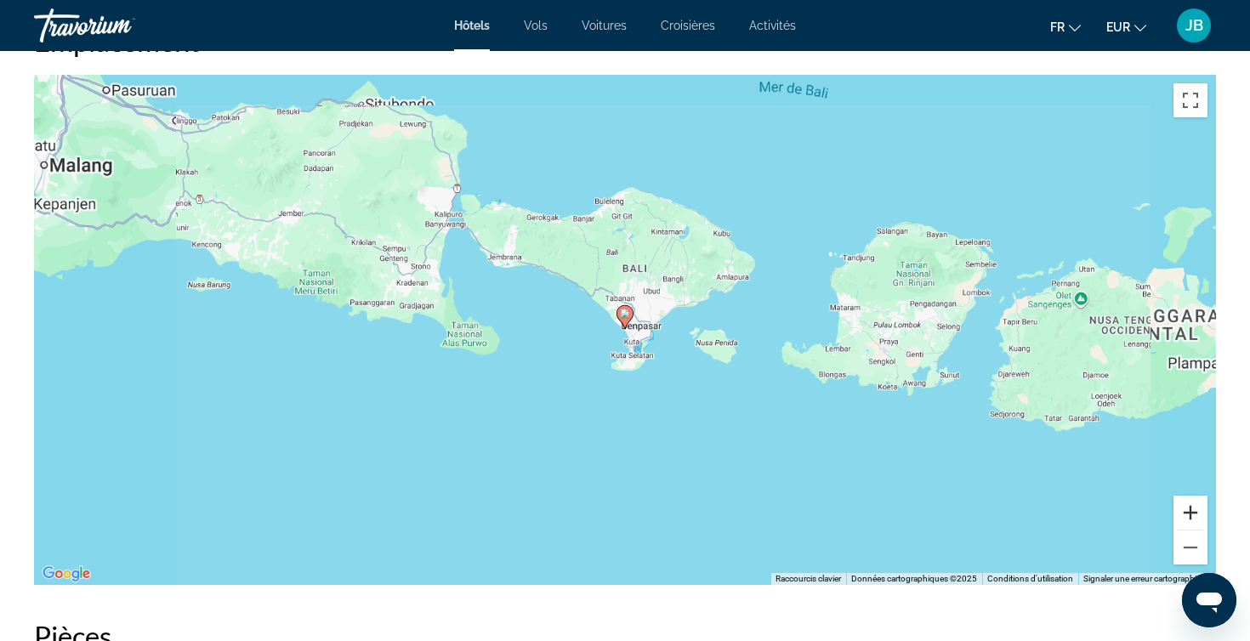
click at [1189, 514] on button "Zoom avant" at bounding box center [1190, 513] width 34 height 34
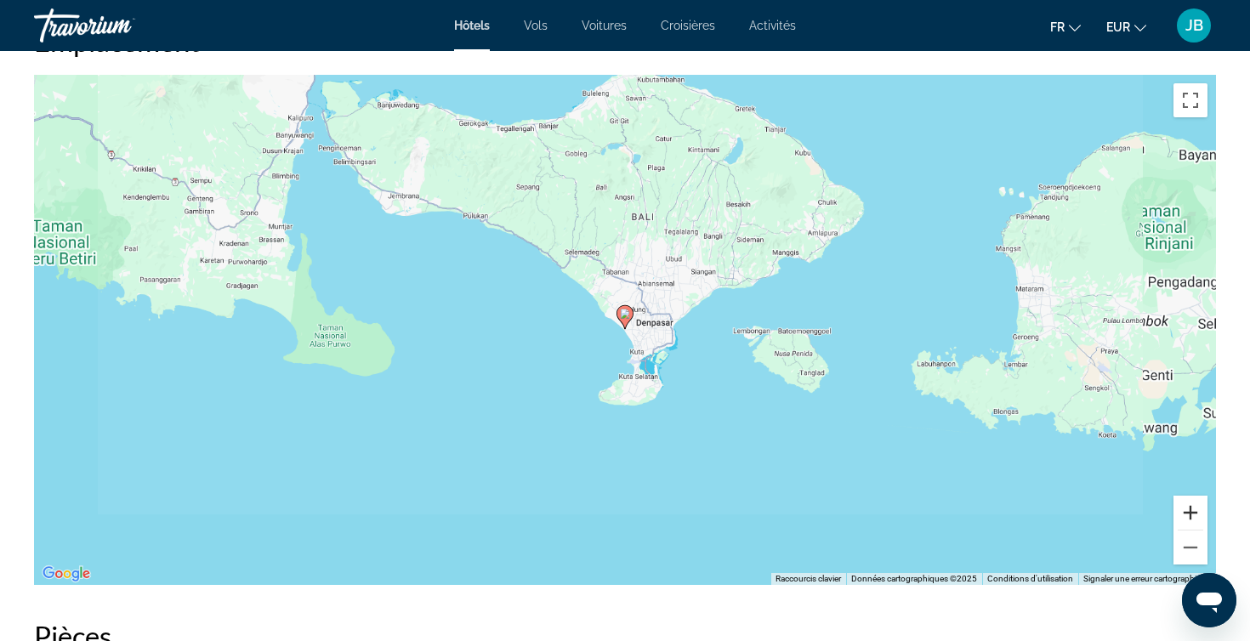
click at [1189, 514] on button "Zoom avant" at bounding box center [1190, 513] width 34 height 34
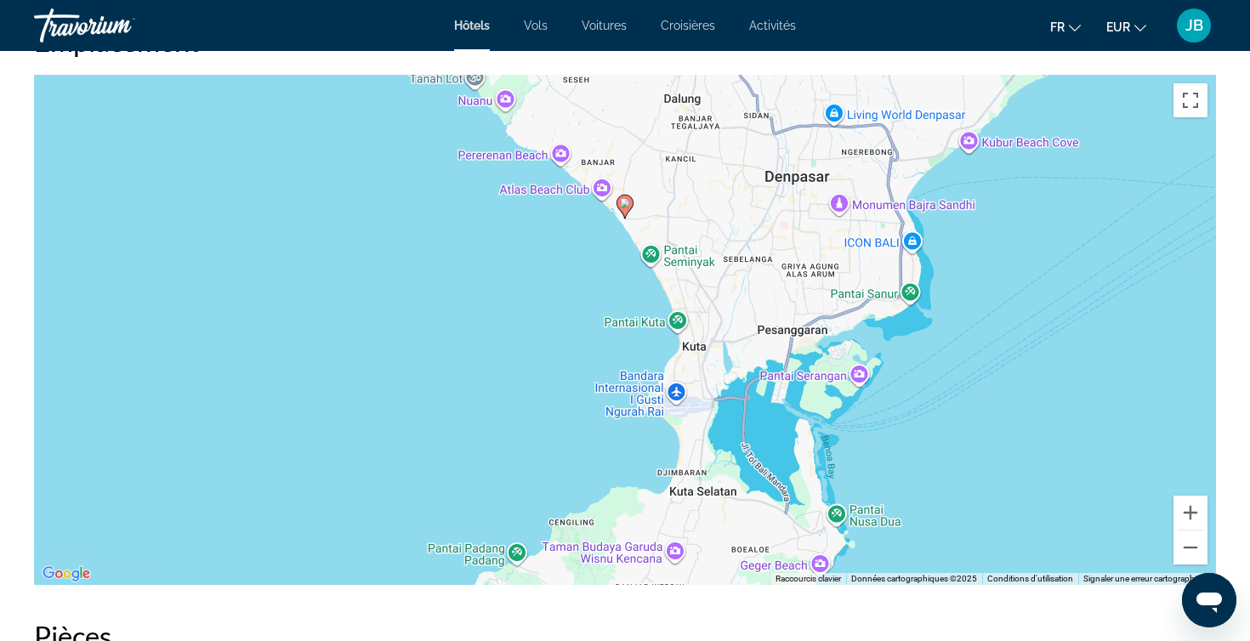
drag, startPoint x: 758, startPoint y: 503, endPoint x: 771, endPoint y: 323, distance: 180.8
click at [771, 323] on div "Pour activer le glissement avec le clavier, appuyez sur Alt+Entrée. Une fois ce…" at bounding box center [625, 330] width 1182 height 510
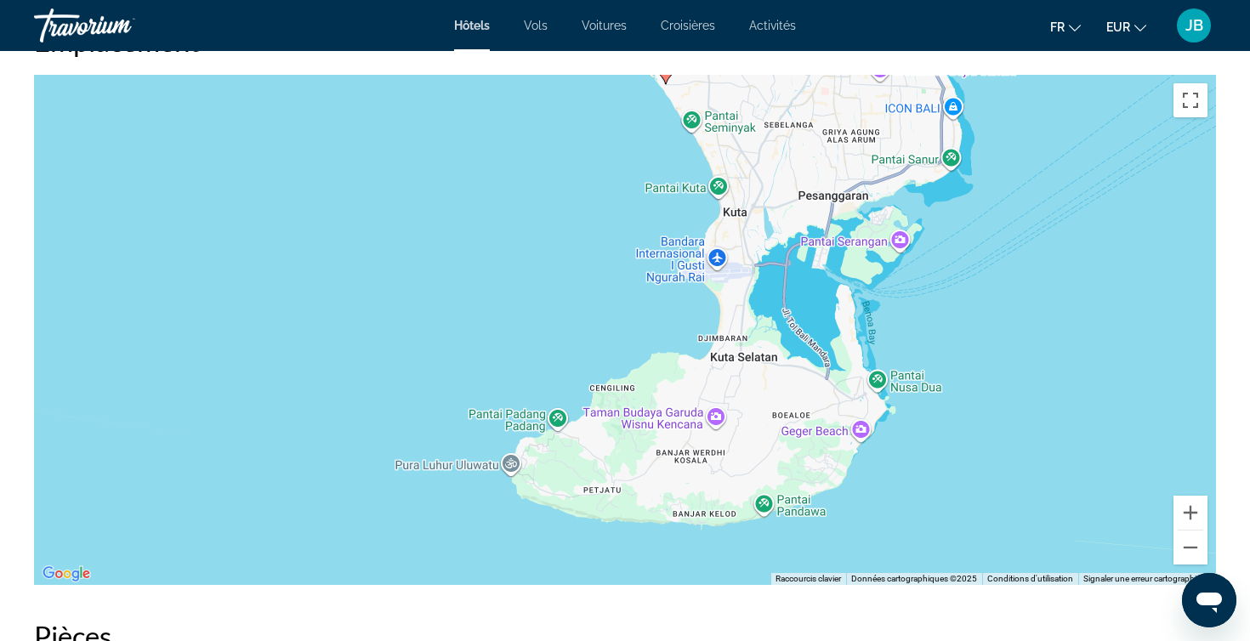
drag, startPoint x: 771, startPoint y: 323, endPoint x: 790, endPoint y: 270, distance: 55.9
click at [790, 270] on div "Pour activer le glissement avec le clavier, appuyez sur Alt+Entrée. Une fois ce…" at bounding box center [625, 330] width 1182 height 510
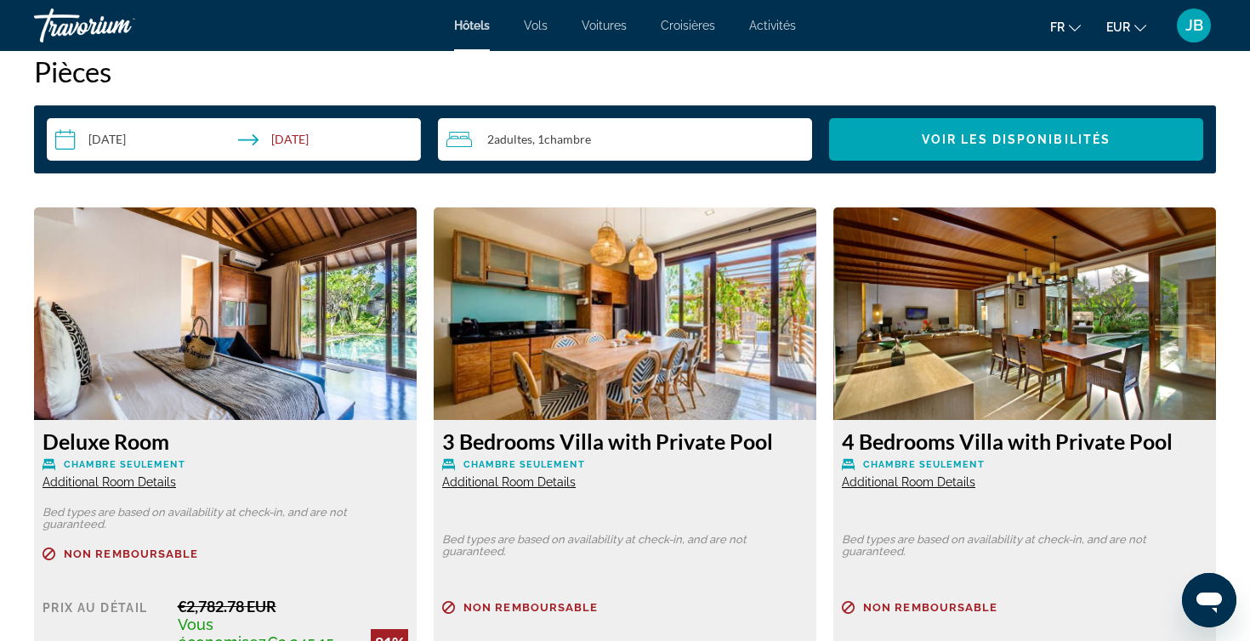
scroll to position [2194, 0]
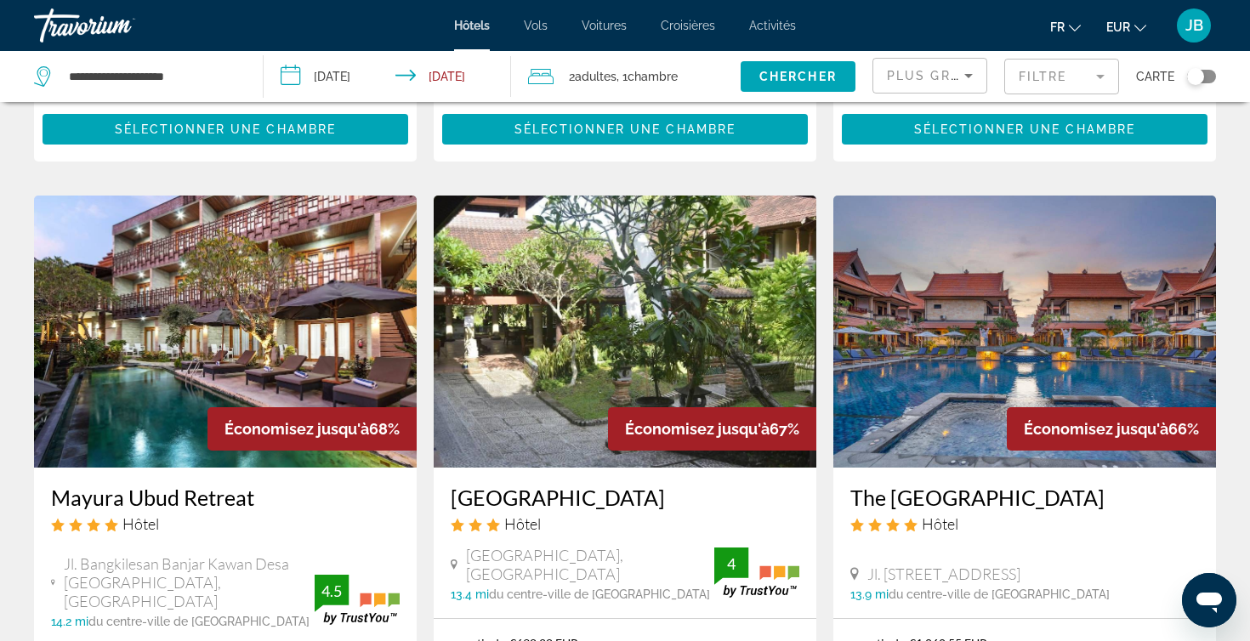
scroll to position [1328, 0]
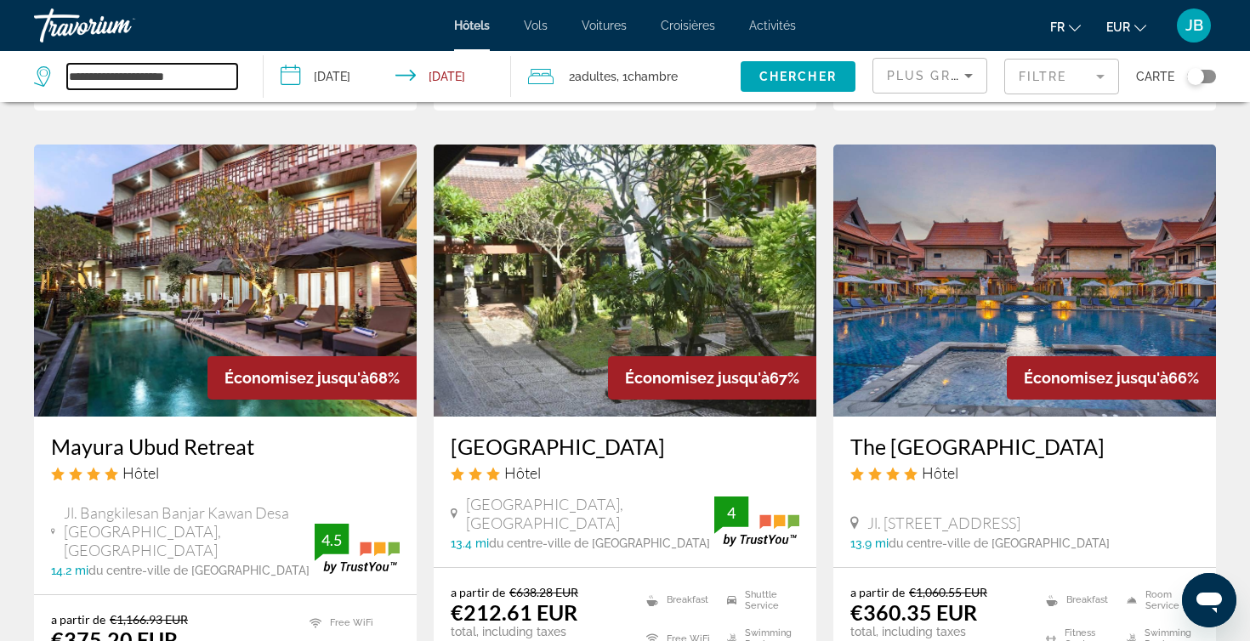
click at [117, 67] on input "**********" at bounding box center [152, 77] width 170 height 26
drag, startPoint x: 206, startPoint y: 76, endPoint x: 1, endPoint y: 80, distance: 204.9
click at [1, 80] on app-destination-search "**********" at bounding box center [132, 76] width 264 height 51
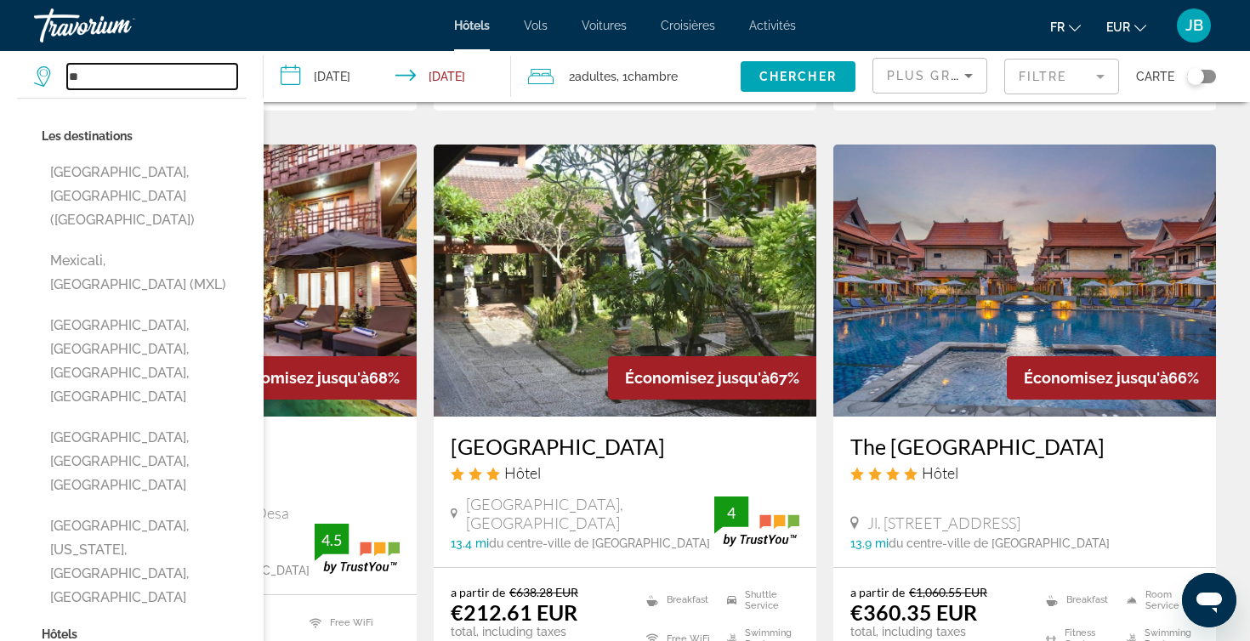
type input "*"
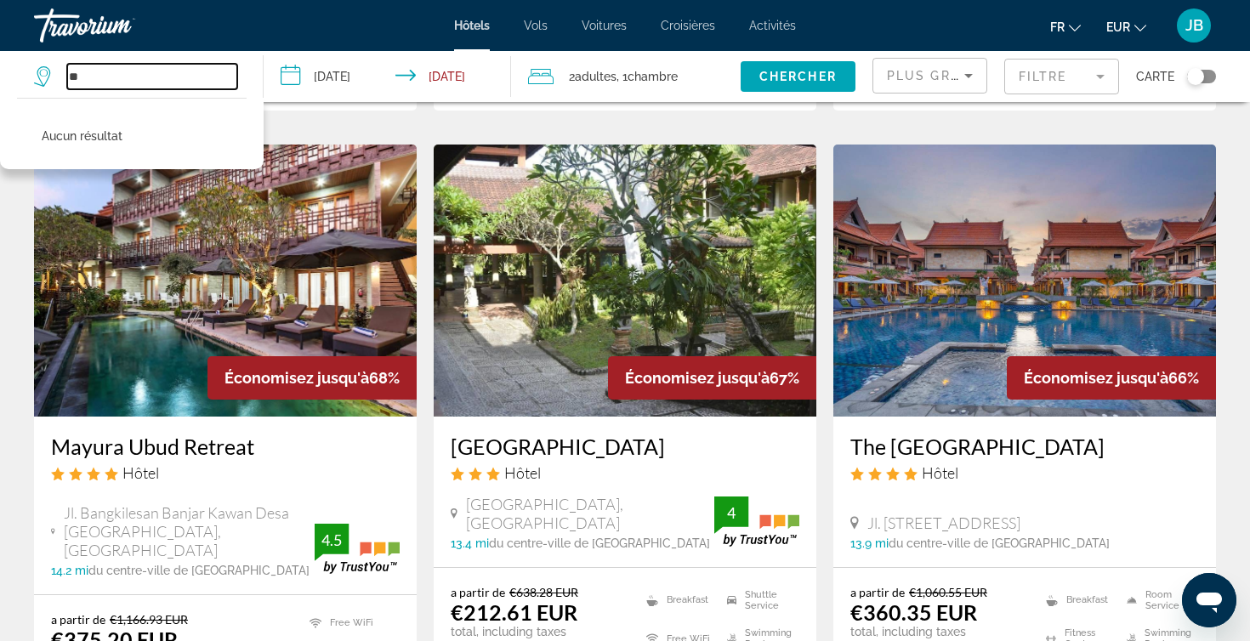
type input "*"
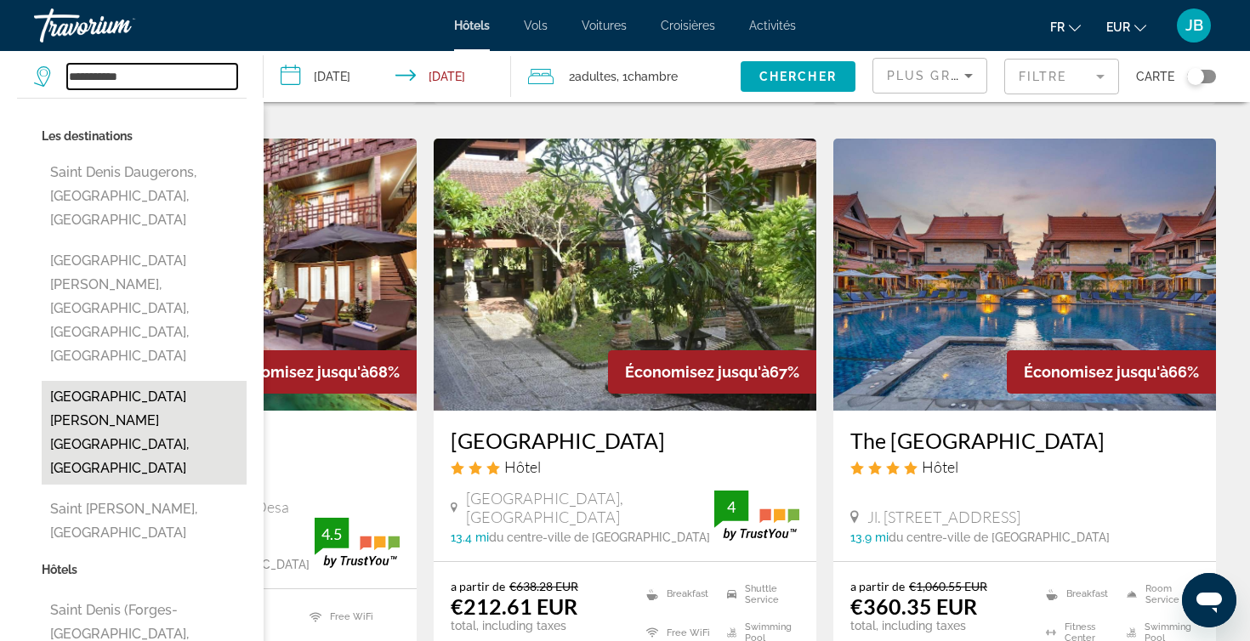
scroll to position [1336, 0]
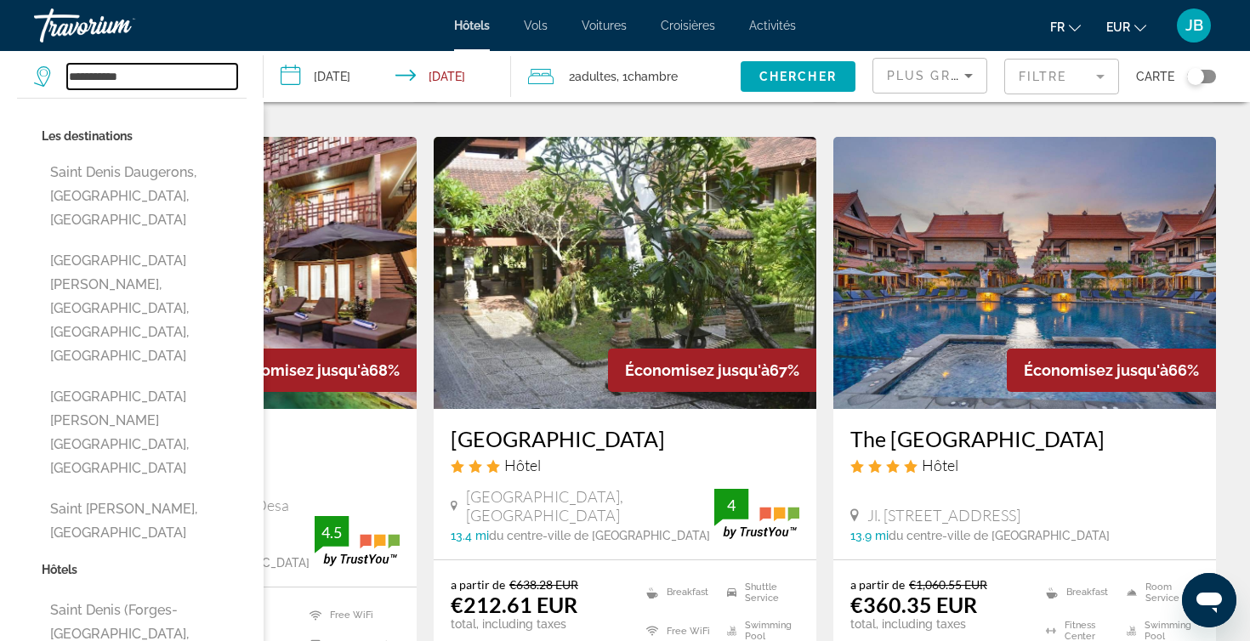
click at [99, 77] on input "**********" at bounding box center [152, 77] width 170 height 26
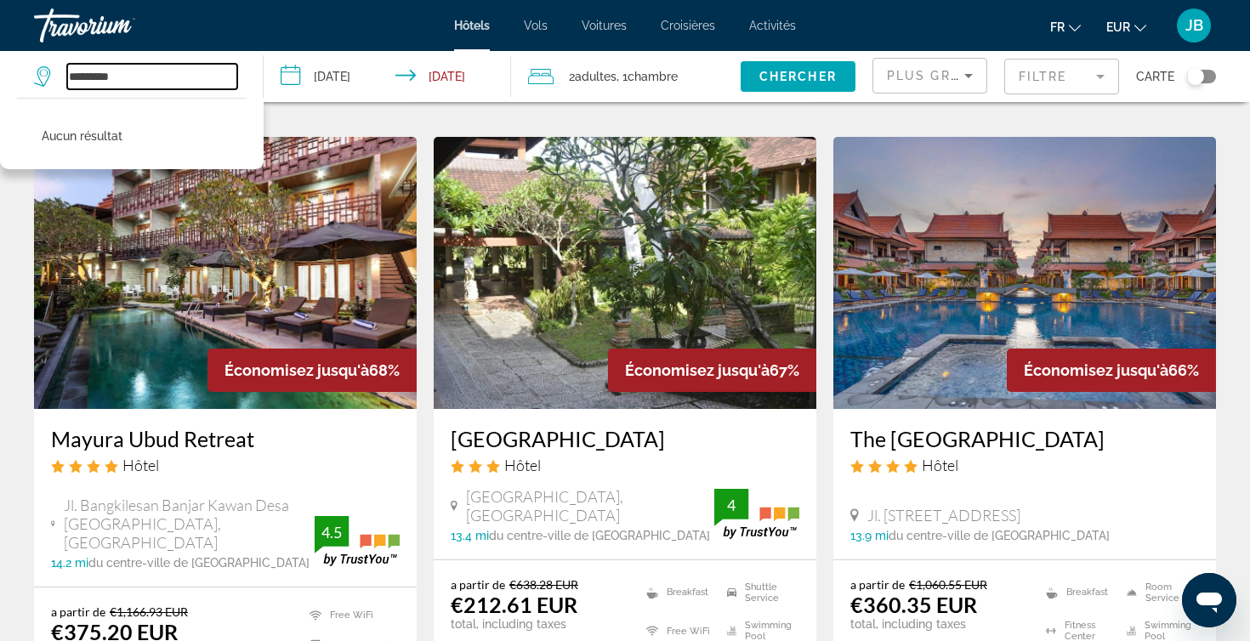
click at [128, 73] on input "*********" at bounding box center [152, 77] width 170 height 26
drag, startPoint x: 128, startPoint y: 73, endPoint x: 62, endPoint y: 73, distance: 65.5
click at [62, 73] on div "*********" at bounding box center [135, 77] width 203 height 26
click at [80, 73] on input "*******" at bounding box center [152, 77] width 170 height 26
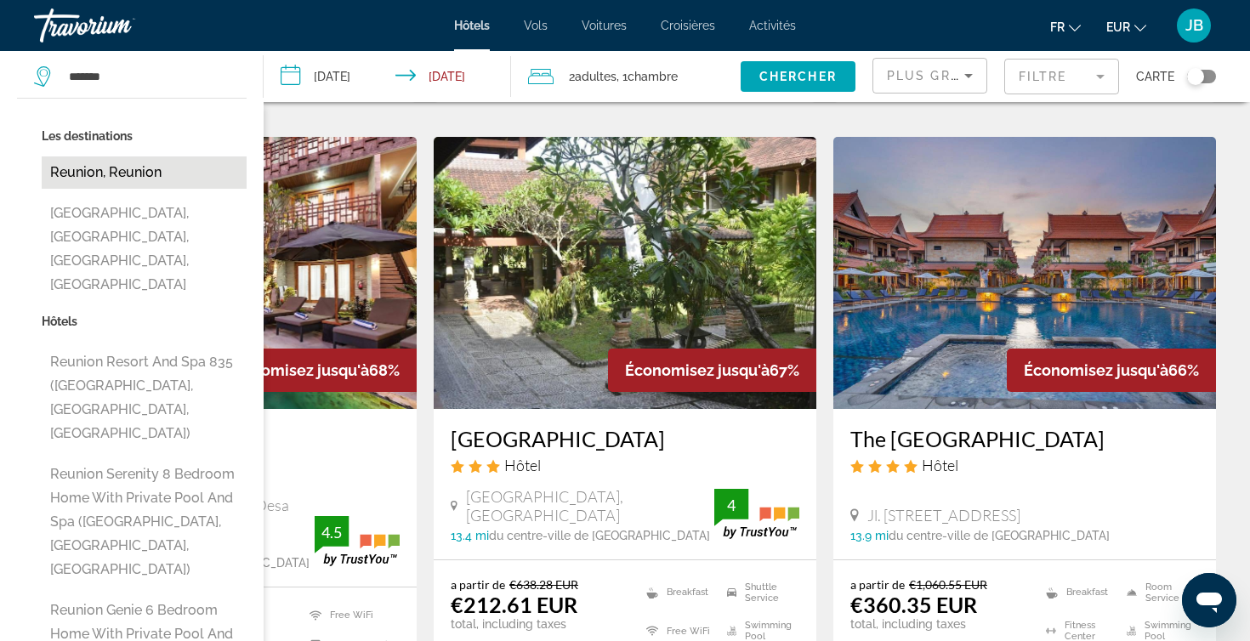
click at [167, 175] on button "Reunion, Reunion" at bounding box center [144, 172] width 205 height 32
type input "**********"
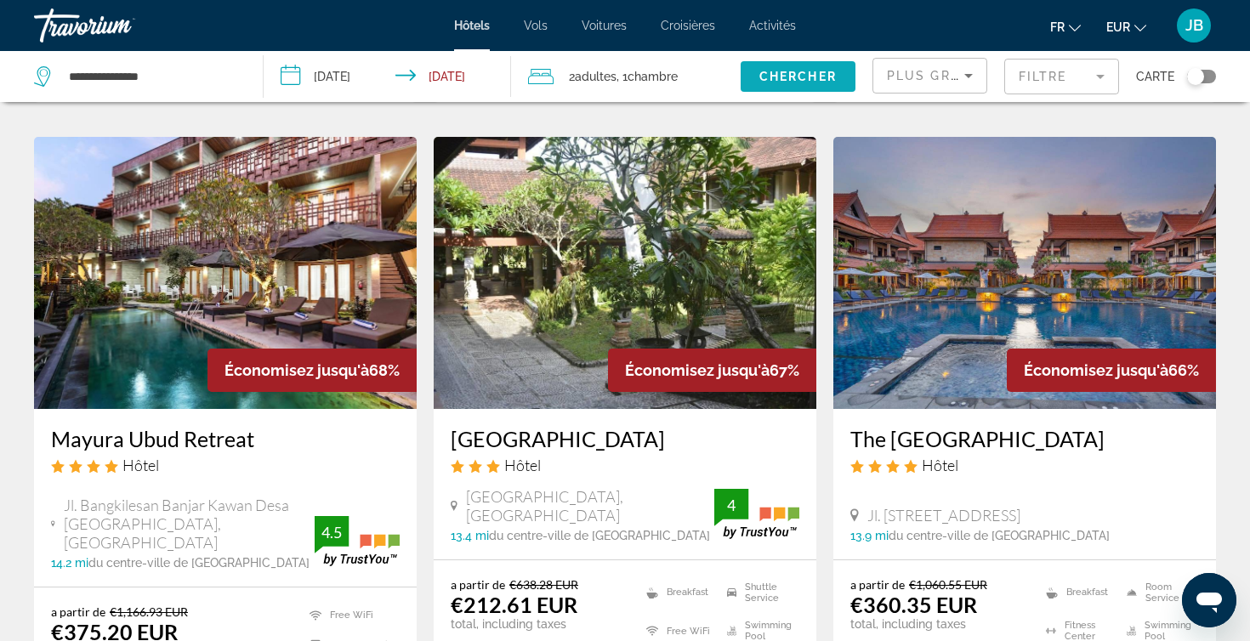
click at [771, 67] on span "Search widget" at bounding box center [798, 76] width 115 height 41
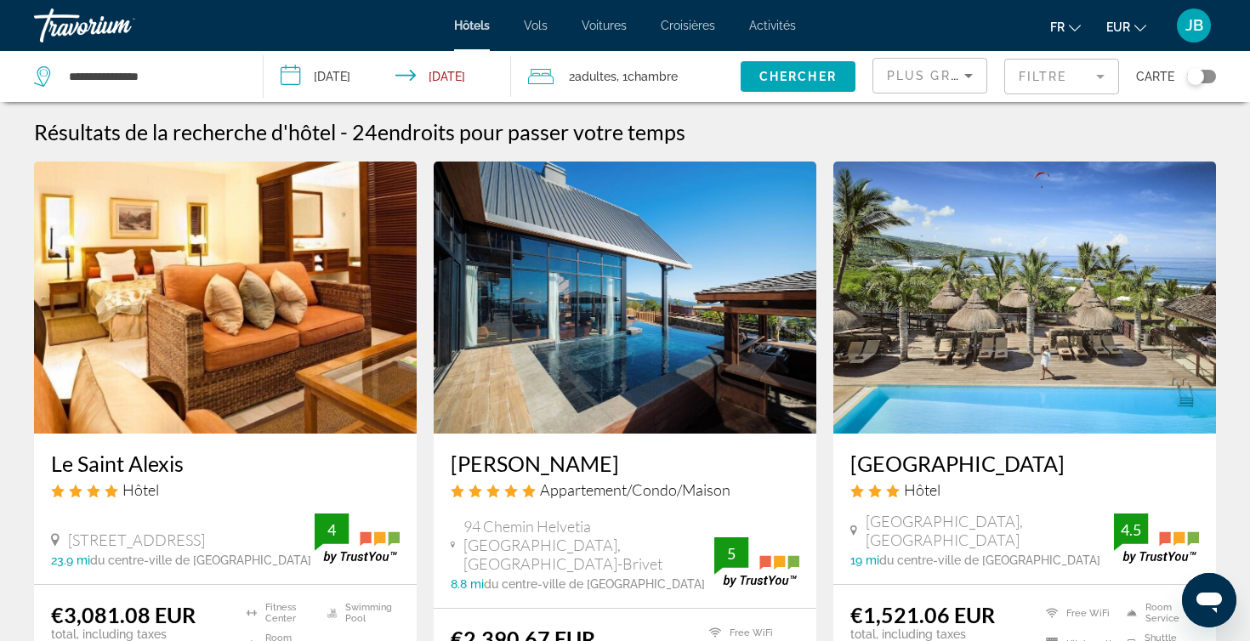
click at [1198, 82] on div "Toggle map" at bounding box center [1195, 76] width 17 height 17
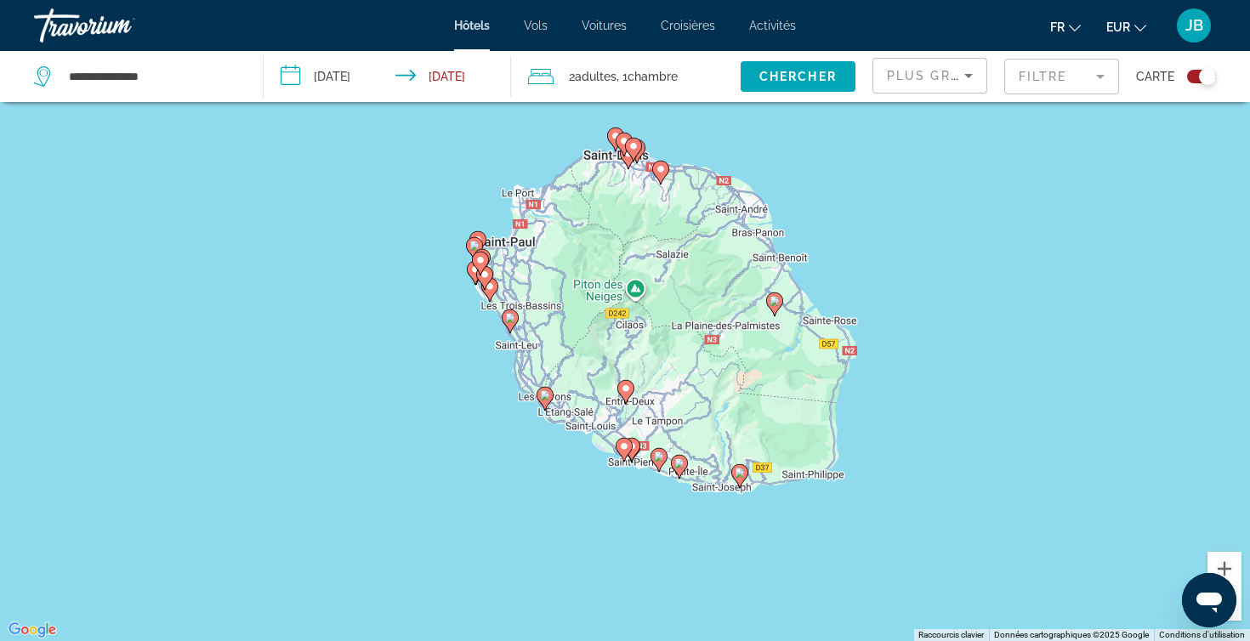
click at [1087, 72] on mat-form-field "Filtre" at bounding box center [1061, 77] width 115 height 36
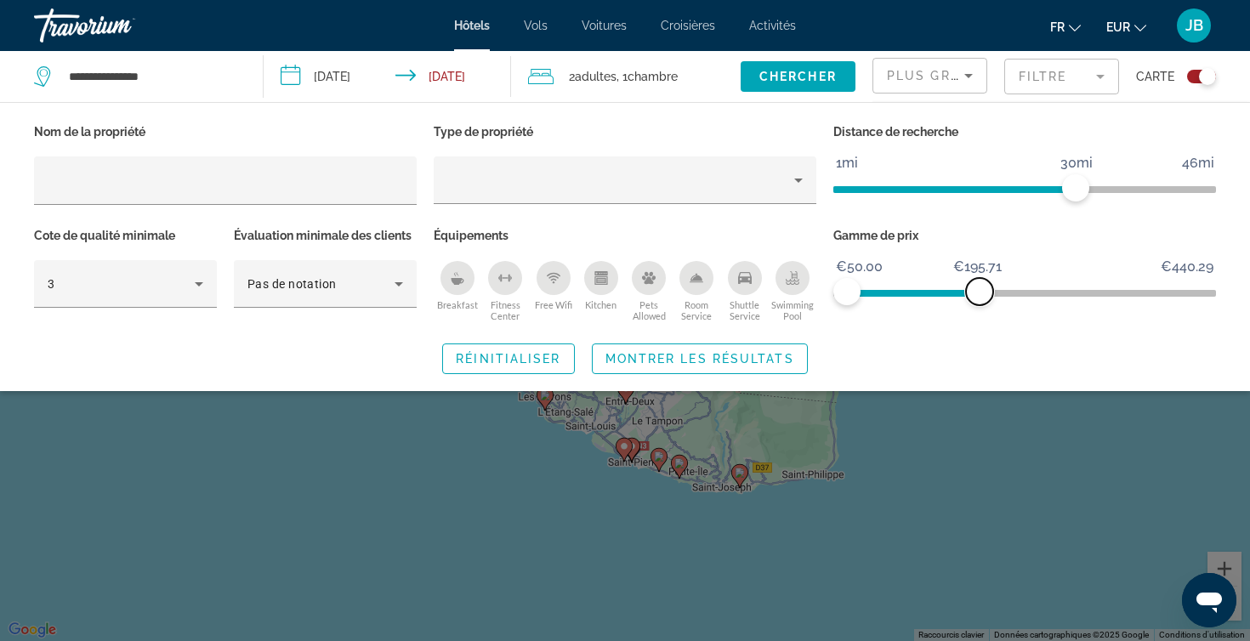
drag, startPoint x: 1195, startPoint y: 297, endPoint x: 964, endPoint y: 293, distance: 230.4
click at [966, 293] on span "ngx-slider-max" at bounding box center [979, 291] width 27 height 27
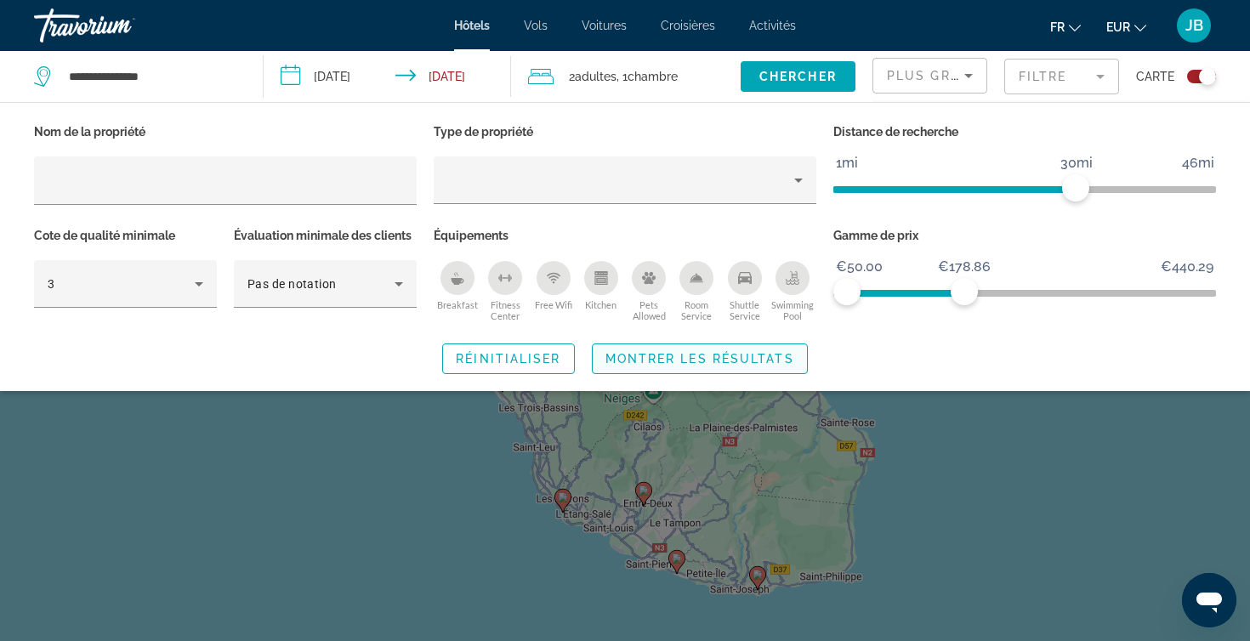
click at [768, 345] on span "Search widget" at bounding box center [700, 358] width 214 height 41
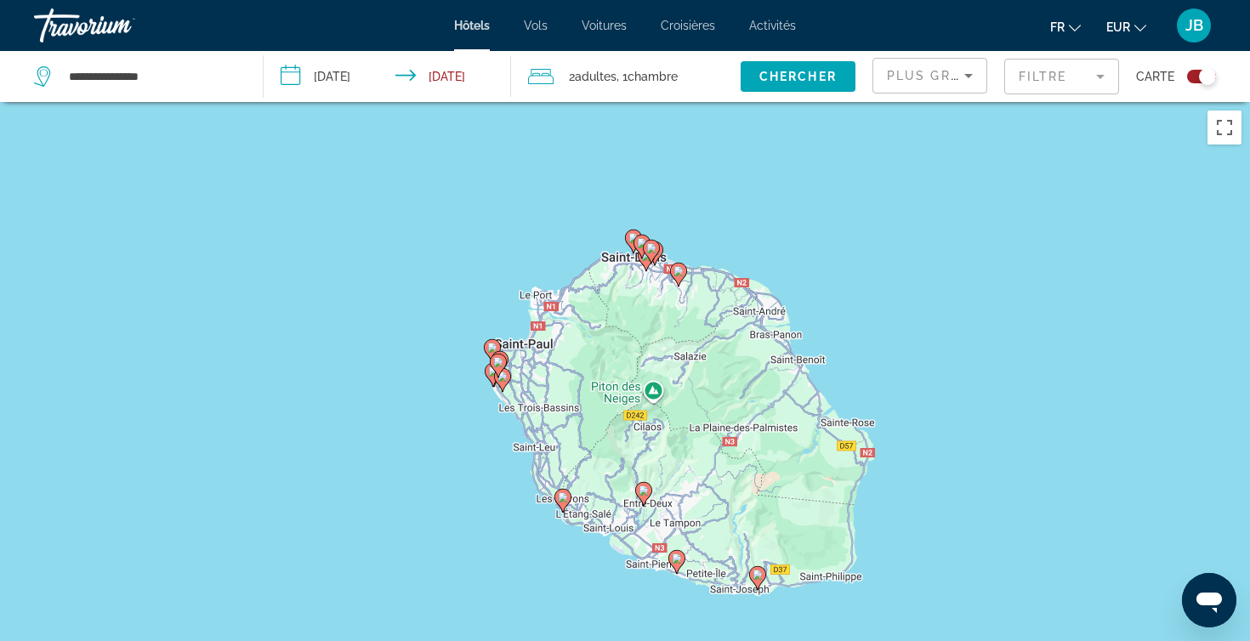
click at [1068, 85] on mat-form-field "Filtre" at bounding box center [1061, 77] width 115 height 36
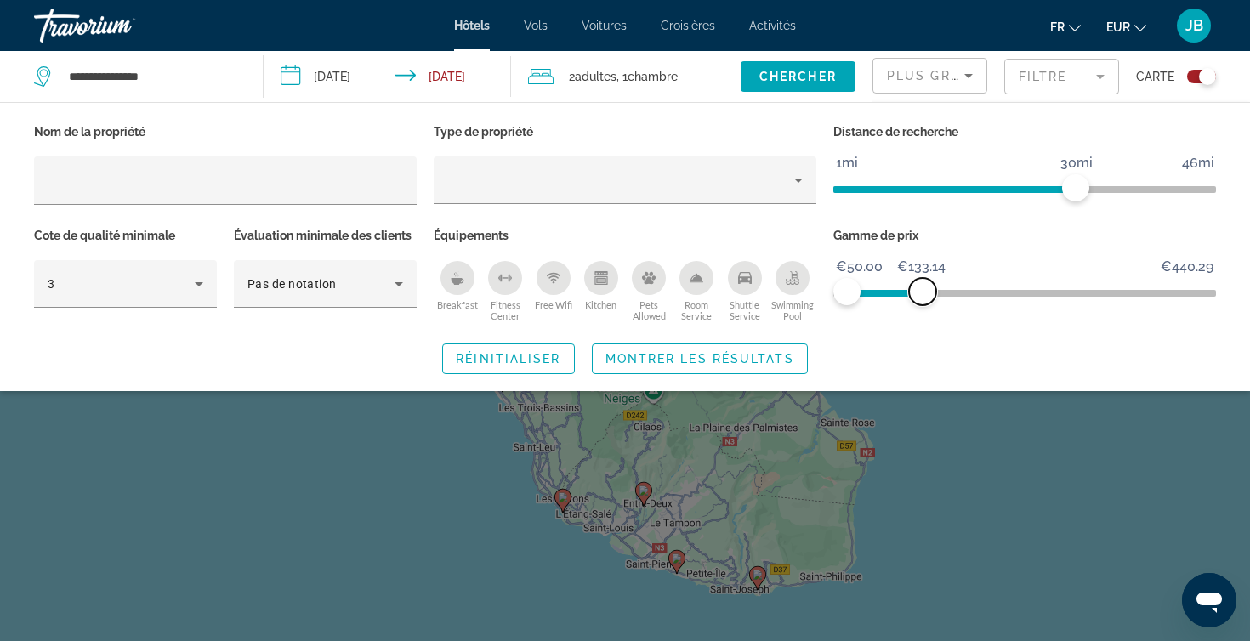
drag, startPoint x: 971, startPoint y: 283, endPoint x: 914, endPoint y: 288, distance: 57.2
click at [914, 288] on span "ngx-slider-max" at bounding box center [922, 291] width 27 height 27
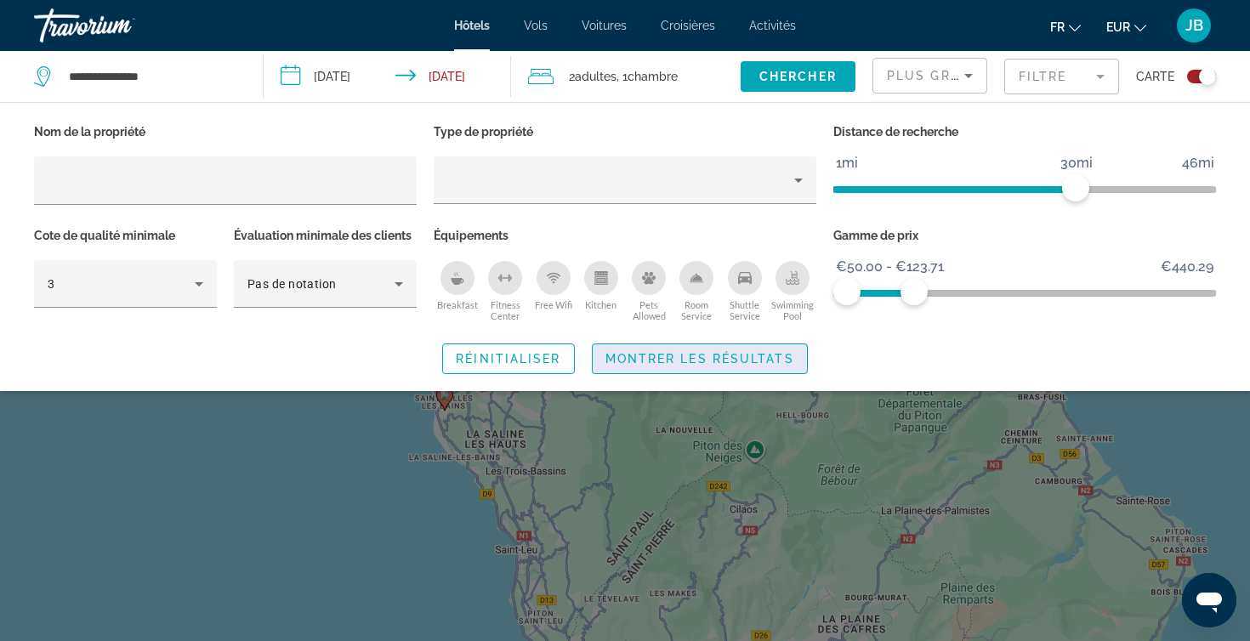
click at [780, 358] on span "Montrer les résultats" at bounding box center [699, 359] width 189 height 14
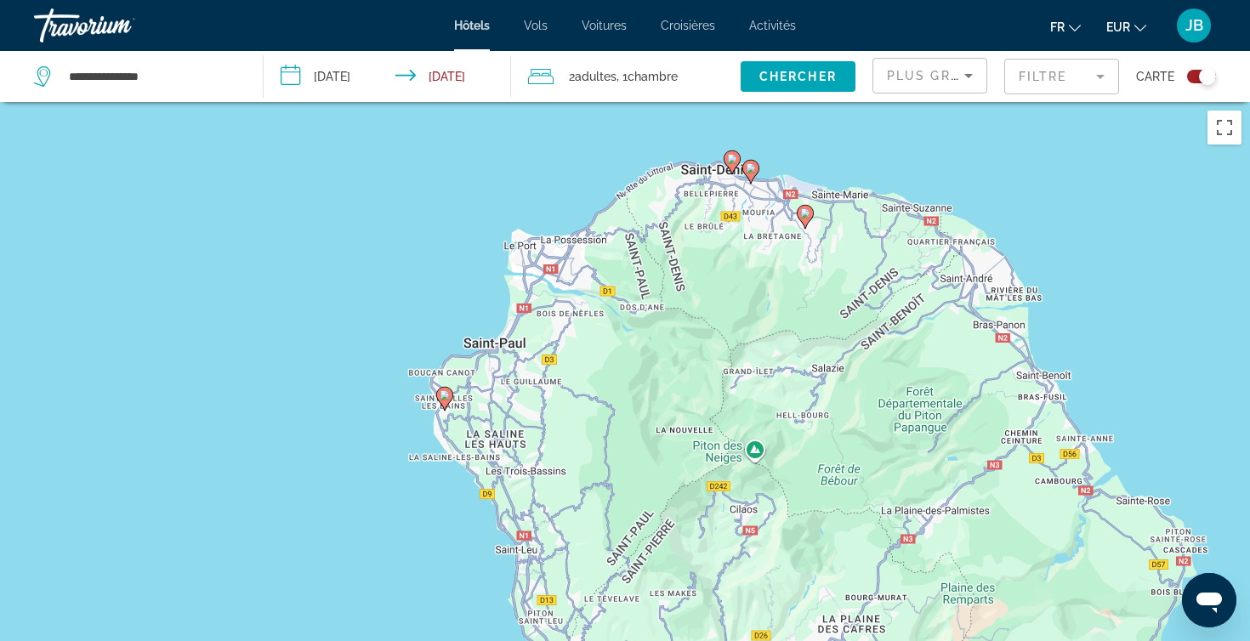
click at [441, 400] on icon "Main content" at bounding box center [444, 399] width 15 height 22
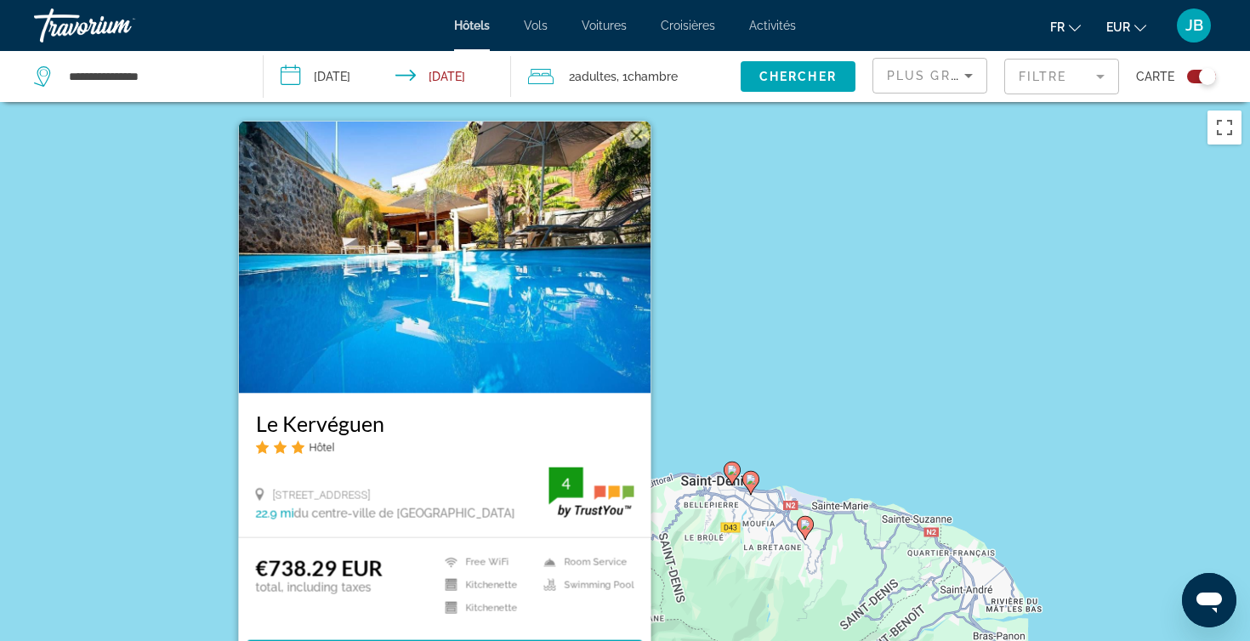
click at [490, 331] on img "Main content" at bounding box center [445, 258] width 412 height 272
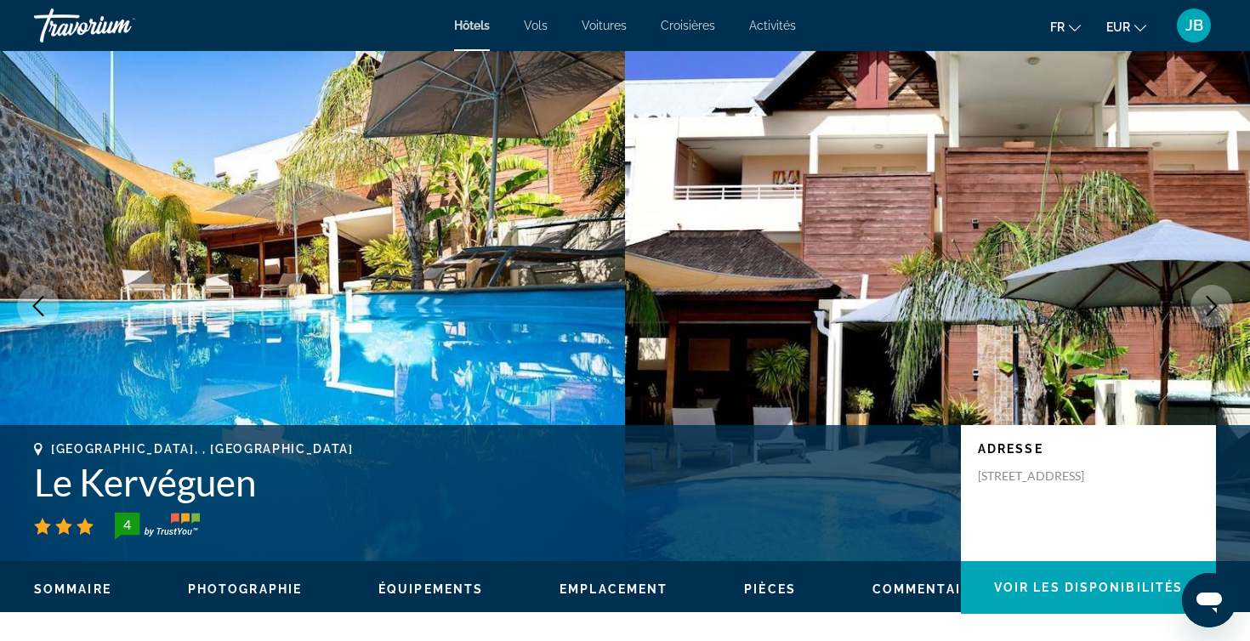
click at [1195, 311] on button "Next image" at bounding box center [1211, 306] width 43 height 43
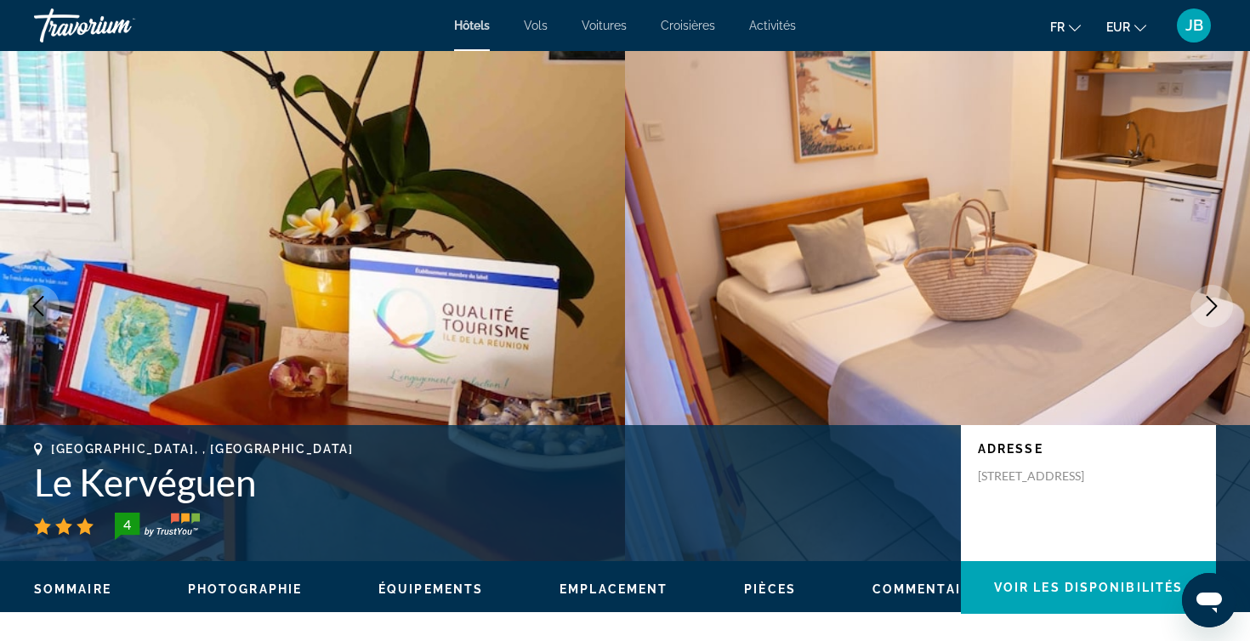
click at [1195, 311] on button "Next image" at bounding box center [1211, 306] width 43 height 43
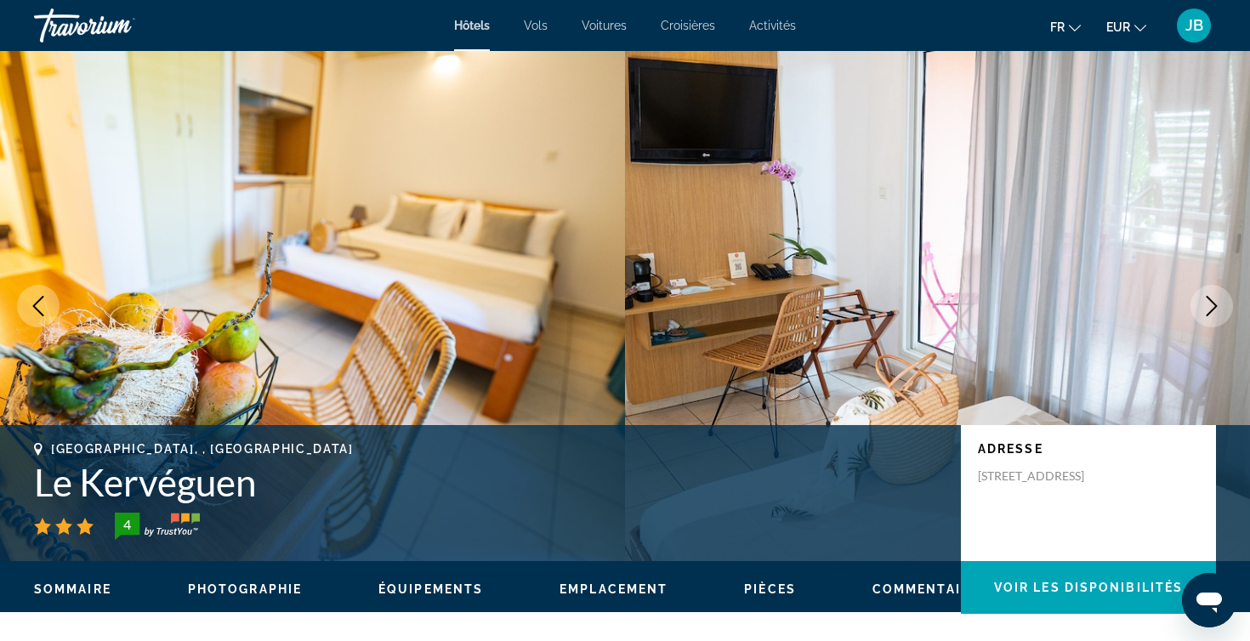
click at [1195, 311] on button "Next image" at bounding box center [1211, 306] width 43 height 43
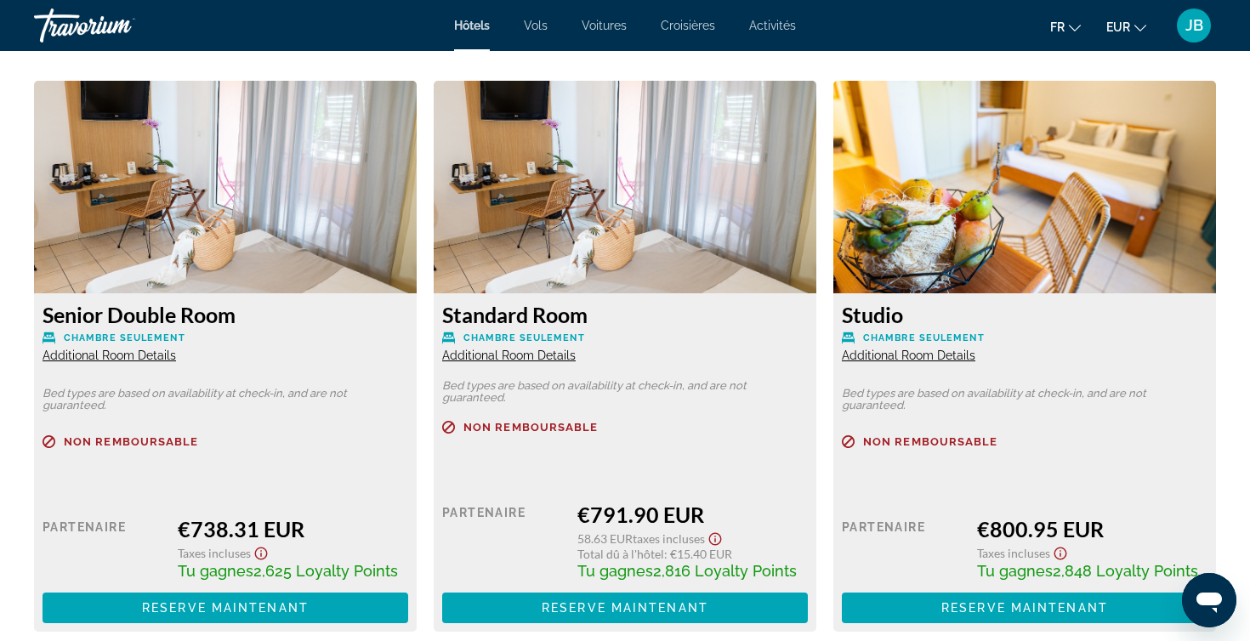
scroll to position [2335, 0]
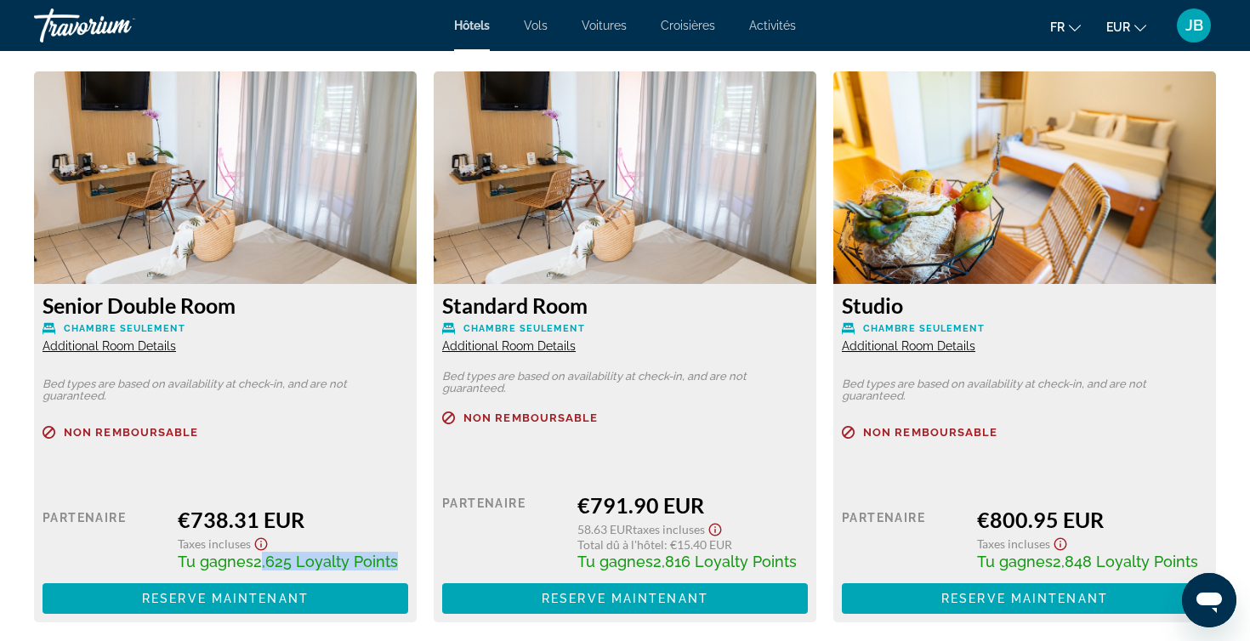
drag, startPoint x: 261, startPoint y: 570, endPoint x: 394, endPoint y: 570, distance: 132.6
click at [394, 570] on span "2,625 Loyalty Points" at bounding box center [325, 562] width 145 height 18
click at [358, 551] on div "Taxes incluses" at bounding box center [293, 542] width 230 height 20
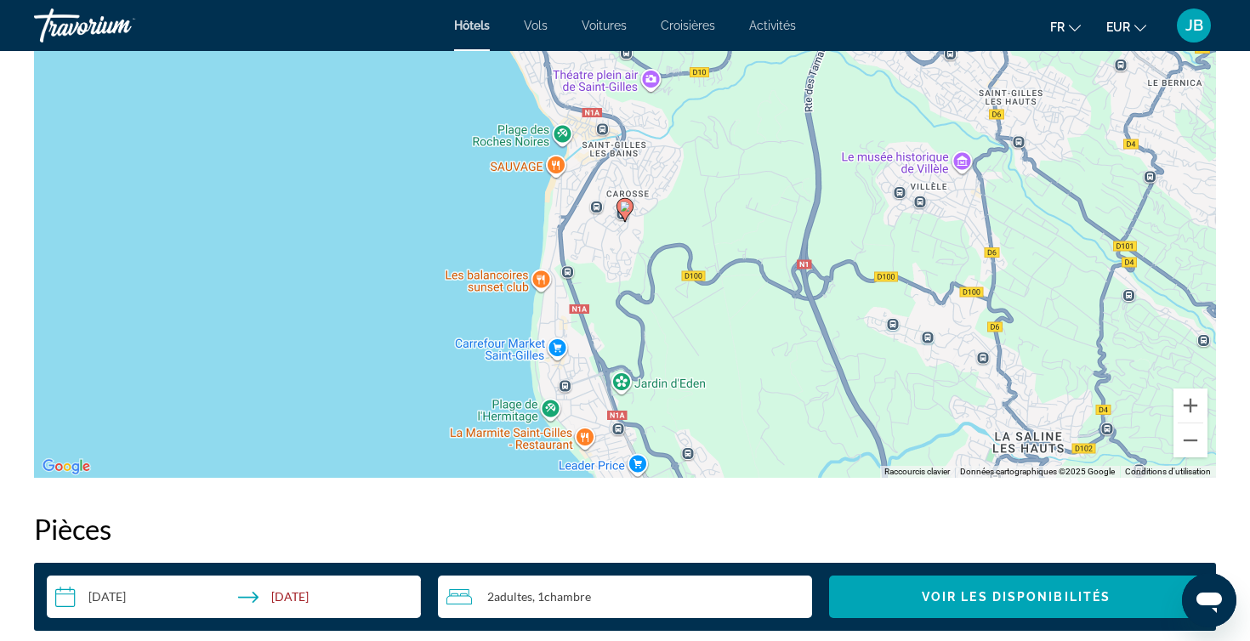
scroll to position [1344, 0]
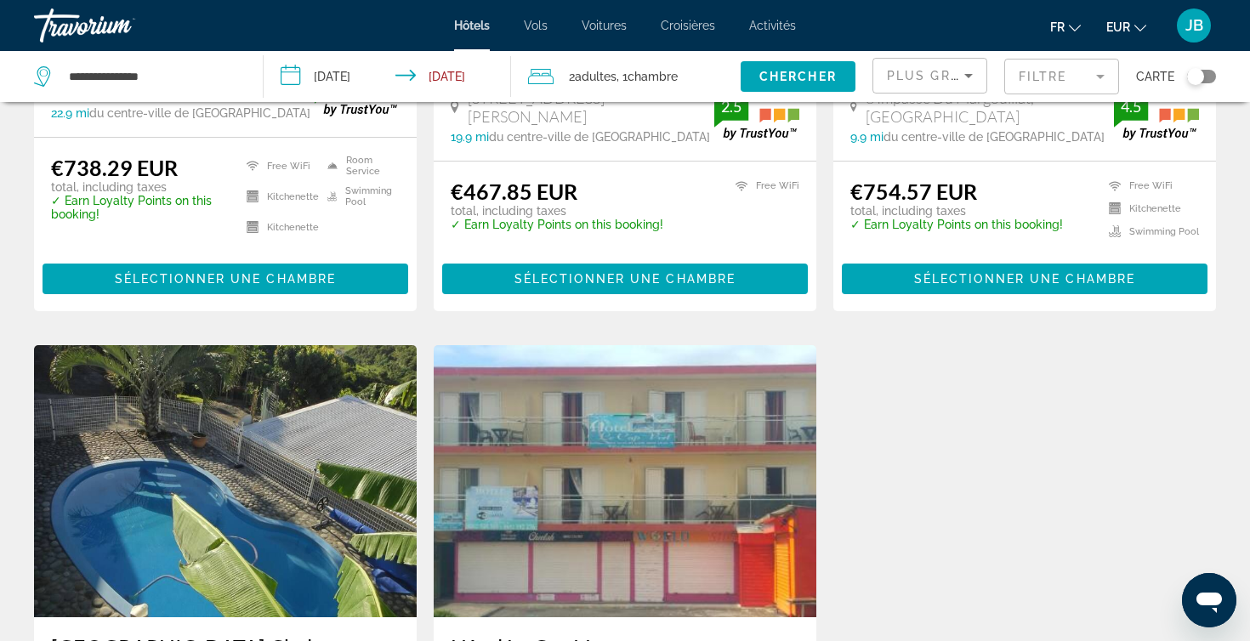
scroll to position [536, 0]
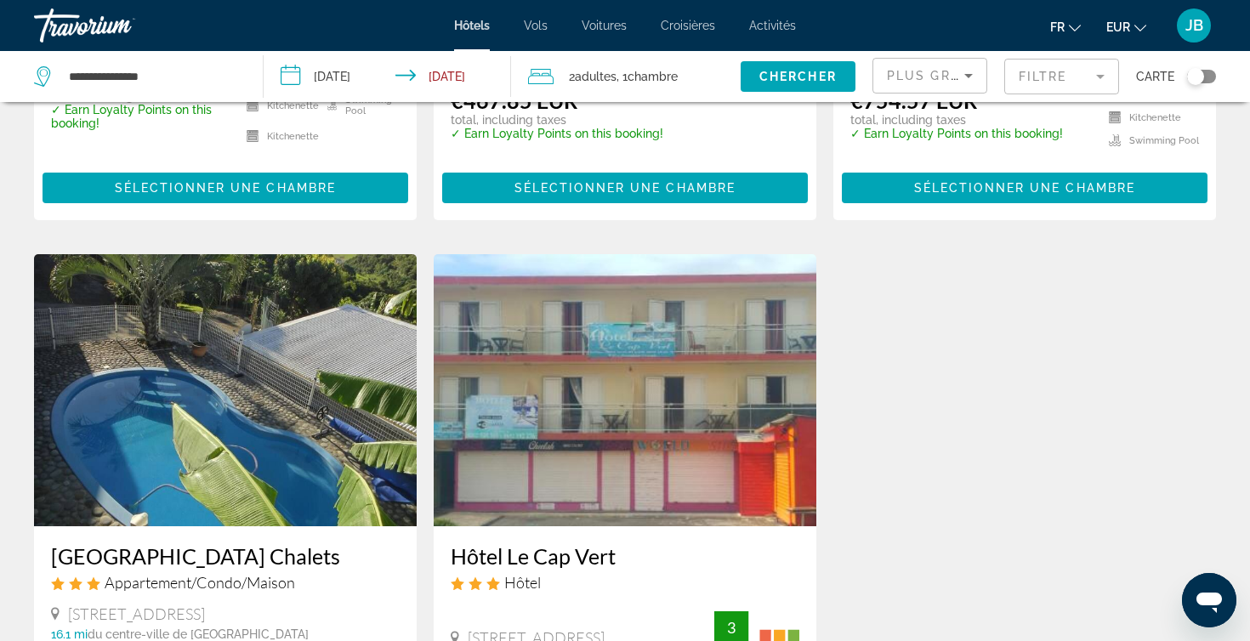
click at [593, 432] on img "Main content" at bounding box center [625, 390] width 383 height 272
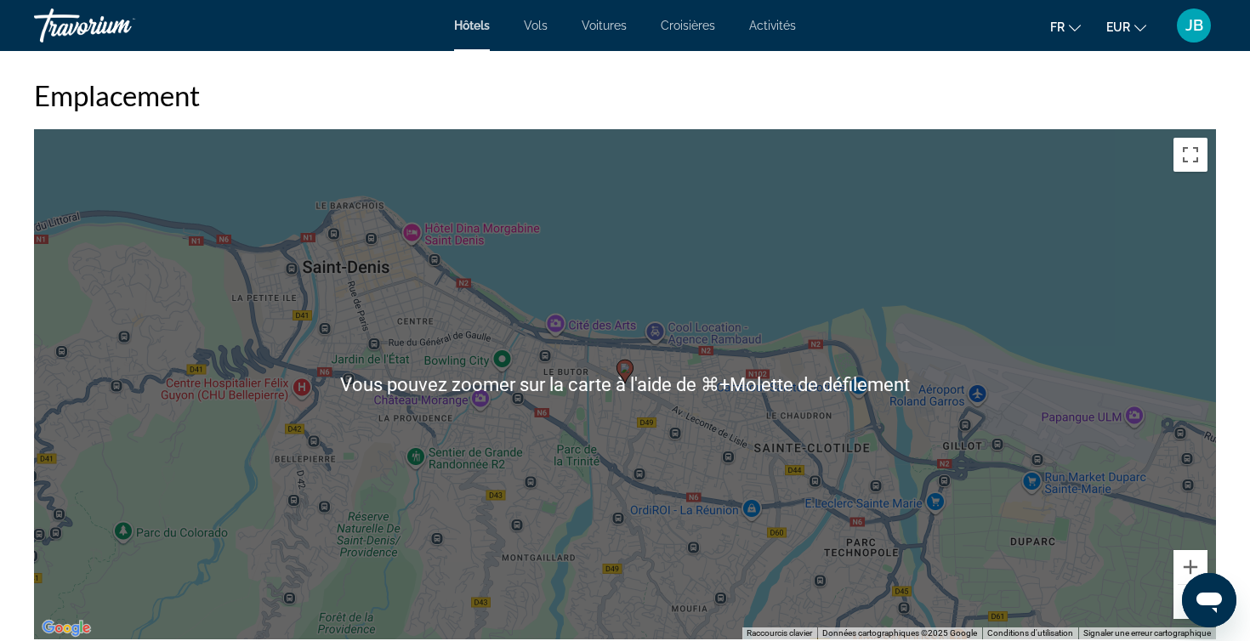
scroll to position [1376, 0]
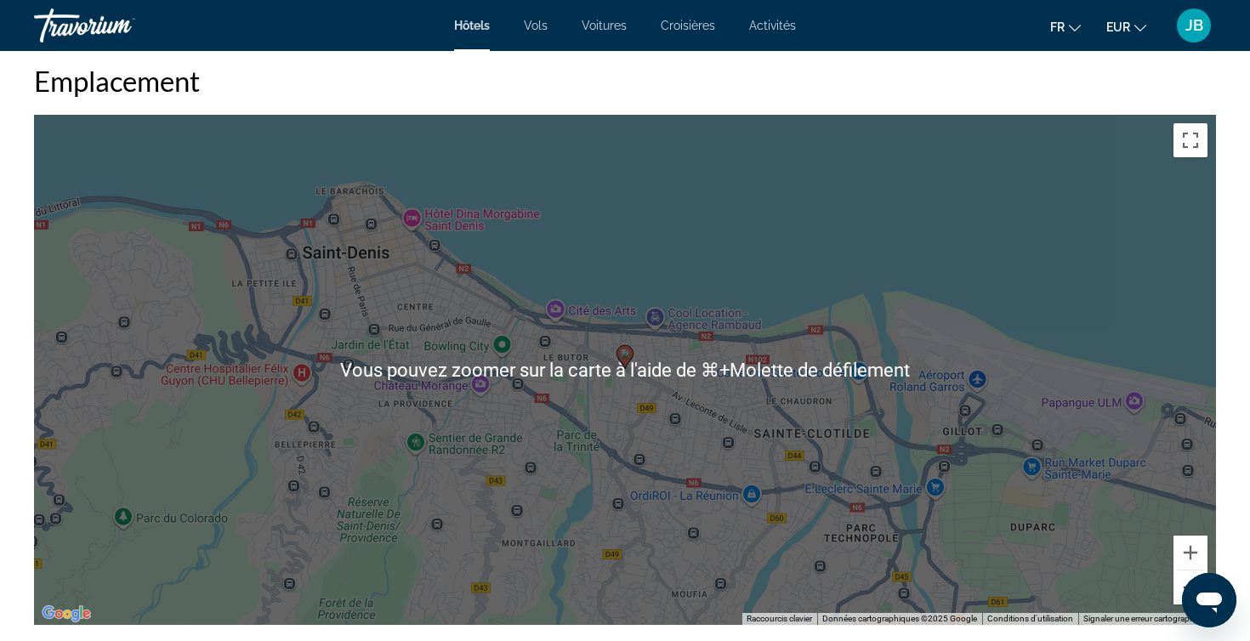
click at [1180, 586] on button "Zoom arrière" at bounding box center [1190, 587] width 34 height 34
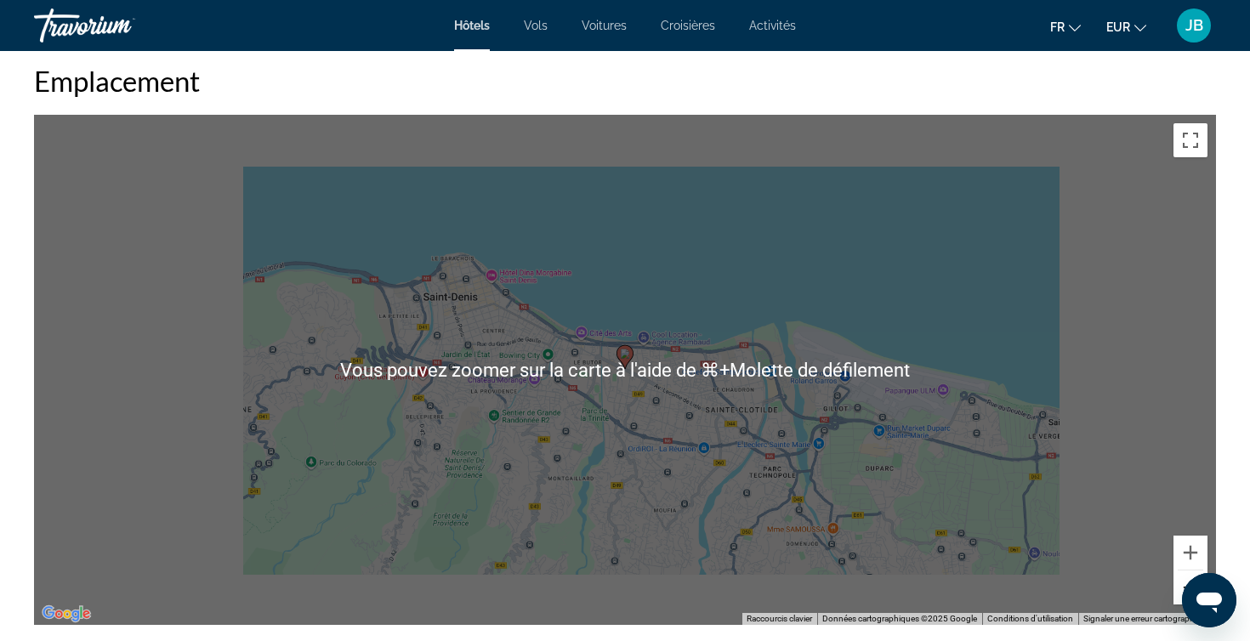
click at [1180, 586] on button "Zoom arrière" at bounding box center [1190, 587] width 34 height 34
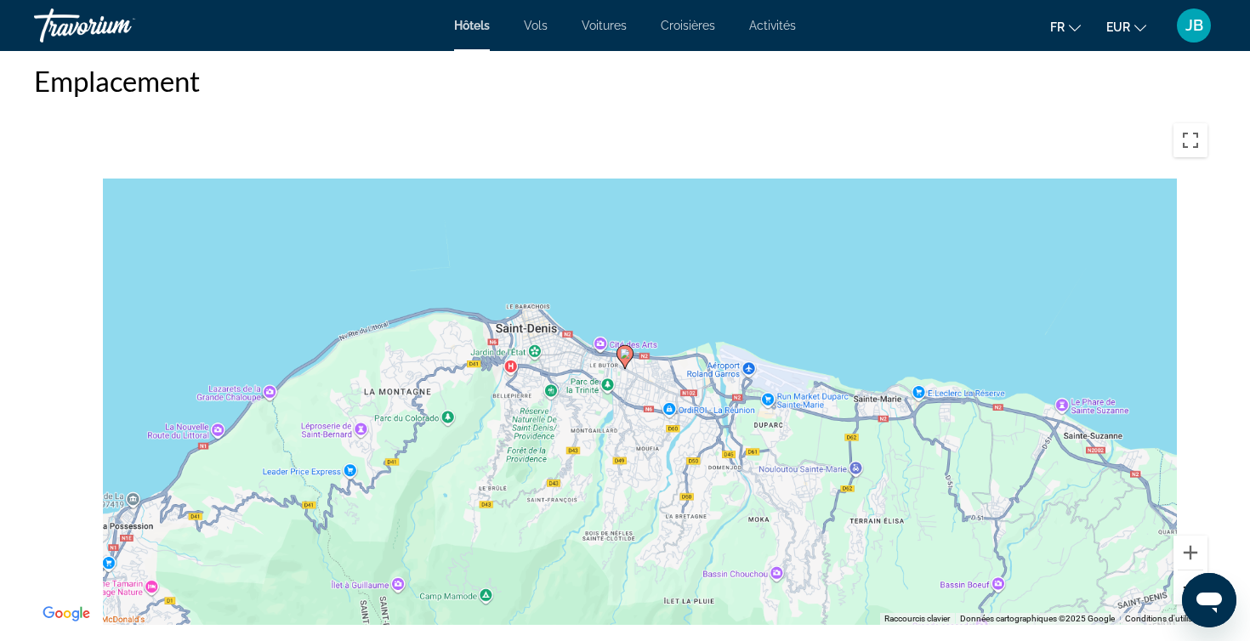
click at [1180, 586] on button "Zoom arrière" at bounding box center [1190, 587] width 34 height 34
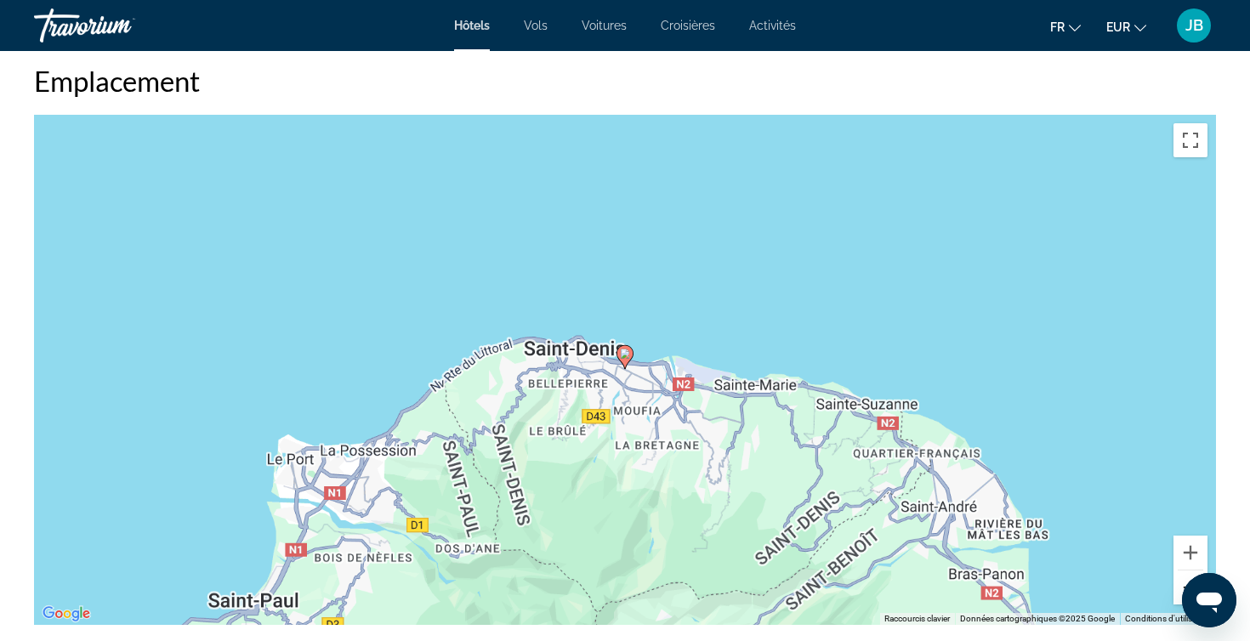
click at [1180, 586] on button "Zoom arrière" at bounding box center [1190, 587] width 34 height 34
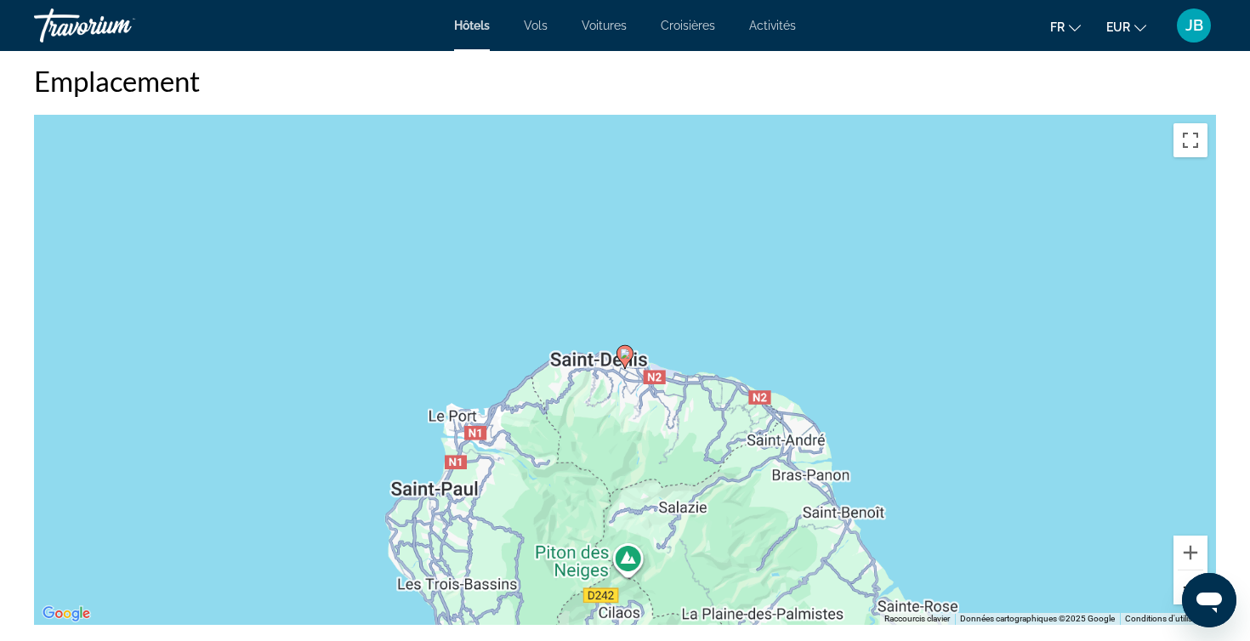
click at [1180, 586] on button "Zoom arrière" at bounding box center [1190, 587] width 34 height 34
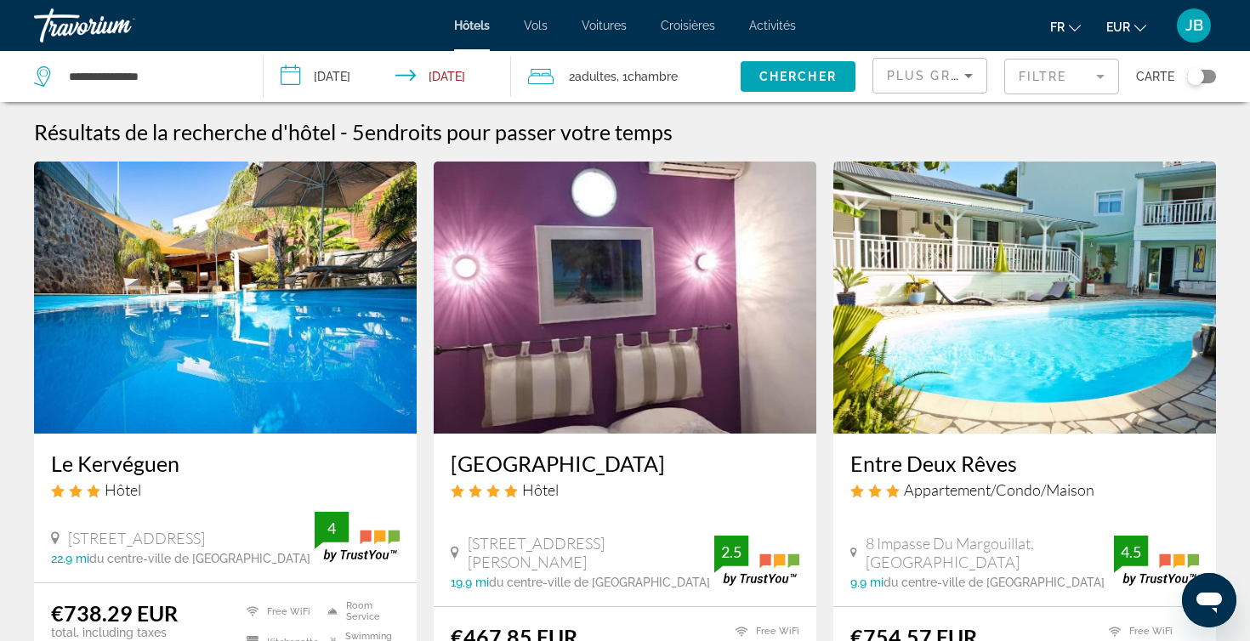
click at [1189, 77] on div "Toggle map" at bounding box center [1195, 76] width 17 height 17
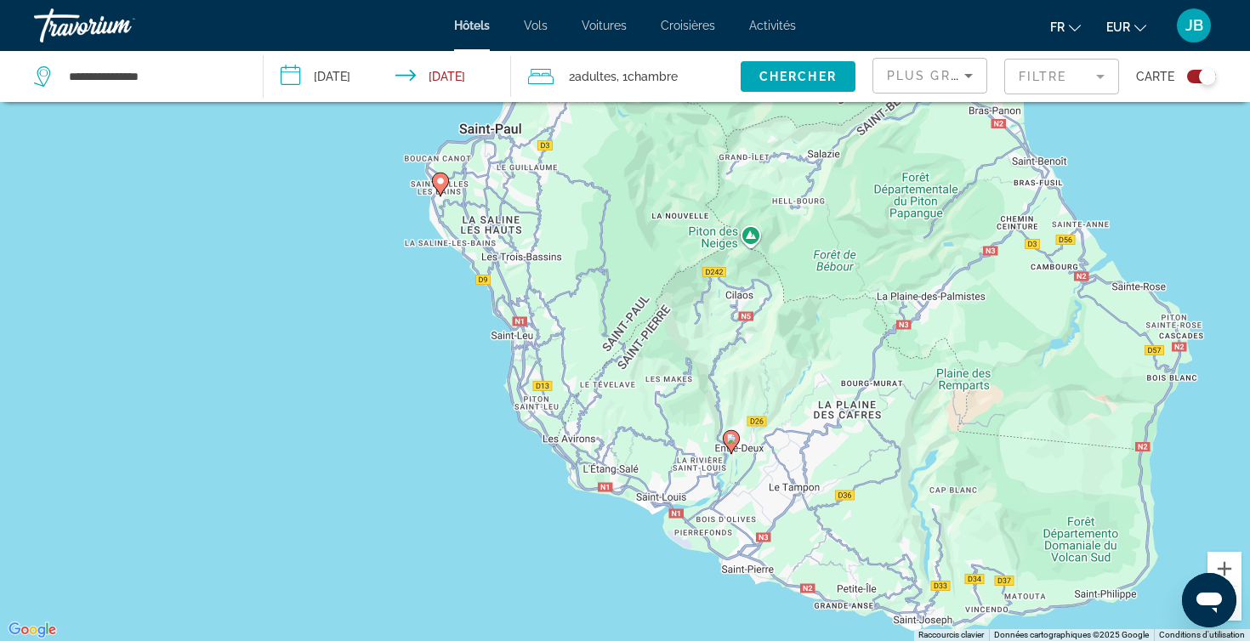
drag, startPoint x: 865, startPoint y: 487, endPoint x: 851, endPoint y: 301, distance: 186.7
click at [850, 300] on div "Pour activer le glissement avec le clavier, appuyez sur Alt+Entrée. Une fois ce…" at bounding box center [625, 320] width 1250 height 641
